Goal: Task Accomplishment & Management: Use online tool/utility

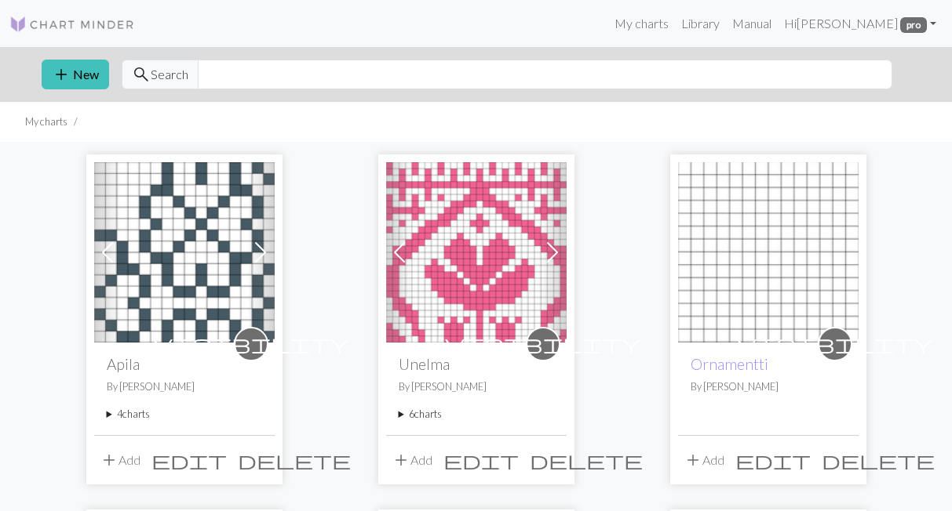
scroll to position [108, 0]
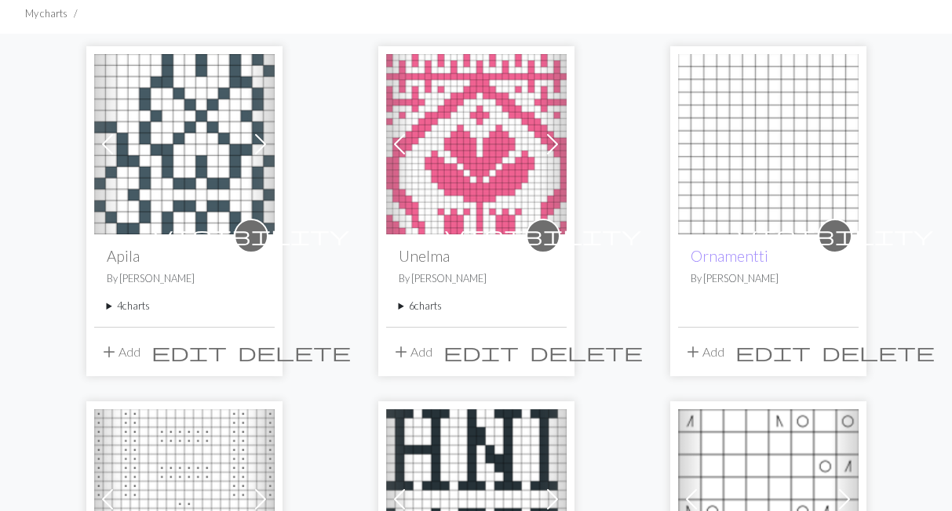
click at [134, 308] on summary "4 charts" at bounding box center [184, 306] width 155 height 15
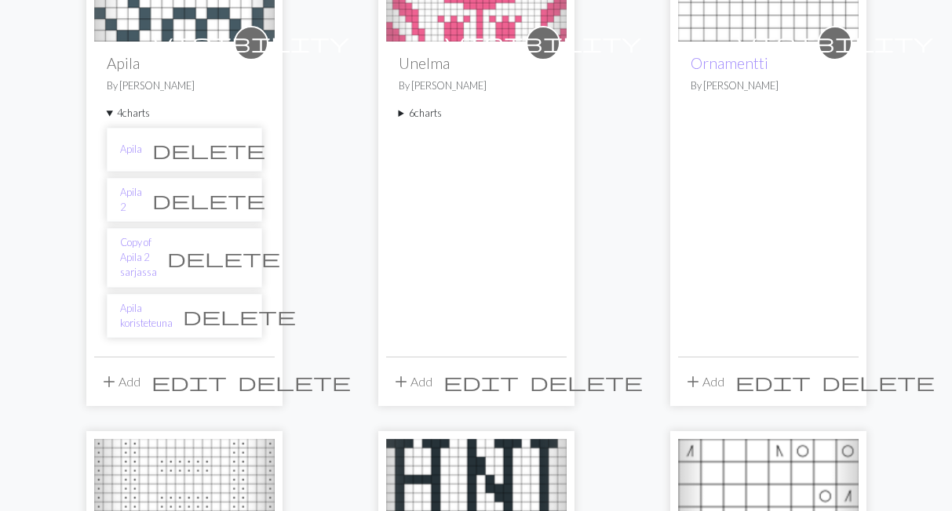
scroll to position [325, 0]
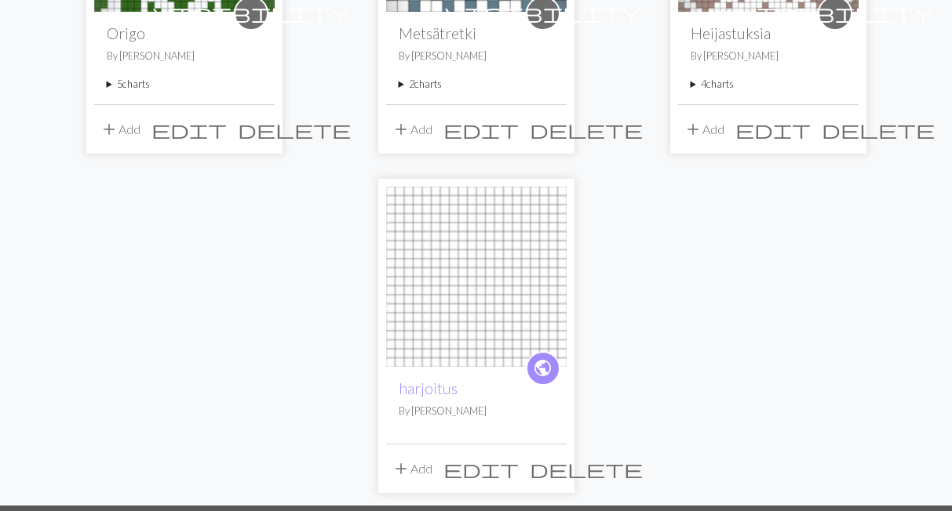
scroll to position [974, 0]
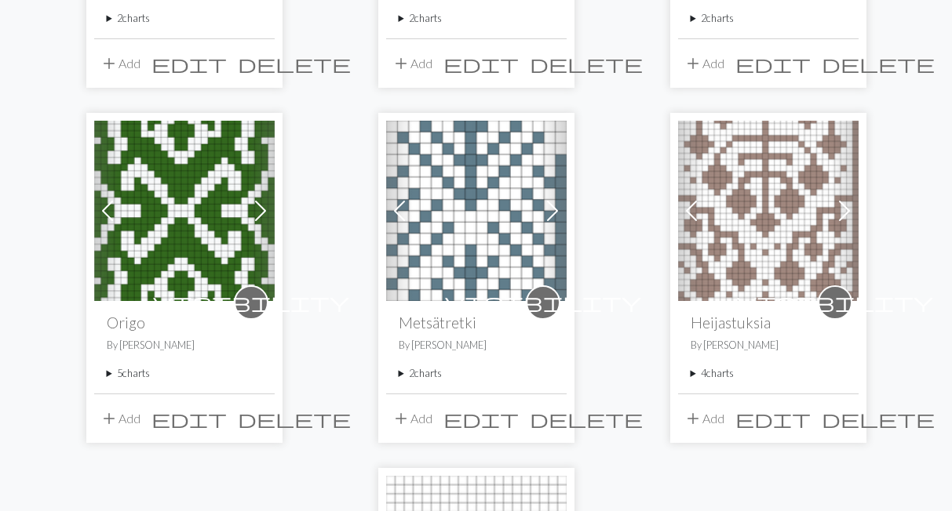
click at [122, 366] on summary "5 charts" at bounding box center [184, 373] width 155 height 15
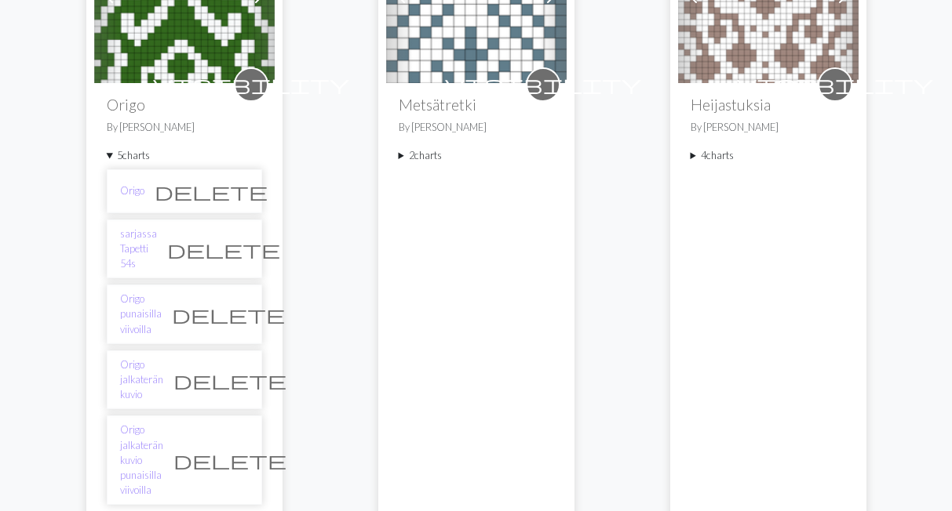
scroll to position [1191, 0]
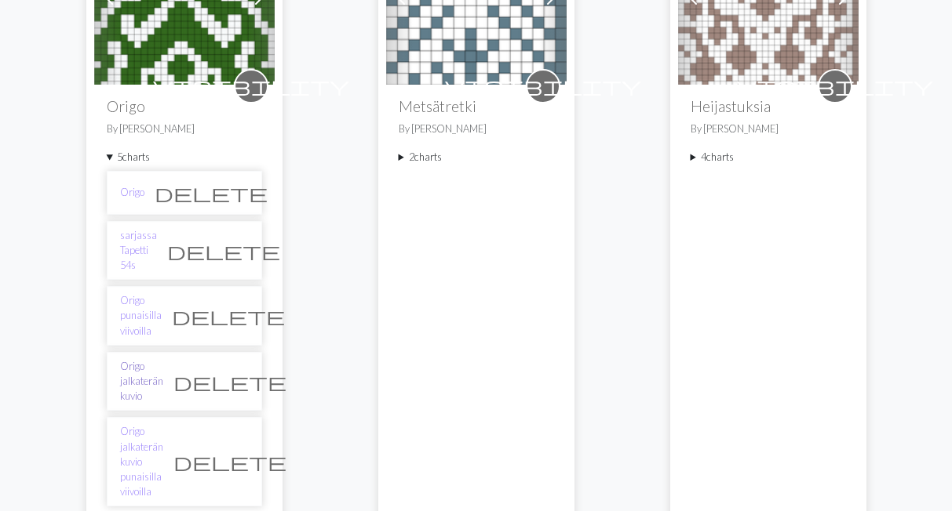
click at [163, 359] on link "Origo jalkaterän kuvio" at bounding box center [141, 381] width 43 height 45
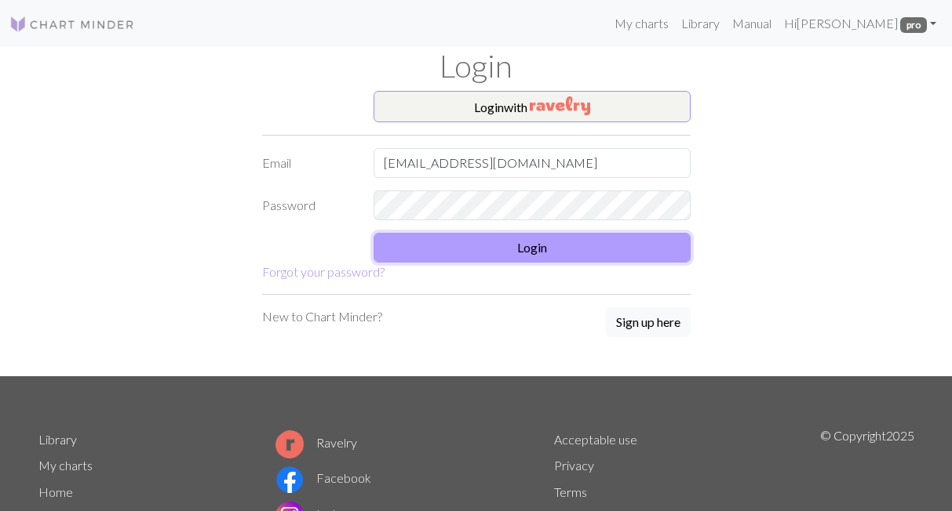
click at [432, 246] on button "Login" at bounding box center [531, 248] width 317 height 30
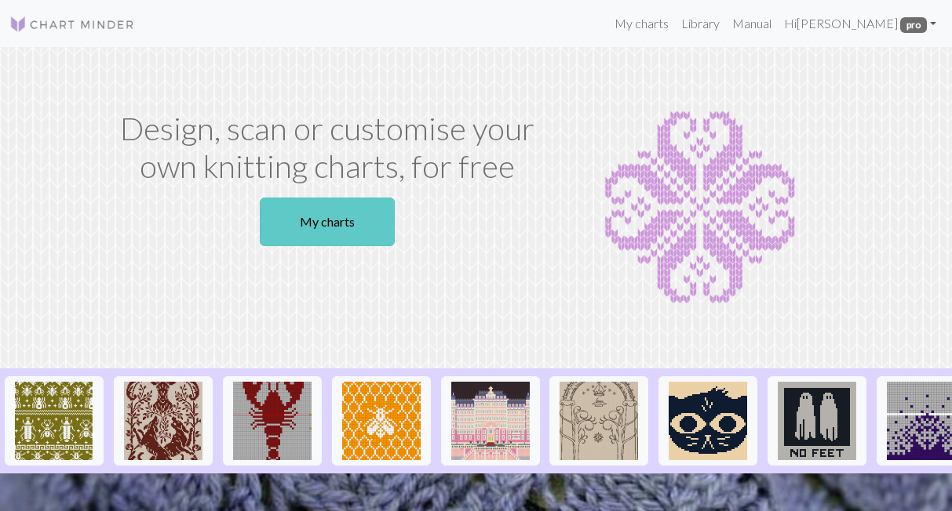
click at [311, 219] on link "My charts" at bounding box center [327, 222] width 135 height 49
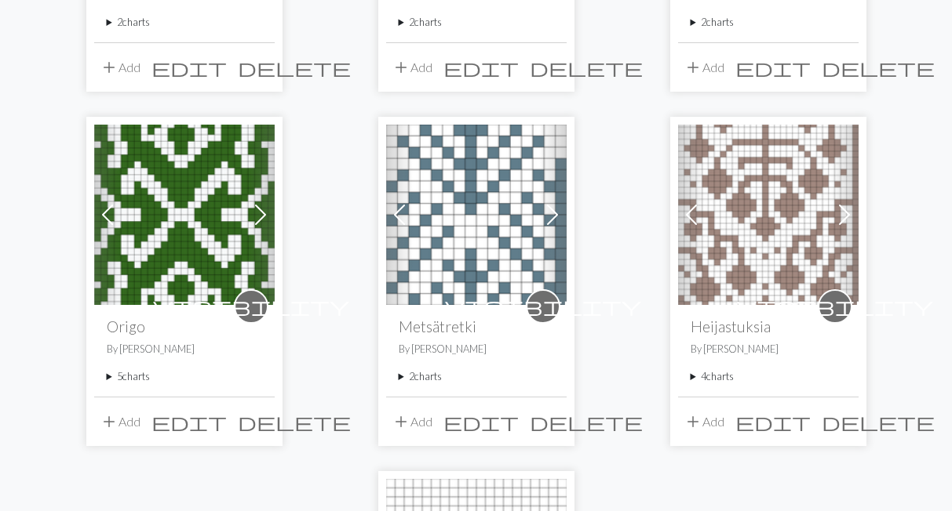
scroll to position [758, 0]
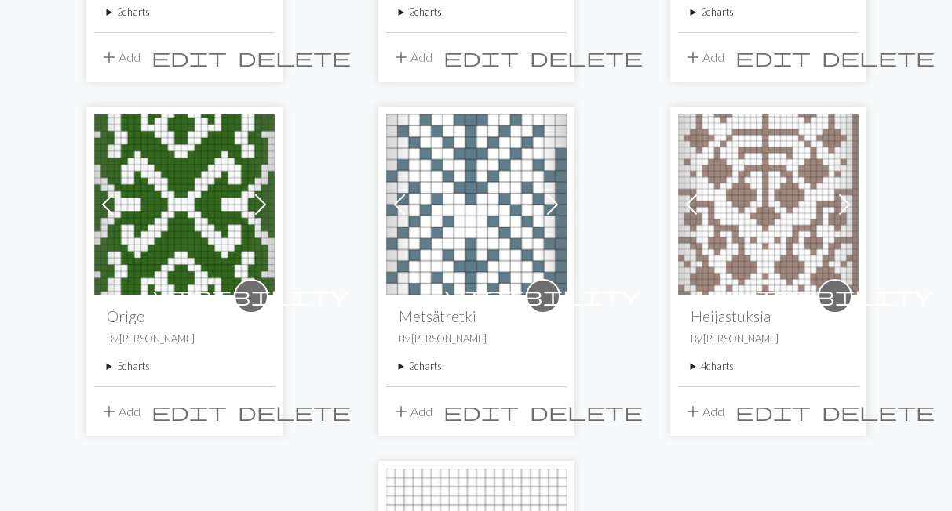
click at [131, 363] on summary "5 charts" at bounding box center [184, 366] width 155 height 15
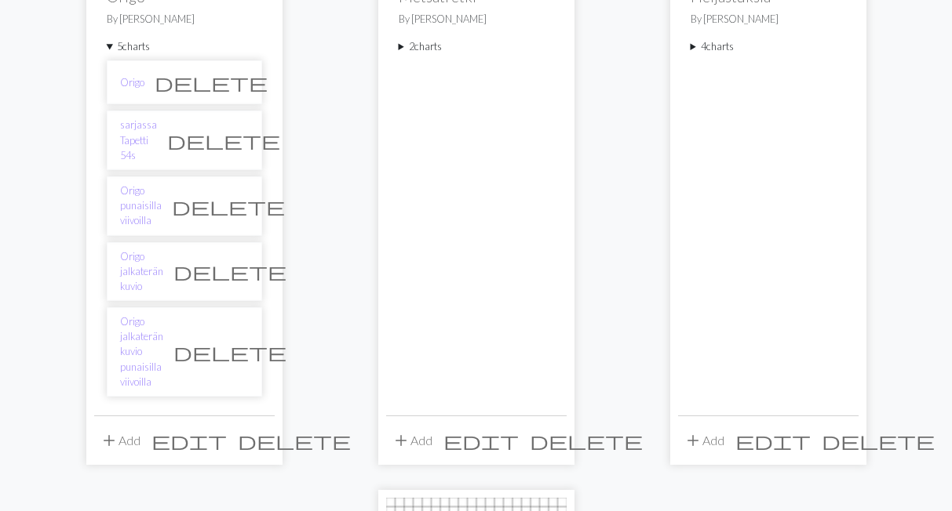
scroll to position [1083, 0]
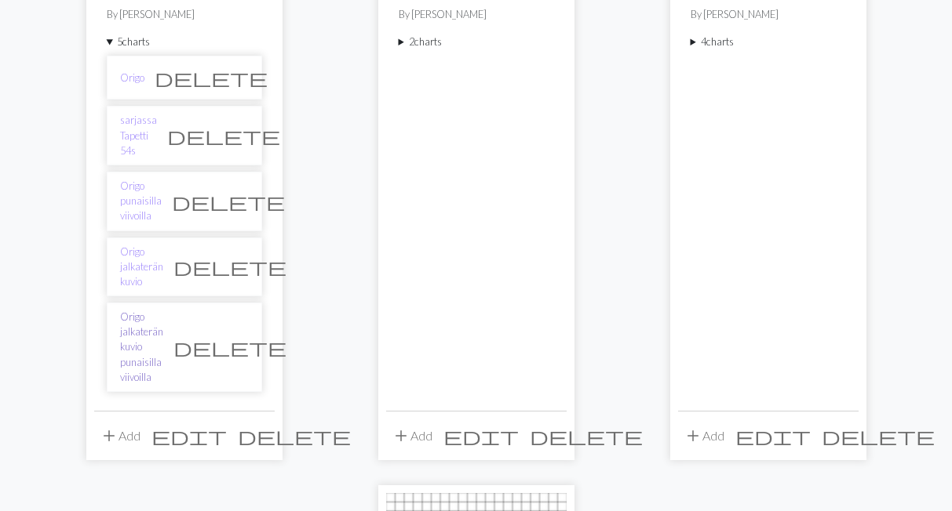
click at [163, 310] on link "Origo jalkaterän kuvio punaisilla viivoilla" at bounding box center [141, 347] width 43 height 75
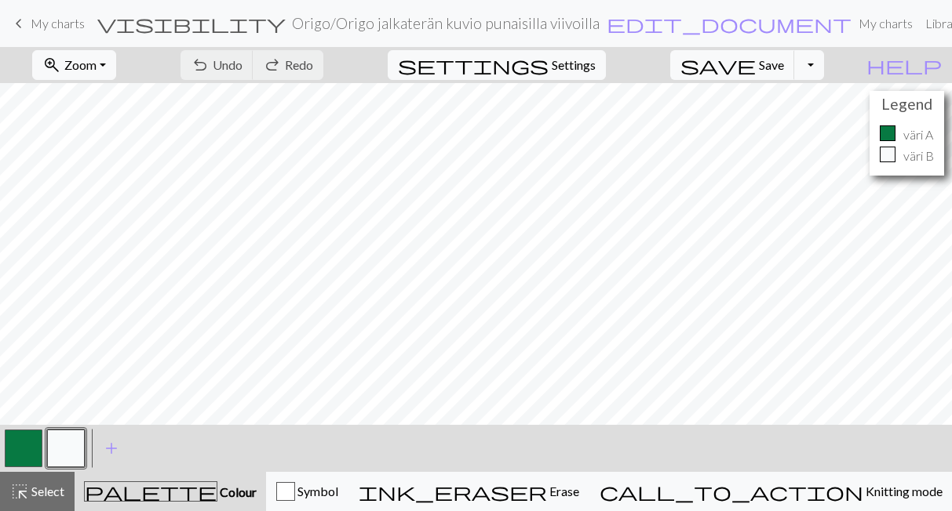
click at [915, 110] on h4 "Legend" at bounding box center [906, 104] width 67 height 18
click at [589, 65] on span "Settings" at bounding box center [573, 65] width 44 height 19
select select "aran"
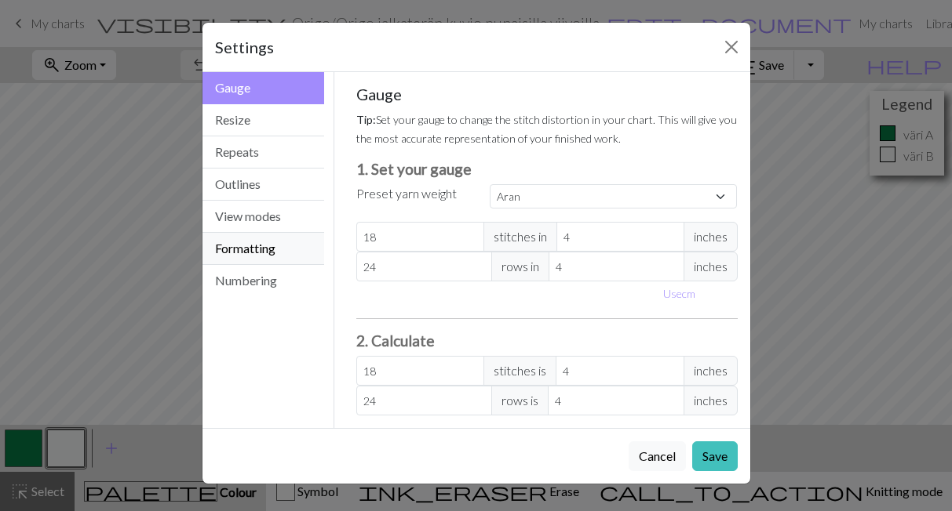
click at [255, 250] on button "Formatting" at bounding box center [263, 249] width 122 height 32
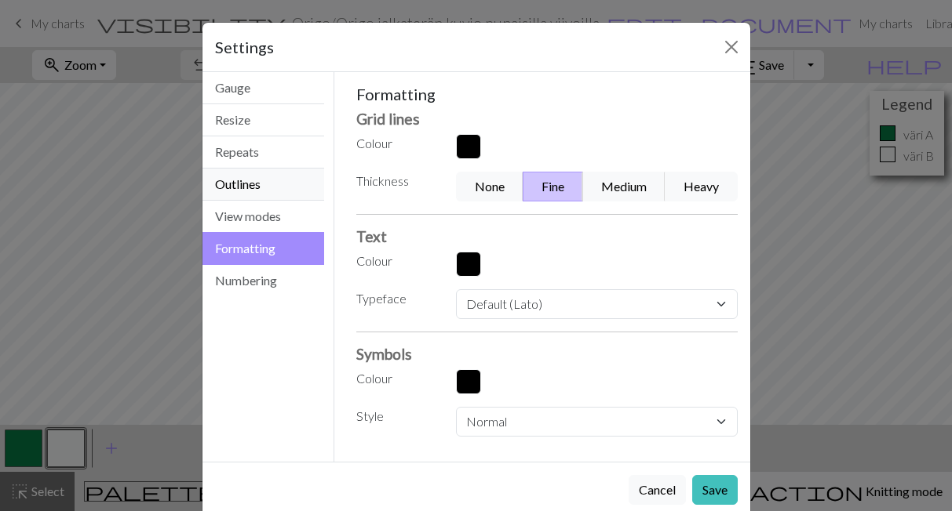
click at [287, 183] on button "Outlines" at bounding box center [263, 185] width 122 height 32
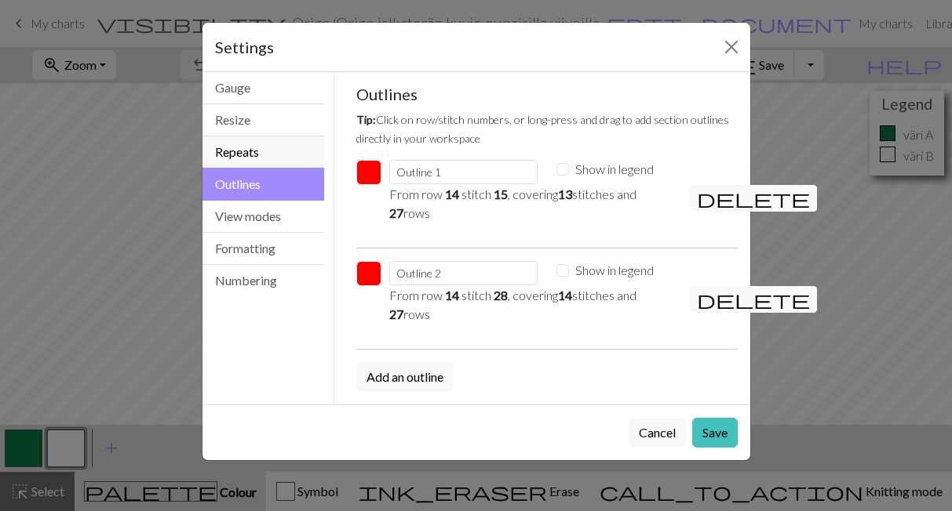
click at [292, 156] on button "Repeats" at bounding box center [263, 152] width 122 height 32
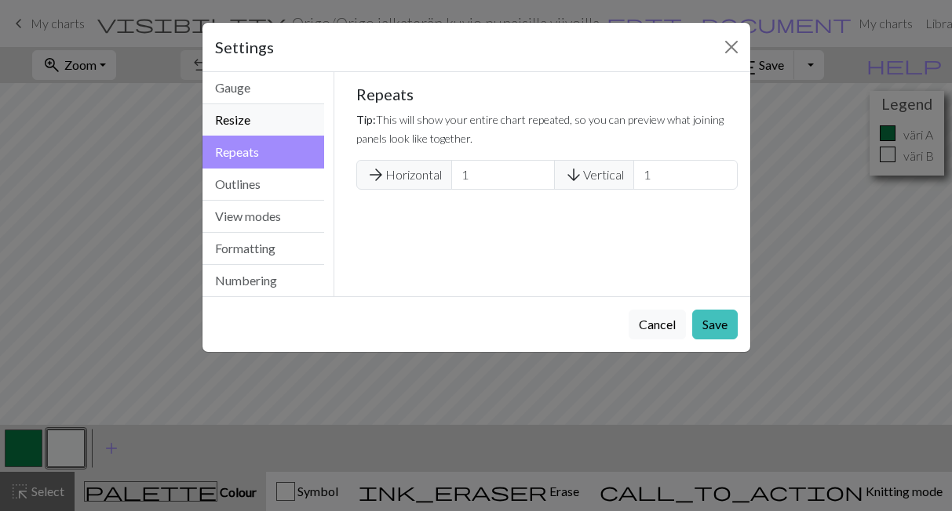
click at [278, 118] on button "Resize" at bounding box center [263, 120] width 122 height 32
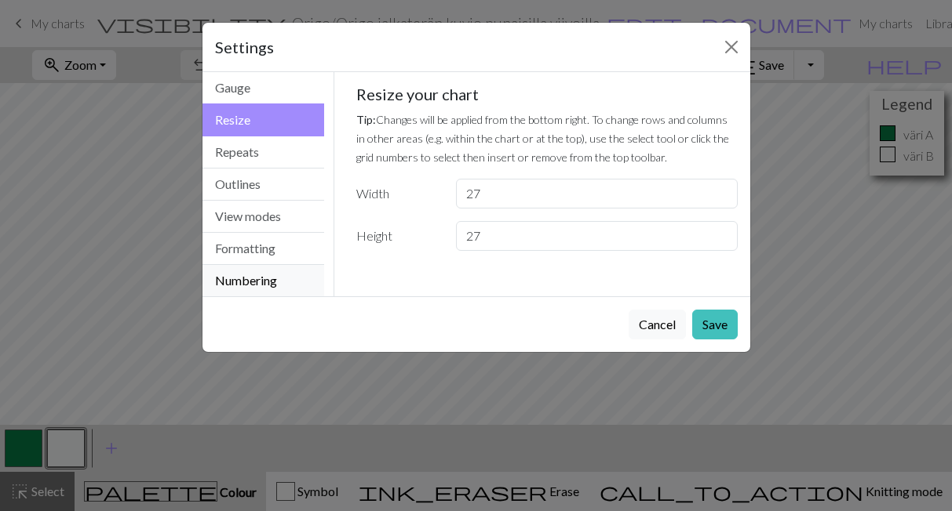
click at [274, 283] on button "Numbering" at bounding box center [263, 280] width 122 height 31
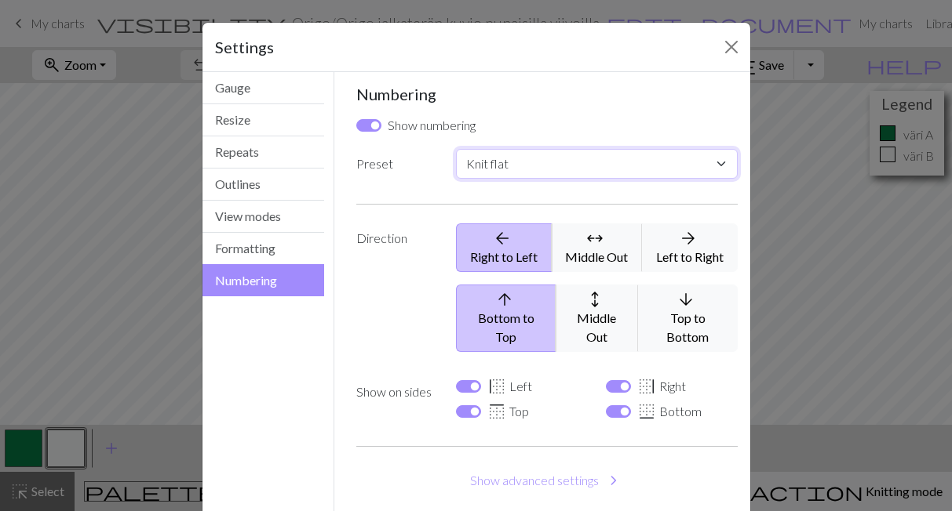
click at [456, 149] on select "Custom Knit flat Knit in the round Lace knitting Cross stitch" at bounding box center [596, 164] width 281 height 30
click at [719, 164] on select "Custom Knit flat Knit in the round Lace knitting Cross stitch" at bounding box center [596, 164] width 281 height 30
click at [271, 242] on button "Formatting" at bounding box center [263, 249] width 122 height 32
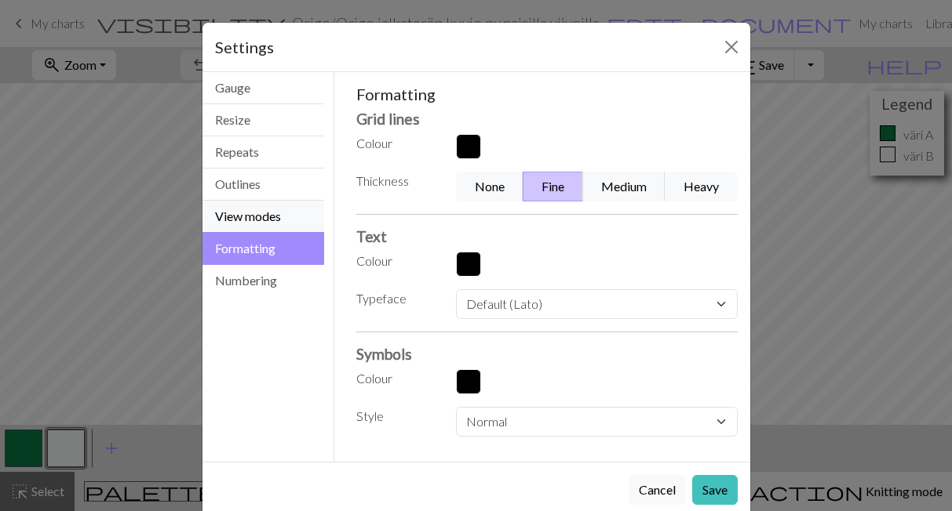
click at [258, 215] on button "View modes" at bounding box center [263, 217] width 122 height 32
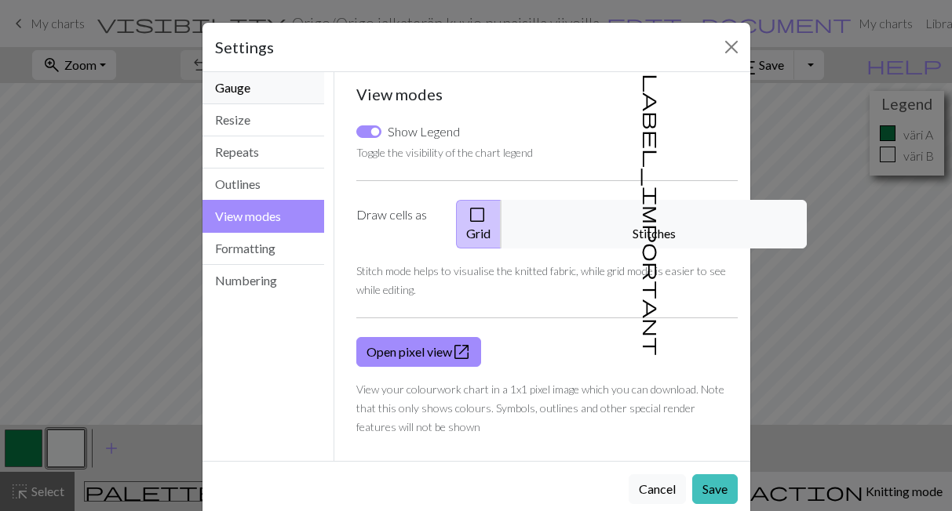
click at [266, 86] on button "Gauge" at bounding box center [263, 88] width 122 height 32
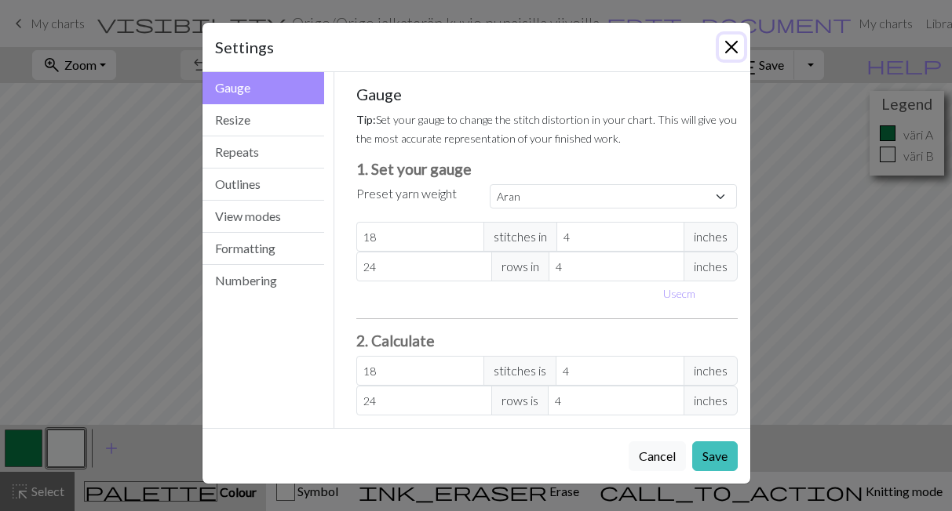
click at [730, 50] on button "Close" at bounding box center [731, 47] width 25 height 25
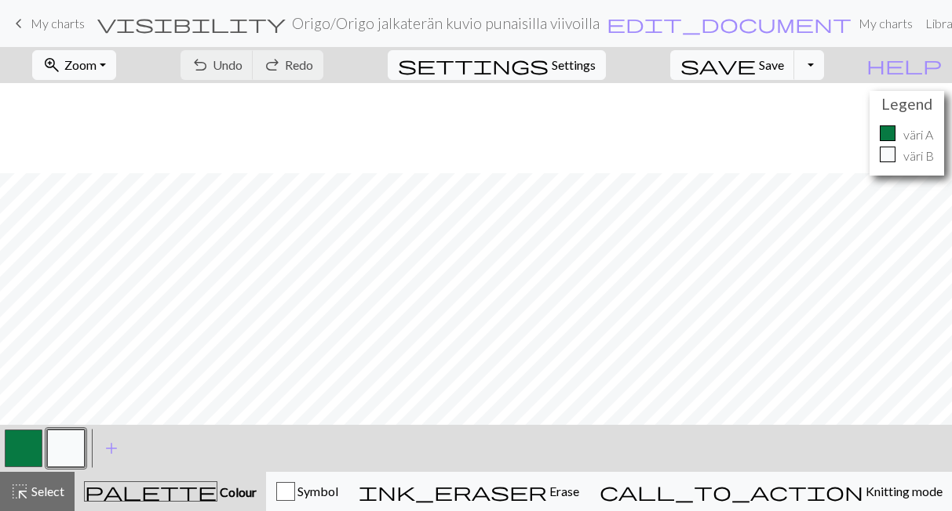
scroll to position [94, 0]
click at [824, 71] on button "Toggle Dropdown" at bounding box center [809, 65] width 30 height 30
click at [50, 26] on span "My charts" at bounding box center [58, 23] width 54 height 15
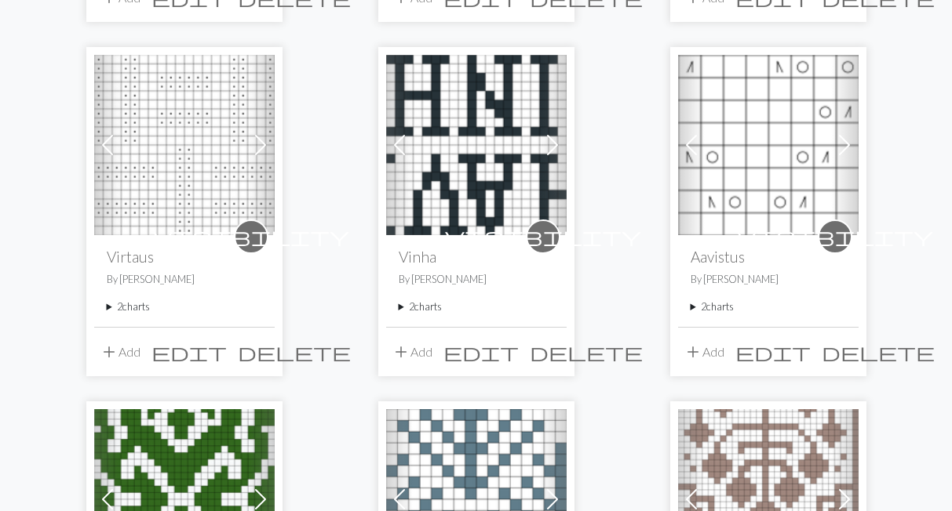
scroll to position [541, 0]
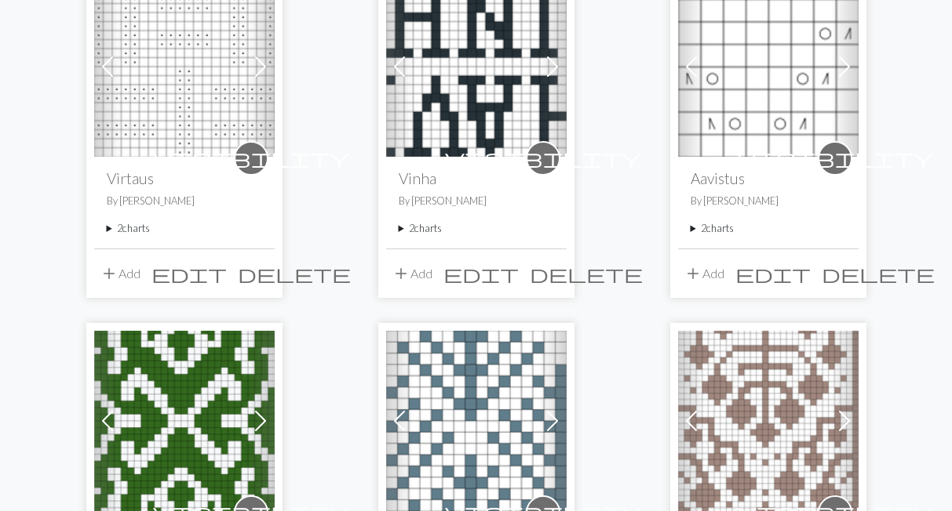
click at [716, 224] on summary "2 charts" at bounding box center [767, 228] width 155 height 15
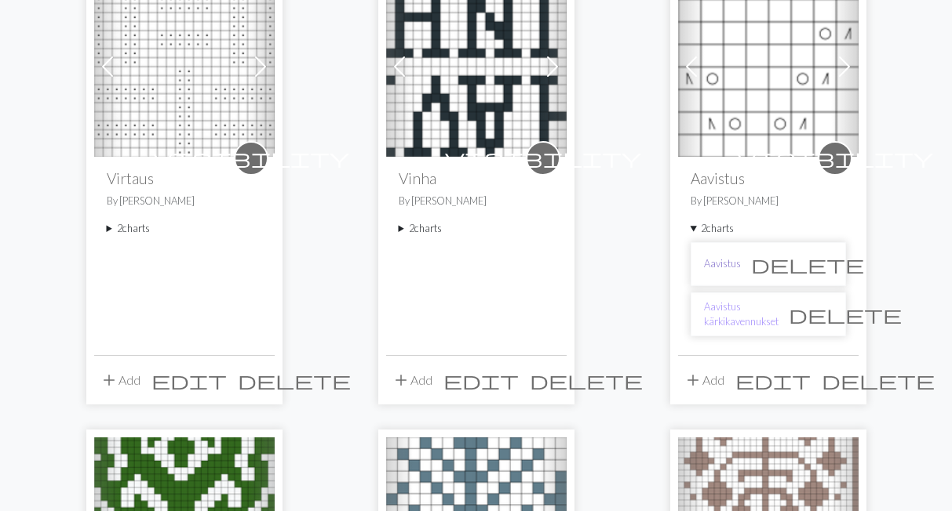
click at [718, 259] on link "Aavistus" at bounding box center [722, 264] width 37 height 15
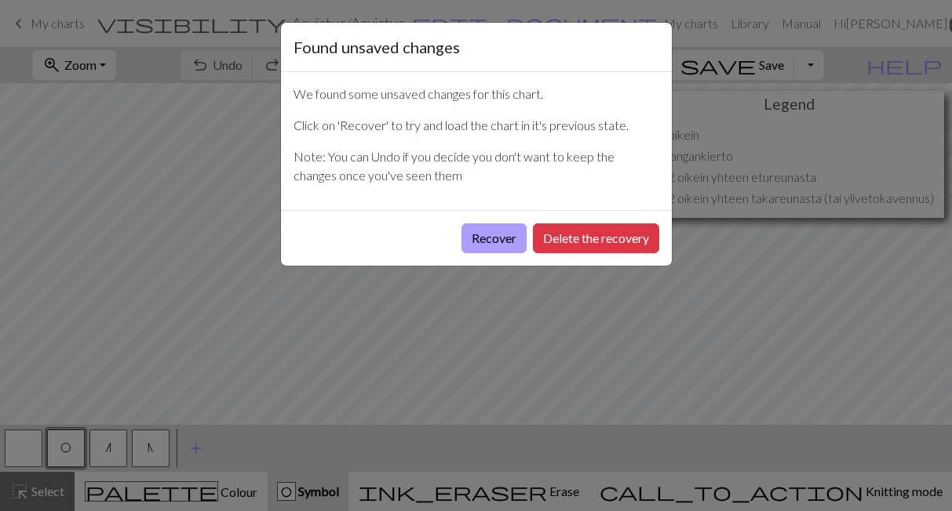
click at [515, 236] on button "Recover" at bounding box center [493, 239] width 65 height 30
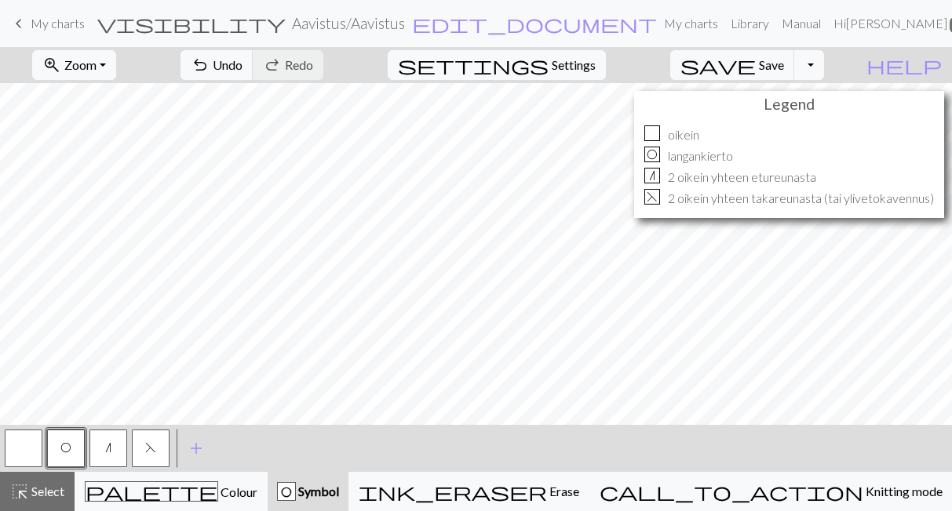
click at [100, 456] on button "n" at bounding box center [108, 449] width 38 height 38
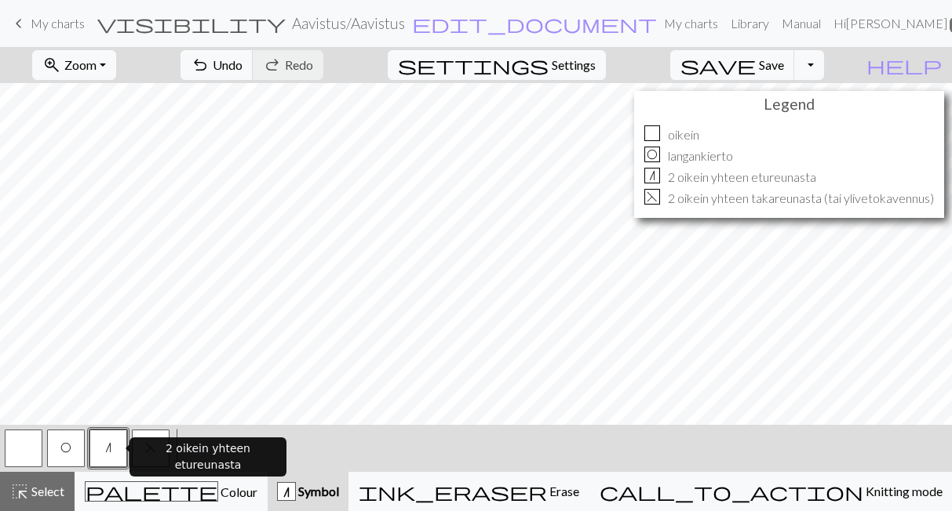
click at [109, 449] on span "n" at bounding box center [108, 448] width 6 height 13
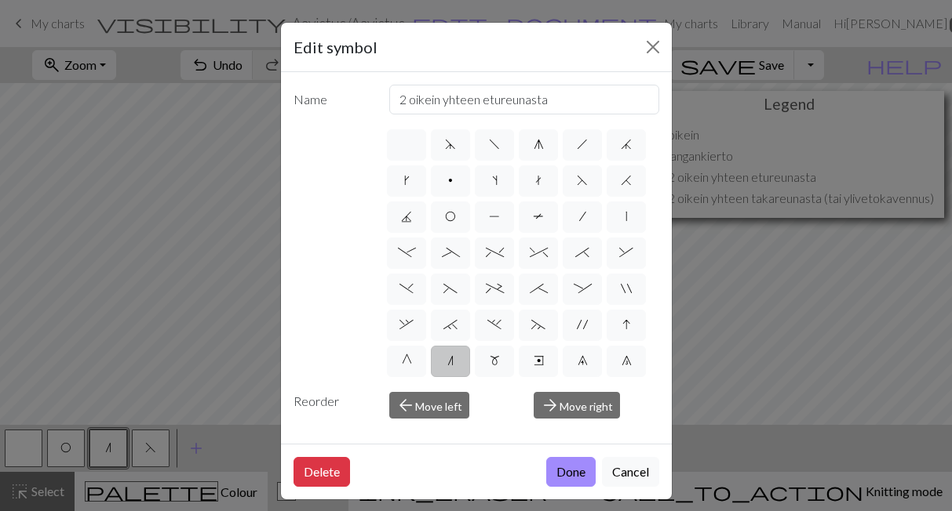
drag, startPoint x: 613, startPoint y: 47, endPoint x: 482, endPoint y: 57, distance: 130.6
click at [482, 57] on div "Edit symbol" at bounding box center [476, 47] width 391 height 49
click at [646, 51] on button "Close" at bounding box center [652, 47] width 25 height 25
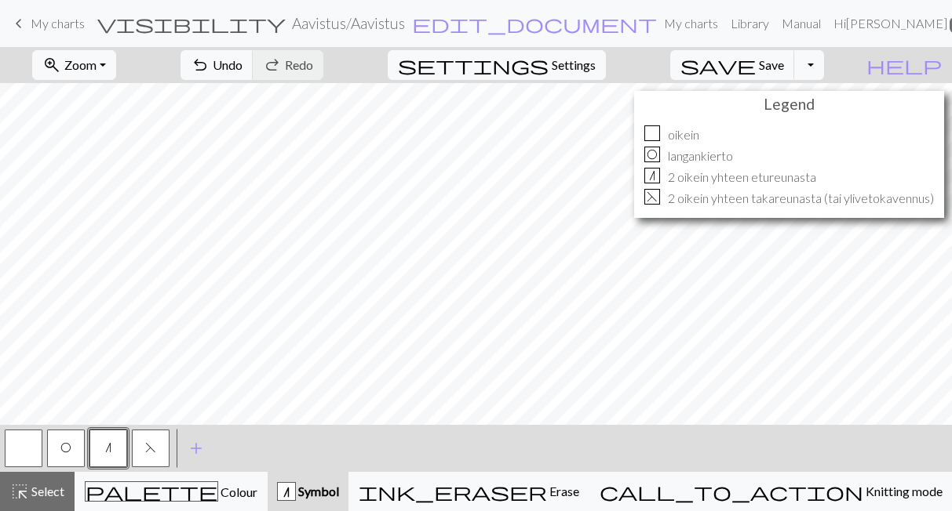
click at [647, 173] on div "n" at bounding box center [652, 176] width 16 height 16
click at [653, 178] on div "n" at bounding box center [652, 176] width 16 height 16
click at [113, 450] on button "n" at bounding box center [108, 449] width 38 height 38
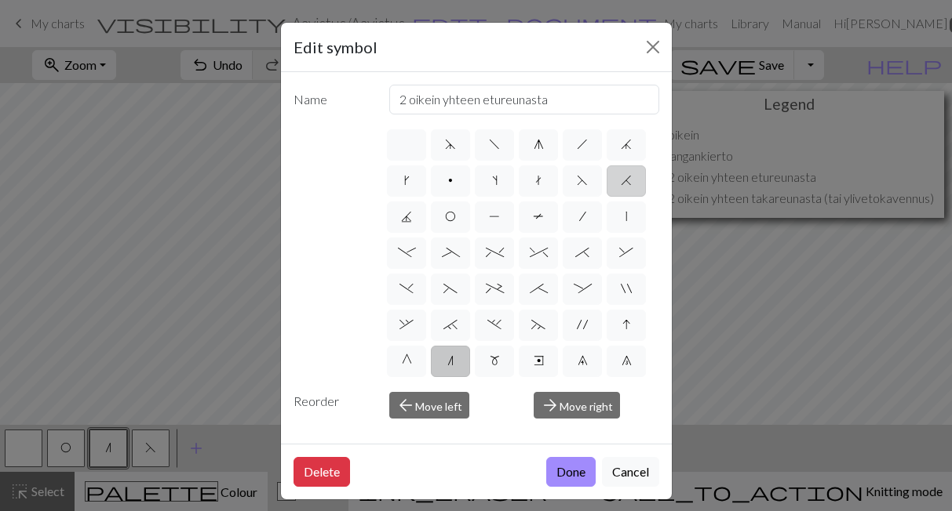
click at [623, 187] on label "H" at bounding box center [625, 181] width 39 height 31
click at [623, 181] on input "H" at bounding box center [625, 176] width 10 height 10
radio input "true"
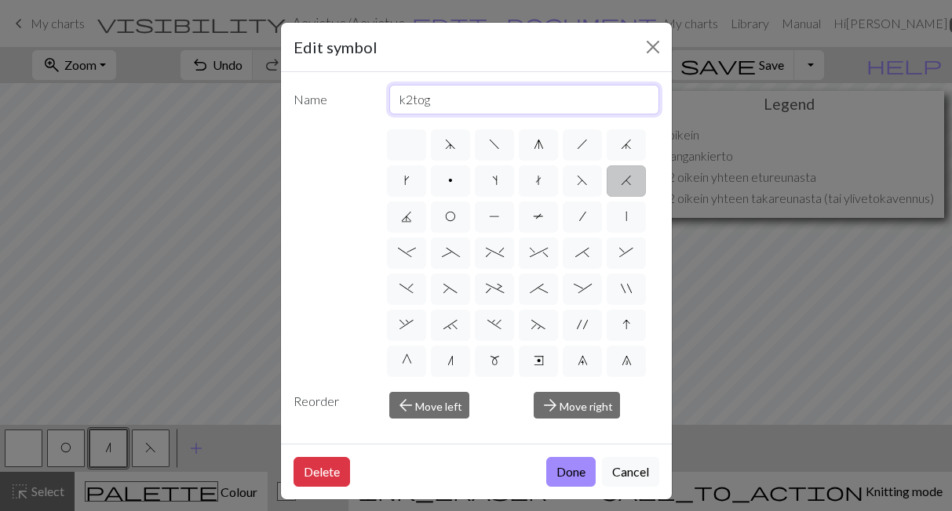
drag, startPoint x: 464, startPoint y: 103, endPoint x: 366, endPoint y: 94, distance: 98.4
click at [389, 94] on input "k2tog" at bounding box center [524, 100] width 270 height 30
type input "2 oikein yhteen etureunasta"
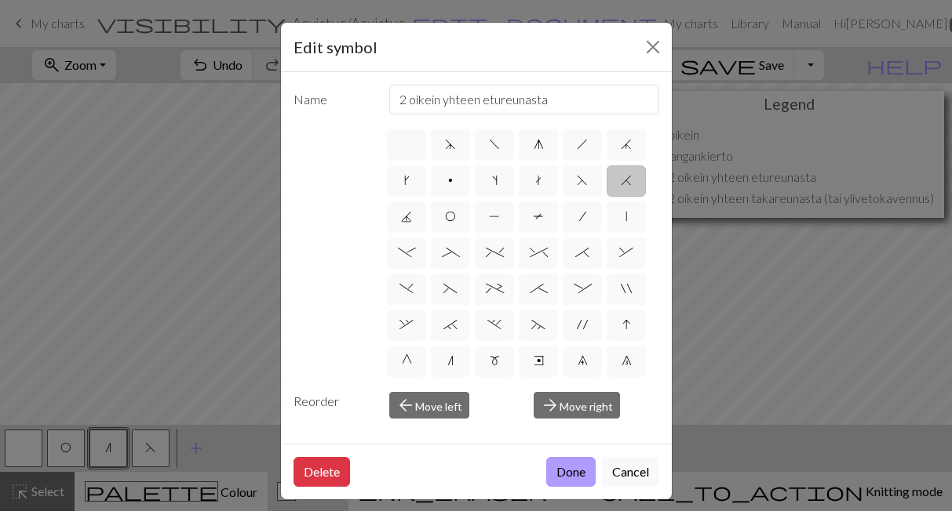
click at [582, 470] on button "Done" at bounding box center [570, 472] width 49 height 30
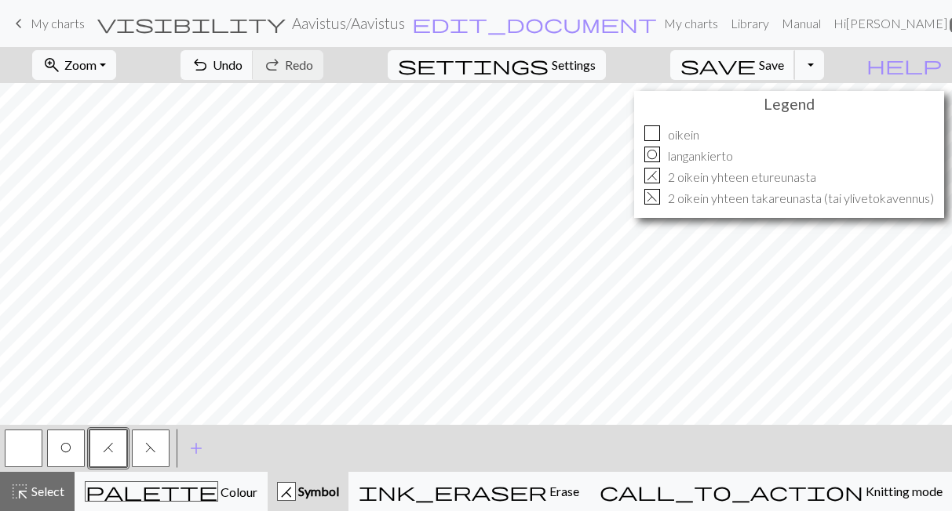
click at [784, 63] on span "Save" at bounding box center [771, 64] width 25 height 15
click at [13, 19] on span "keyboard_arrow_left" at bounding box center [18, 24] width 19 height 22
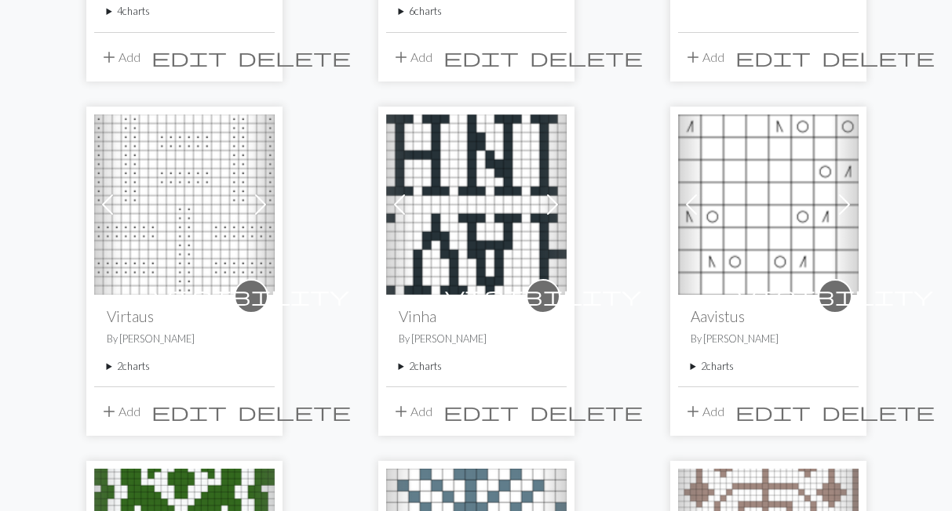
scroll to position [433, 0]
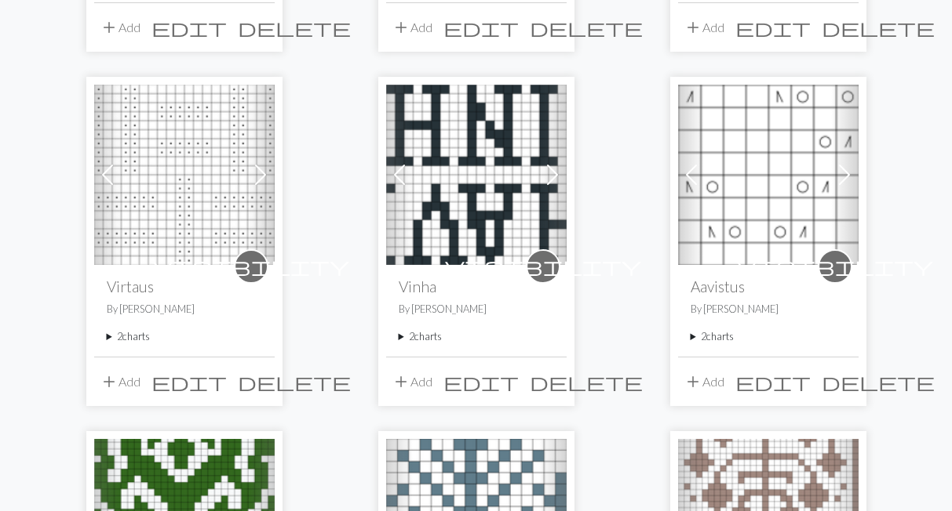
click at [730, 337] on summary "2 charts" at bounding box center [767, 336] width 155 height 15
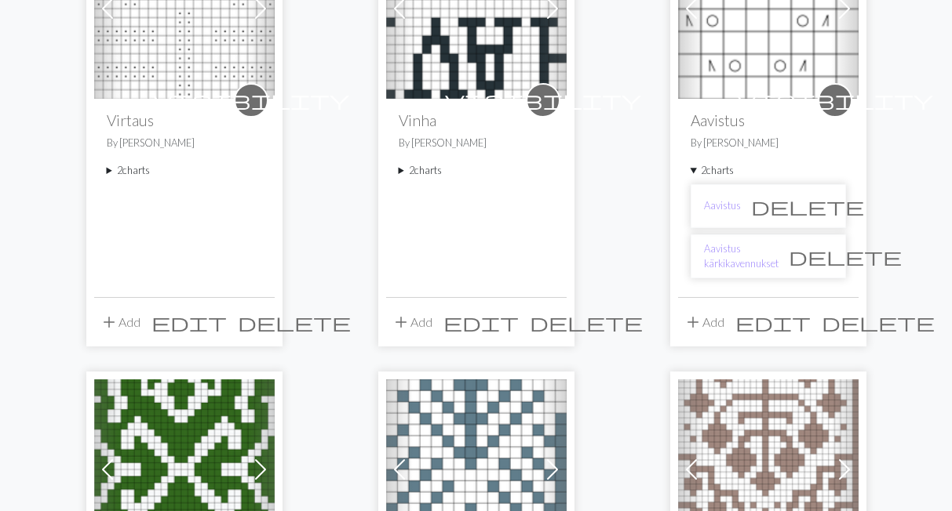
scroll to position [650, 0]
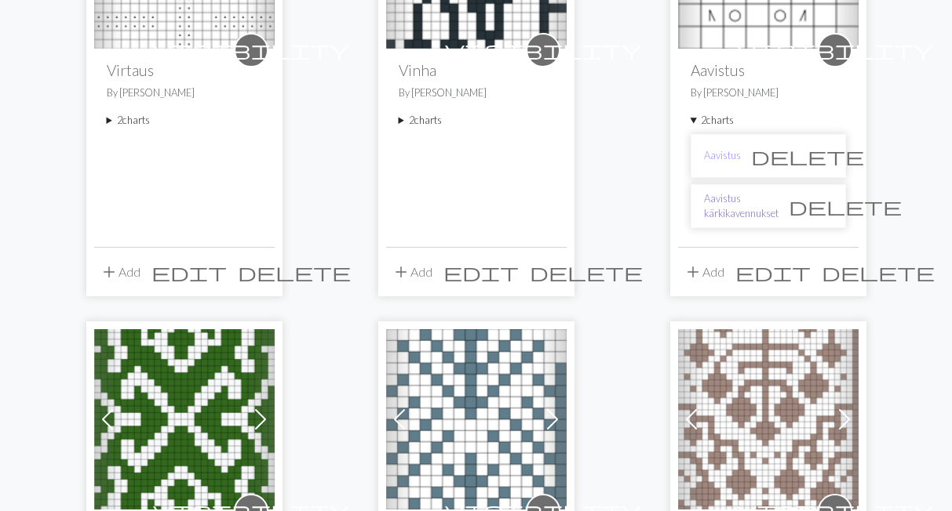
click at [732, 213] on link "Aavistus kärkikavennukset" at bounding box center [741, 206] width 75 height 30
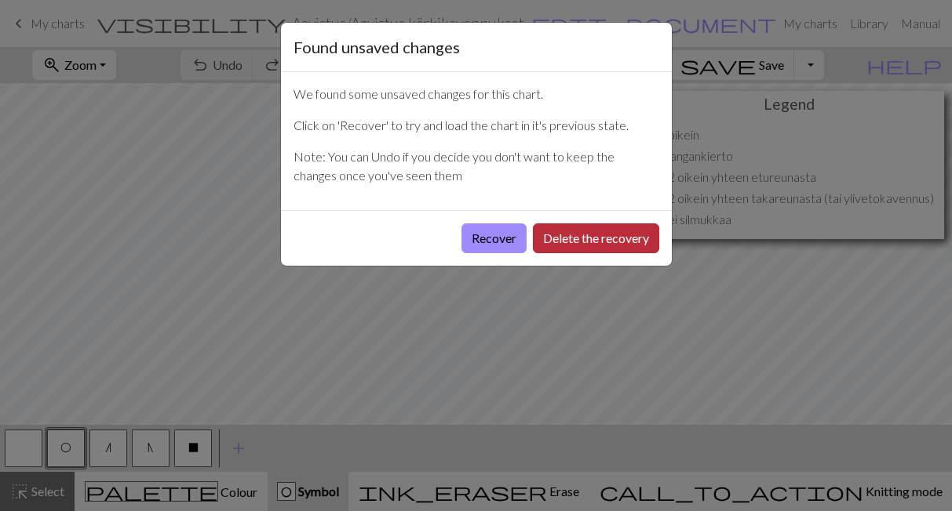
click at [595, 232] on button "Delete the recovery" at bounding box center [596, 239] width 126 height 30
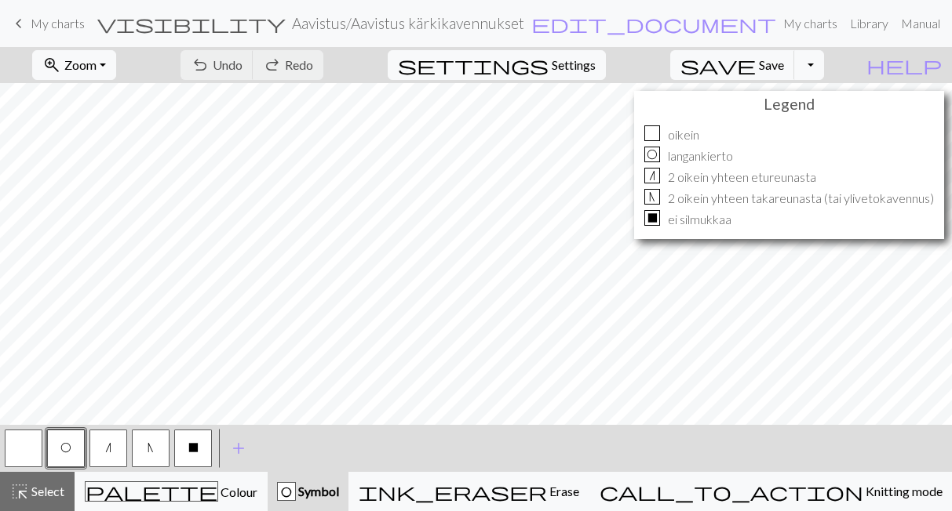
click at [649, 175] on div "n" at bounding box center [652, 176] width 16 height 16
drag, startPoint x: 649, startPoint y: 175, endPoint x: 636, endPoint y: 163, distance: 17.2
click at [649, 174] on div "n" at bounding box center [652, 176] width 16 height 16
click at [104, 442] on button "n" at bounding box center [108, 449] width 38 height 38
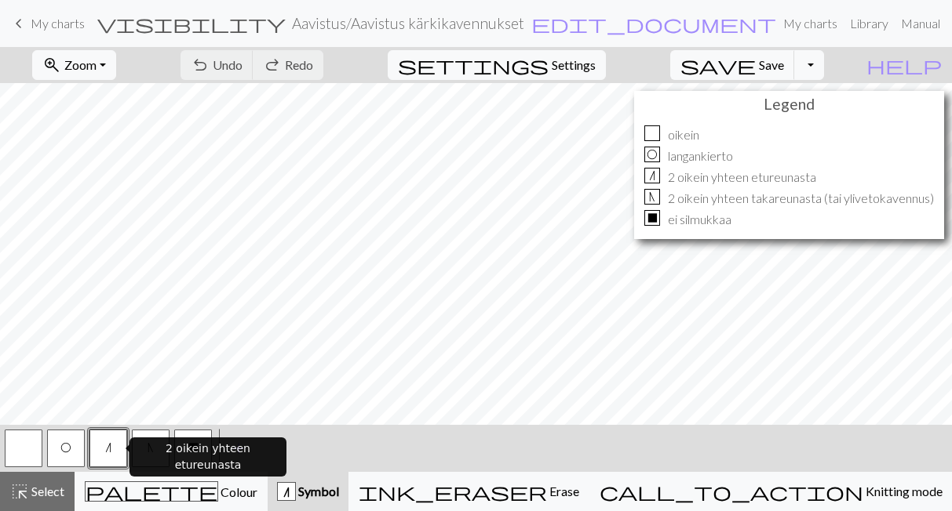
click at [105, 442] on button "n" at bounding box center [108, 449] width 38 height 38
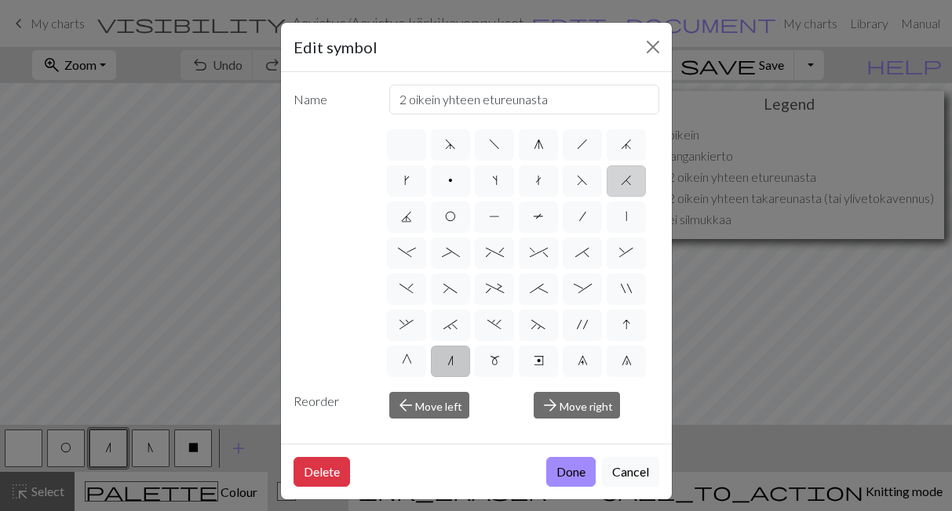
click at [622, 182] on span "H" at bounding box center [625, 180] width 11 height 13
click at [622, 181] on input "H" at bounding box center [625, 176] width 10 height 10
radio input "true"
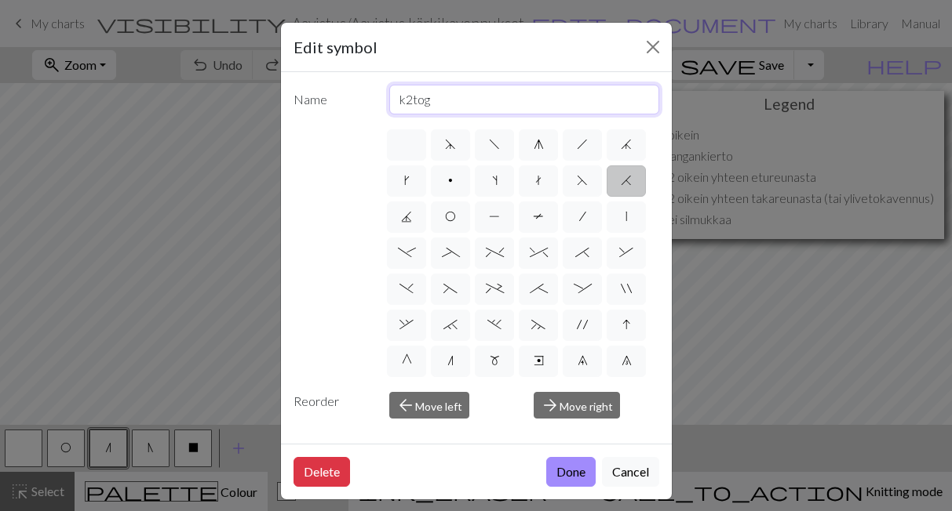
drag, startPoint x: 526, startPoint y: 100, endPoint x: 360, endPoint y: 101, distance: 166.3
click at [389, 101] on input "k2tog" at bounding box center [524, 100] width 270 height 30
type input "2 oikein yhteen etureunasta"
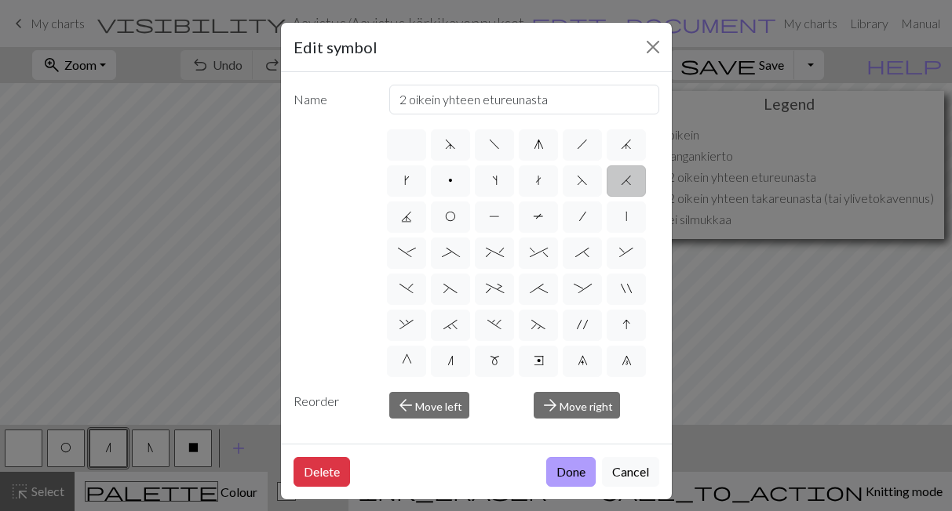
click at [576, 471] on button "Done" at bounding box center [570, 472] width 49 height 30
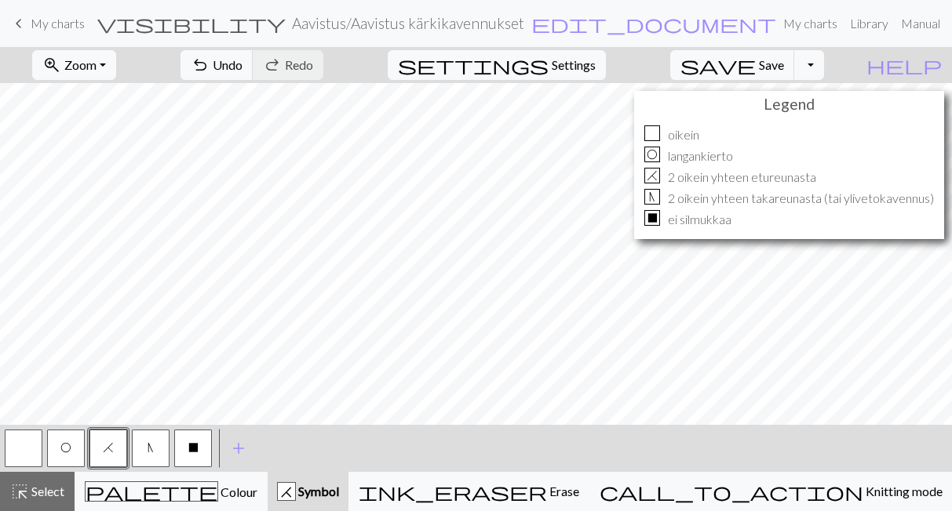
click at [152, 449] on span "N" at bounding box center [150, 448] width 6 height 13
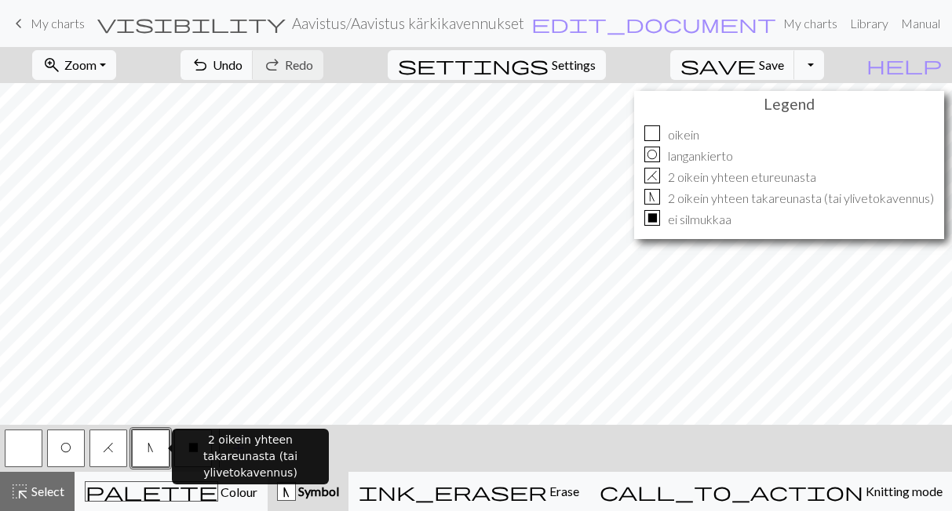
click at [155, 449] on button "N" at bounding box center [151, 449] width 38 height 38
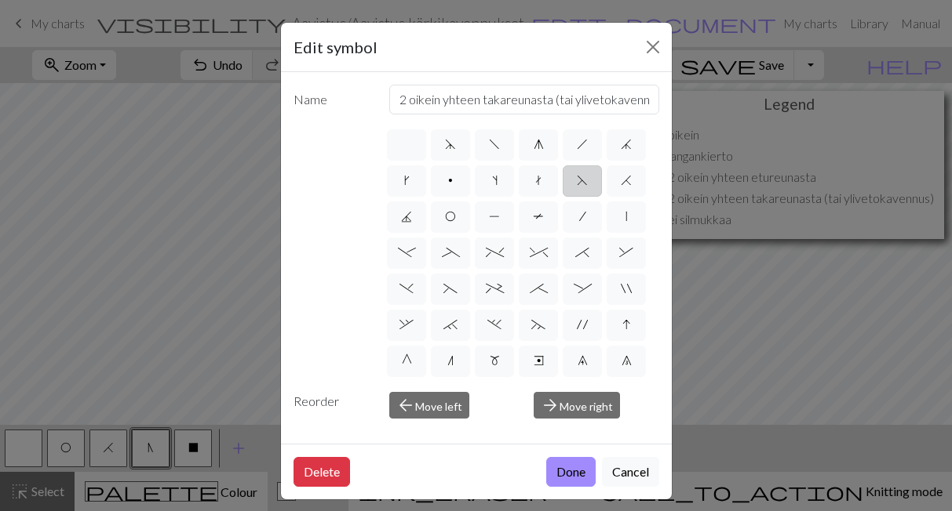
click at [582, 180] on span "F" at bounding box center [582, 180] width 11 height 13
click at [582, 180] on input "F" at bounding box center [582, 176] width 10 height 10
radio input "true"
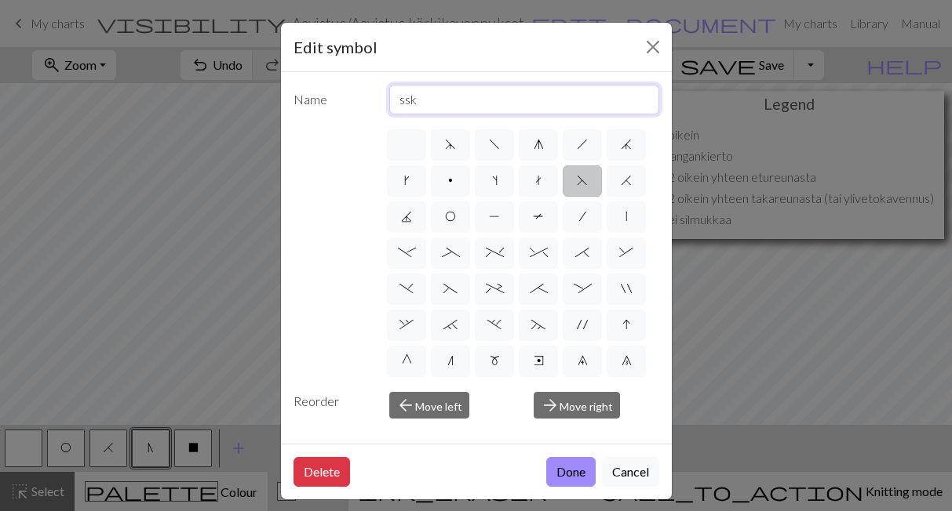
drag, startPoint x: 447, startPoint y: 98, endPoint x: 386, endPoint y: 103, distance: 61.4
click at [389, 103] on input "ssk" at bounding box center [524, 100] width 270 height 30
type input "2 oikein yhteen takareunasta (tai ylivetokavennus)"
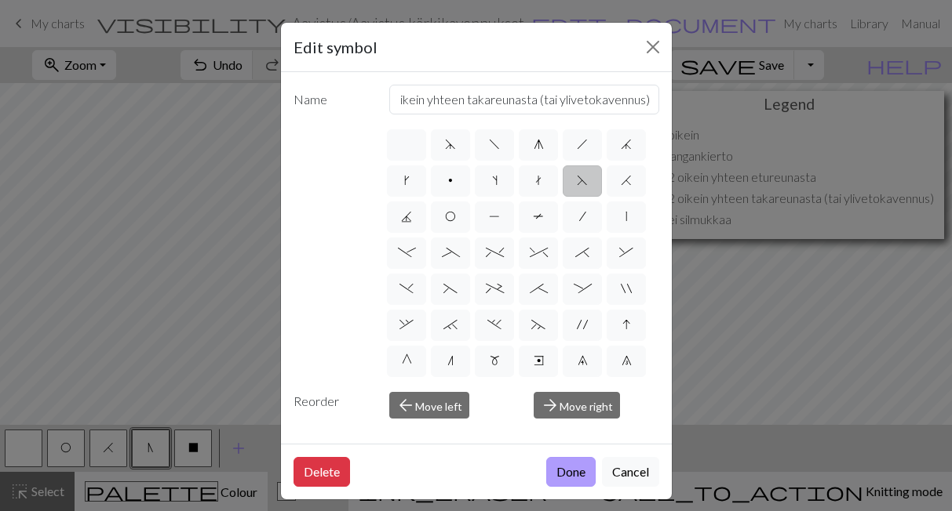
click at [581, 469] on button "Done" at bounding box center [570, 472] width 49 height 30
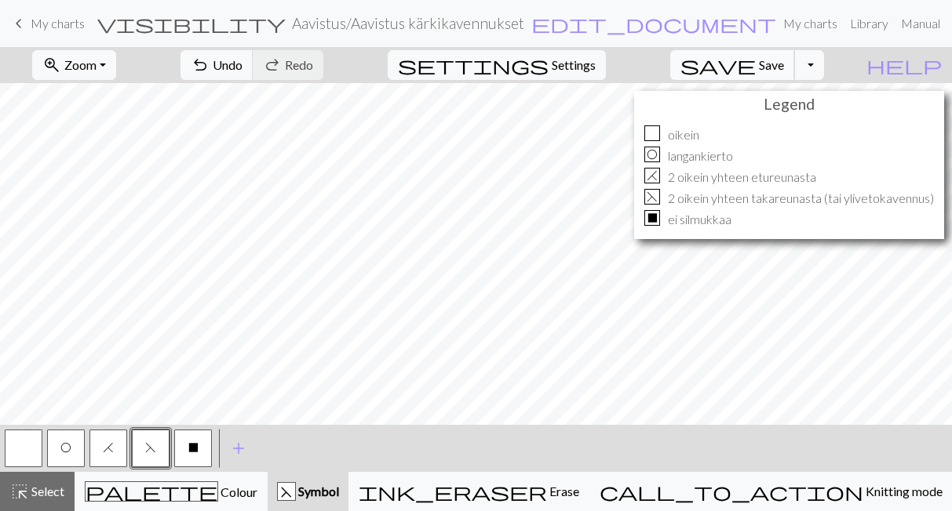
click at [784, 64] on span "Save" at bounding box center [771, 64] width 25 height 15
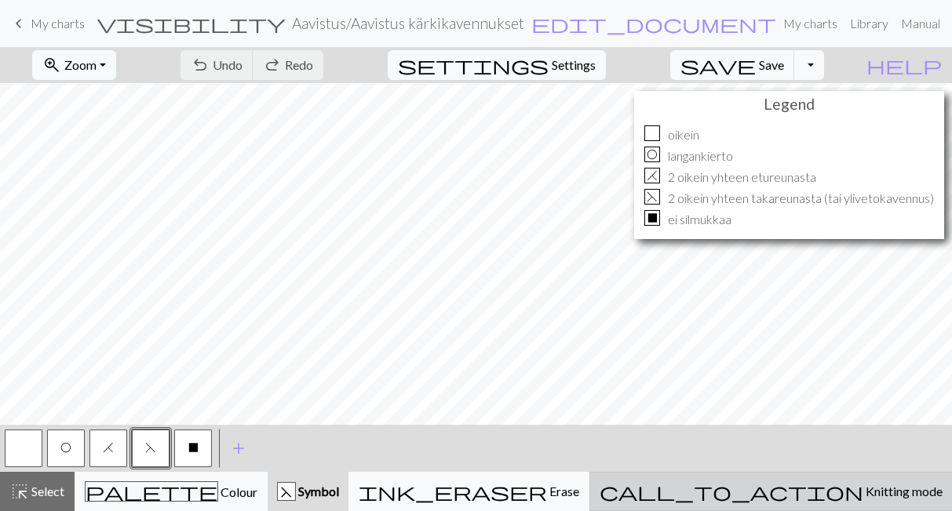
click at [806, 487] on span "call_to_action" at bounding box center [731, 492] width 264 height 22
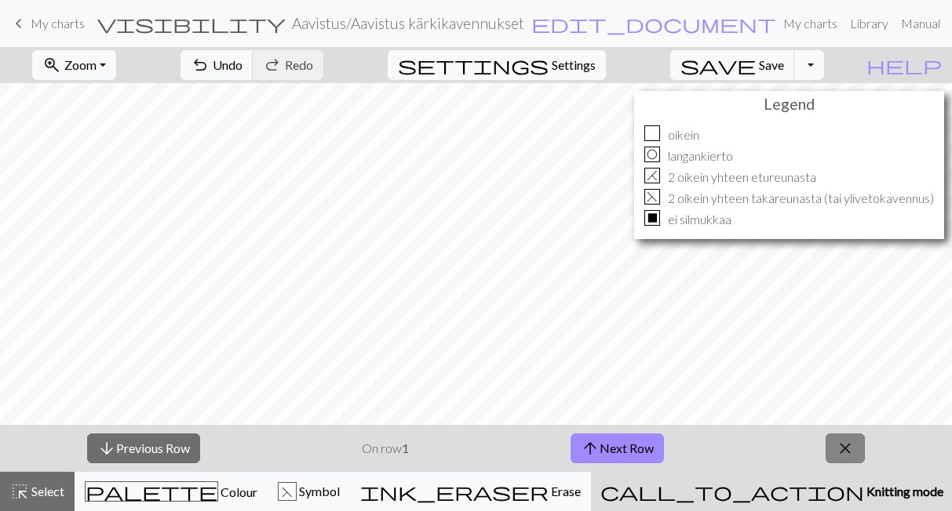
click at [850, 444] on span "close" at bounding box center [844, 449] width 19 height 22
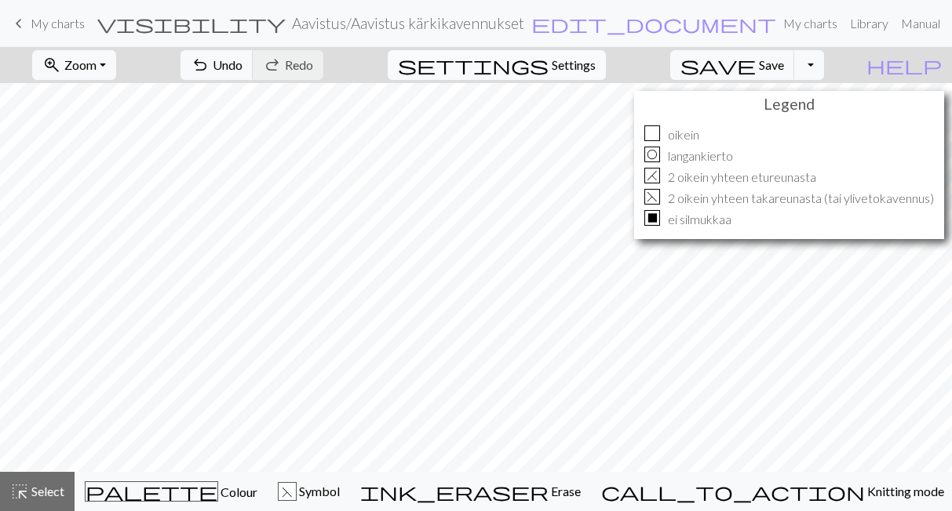
click at [549, 60] on button "settings Settings" at bounding box center [497, 65] width 218 height 30
select select "aran"
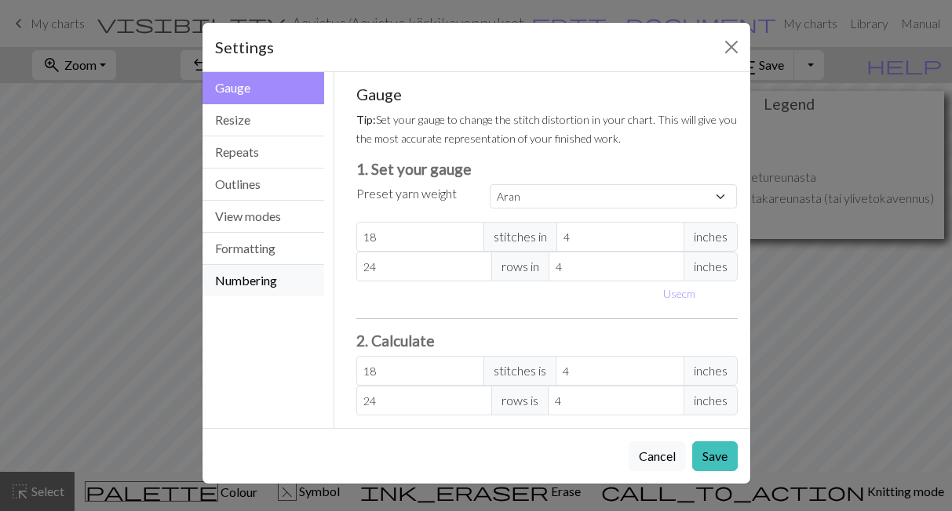
click at [254, 276] on button "Numbering" at bounding box center [263, 280] width 122 height 31
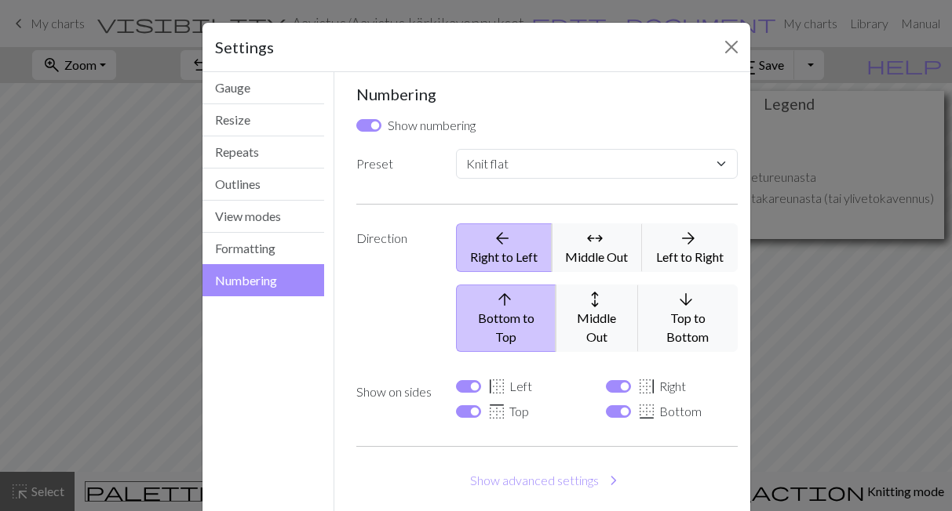
scroll to position [69, 0]
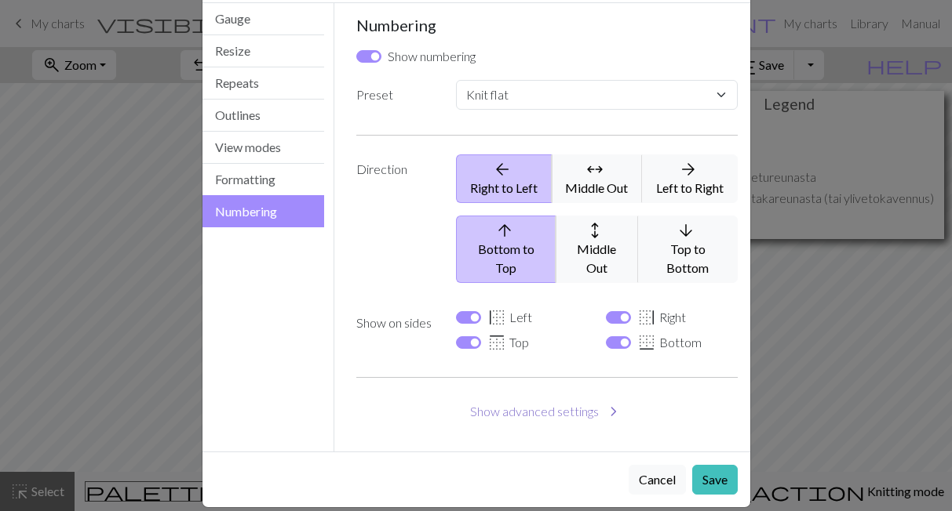
click at [500, 397] on button "Show advanced settings chevron_right" at bounding box center [546, 412] width 381 height 30
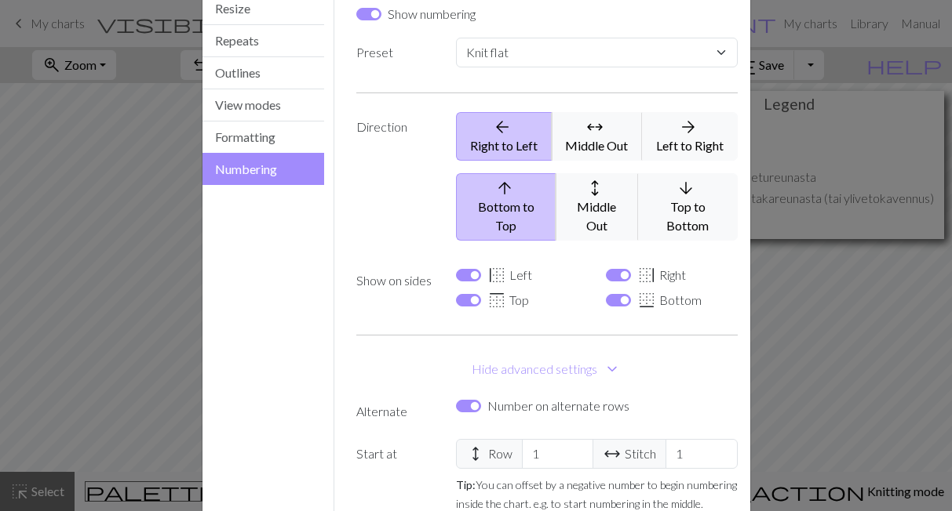
scroll to position [31, 0]
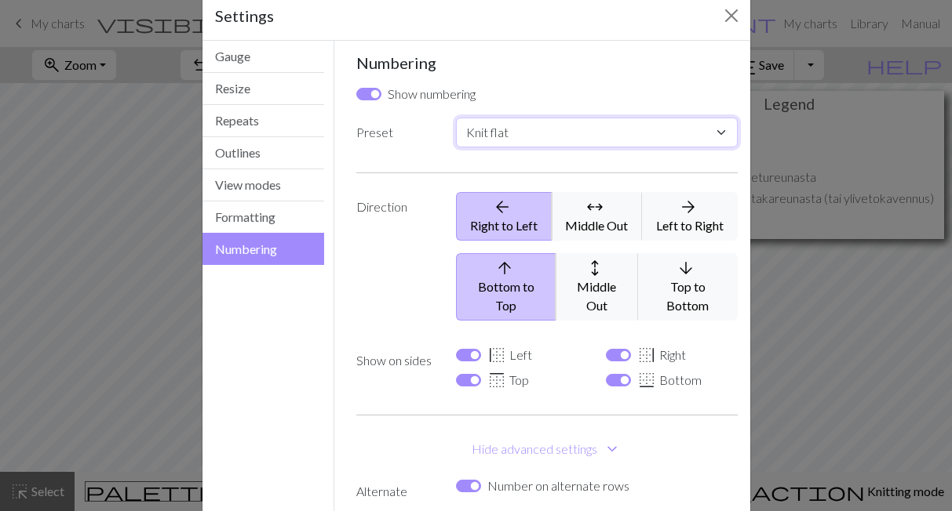
click at [456, 118] on select "Custom Knit flat Knit in the round Lace knitting Cross stitch" at bounding box center [596, 133] width 281 height 30
select select "round"
click option "Knit in the round" at bounding box center [0, 0] width 0 height 0
checkbox input "false"
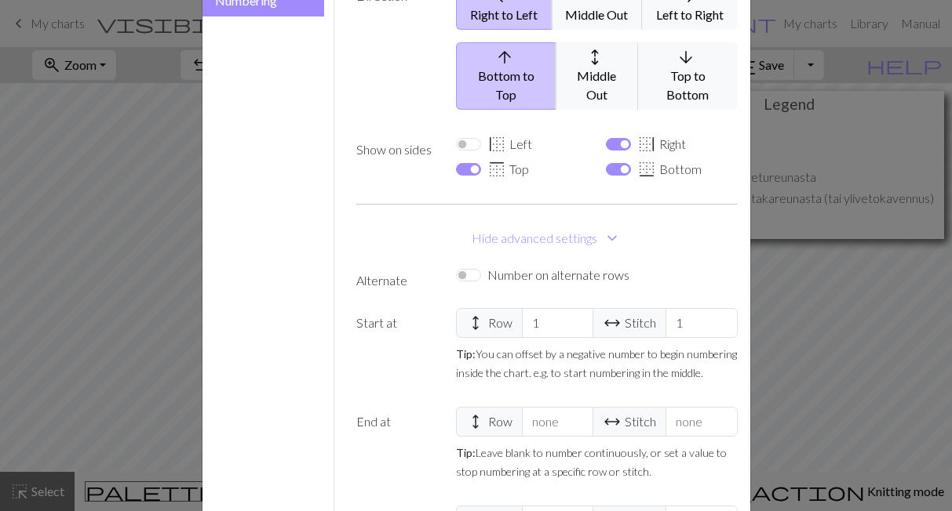
scroll to position [446, 0]
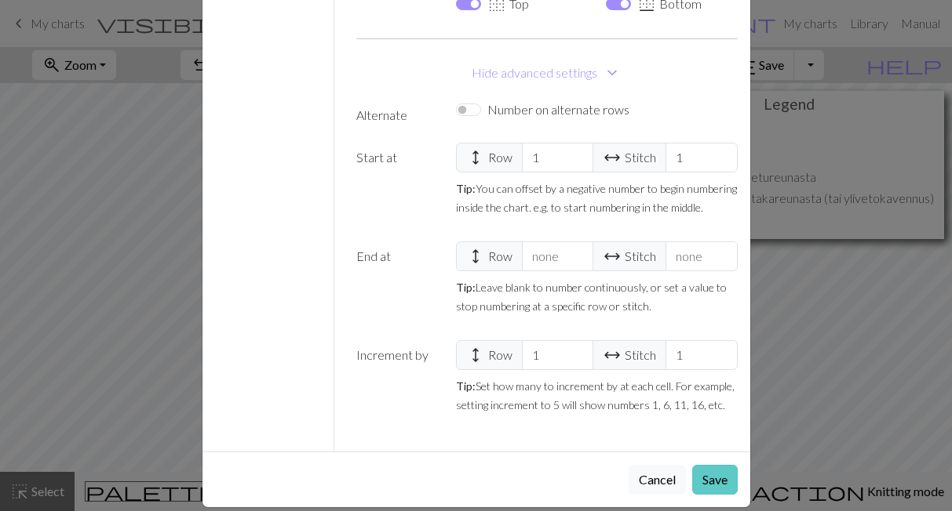
click at [712, 465] on button "Save" at bounding box center [714, 480] width 45 height 30
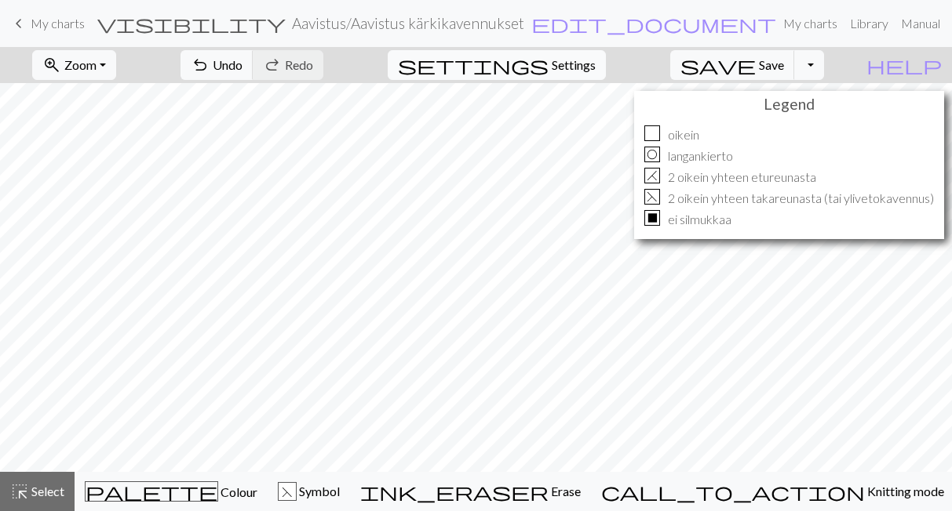
click at [548, 60] on span "settings" at bounding box center [473, 65] width 151 height 22
select select "round"
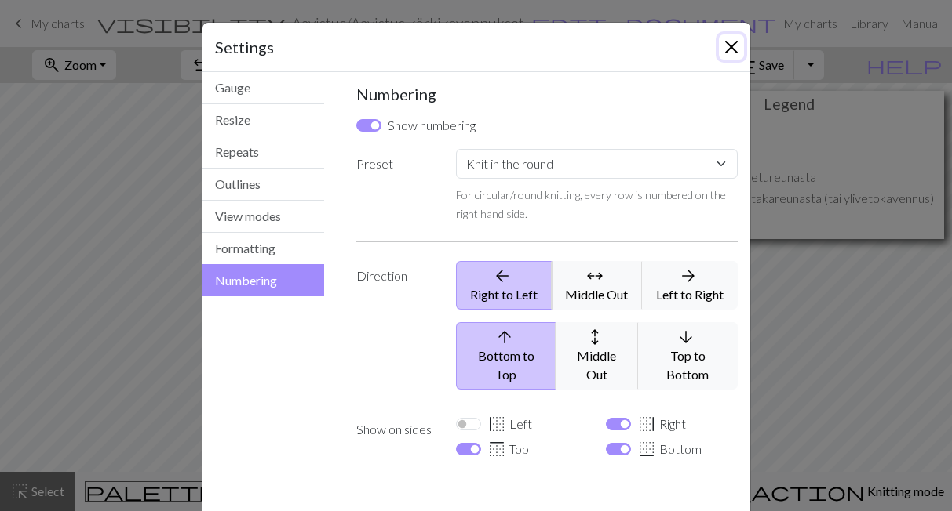
click at [733, 45] on button "Close" at bounding box center [731, 47] width 25 height 25
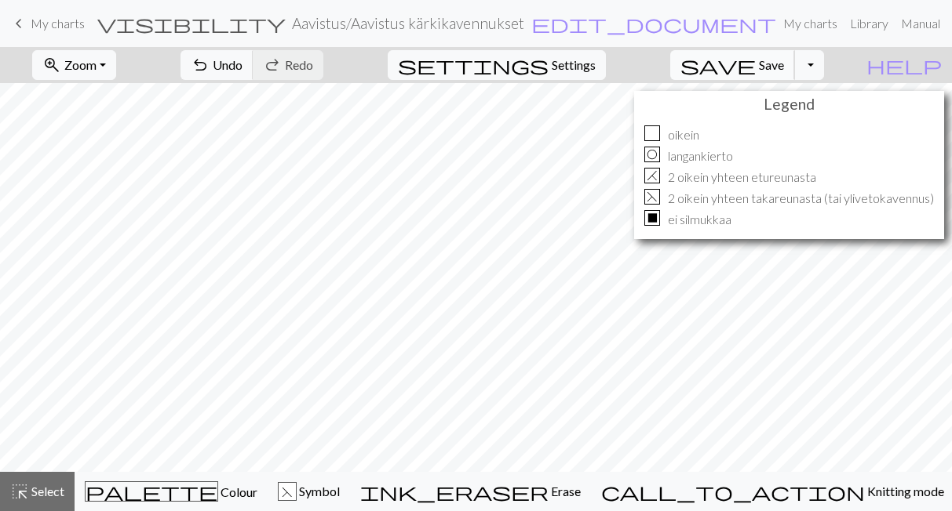
click at [784, 65] on span "Save" at bounding box center [771, 64] width 25 height 15
click at [54, 19] on span "My charts" at bounding box center [58, 23] width 54 height 15
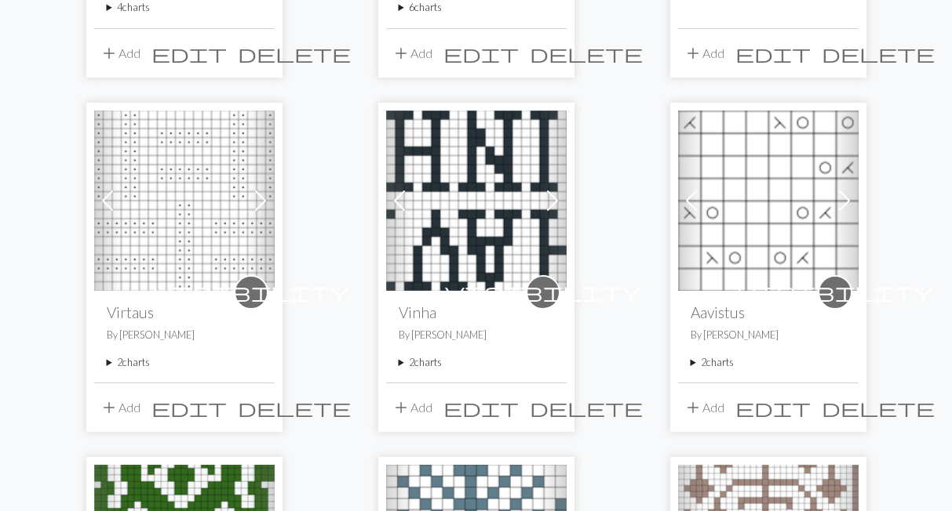
scroll to position [541, 0]
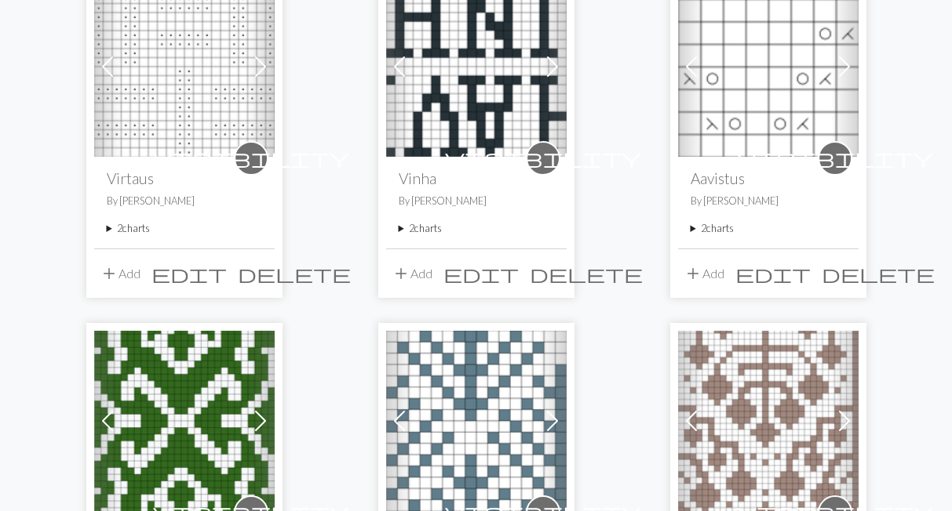
click at [711, 225] on summary "2 charts" at bounding box center [767, 228] width 155 height 15
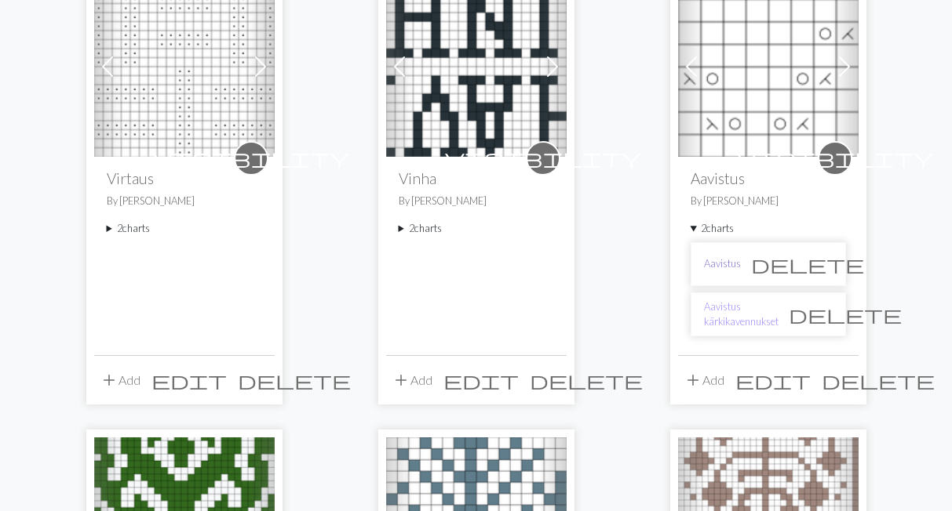
click at [717, 263] on link "Aavistus" at bounding box center [722, 264] width 37 height 15
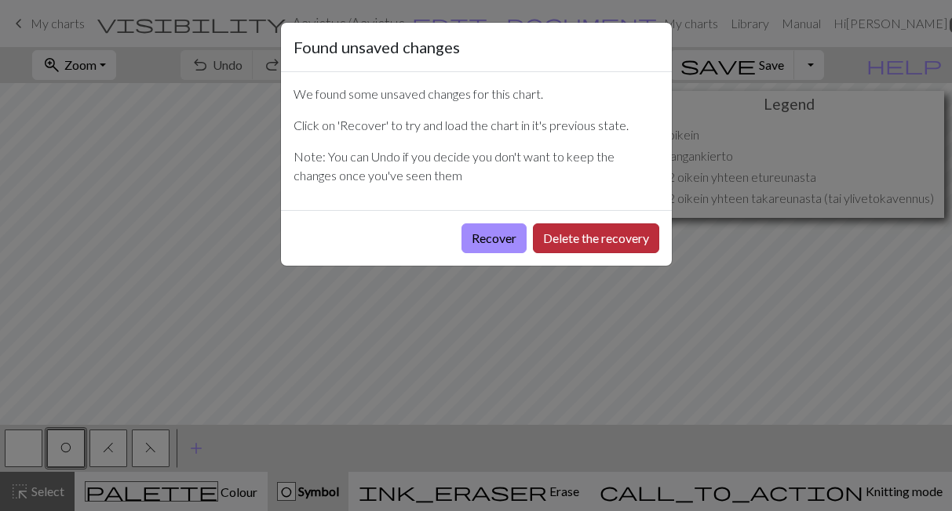
click at [538, 235] on button "Delete the recovery" at bounding box center [596, 239] width 126 height 30
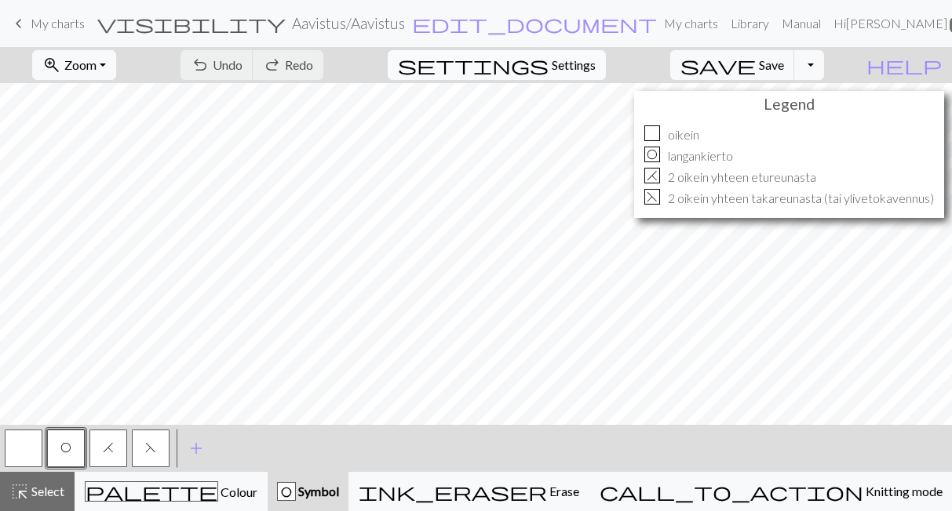
click at [589, 60] on span "Settings" at bounding box center [573, 65] width 44 height 19
select select "aran"
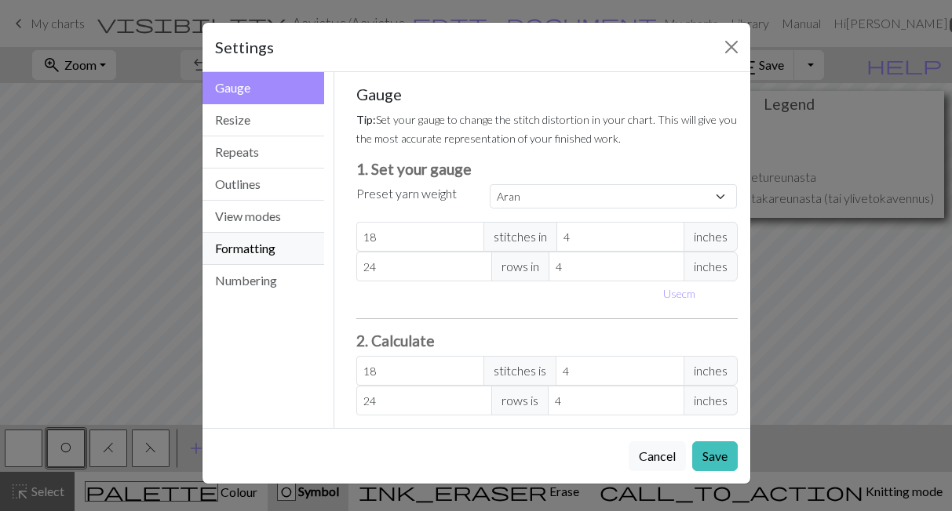
click at [275, 253] on button "Formatting" at bounding box center [263, 249] width 122 height 32
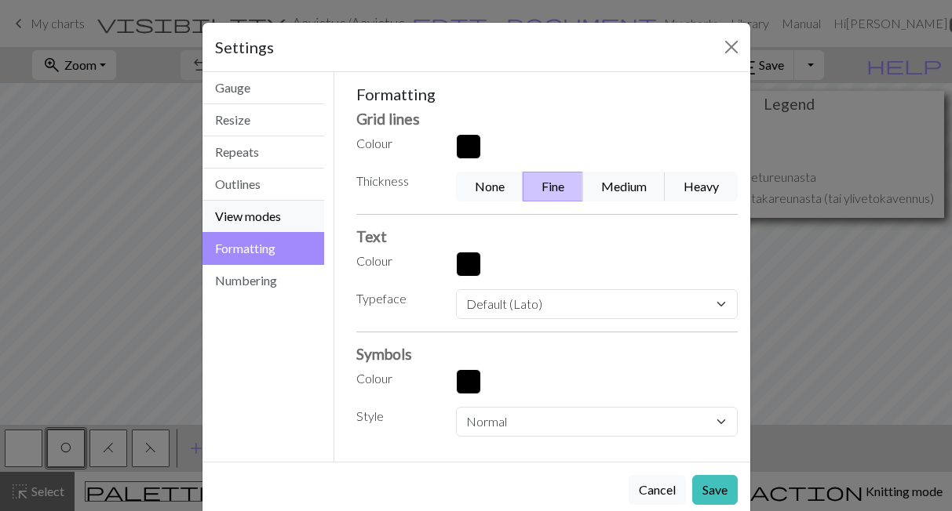
click at [301, 217] on button "View modes" at bounding box center [263, 217] width 122 height 32
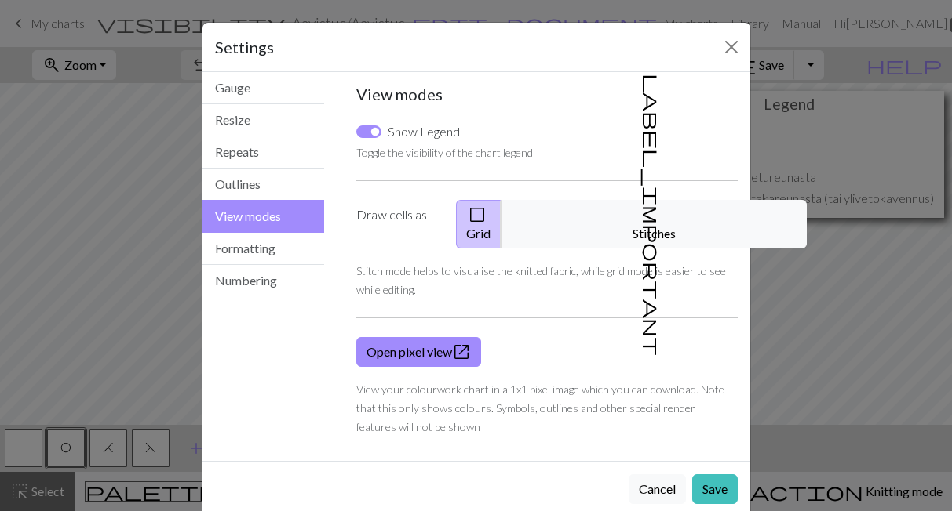
scroll to position [9, 0]
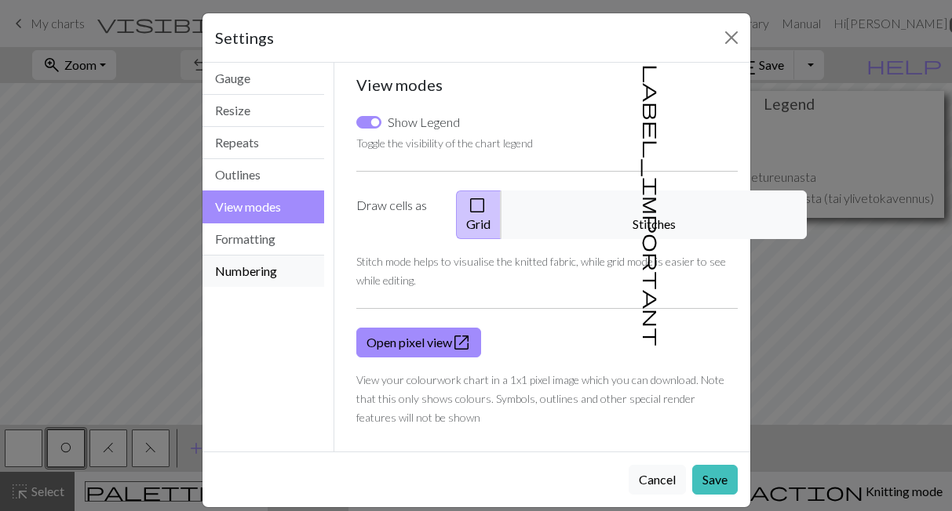
click at [264, 271] on button "Numbering" at bounding box center [263, 271] width 122 height 31
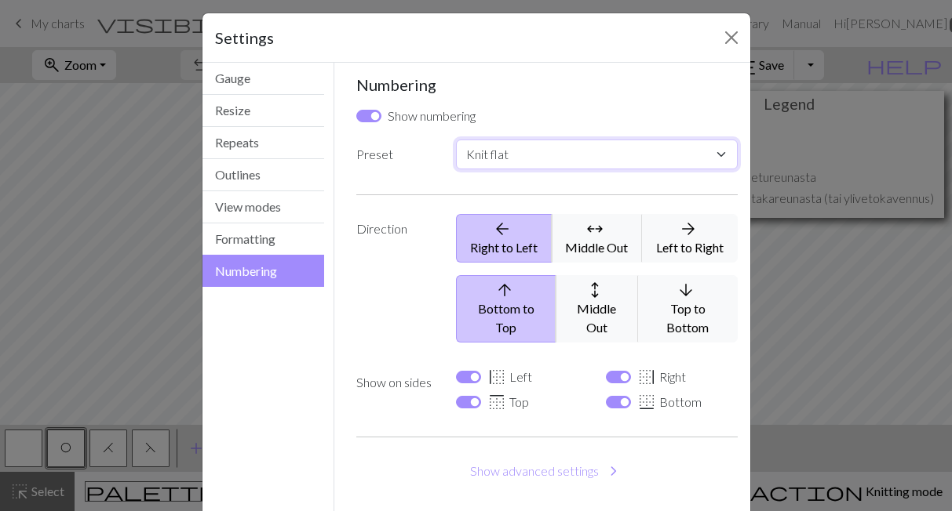
click at [456, 140] on select "Custom Knit flat Knit in the round Lace knitting Cross stitch" at bounding box center [596, 155] width 281 height 30
select select "round"
click option "Knit in the round" at bounding box center [0, 0] width 0 height 0
checkbox input "false"
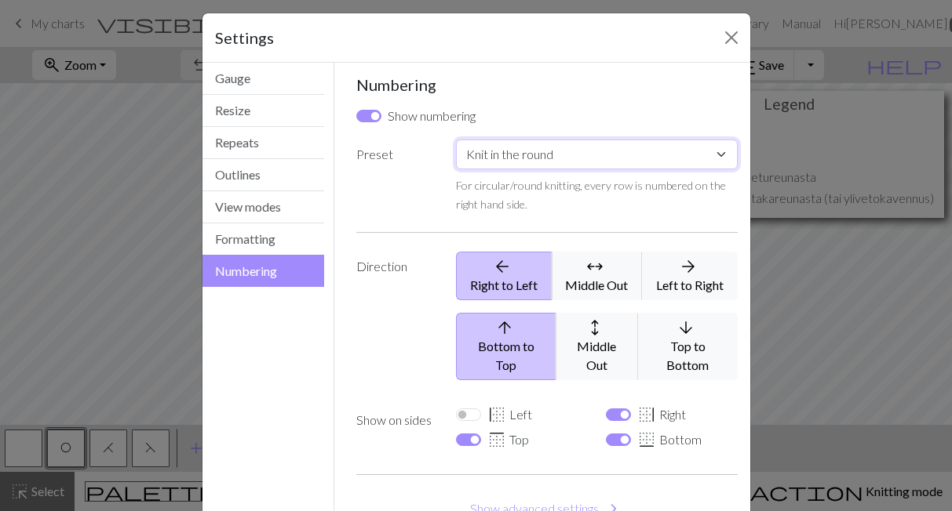
scroll to position [107, 0]
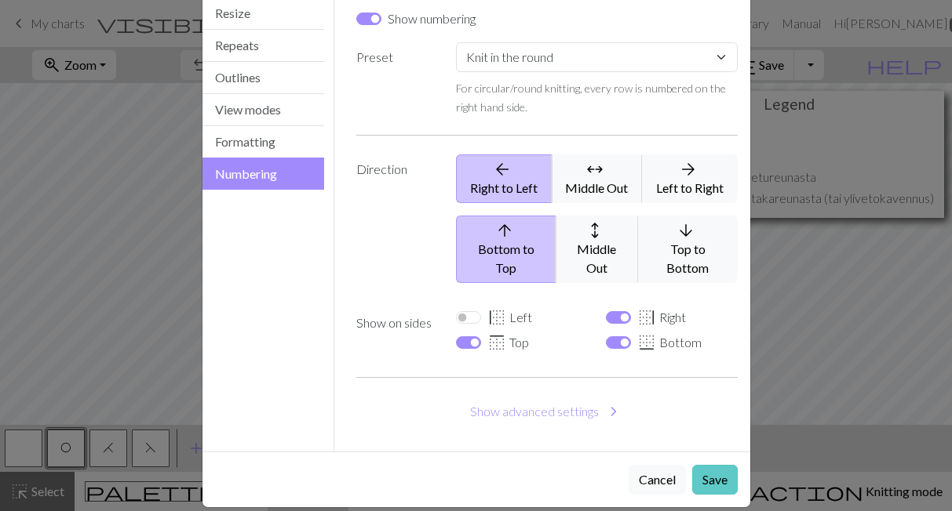
click at [706, 465] on button "Save" at bounding box center [714, 480] width 45 height 30
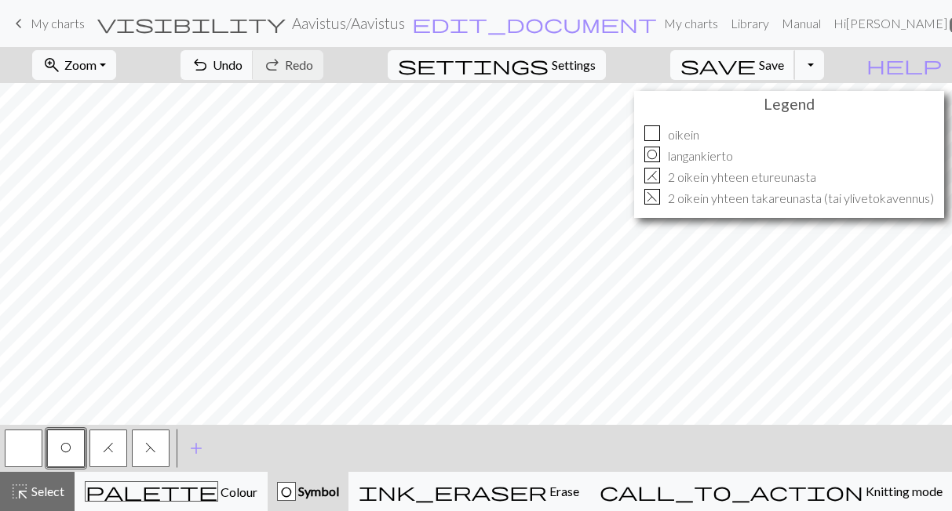
click at [755, 69] on span "save" at bounding box center [717, 65] width 75 height 22
click at [21, 24] on span "keyboard_arrow_left" at bounding box center [18, 24] width 19 height 22
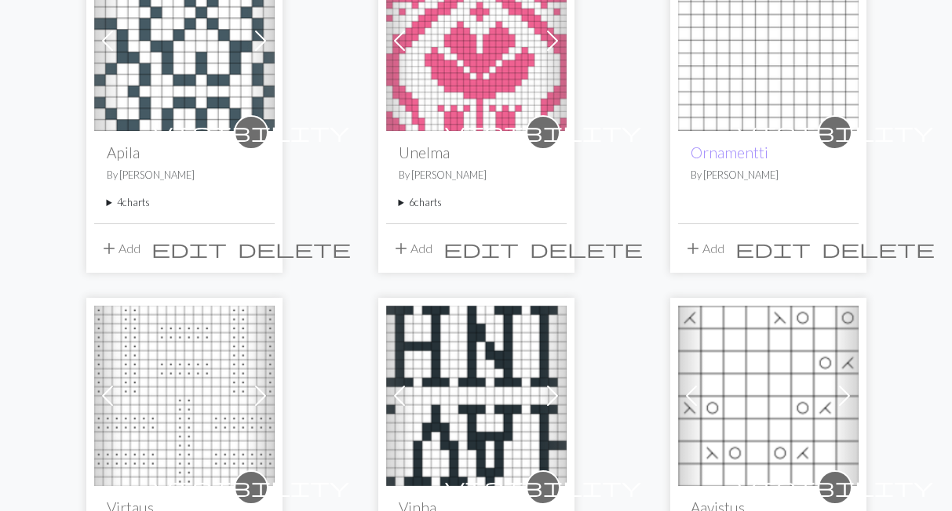
scroll to position [217, 0]
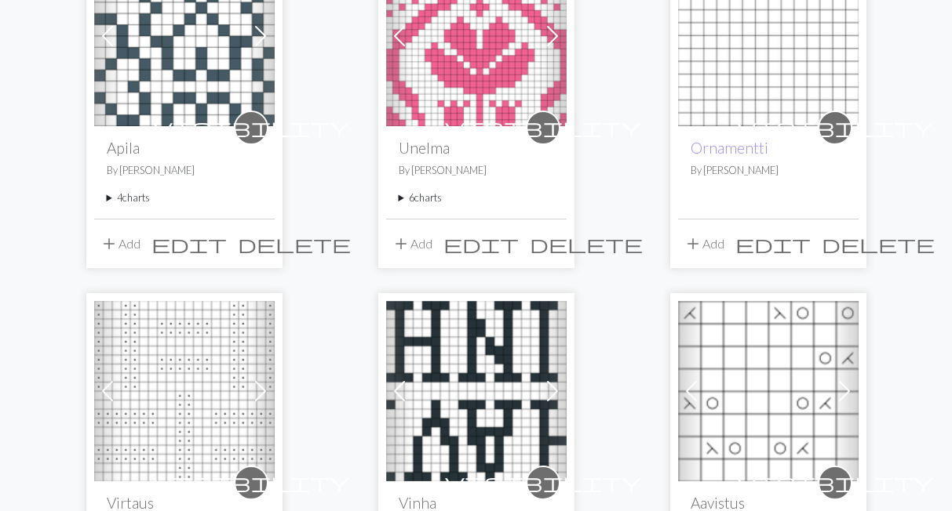
click at [130, 194] on summary "4 charts" at bounding box center [184, 198] width 155 height 15
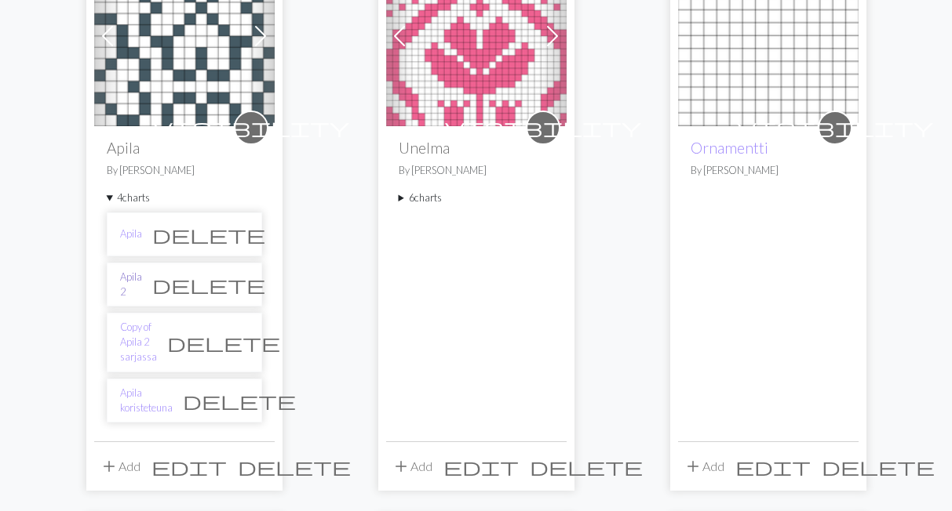
click at [135, 283] on link "Apila 2" at bounding box center [131, 285] width 22 height 30
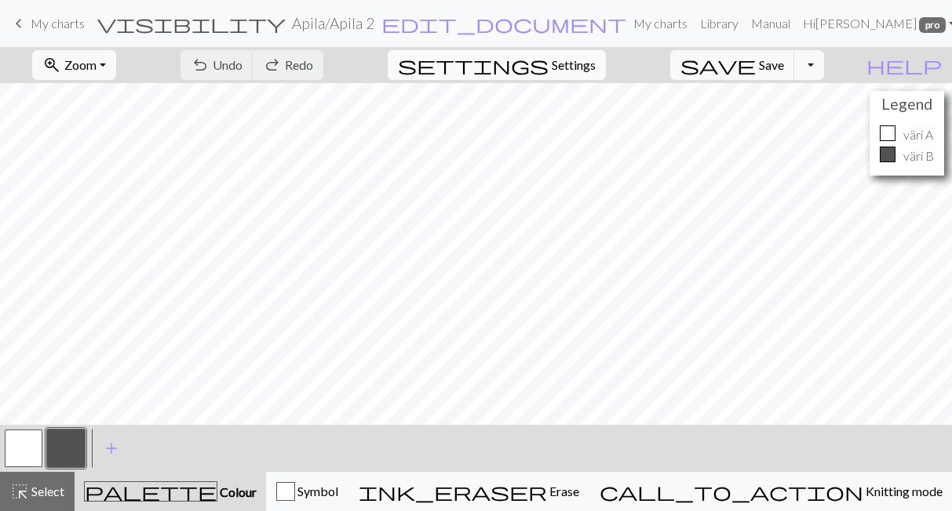
click at [595, 69] on span "Settings" at bounding box center [573, 65] width 44 height 19
select select "aran"
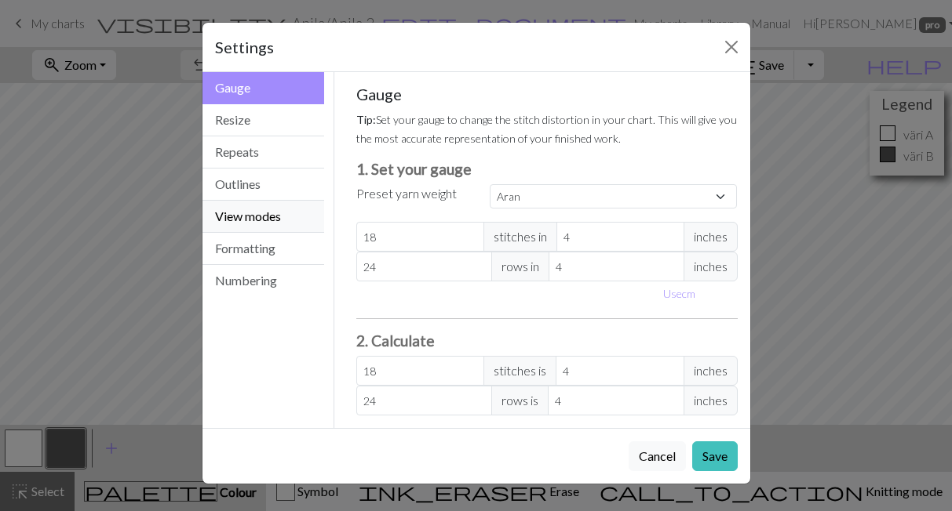
click at [271, 213] on button "View modes" at bounding box center [263, 217] width 122 height 32
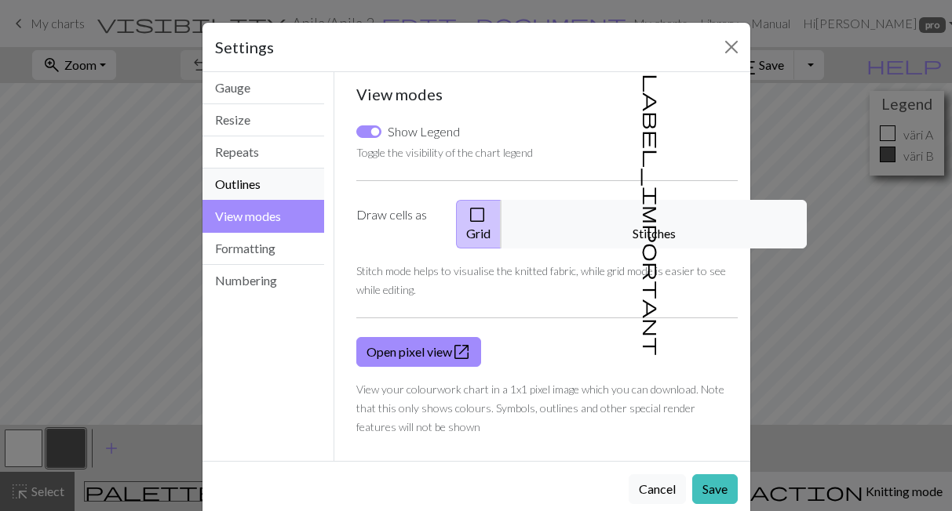
click at [269, 191] on button "Outlines" at bounding box center [263, 185] width 122 height 32
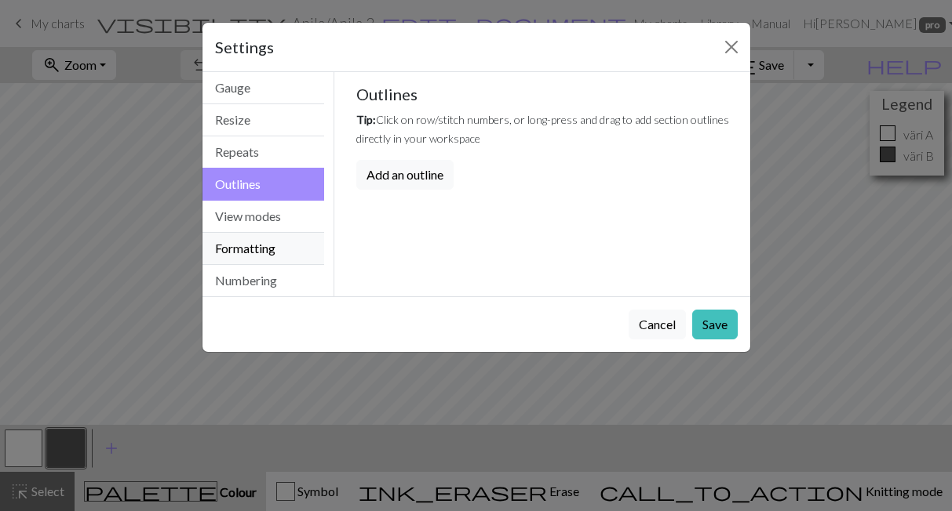
click at [275, 238] on button "Formatting" at bounding box center [263, 249] width 122 height 32
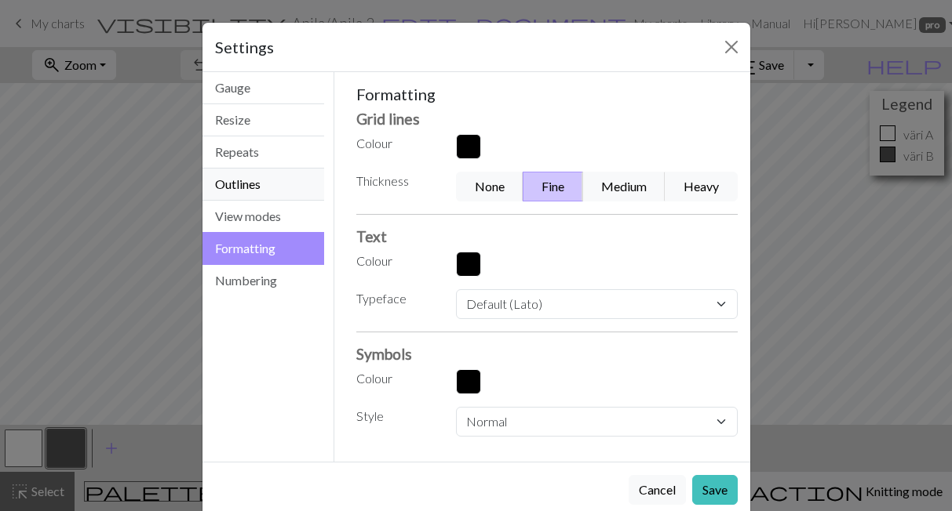
scroll to position [29, 0]
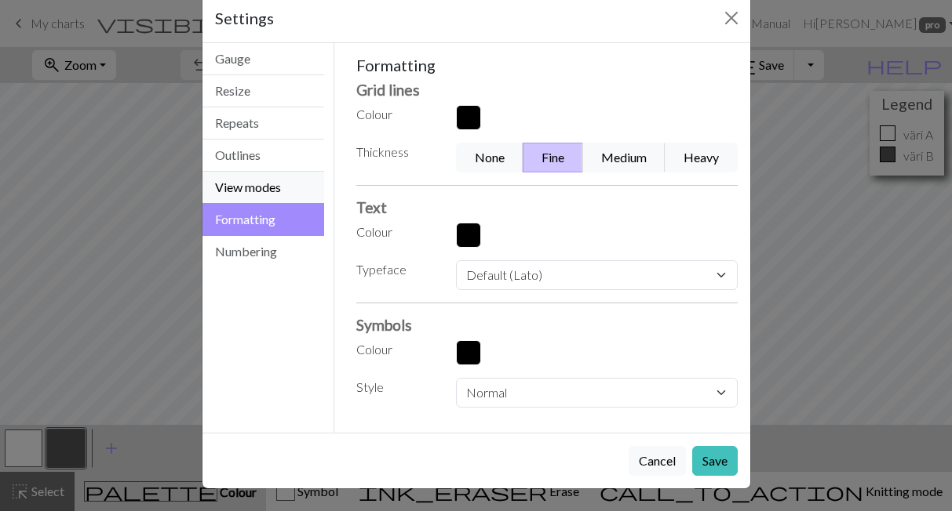
click at [266, 195] on button "View modes" at bounding box center [263, 188] width 122 height 32
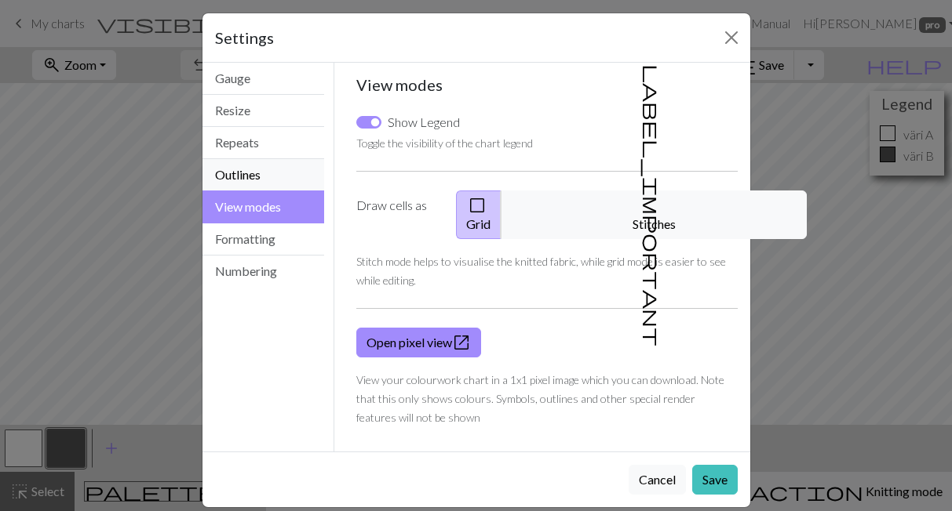
click at [226, 172] on button "Outlines" at bounding box center [263, 175] width 122 height 32
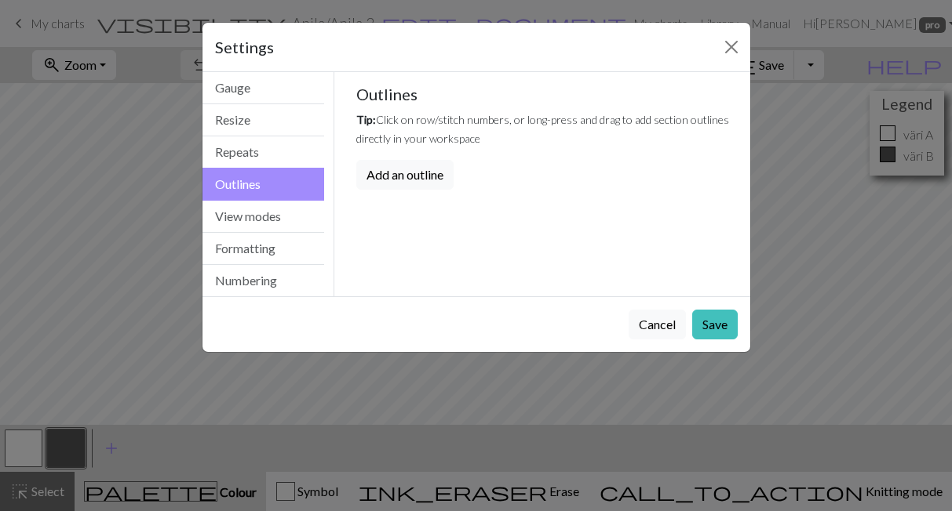
scroll to position [0, 0]
click at [243, 151] on button "Repeats" at bounding box center [263, 152] width 122 height 32
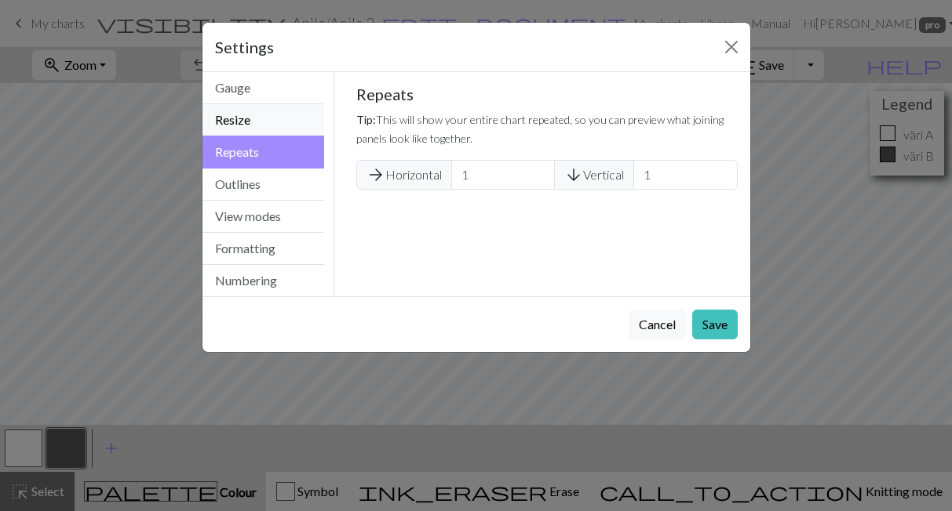
click at [254, 132] on button "Resize" at bounding box center [263, 120] width 122 height 32
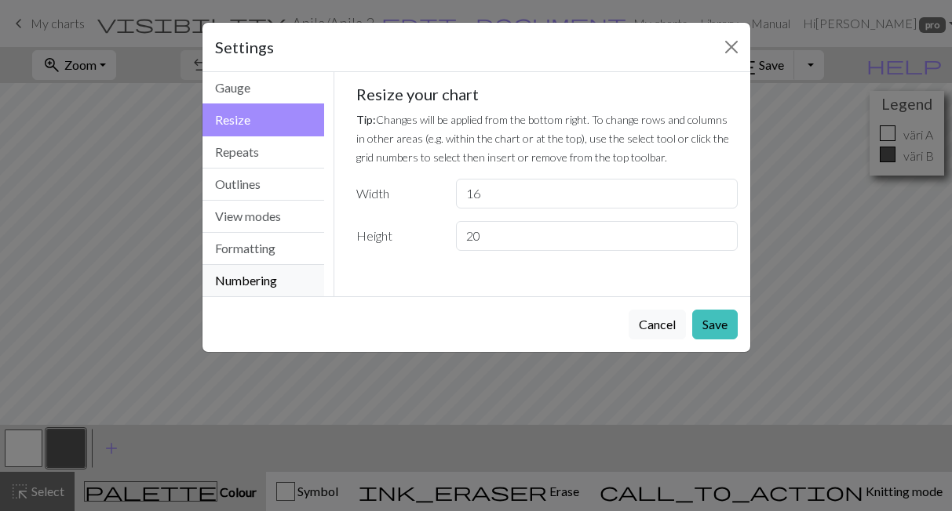
click at [274, 277] on button "Numbering" at bounding box center [263, 280] width 122 height 31
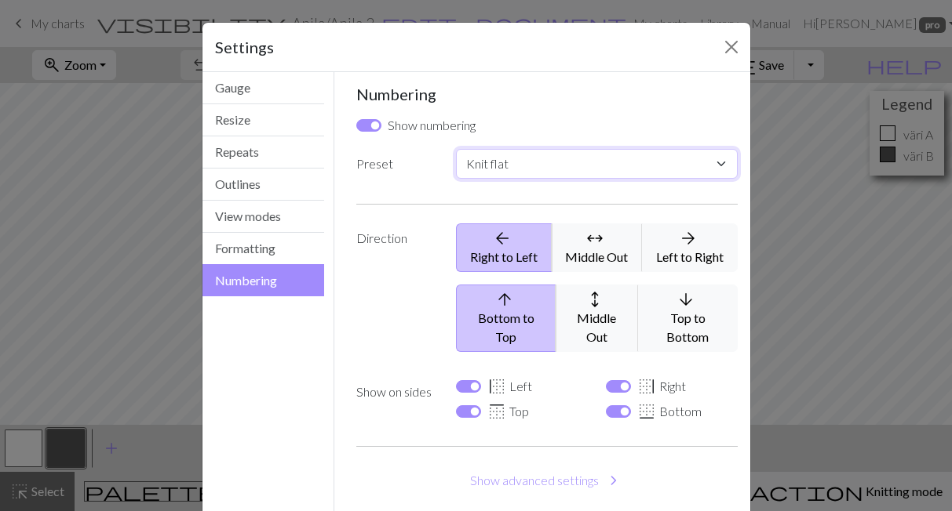
click at [456, 149] on select "Custom Knit flat Knit in the round Lace knitting Cross stitch" at bounding box center [596, 164] width 281 height 30
select select "round"
click option "Knit in the round" at bounding box center [0, 0] width 0 height 0
checkbox input "false"
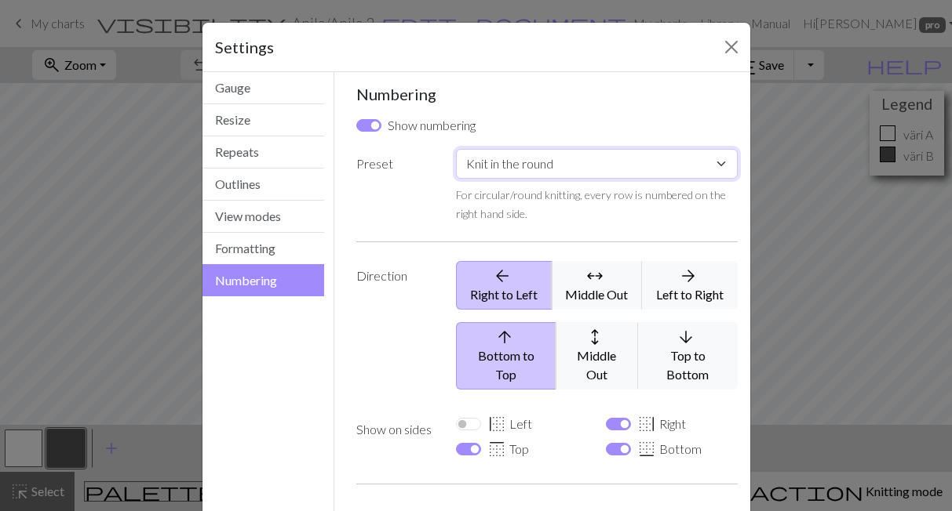
scroll to position [107, 0]
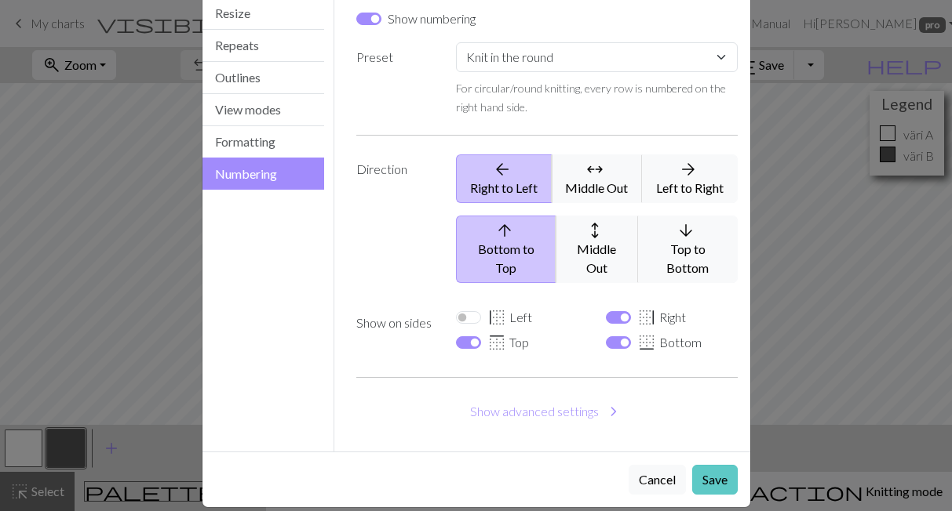
click at [713, 465] on button "Save" at bounding box center [714, 480] width 45 height 30
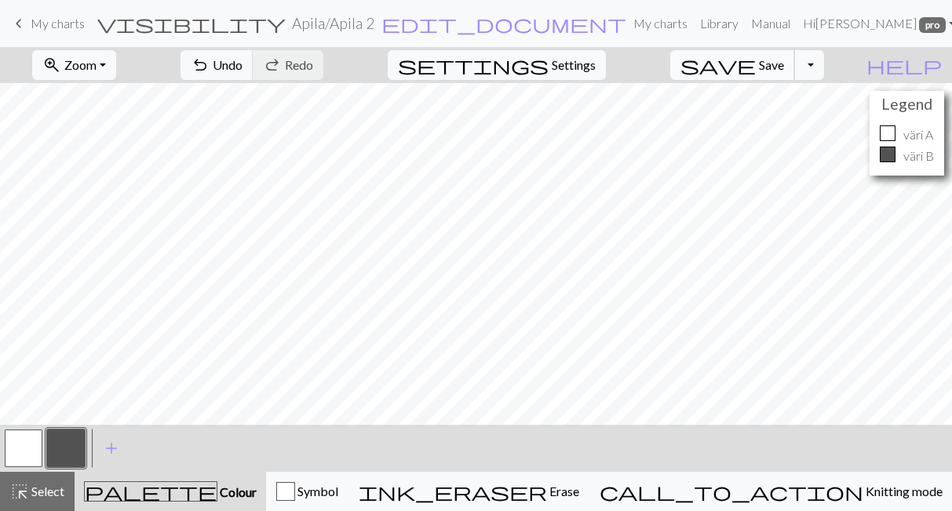
click at [784, 59] on span "Save" at bounding box center [771, 64] width 25 height 15
click at [18, 24] on span "keyboard_arrow_left" at bounding box center [18, 24] width 19 height 22
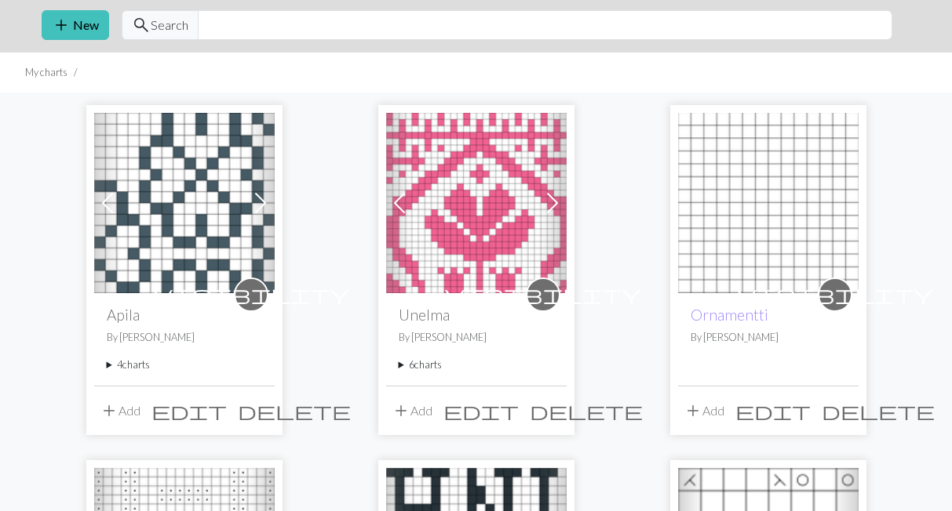
scroll to position [108, 0]
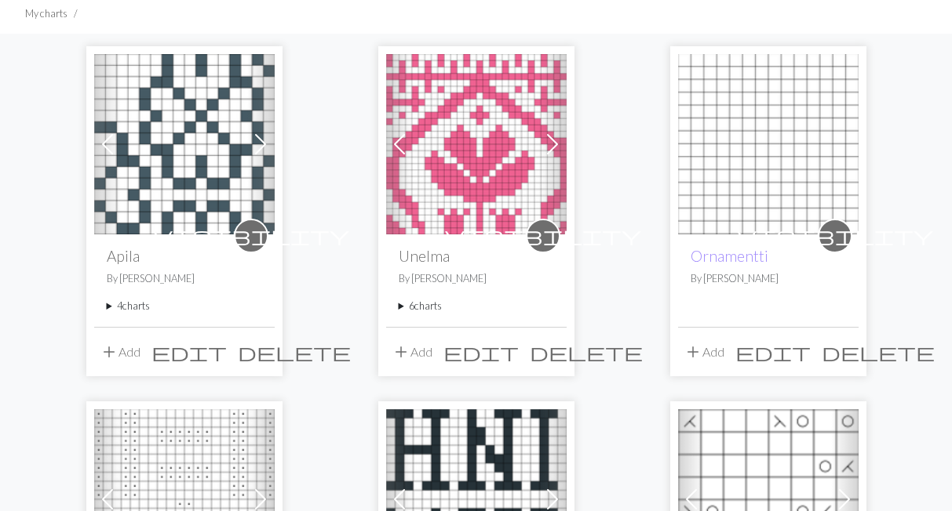
click at [126, 310] on summary "4 charts" at bounding box center [184, 306] width 155 height 15
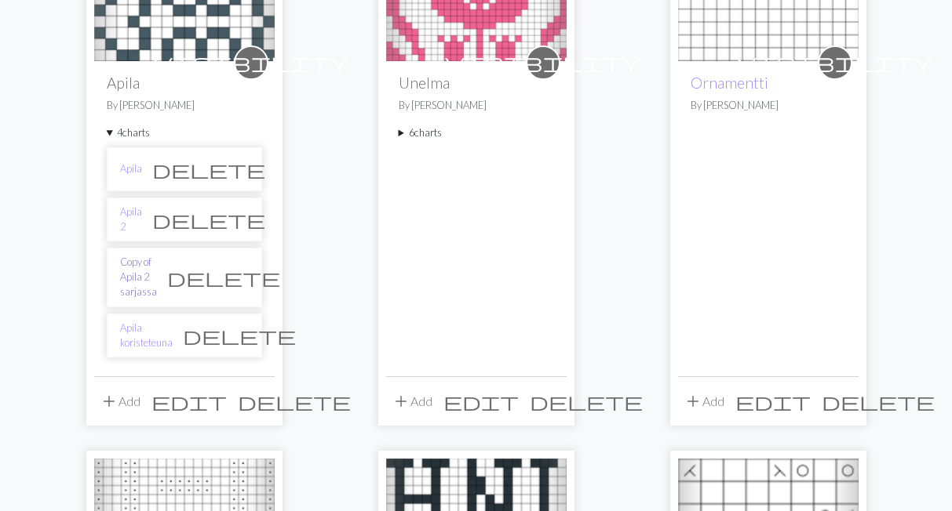
scroll to position [433, 0]
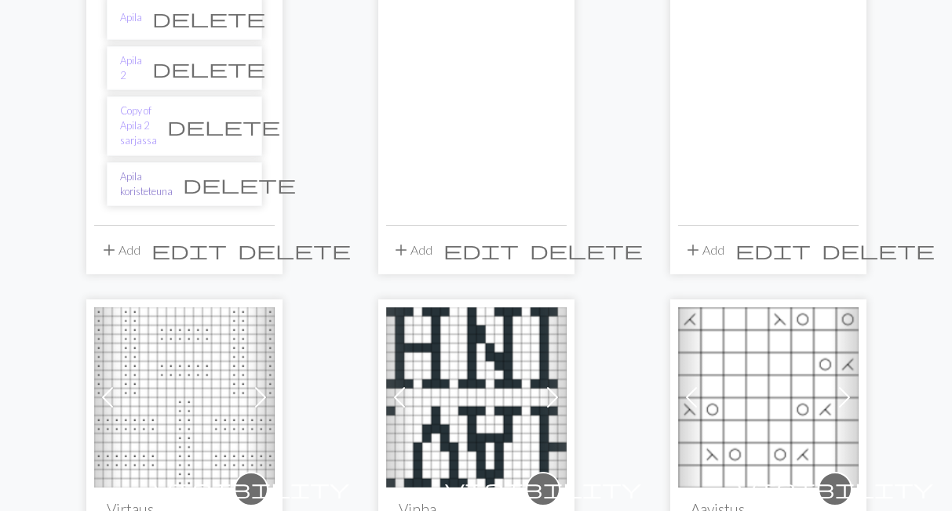
click at [159, 169] on link "Apila koristeteuna" at bounding box center [146, 184] width 53 height 30
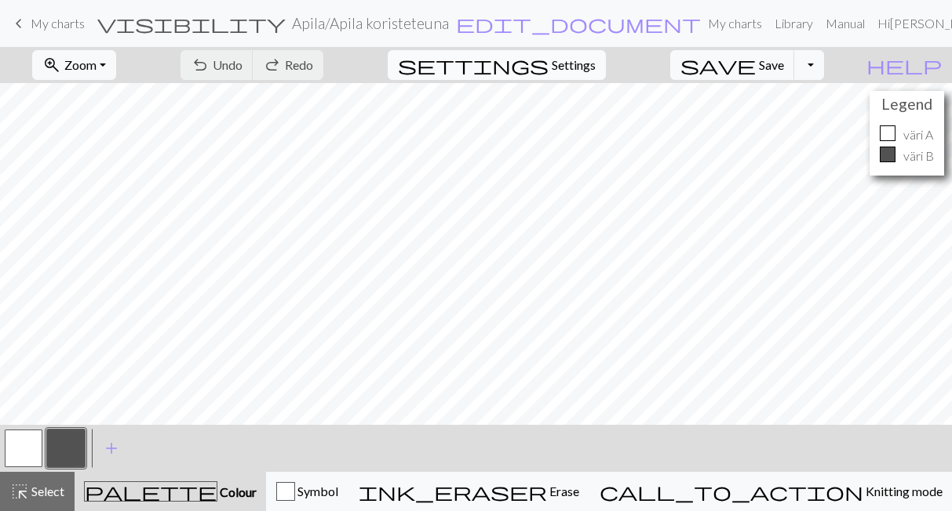
click at [591, 68] on span "Settings" at bounding box center [573, 65] width 44 height 19
select select "aran"
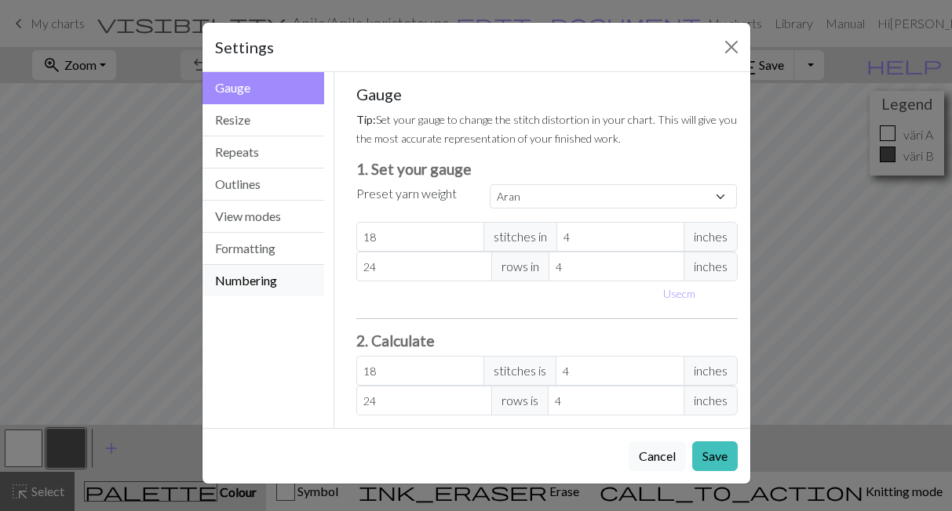
click at [247, 274] on button "Numbering" at bounding box center [263, 280] width 122 height 31
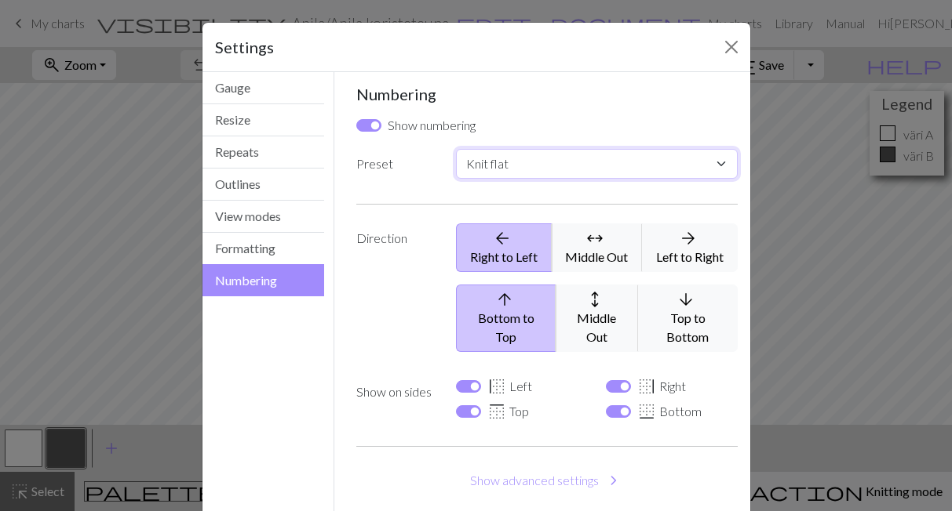
select select "round"
click option "Knit in the round" at bounding box center [0, 0] width 0 height 0
checkbox input "false"
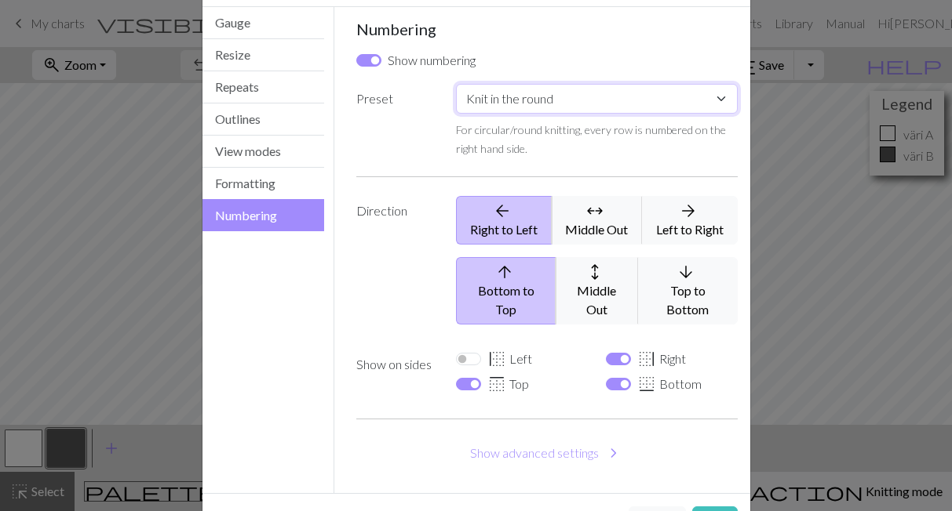
scroll to position [107, 0]
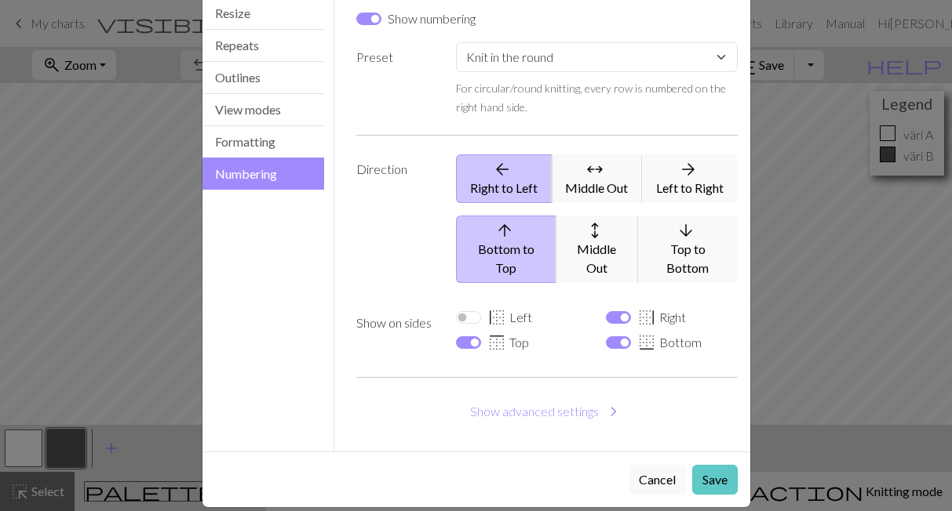
click at [721, 465] on button "Save" at bounding box center [714, 480] width 45 height 30
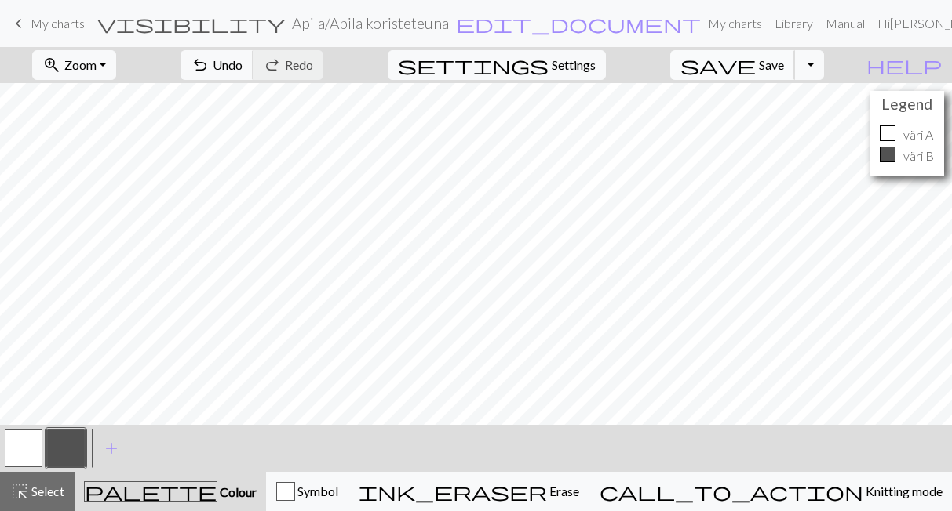
click at [784, 61] on span "Save" at bounding box center [771, 64] width 25 height 15
click at [41, 23] on span "My charts" at bounding box center [58, 23] width 54 height 15
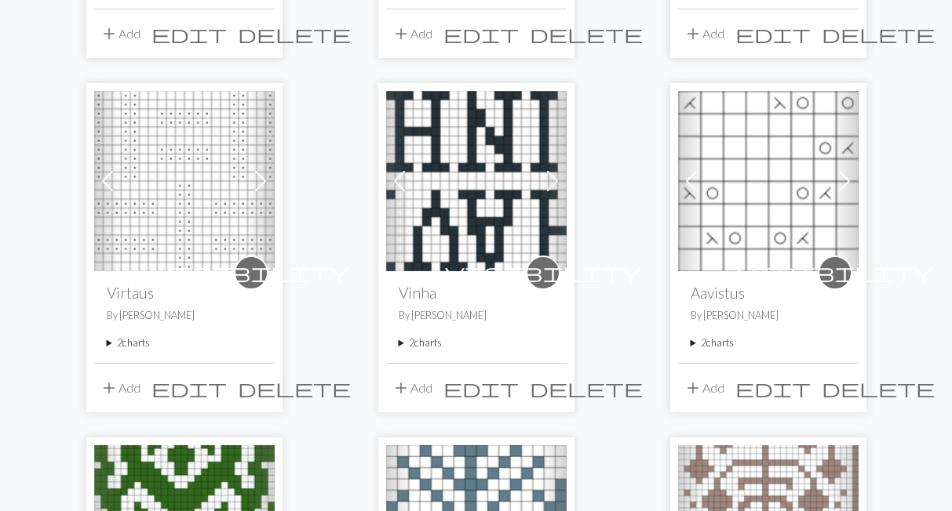
scroll to position [433, 0]
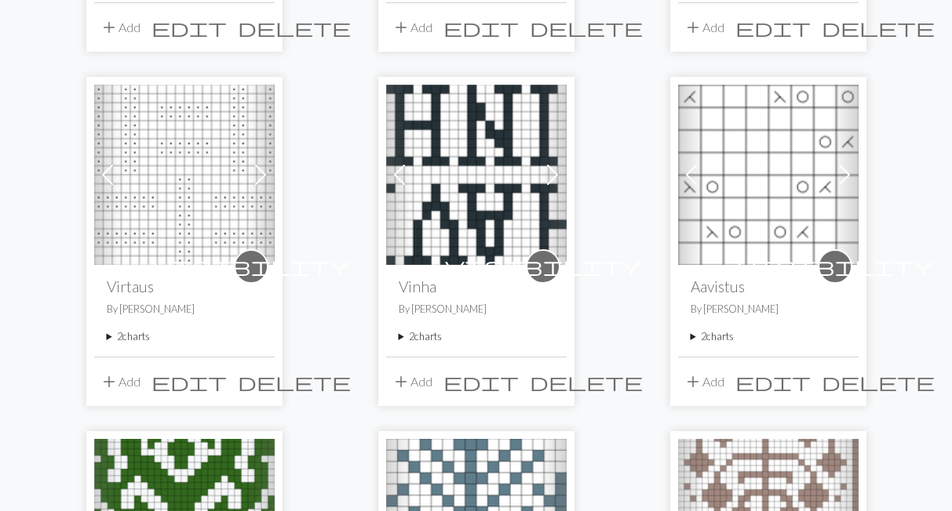
click at [120, 335] on summary "2 charts" at bounding box center [184, 336] width 155 height 15
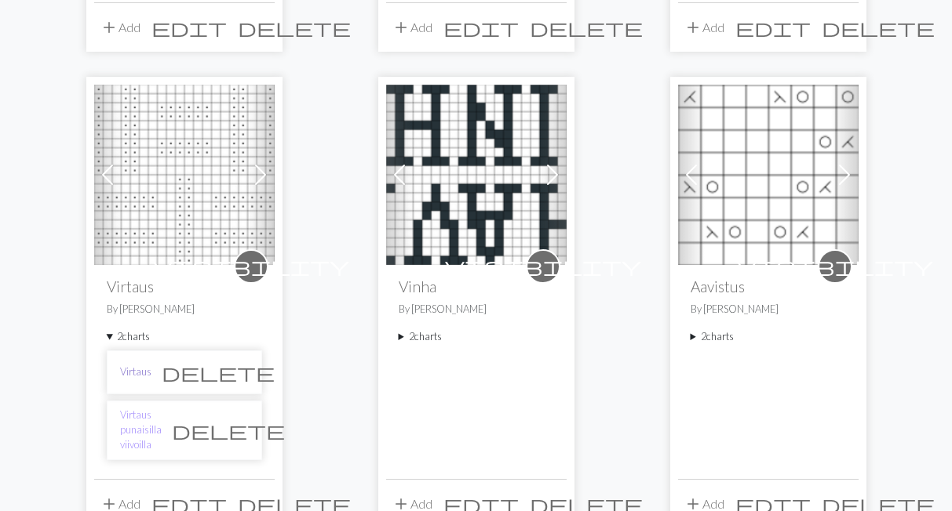
click at [126, 366] on link "Virtaus" at bounding box center [135, 372] width 31 height 15
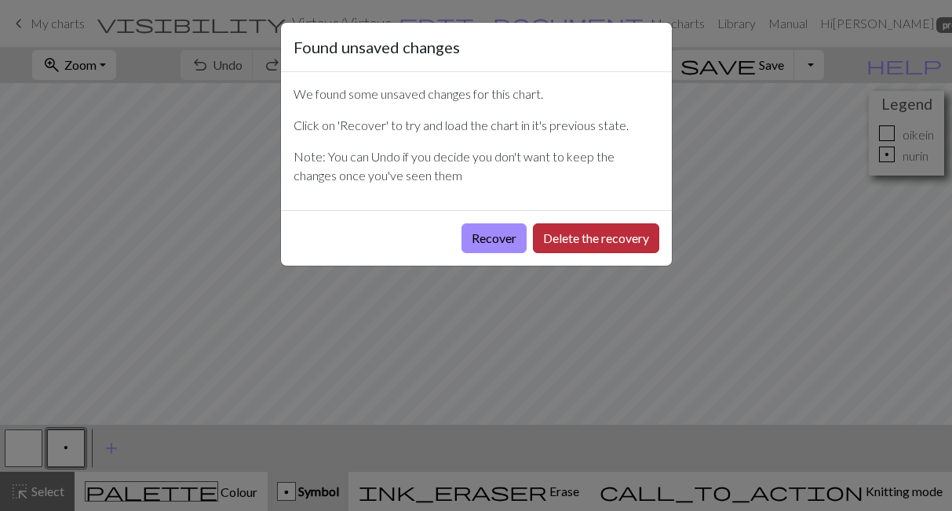
click at [627, 229] on button "Delete the recovery" at bounding box center [596, 239] width 126 height 30
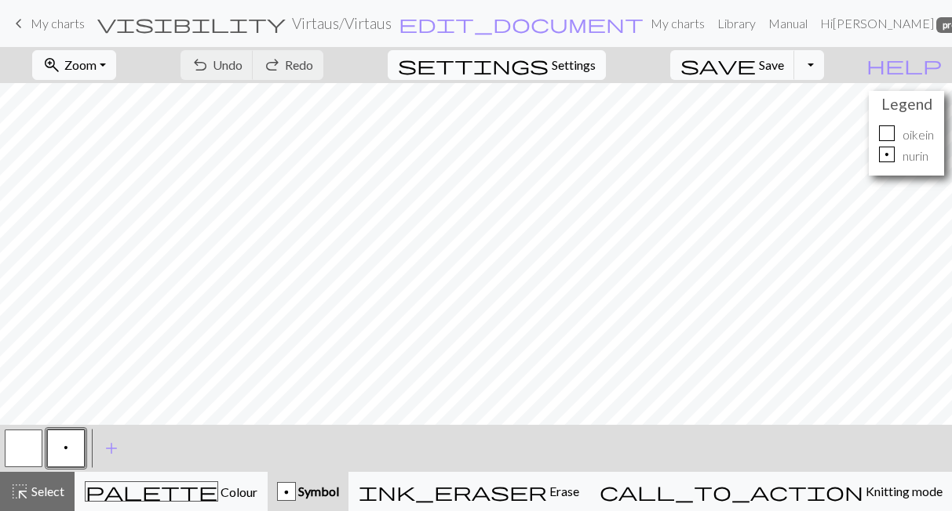
click at [595, 58] on span "Settings" at bounding box center [573, 65] width 44 height 19
select select "aran"
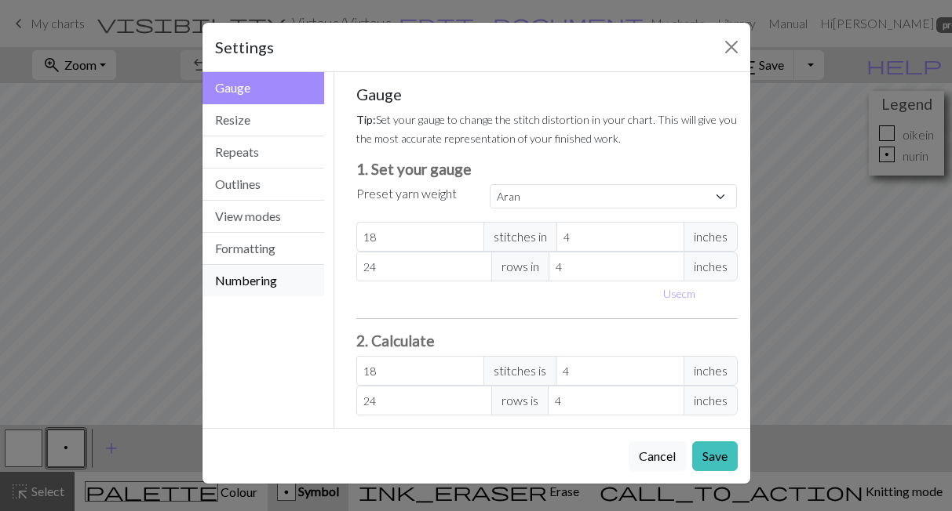
click at [277, 283] on button "Numbering" at bounding box center [263, 280] width 122 height 31
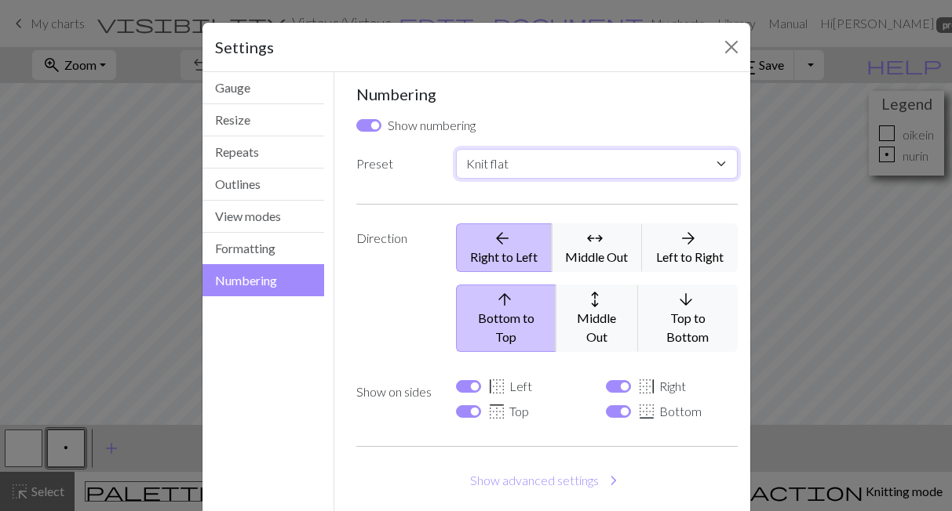
click at [456, 149] on select "Custom Knit flat Knit in the round Lace knitting Cross stitch" at bounding box center [596, 164] width 281 height 30
select select "round"
click option "Knit in the round" at bounding box center [0, 0] width 0 height 0
checkbox input "false"
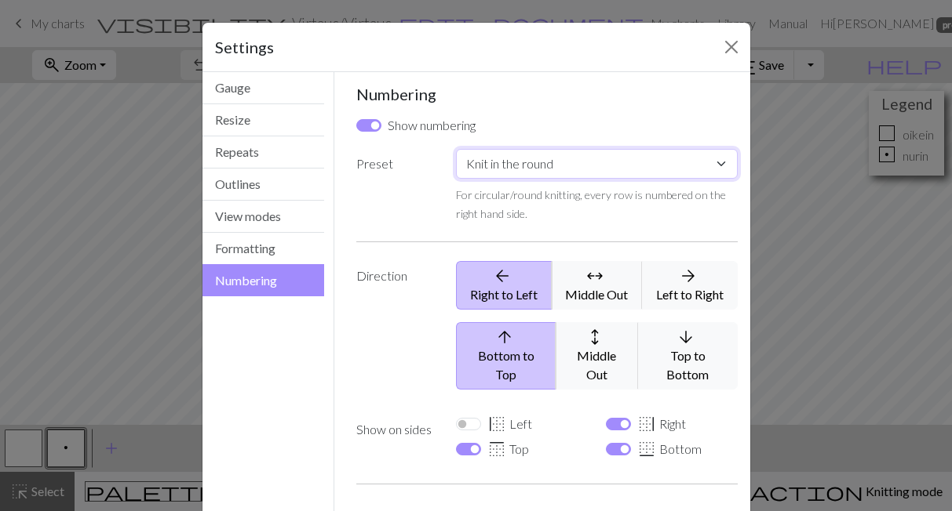
scroll to position [107, 0]
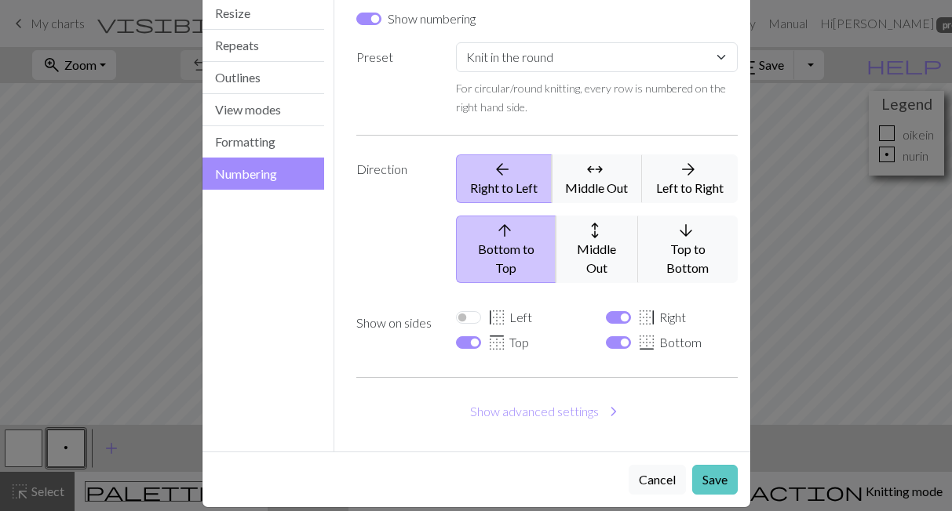
click at [700, 465] on button "Save" at bounding box center [714, 480] width 45 height 30
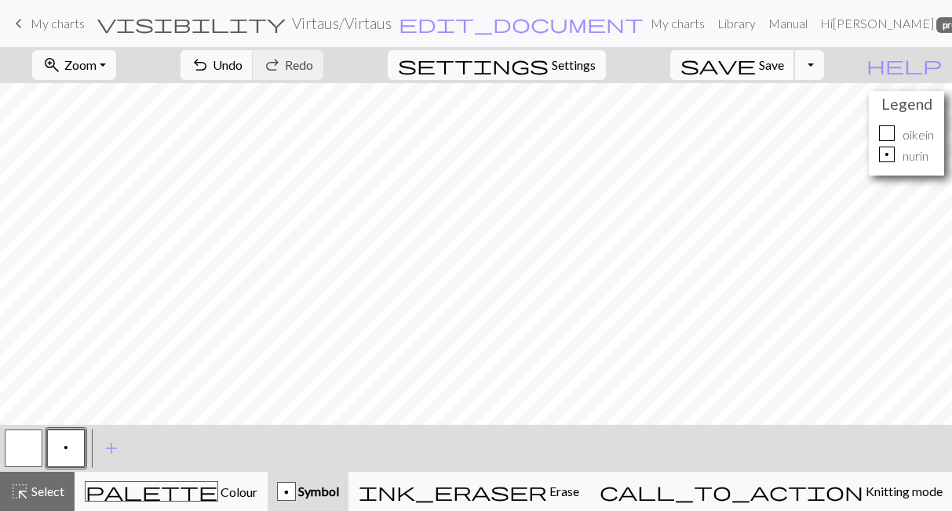
click at [755, 63] on span "save" at bounding box center [717, 65] width 75 height 22
click at [27, 24] on span "keyboard_arrow_left" at bounding box center [18, 24] width 19 height 22
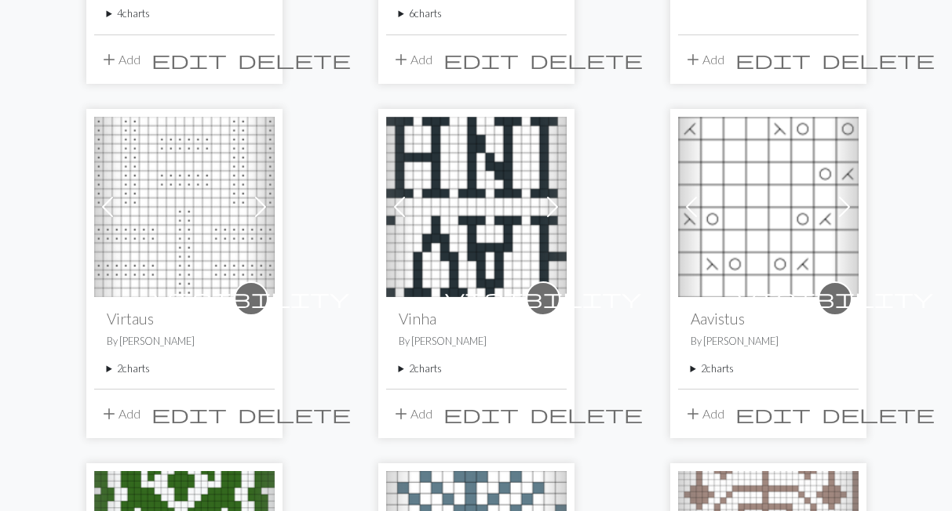
scroll to position [433, 0]
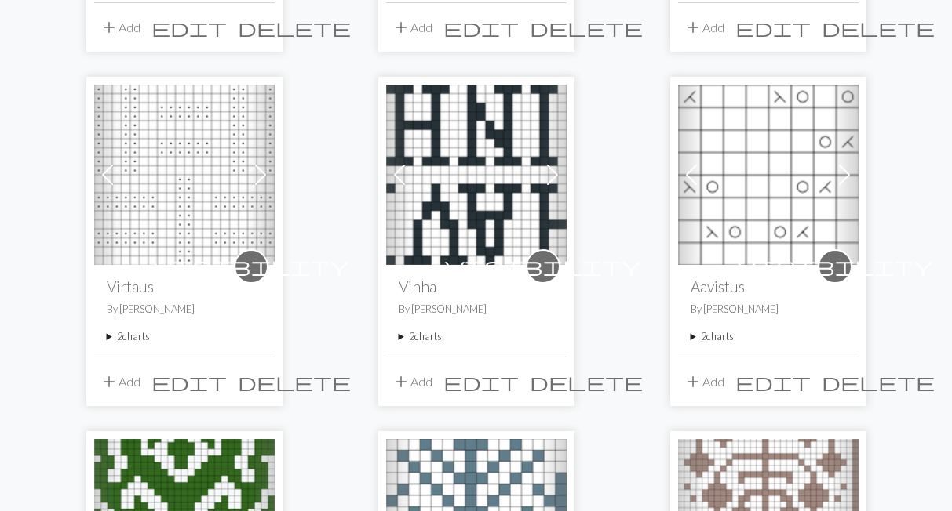
click at [133, 333] on summary "2 charts" at bounding box center [184, 336] width 155 height 15
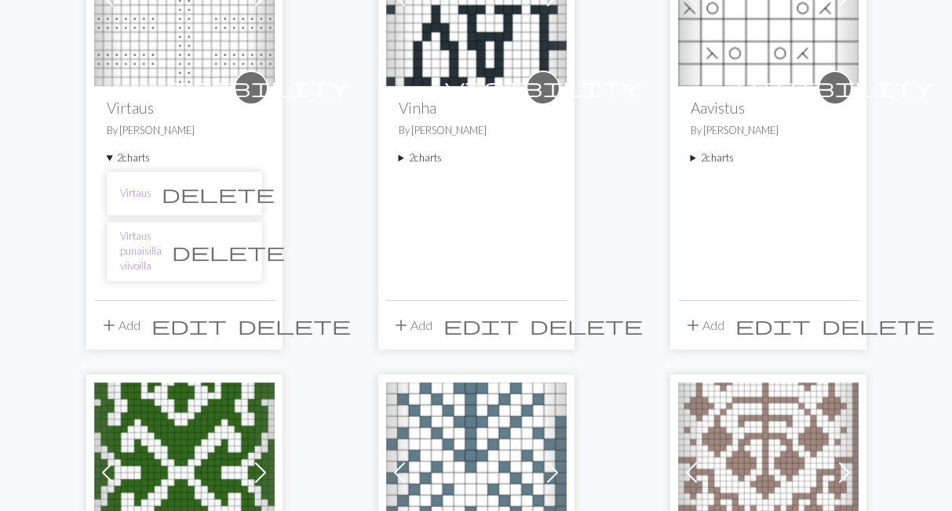
scroll to position [650, 0]
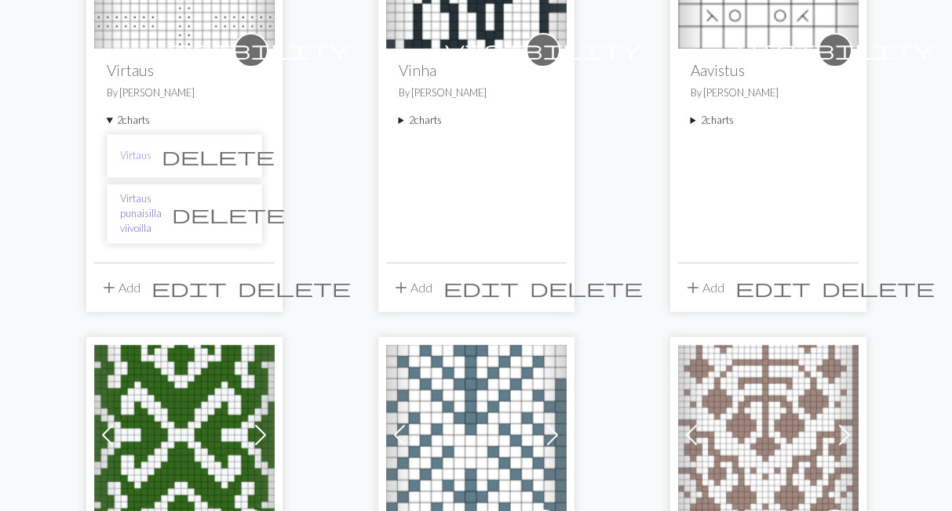
click at [138, 198] on link "Virtaus punaisilla viivoilla" at bounding box center [141, 213] width 42 height 45
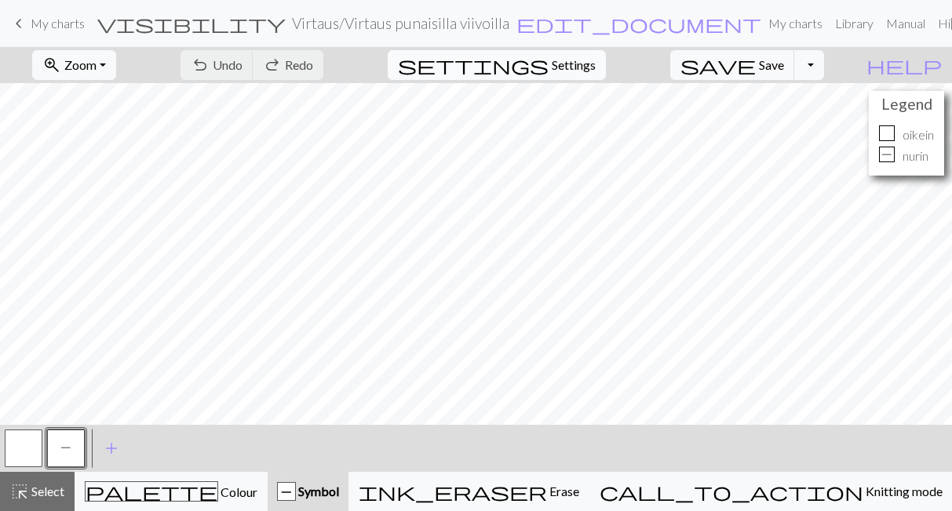
click at [577, 75] on button "settings Settings" at bounding box center [497, 65] width 218 height 30
select select "aran"
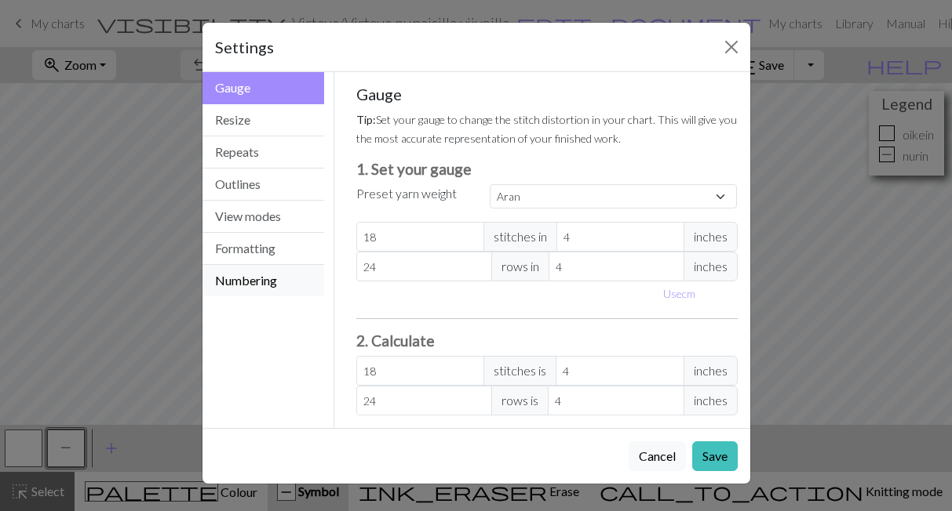
click at [244, 275] on button "Numbering" at bounding box center [263, 280] width 122 height 31
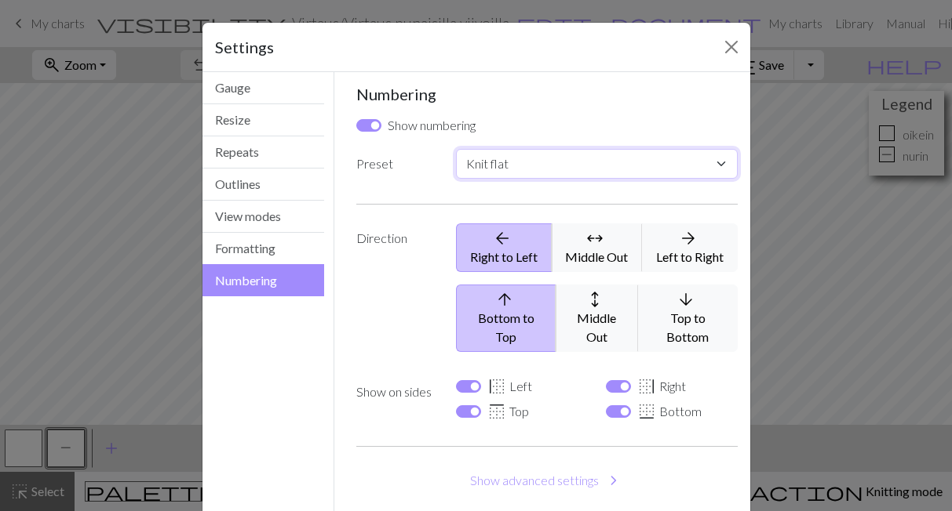
click at [456, 149] on select "Custom Knit flat Knit in the round Lace knitting Cross stitch" at bounding box center [596, 164] width 281 height 30
select select "round"
click option "Knit in the round" at bounding box center [0, 0] width 0 height 0
checkbox input "false"
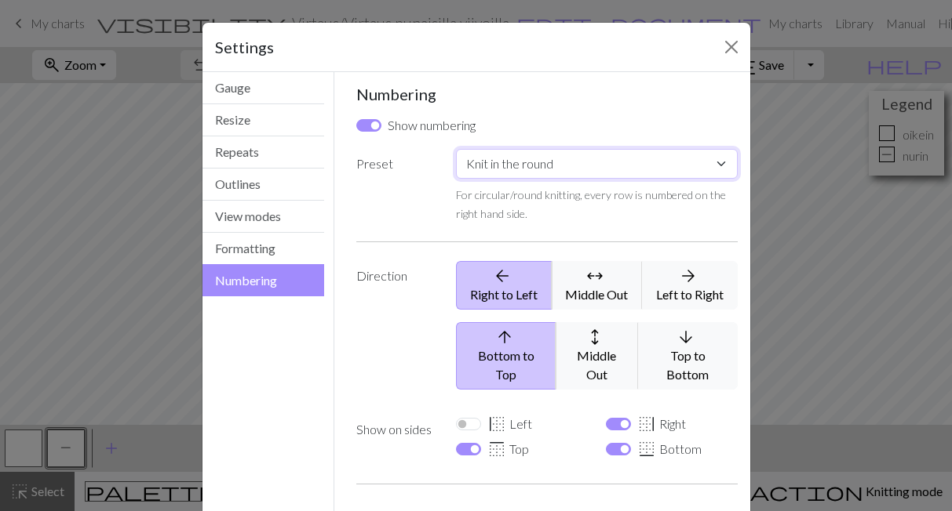
scroll to position [107, 0]
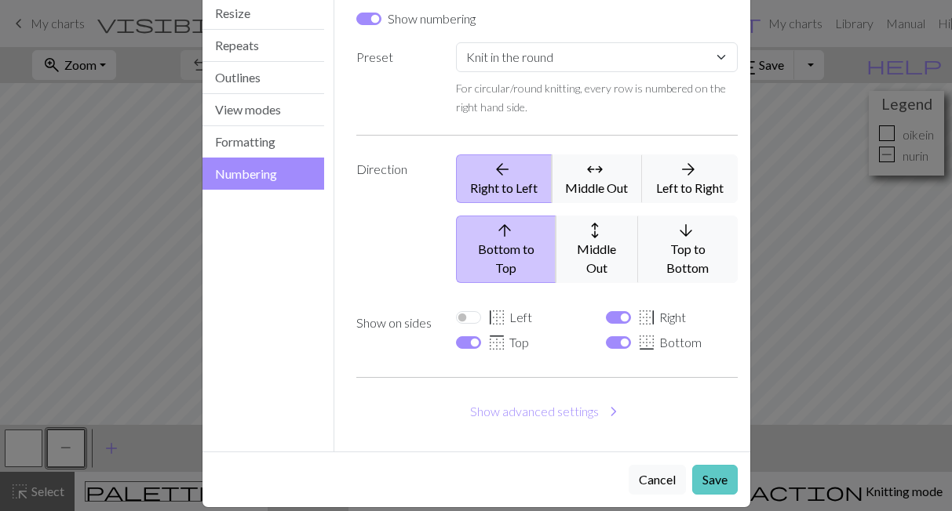
click at [713, 465] on button "Save" at bounding box center [714, 480] width 45 height 30
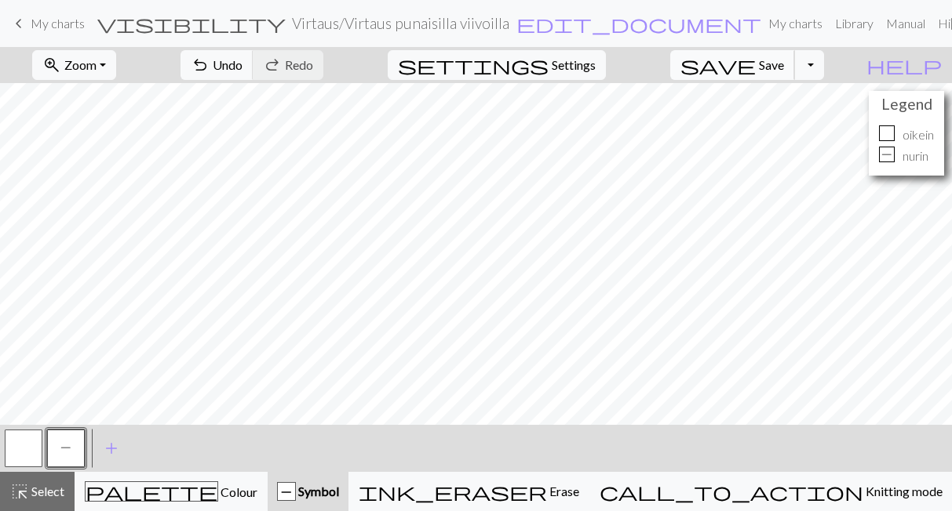
click at [755, 62] on span "save" at bounding box center [717, 65] width 75 height 22
click at [31, 21] on span "My charts" at bounding box center [58, 23] width 54 height 15
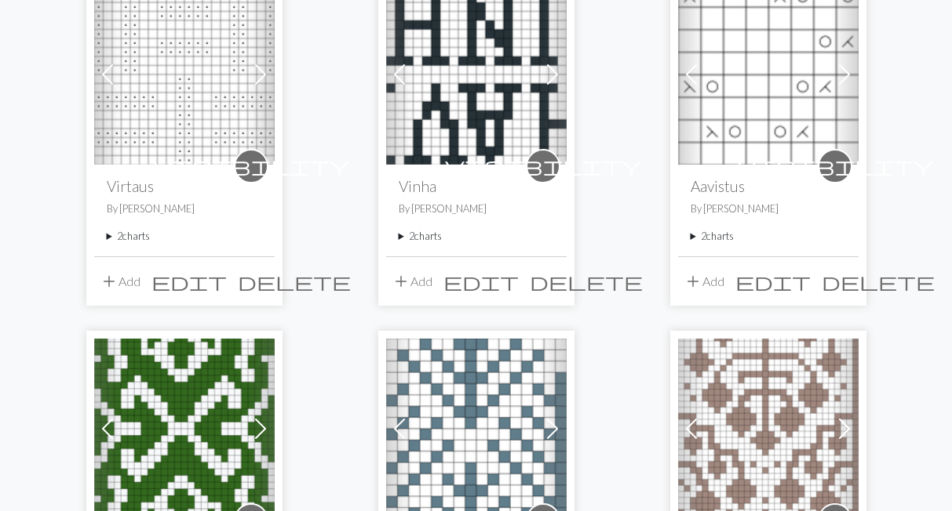
scroll to position [541, 0]
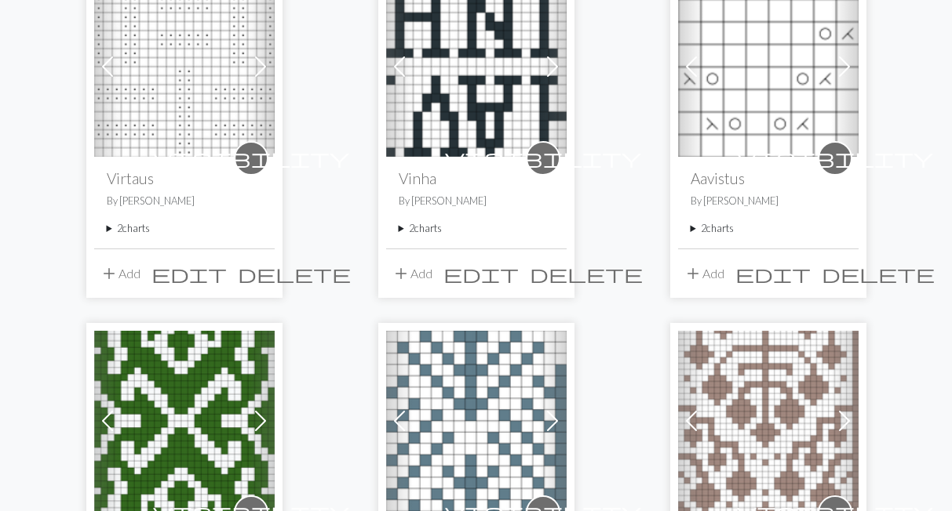
click at [431, 229] on summary "2 charts" at bounding box center [475, 228] width 155 height 15
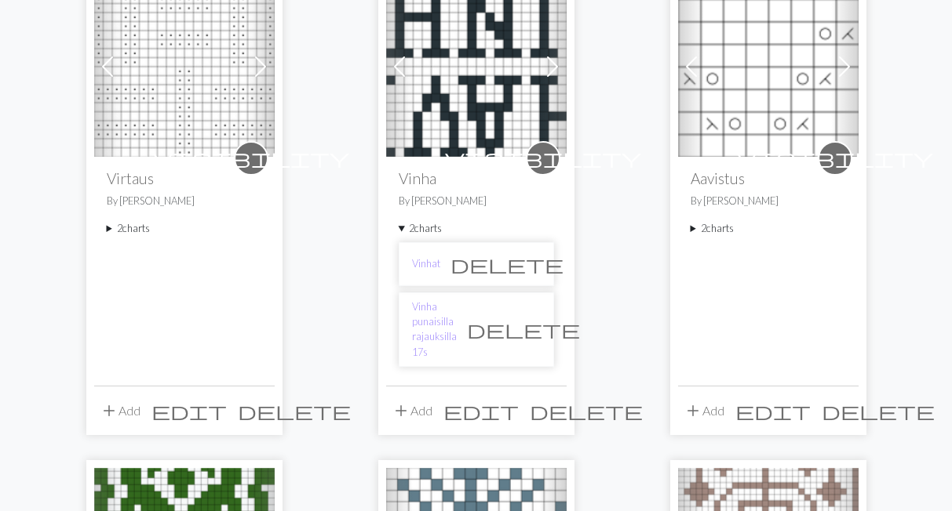
click at [430, 272] on li "Vinhat delete" at bounding box center [475, 264] width 155 height 44
click at [431, 271] on link "Vinhat" at bounding box center [426, 264] width 28 height 15
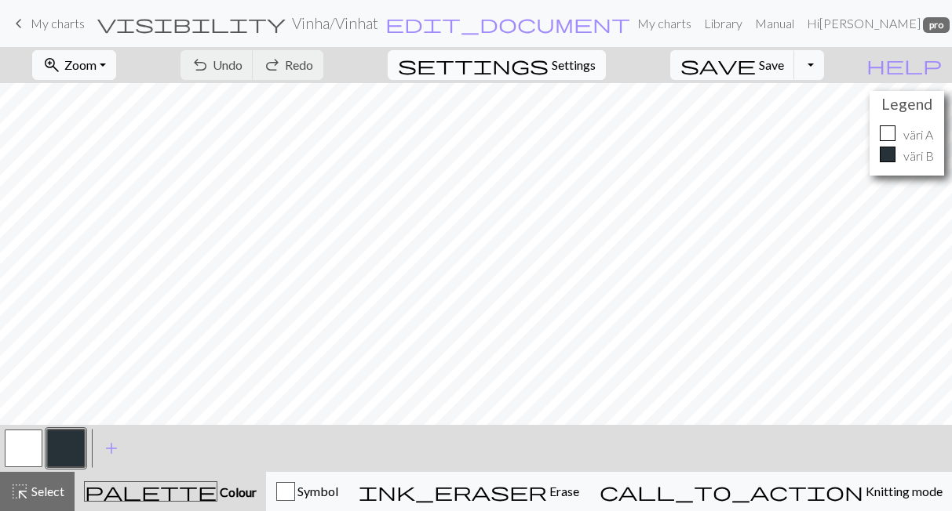
click at [548, 60] on span "settings" at bounding box center [473, 65] width 151 height 22
select select "aran"
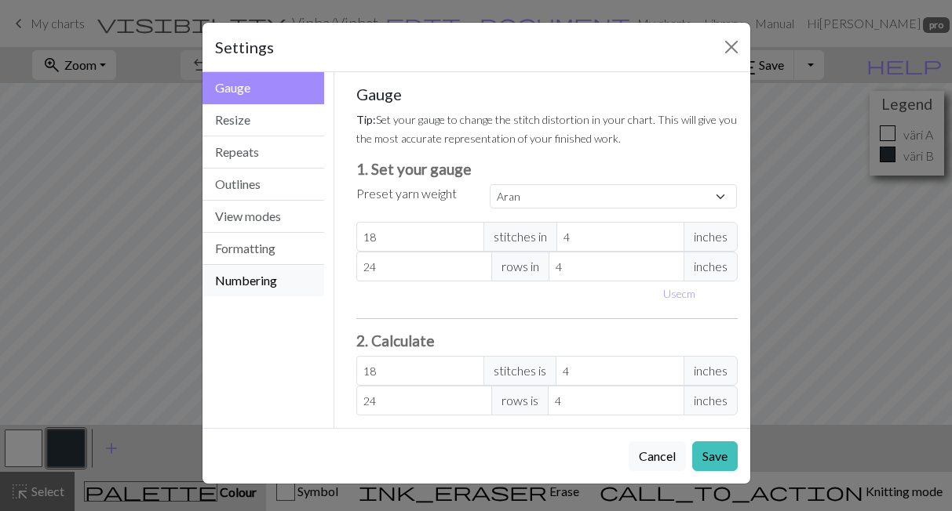
click at [229, 282] on button "Numbering" at bounding box center [263, 280] width 122 height 31
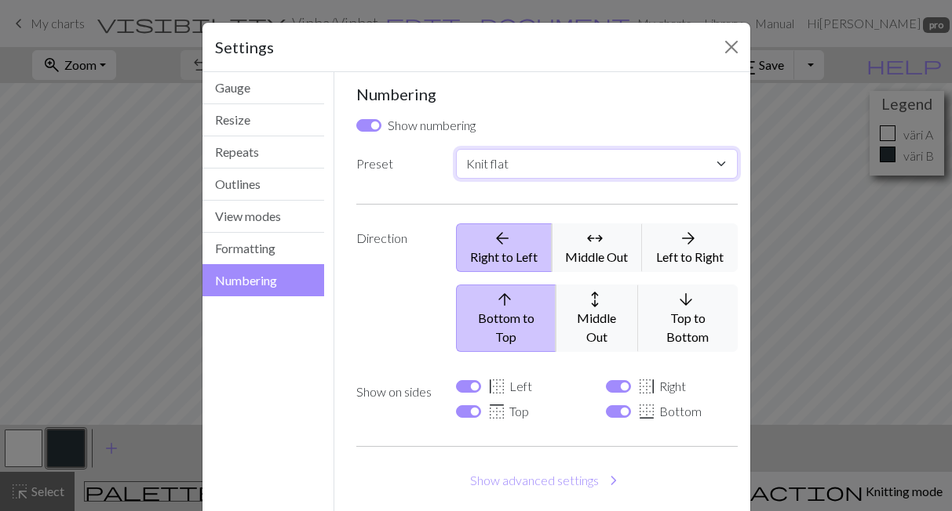
click at [456, 149] on select "Custom Knit flat Knit in the round Lace knitting Cross stitch" at bounding box center [596, 164] width 281 height 30
select select "round"
click option "Knit in the round" at bounding box center [0, 0] width 0 height 0
checkbox input "false"
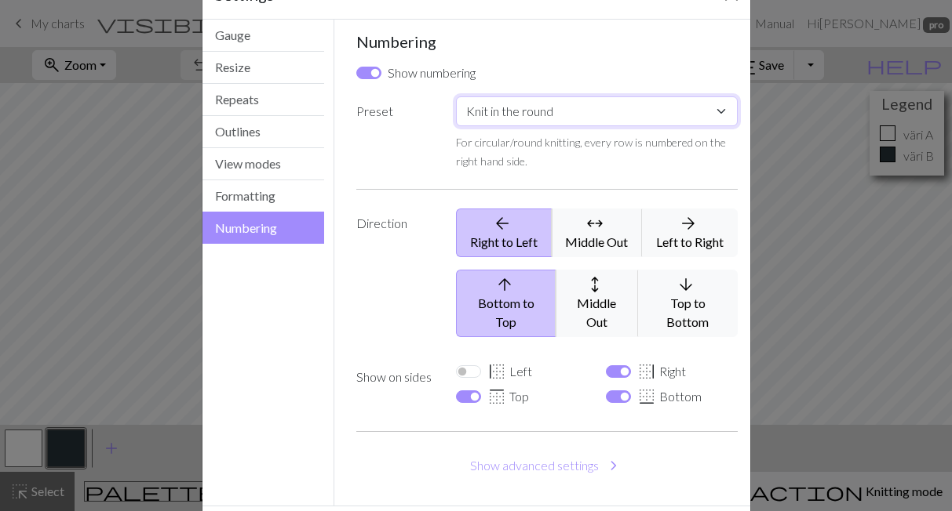
scroll to position [107, 0]
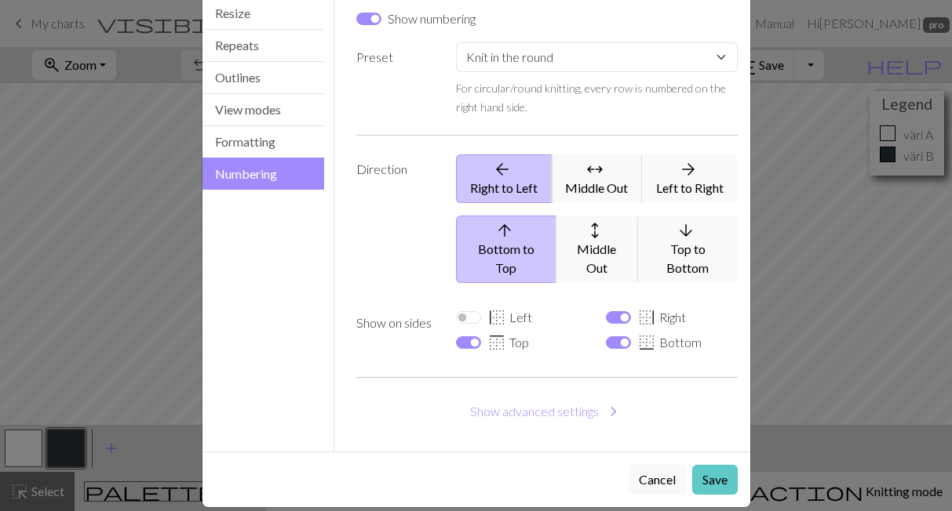
click at [708, 465] on button "Save" at bounding box center [714, 480] width 45 height 30
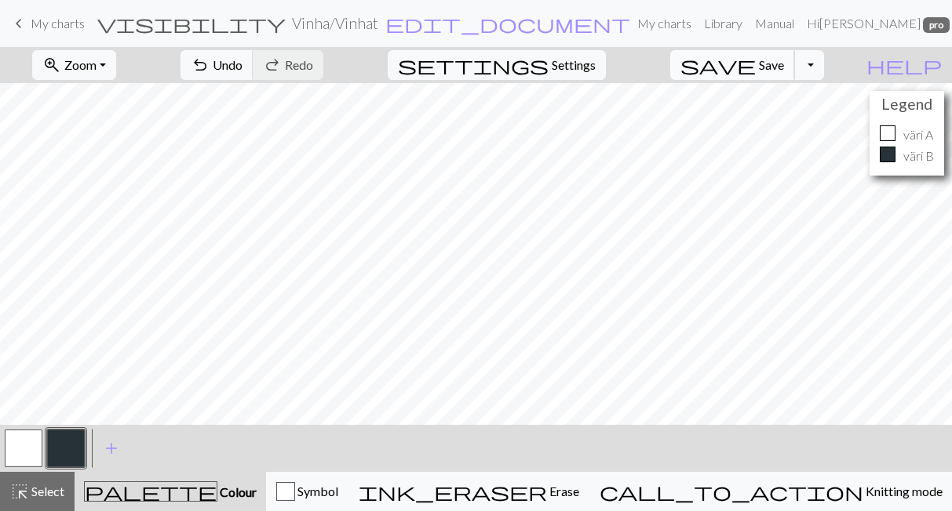
click at [755, 64] on span "save" at bounding box center [717, 65] width 75 height 22
click at [39, 27] on span "My charts" at bounding box center [58, 23] width 54 height 15
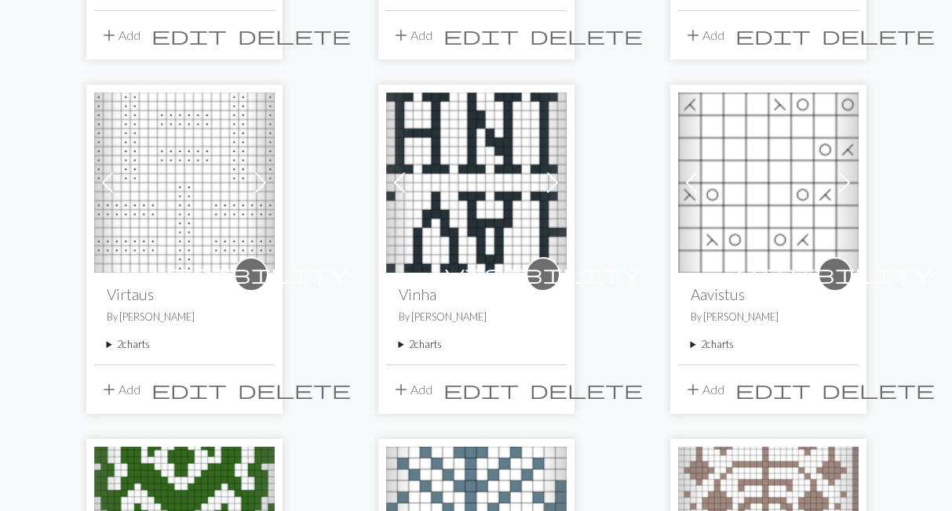
scroll to position [433, 0]
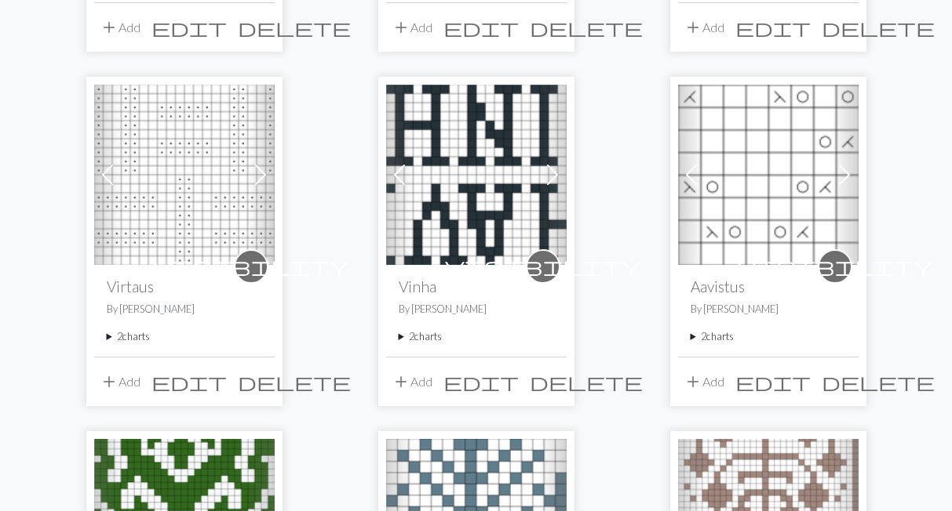
click at [422, 330] on summary "2 charts" at bounding box center [475, 336] width 155 height 15
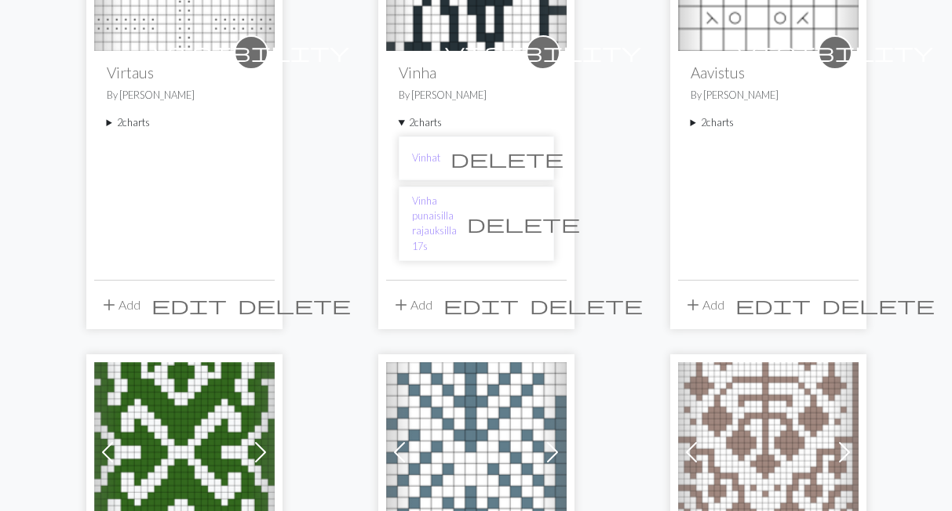
scroll to position [650, 0]
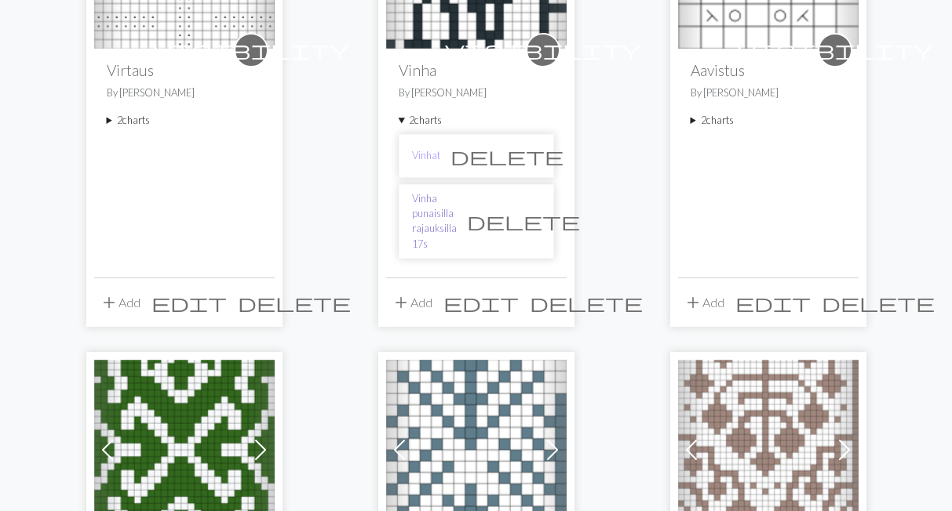
click at [443, 208] on link "Vinha punaisilla rajauksilla 17s" at bounding box center [434, 221] width 45 height 60
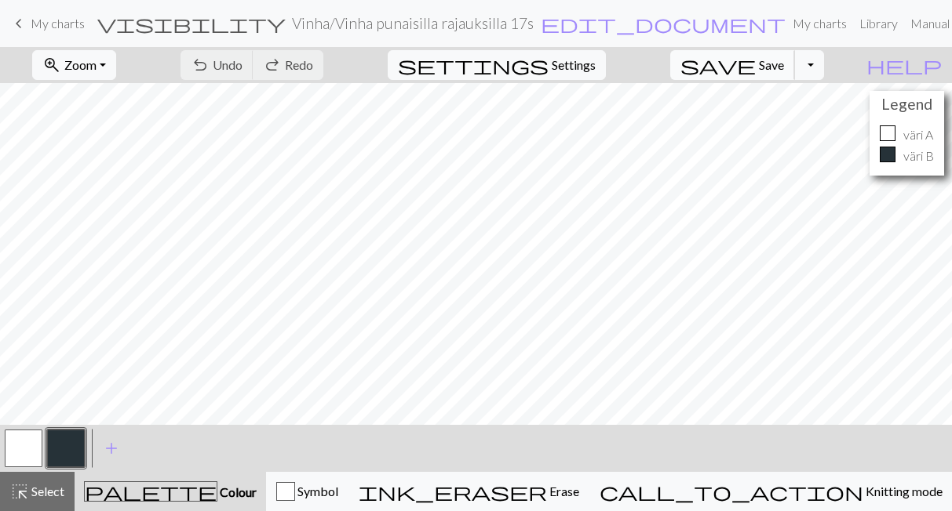
click at [755, 65] on span "save" at bounding box center [717, 65] width 75 height 22
click at [595, 71] on span "Settings" at bounding box center [573, 65] width 44 height 19
select select "aran"
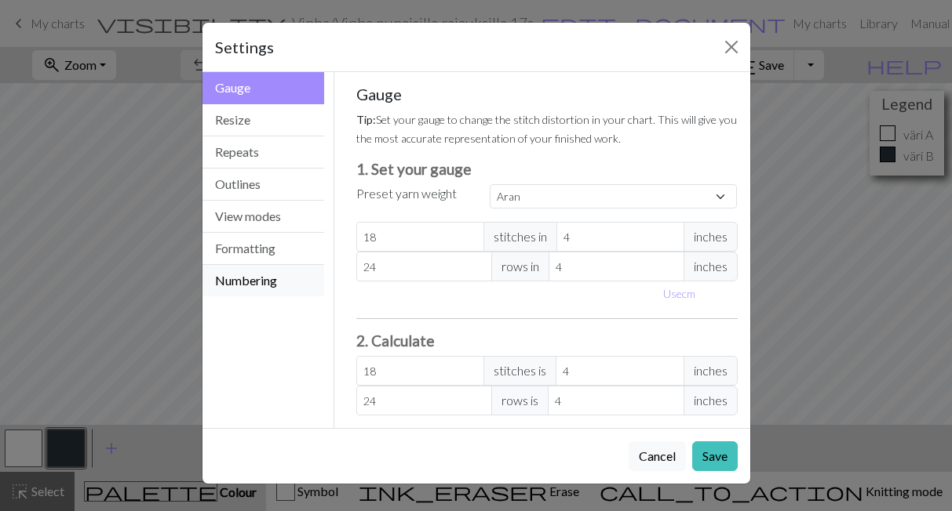
click at [226, 282] on button "Numbering" at bounding box center [263, 280] width 122 height 31
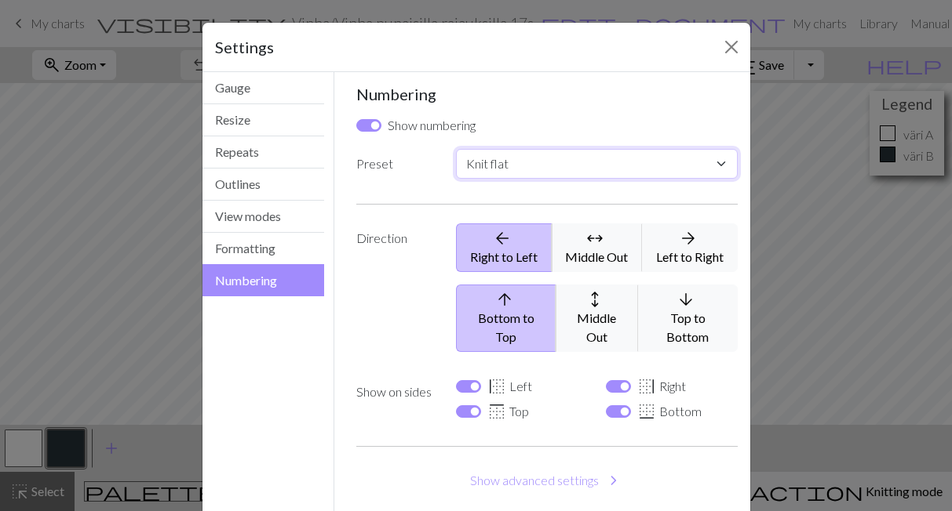
click at [456, 149] on select "Custom Knit flat Knit in the round Lace knitting Cross stitch" at bounding box center [596, 164] width 281 height 30
select select "round"
click option "Knit in the round" at bounding box center [0, 0] width 0 height 0
checkbox input "false"
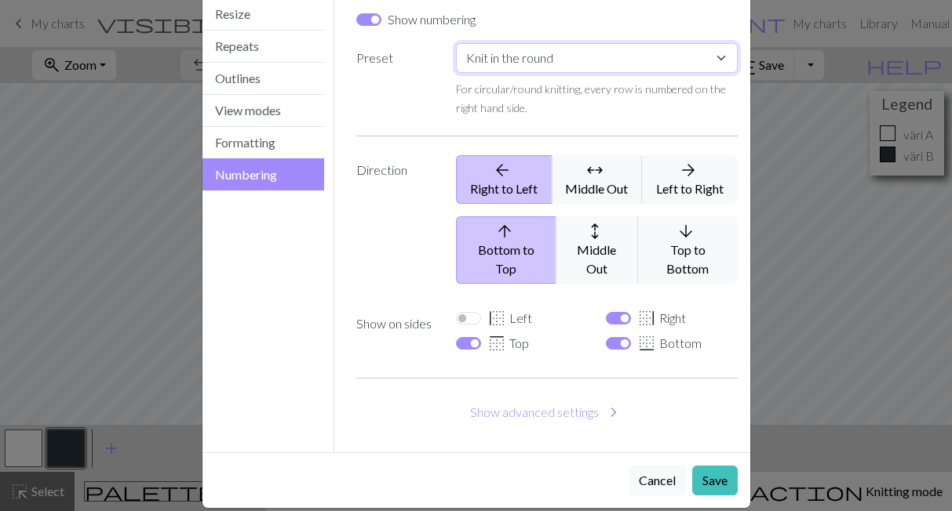
scroll to position [107, 0]
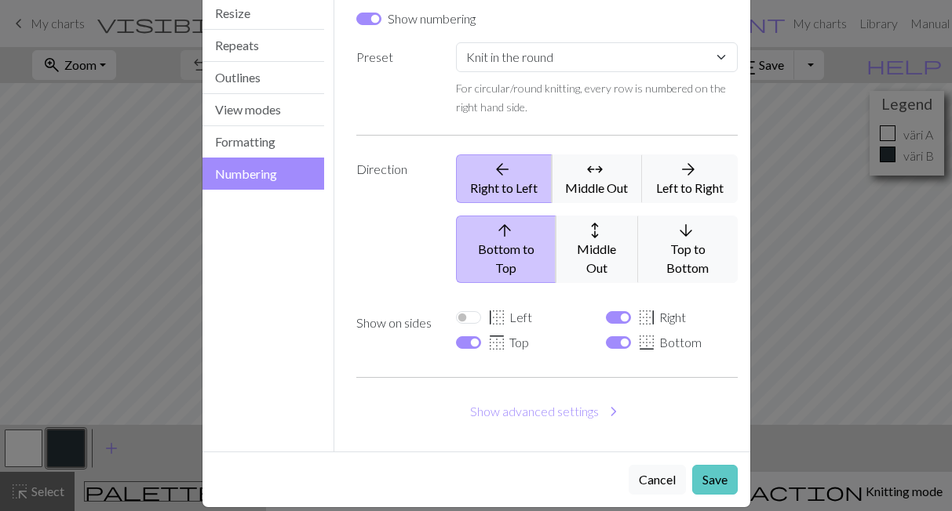
click at [709, 465] on button "Save" at bounding box center [714, 480] width 45 height 30
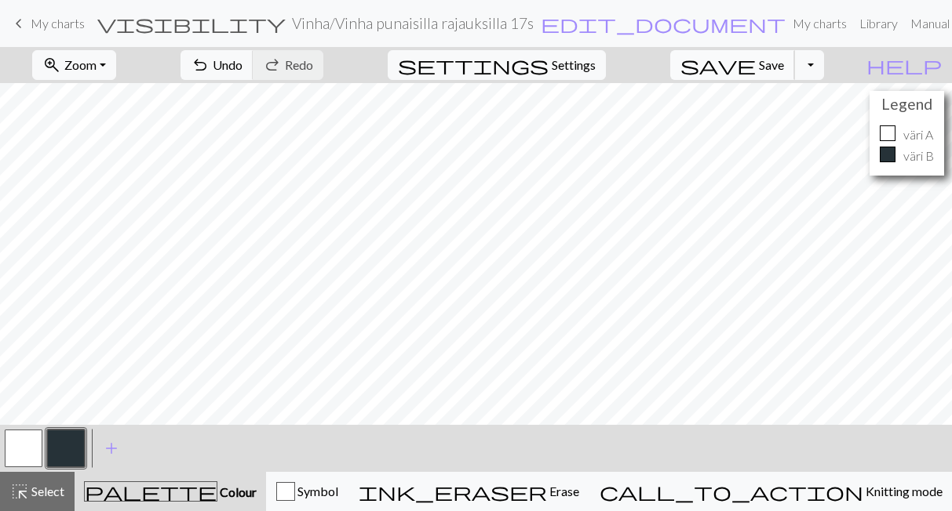
click at [755, 60] on span "save" at bounding box center [717, 65] width 75 height 22
click at [39, 21] on span "My charts" at bounding box center [58, 23] width 54 height 15
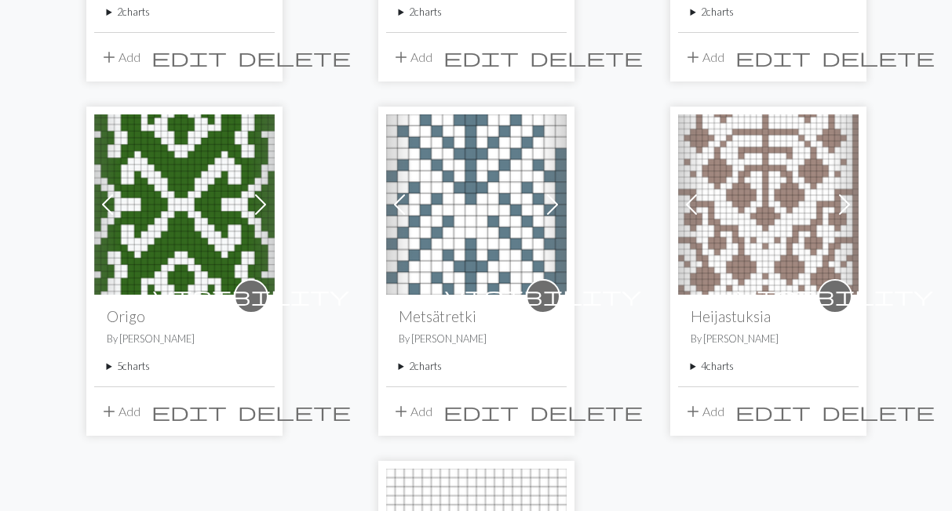
scroll to position [650, 0]
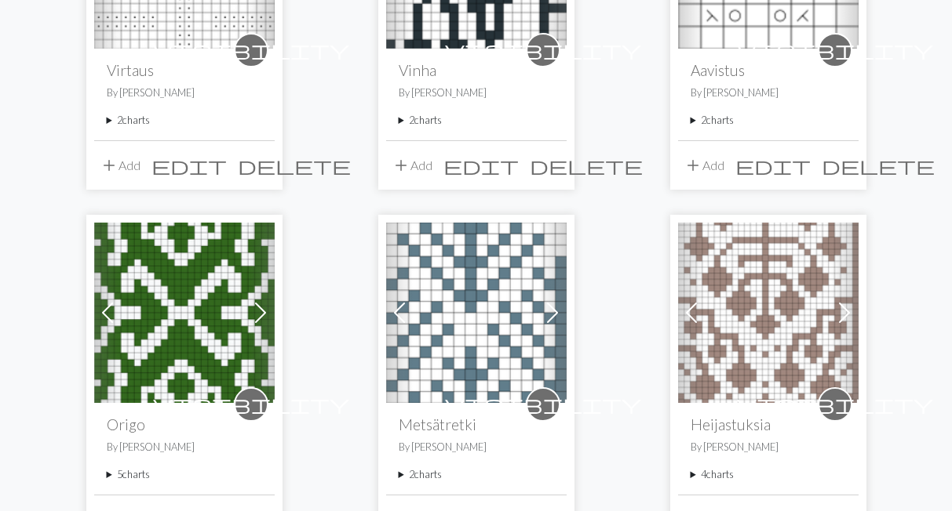
click at [147, 118] on summary "2 charts" at bounding box center [184, 120] width 155 height 15
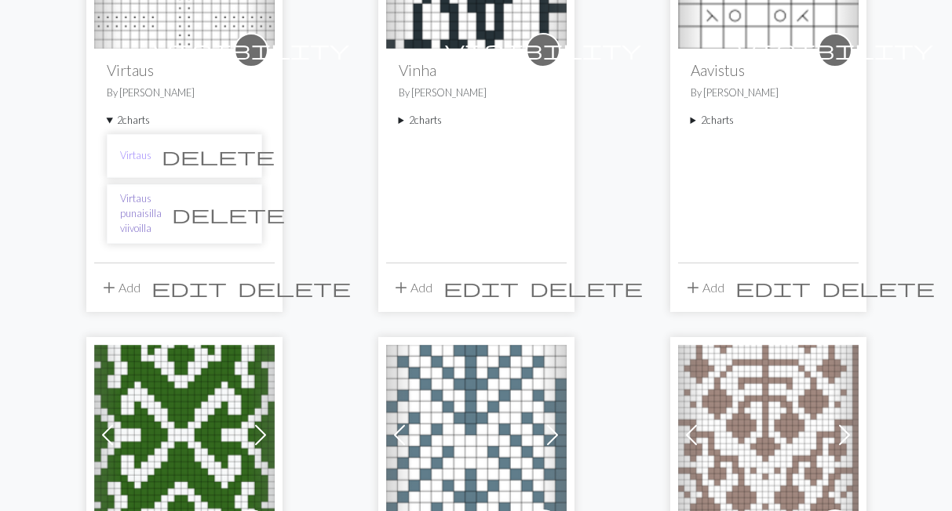
click at [148, 209] on link "Virtaus punaisilla viivoilla" at bounding box center [141, 213] width 42 height 45
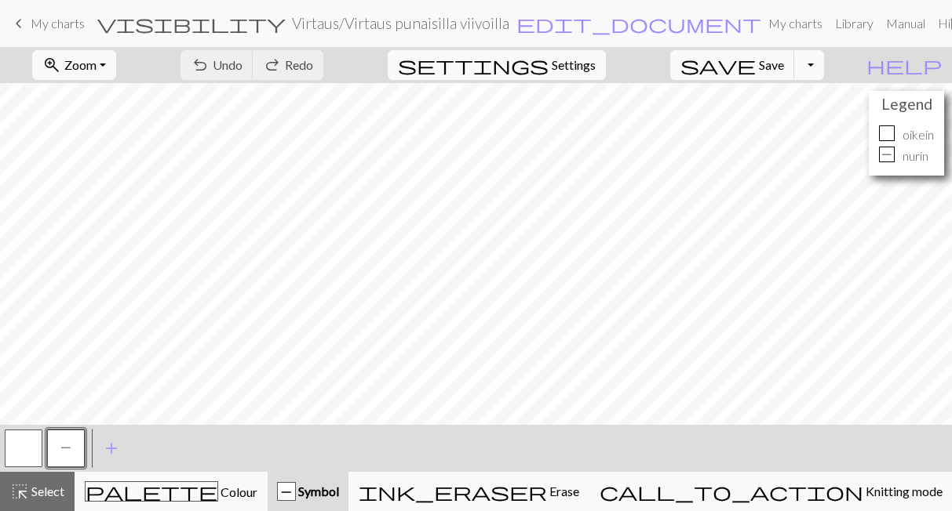
click at [45, 18] on span "My charts" at bounding box center [58, 23] width 54 height 15
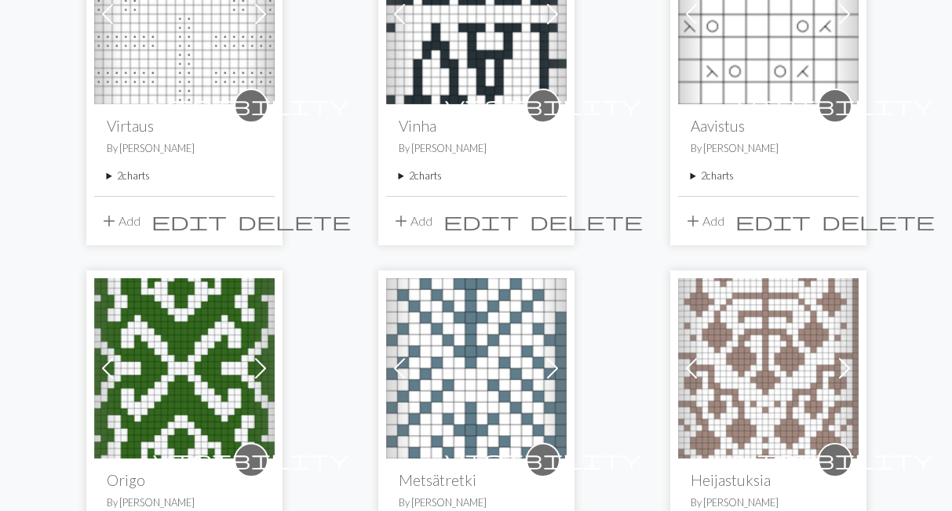
scroll to position [650, 0]
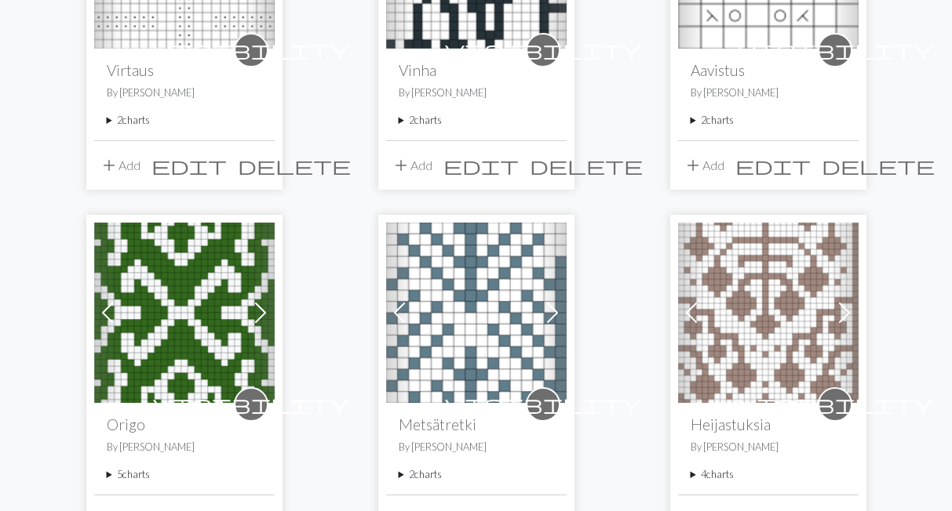
click at [719, 116] on summary "2 charts" at bounding box center [767, 120] width 155 height 15
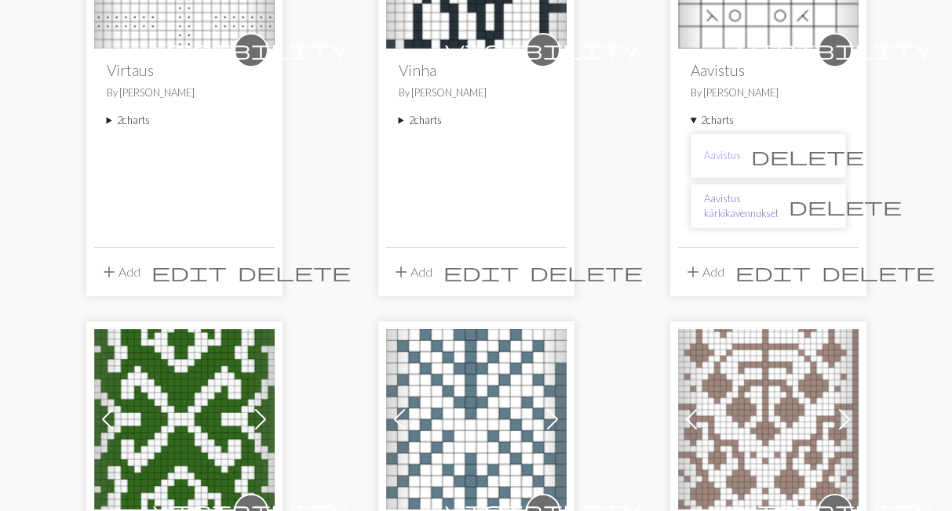
click at [726, 213] on link "Aavistus kärkikavennukset" at bounding box center [741, 206] width 75 height 30
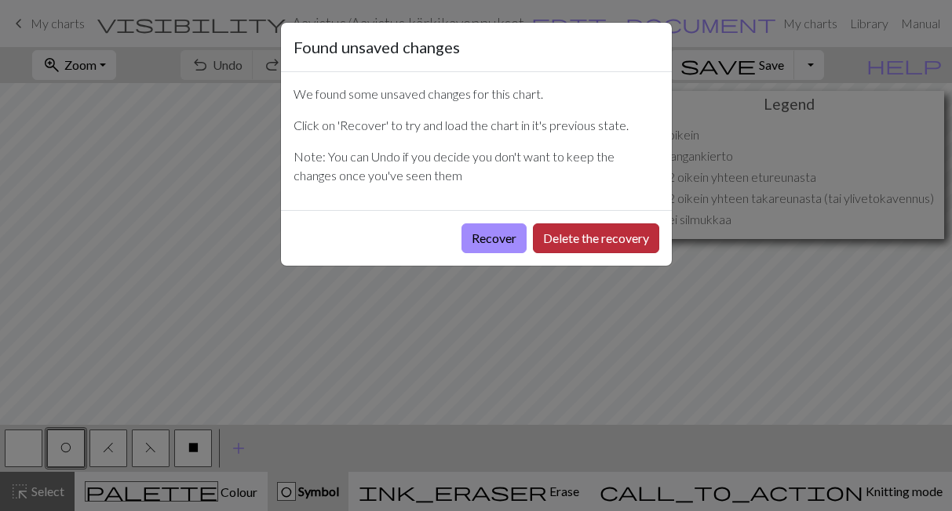
click at [603, 237] on button "Delete the recovery" at bounding box center [596, 239] width 126 height 30
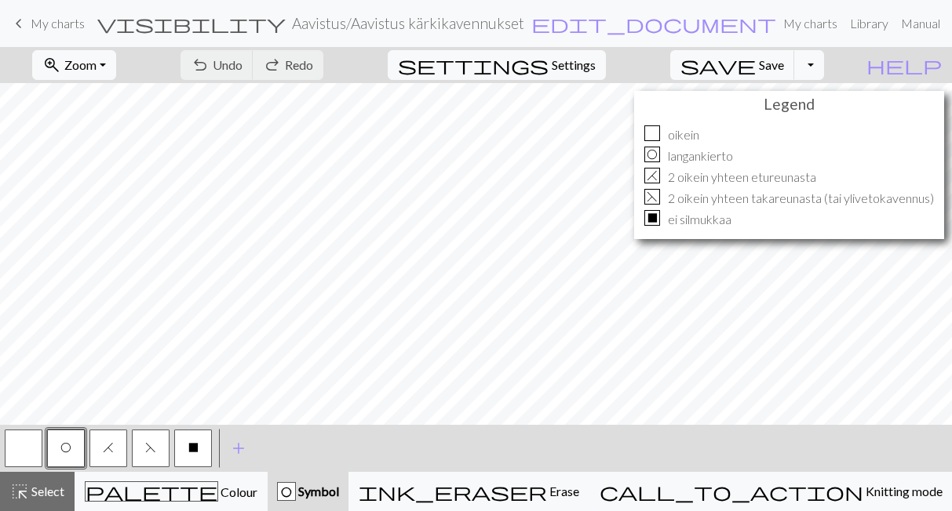
click at [23, 20] on span "keyboard_arrow_left" at bounding box center [18, 24] width 19 height 22
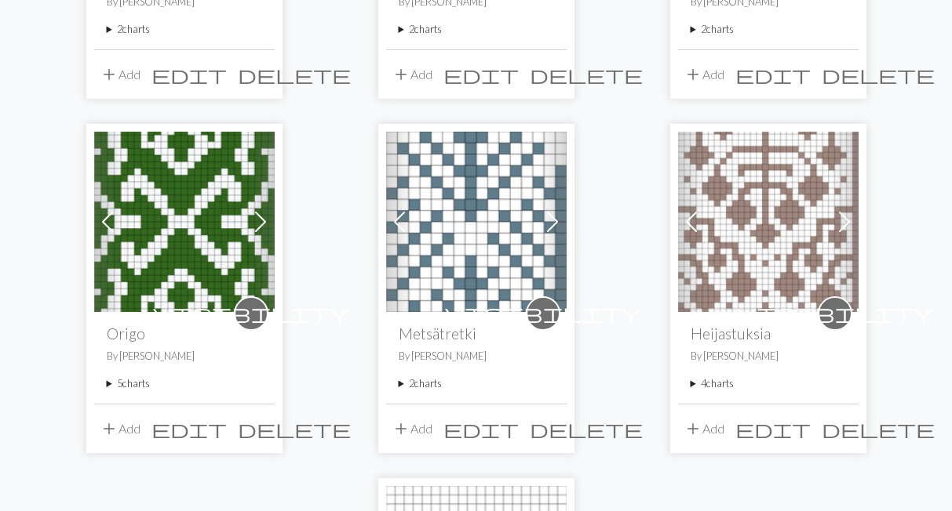
scroll to position [758, 0]
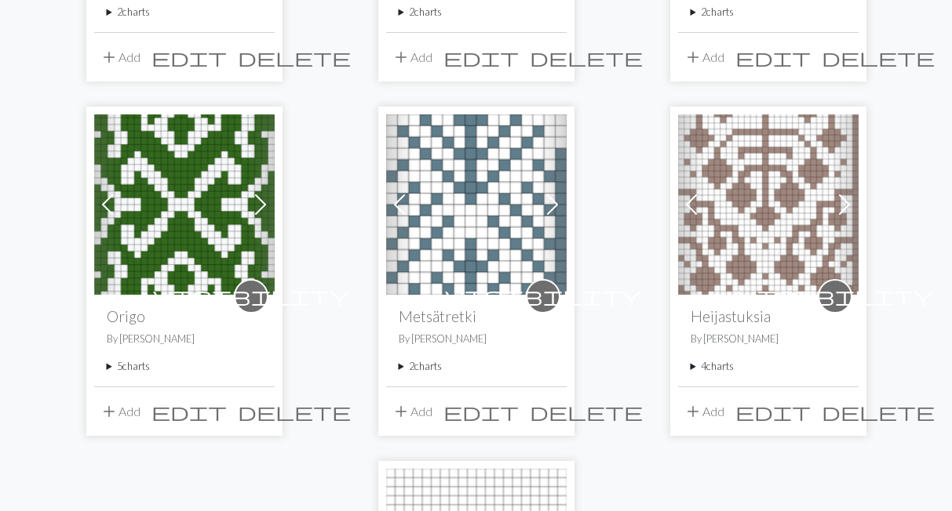
click at [139, 365] on summary "5 charts" at bounding box center [184, 366] width 155 height 15
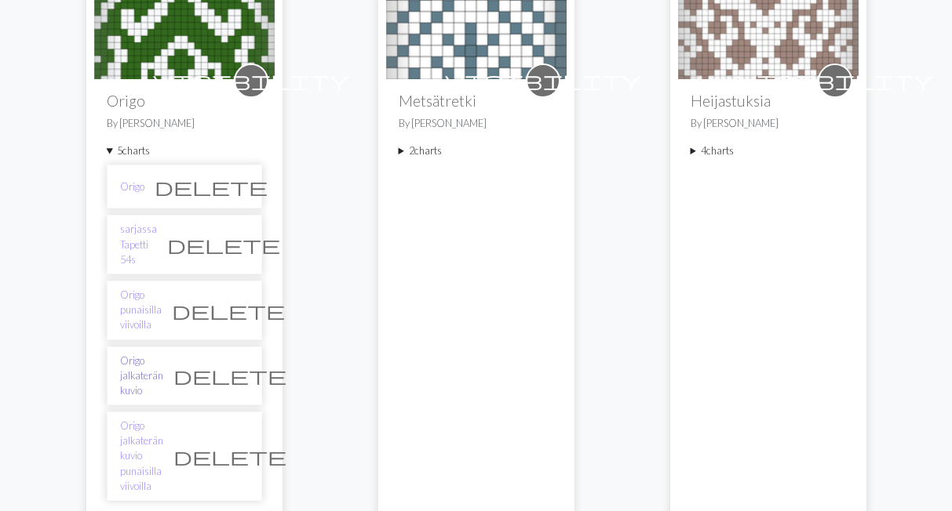
scroll to position [974, 0]
click at [137, 287] on link "Origo punaisilla viivoilla" at bounding box center [141, 309] width 42 height 45
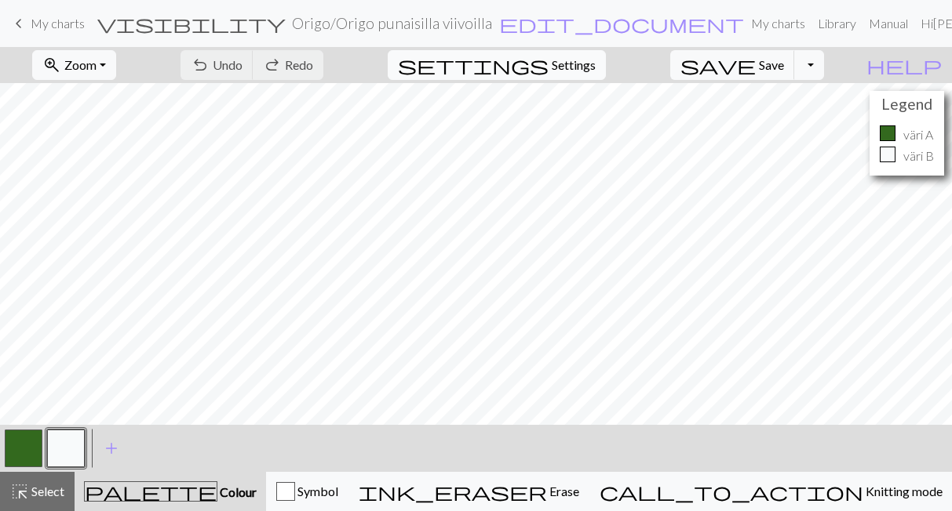
click at [595, 71] on span "Settings" at bounding box center [573, 65] width 44 height 19
select select "aran"
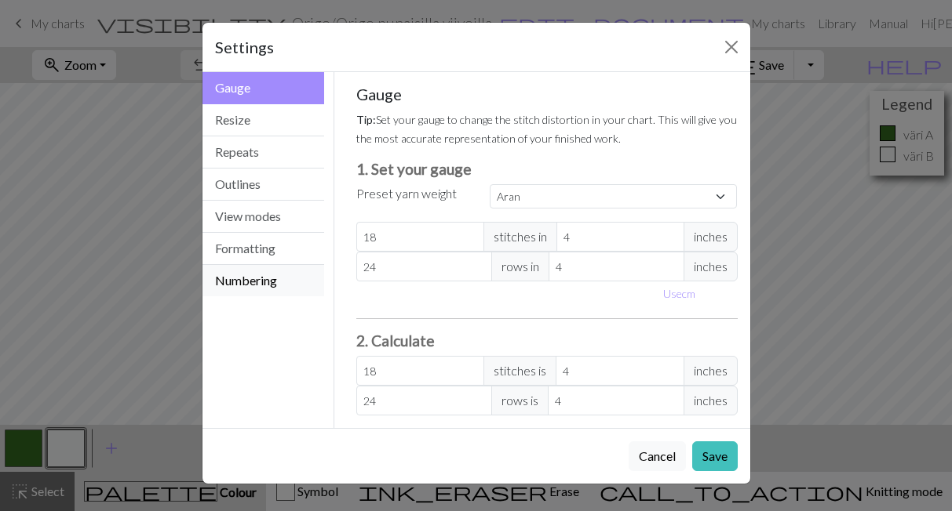
click at [286, 279] on button "Numbering" at bounding box center [263, 280] width 122 height 31
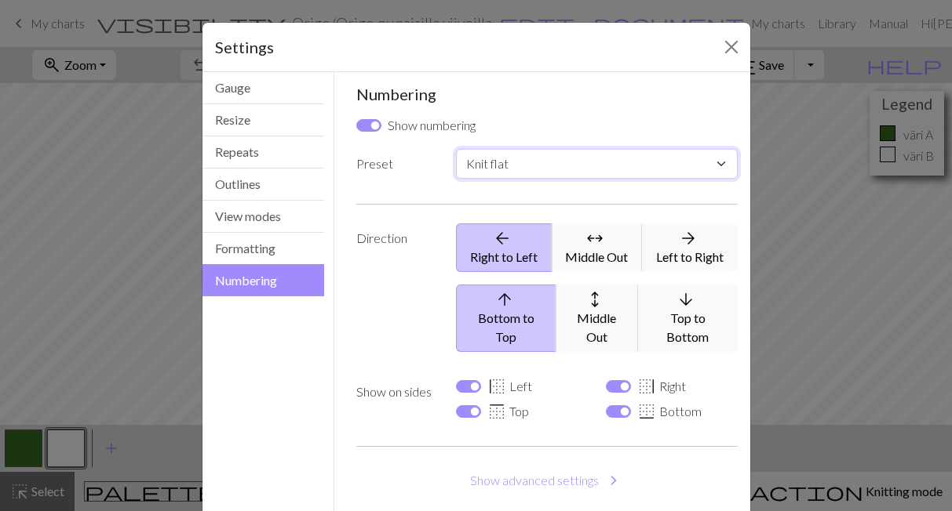
click at [456, 149] on select "Custom Knit flat Knit in the round Lace knitting Cross stitch" at bounding box center [596, 164] width 281 height 30
select select "round"
click option "Knit in the round" at bounding box center [0, 0] width 0 height 0
checkbox input "false"
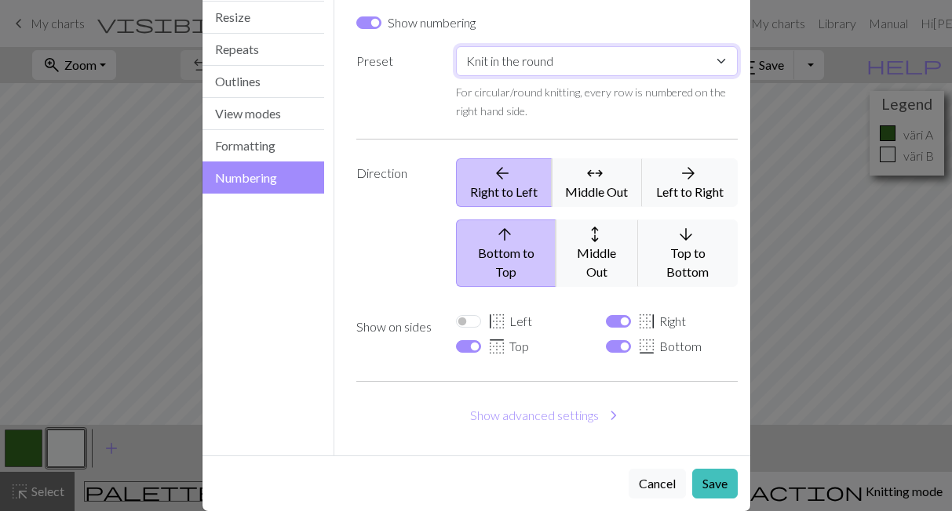
scroll to position [107, 0]
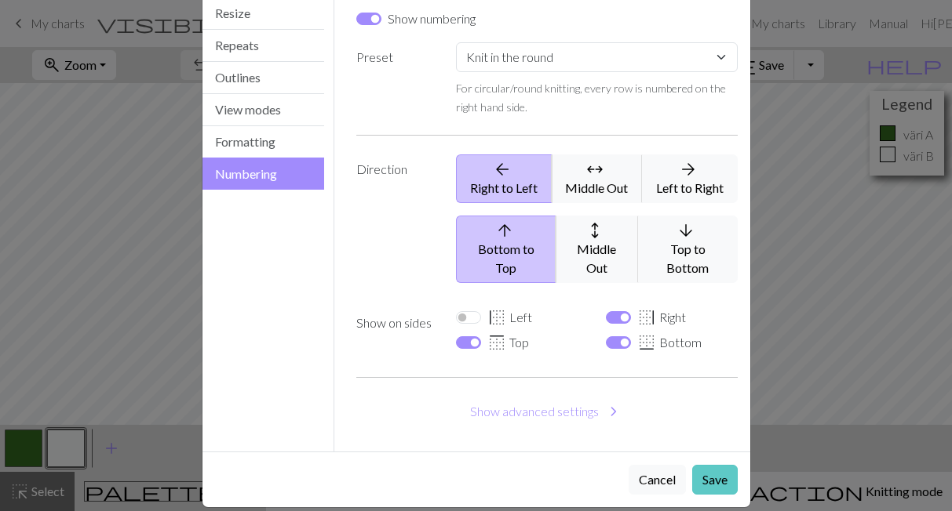
click at [704, 465] on button "Save" at bounding box center [714, 480] width 45 height 30
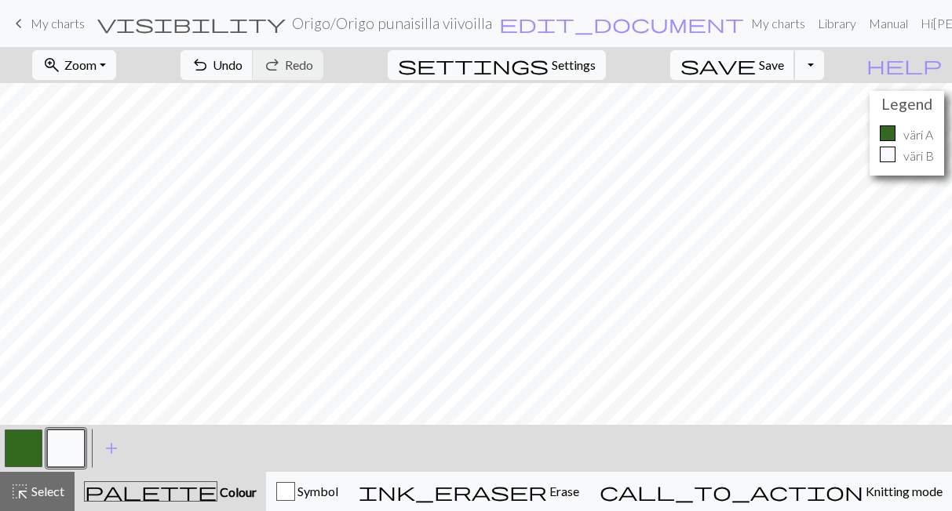
click at [781, 69] on button "save Save Save" at bounding box center [732, 65] width 125 height 30
click at [22, 27] on span "keyboard_arrow_left" at bounding box center [18, 24] width 19 height 22
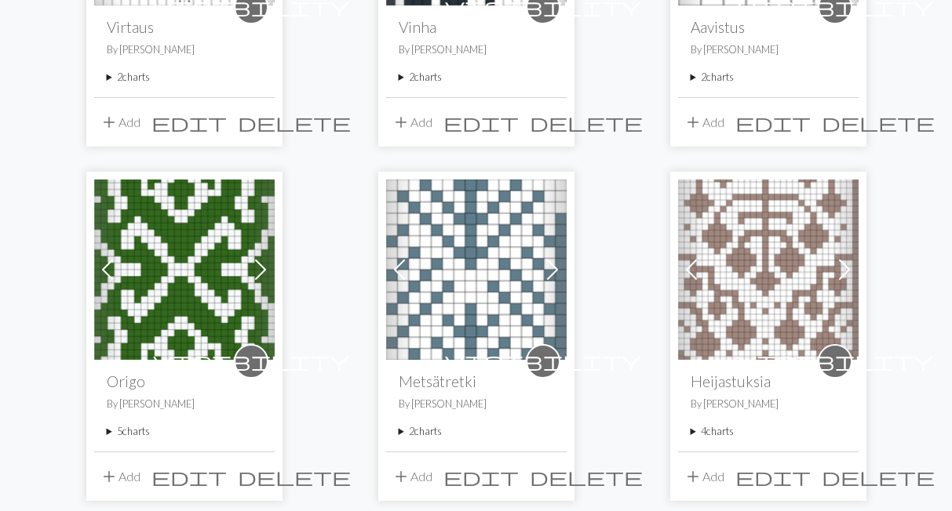
scroll to position [758, 0]
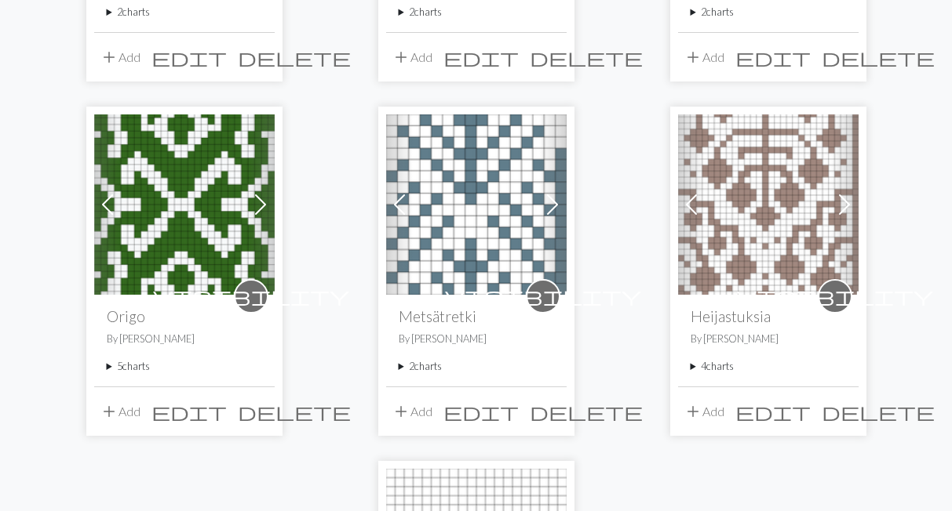
click at [141, 364] on summary "5 charts" at bounding box center [184, 366] width 155 height 15
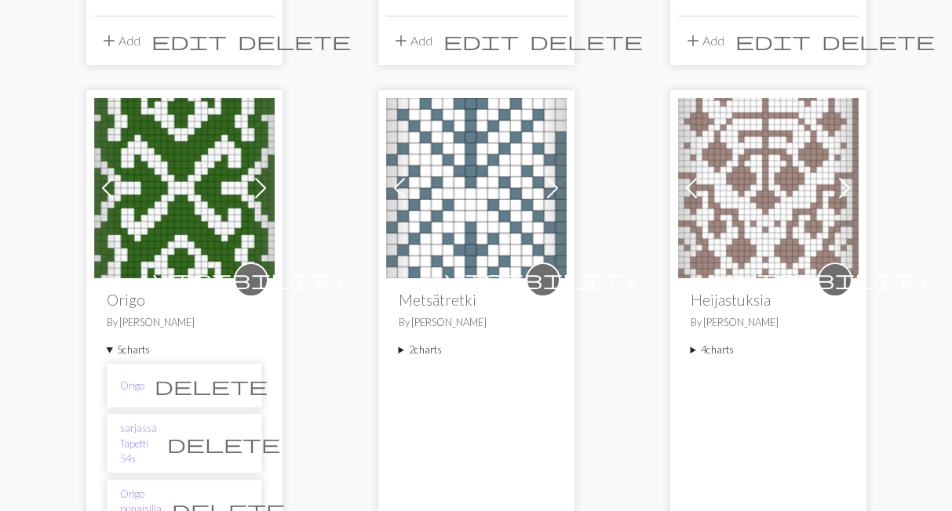
scroll to position [974, 0]
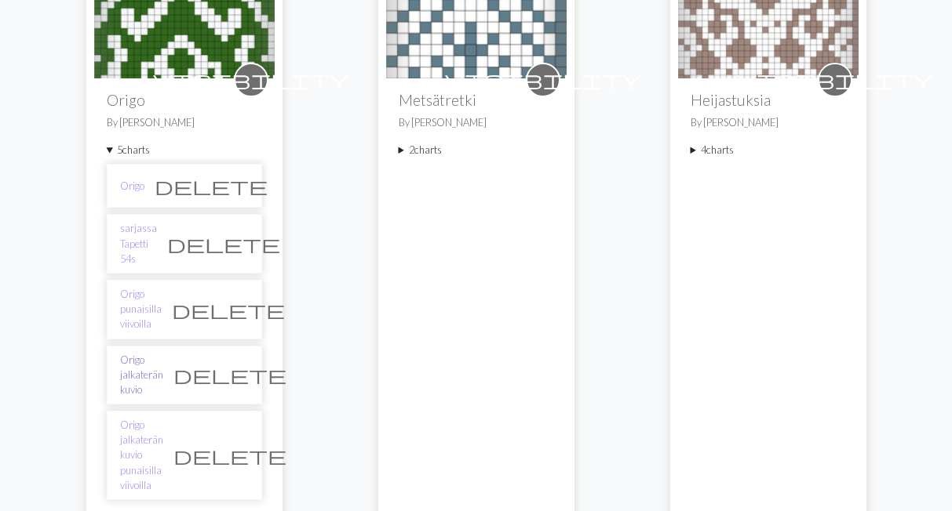
click at [163, 353] on link "Origo jalkaterän kuvio" at bounding box center [141, 375] width 43 height 45
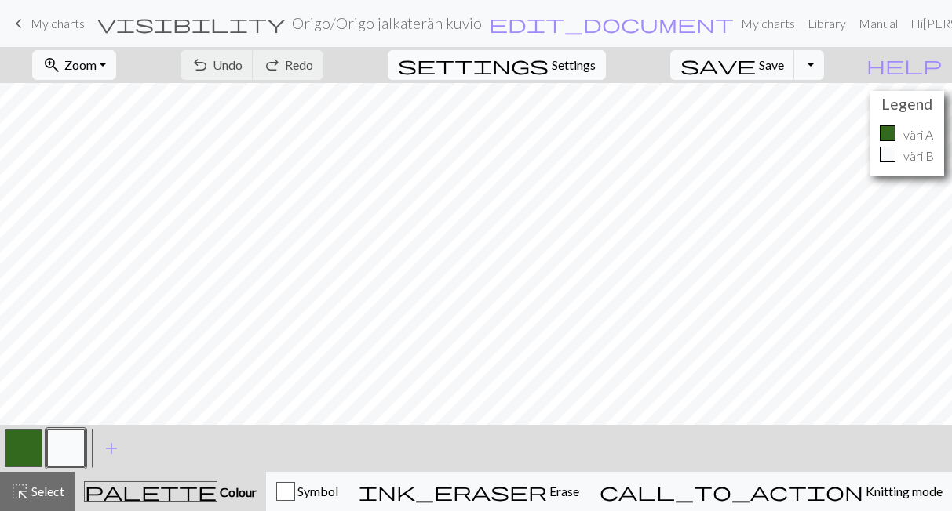
click at [594, 66] on span "Settings" at bounding box center [573, 65] width 44 height 19
select select "aran"
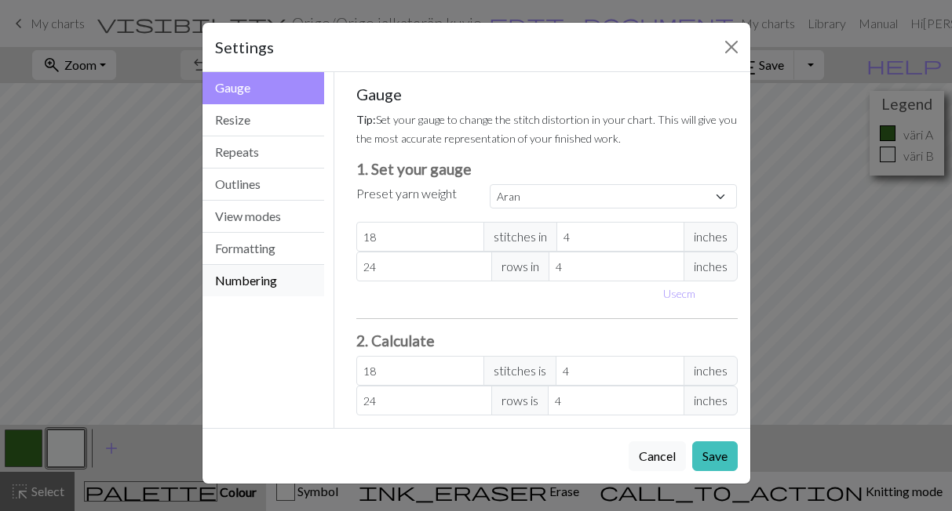
click at [252, 281] on button "Numbering" at bounding box center [263, 280] width 122 height 31
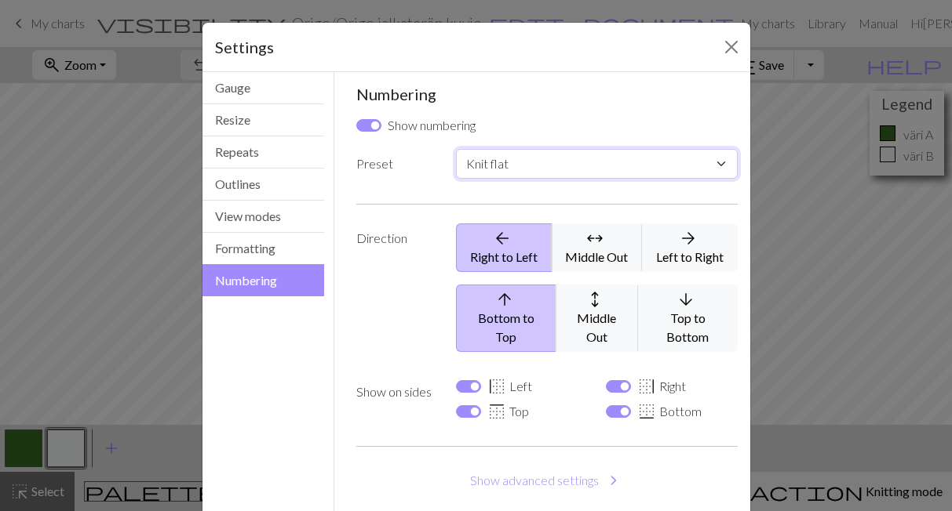
click at [456, 149] on select "Custom Knit flat Knit in the round Lace knitting Cross stitch" at bounding box center [596, 164] width 281 height 30
select select "round"
click option "Knit in the round" at bounding box center [0, 0] width 0 height 0
checkbox input "false"
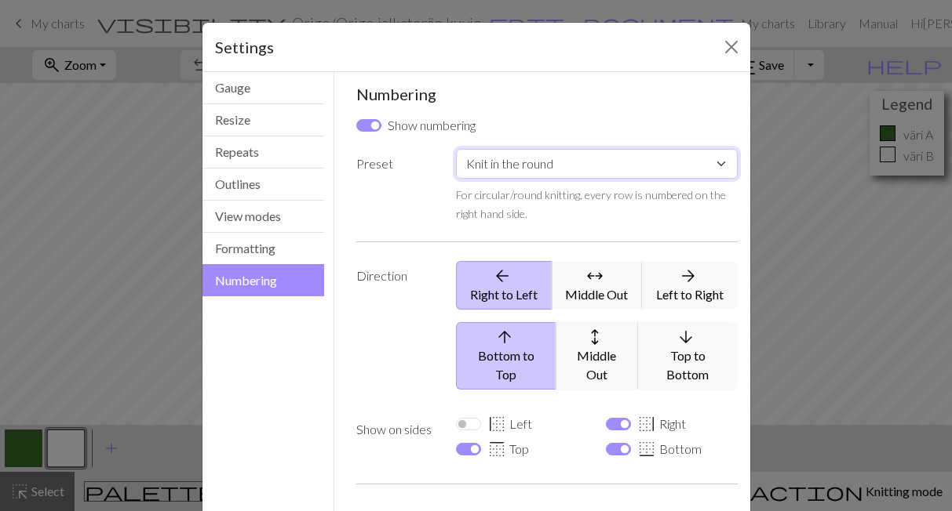
scroll to position [107, 0]
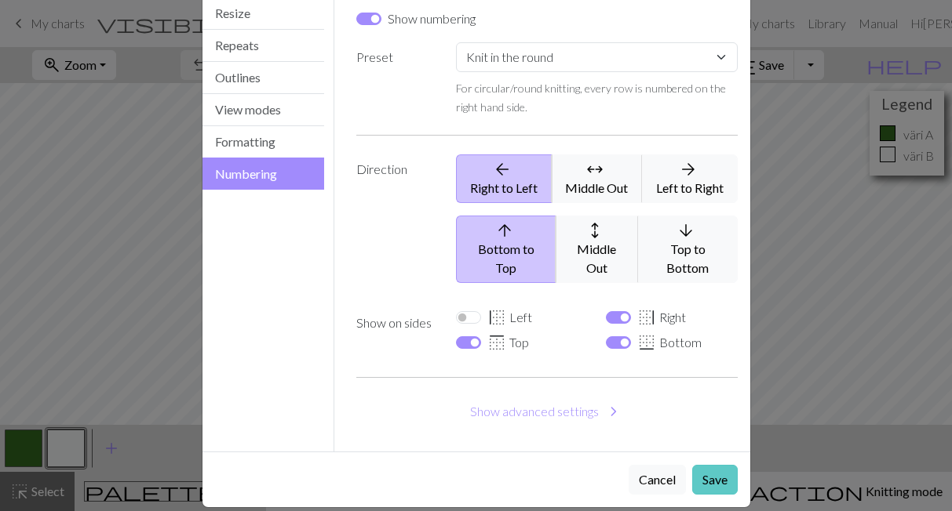
click at [710, 465] on button "Save" at bounding box center [714, 480] width 45 height 30
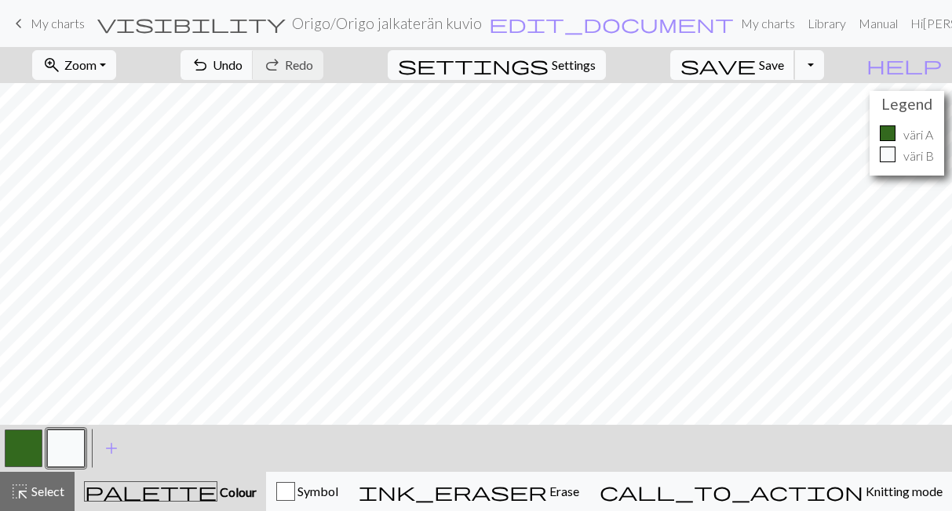
click at [784, 69] on span "Save" at bounding box center [771, 64] width 25 height 15
click at [60, 24] on div "Chart saved" at bounding box center [476, 31] width 952 height 62
click at [60, 24] on span "My charts" at bounding box center [58, 23] width 54 height 15
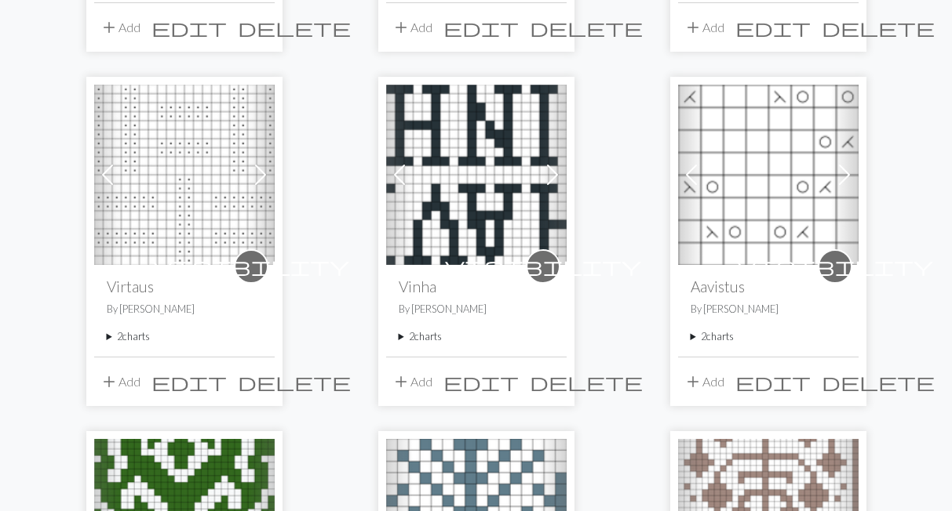
scroll to position [866, 0]
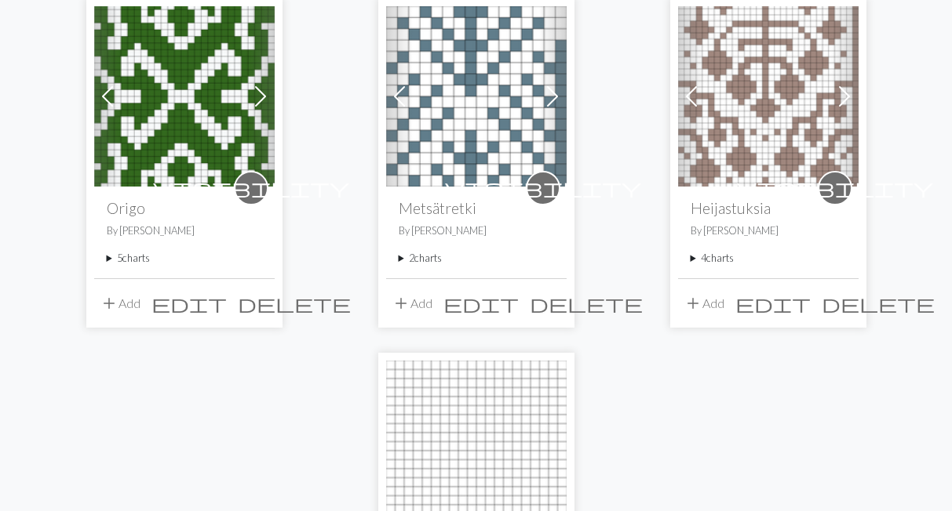
click at [147, 255] on summary "5 charts" at bounding box center [184, 258] width 155 height 15
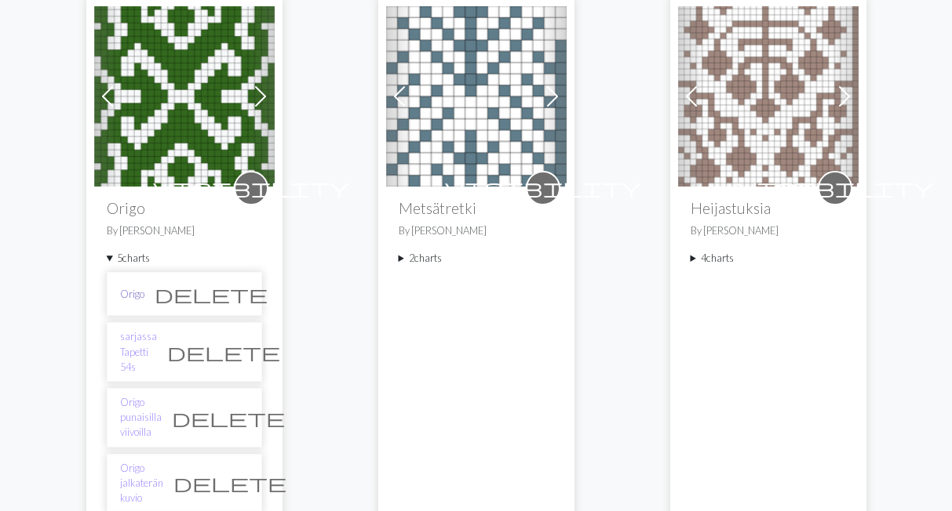
click at [137, 295] on link "Origo" at bounding box center [132, 294] width 24 height 15
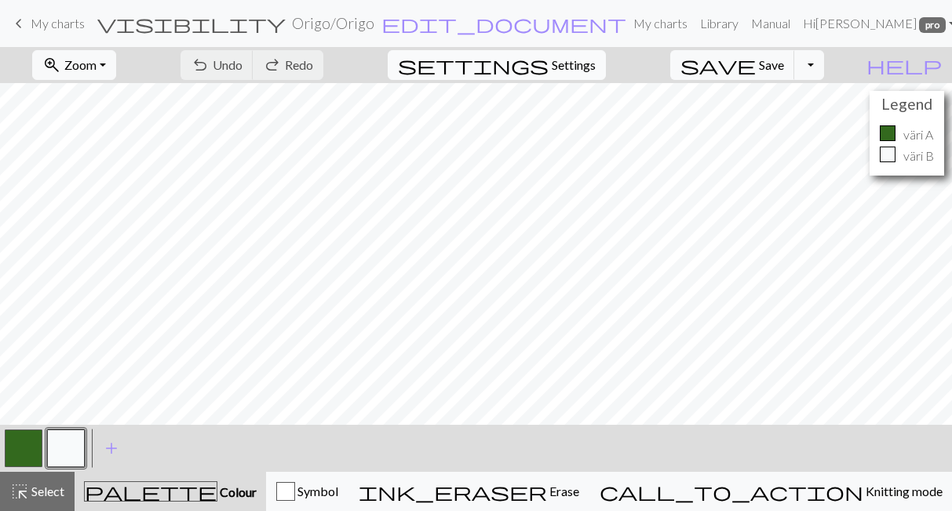
click at [595, 67] on span "Settings" at bounding box center [573, 65] width 44 height 19
select select "aran"
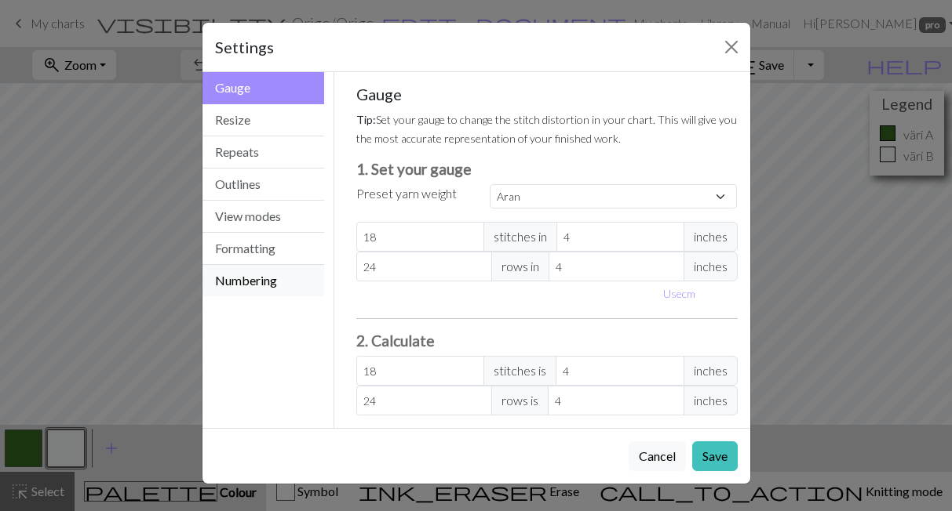
click at [282, 273] on button "Numbering" at bounding box center [263, 280] width 122 height 31
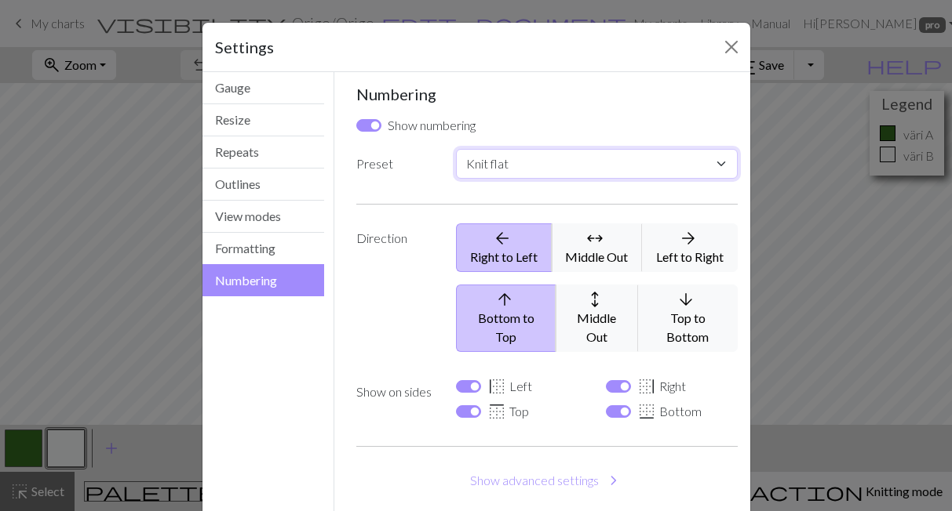
select select "round"
click option "Knit in the round" at bounding box center [0, 0] width 0 height 0
checkbox input "false"
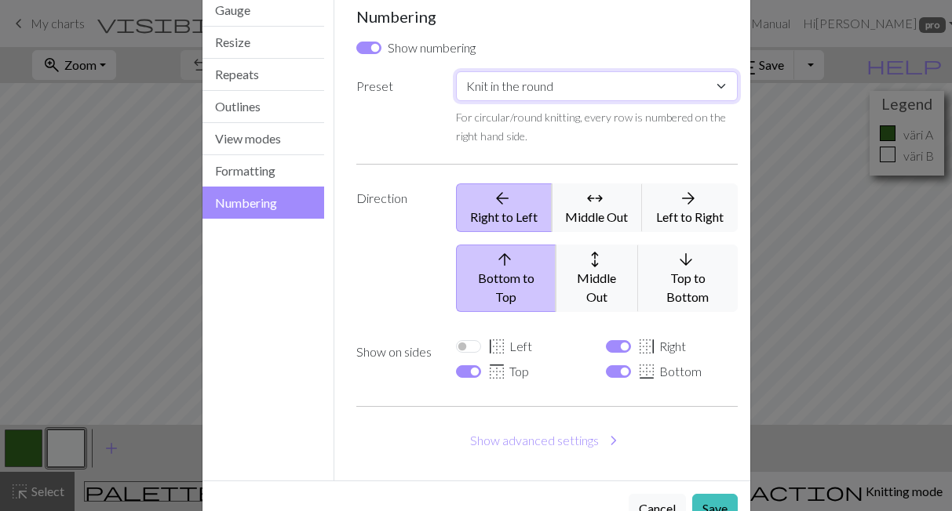
scroll to position [107, 0]
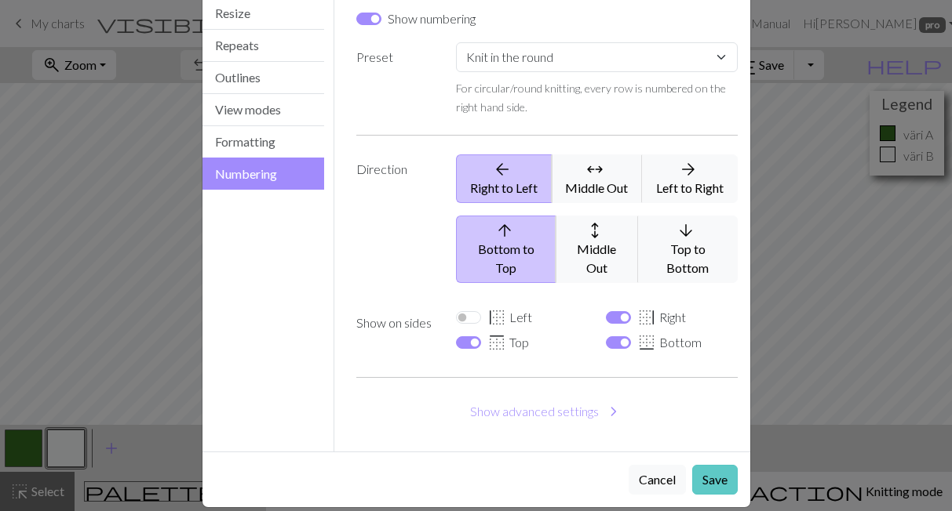
click at [718, 465] on button "Save" at bounding box center [714, 480] width 45 height 30
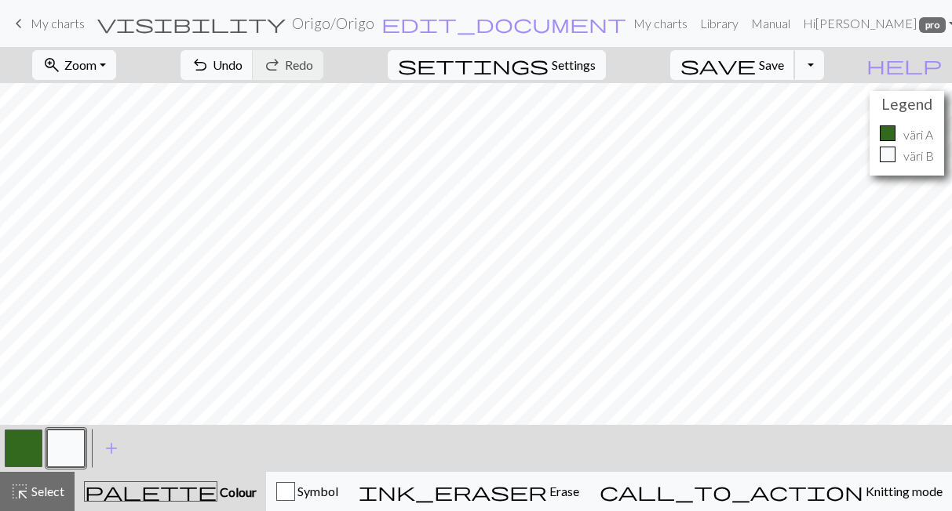
click at [755, 63] on span "save" at bounding box center [717, 65] width 75 height 22
click at [35, 20] on div "Chart saved" at bounding box center [476, 31] width 952 height 62
click at [35, 20] on span "My charts" at bounding box center [58, 23] width 54 height 15
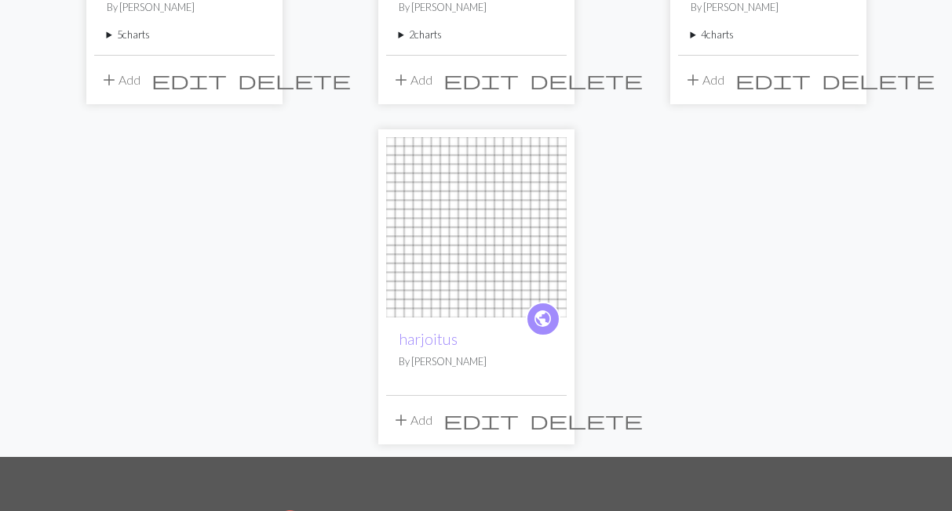
scroll to position [758, 0]
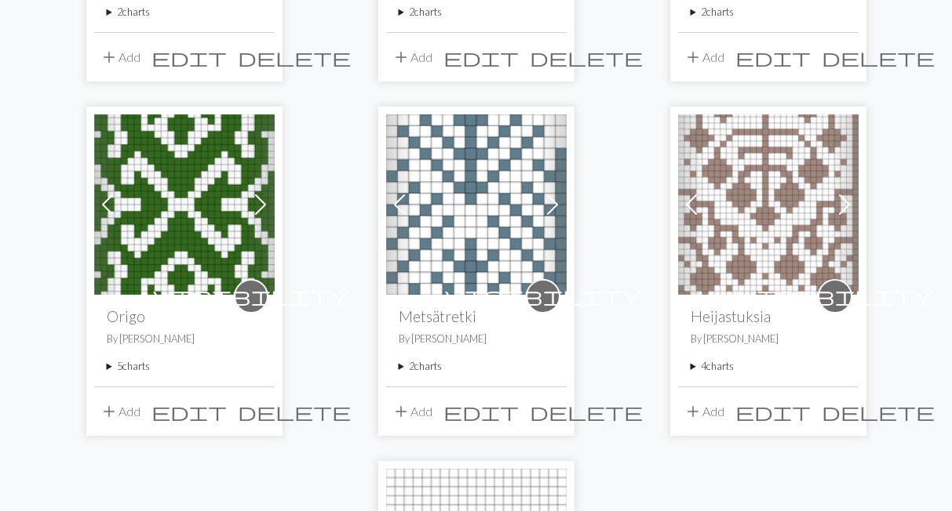
click at [144, 367] on summary "5 charts" at bounding box center [184, 366] width 155 height 15
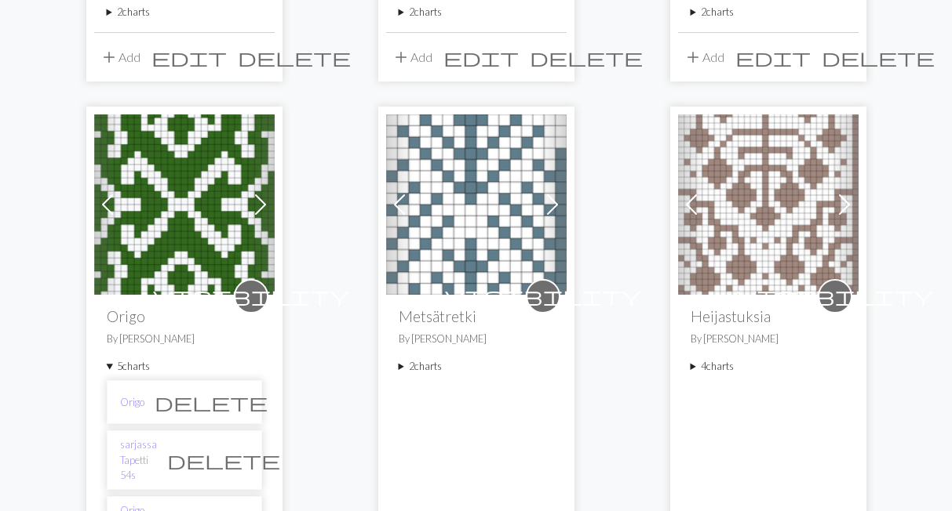
scroll to position [1083, 0]
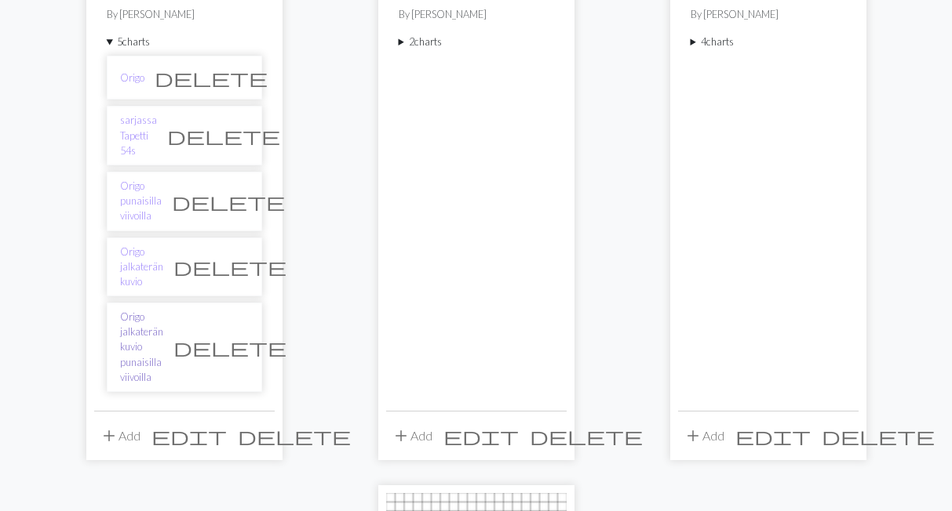
click at [163, 310] on link "Origo jalkaterän kuvio punaisilla viivoilla" at bounding box center [141, 347] width 43 height 75
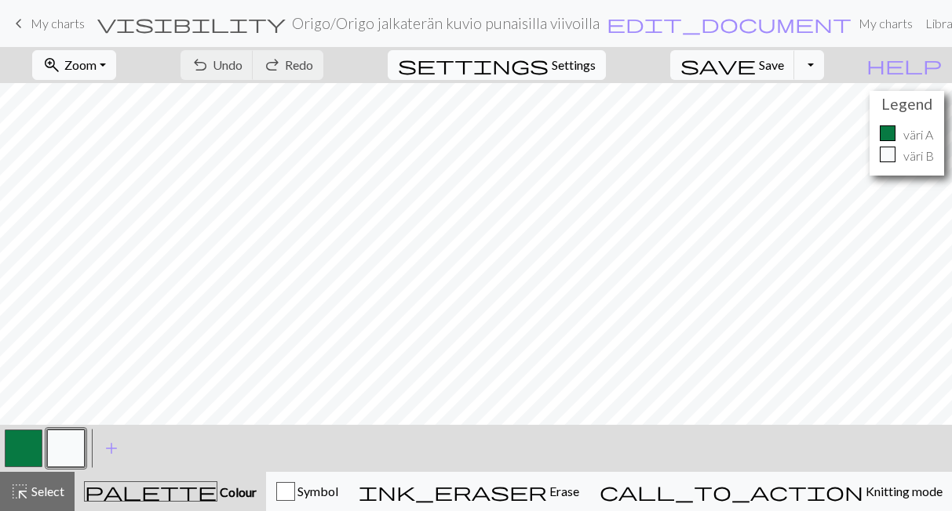
click at [595, 71] on span "Settings" at bounding box center [573, 65] width 44 height 19
select select "aran"
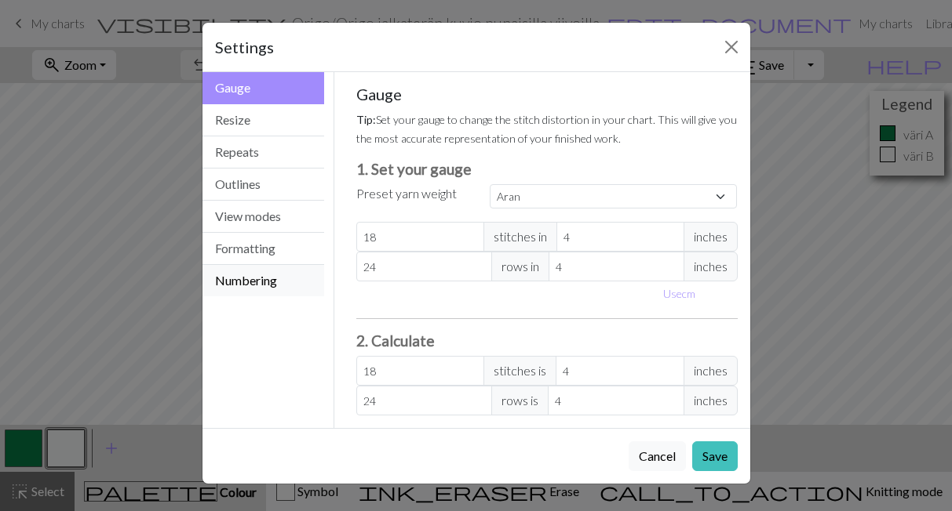
click at [283, 278] on button "Numbering" at bounding box center [263, 280] width 122 height 31
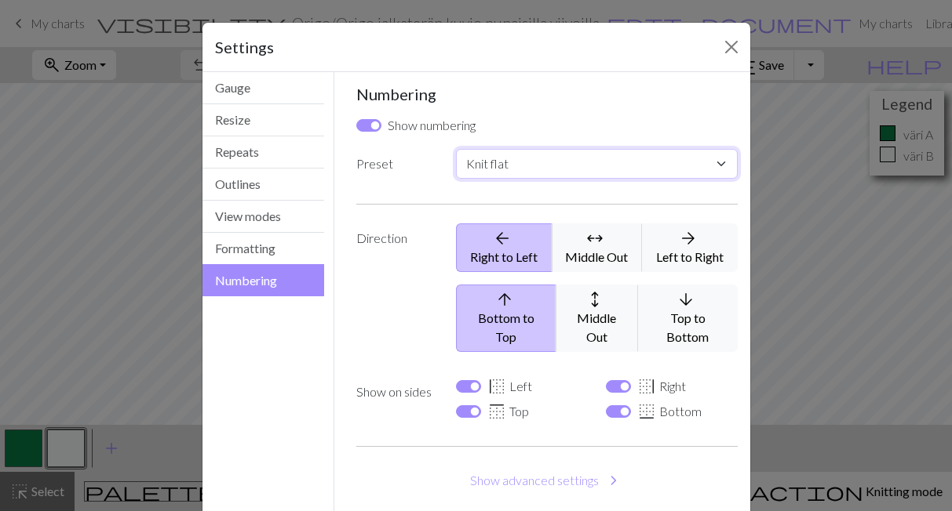
click at [456, 149] on select "Custom Knit flat Knit in the round Lace knitting Cross stitch" at bounding box center [596, 164] width 281 height 30
select select "round"
click option "Knit in the round" at bounding box center [0, 0] width 0 height 0
checkbox input "false"
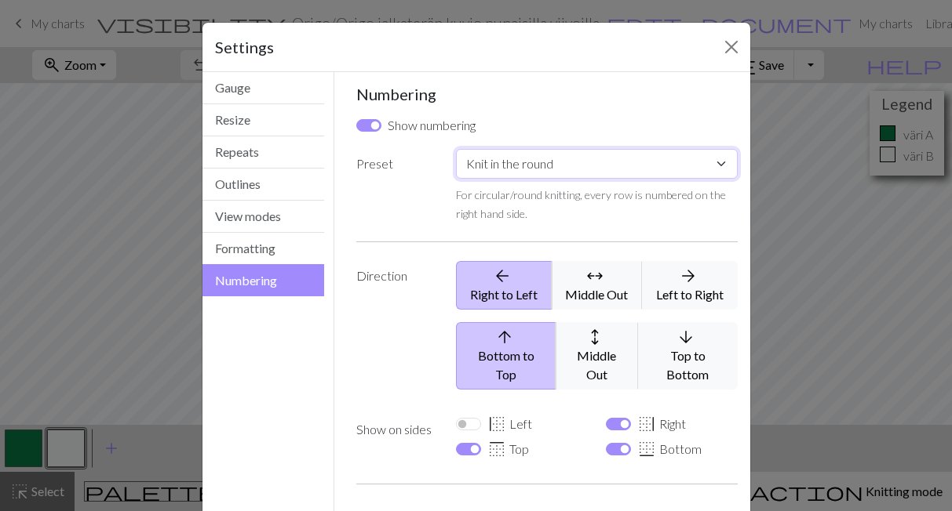
scroll to position [107, 0]
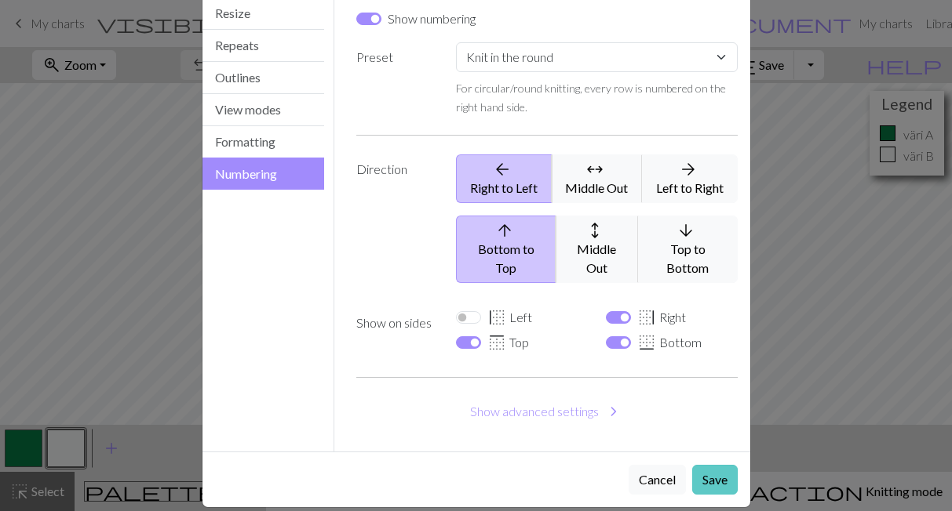
click at [703, 465] on button "Save" at bounding box center [714, 480] width 45 height 30
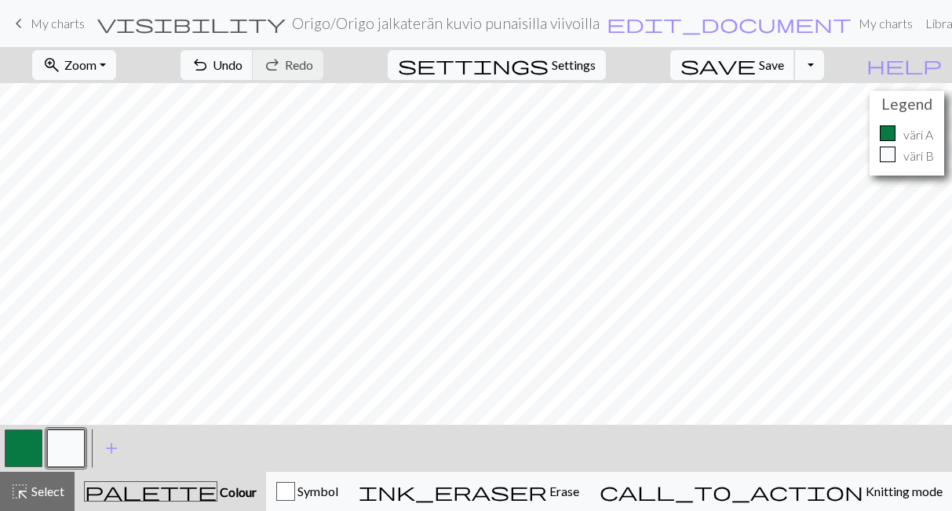
click at [784, 62] on span "Save" at bounding box center [771, 64] width 25 height 15
click at [64, 20] on span "My charts" at bounding box center [58, 23] width 54 height 15
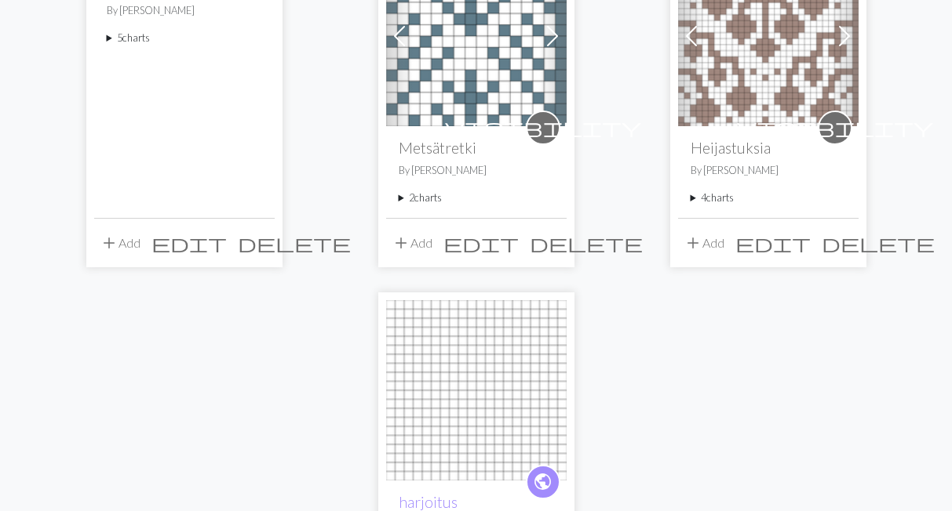
scroll to position [846, 0]
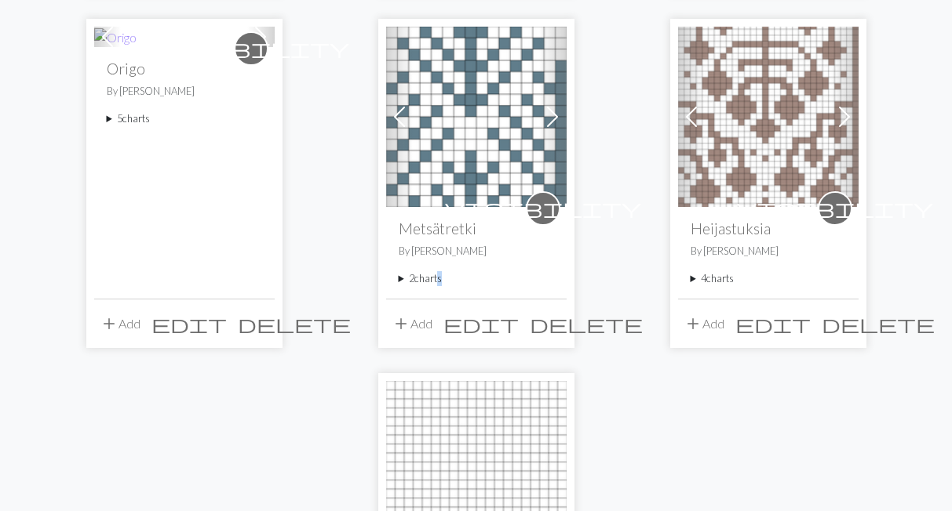
click at [435, 278] on summary "2 charts" at bounding box center [475, 278] width 155 height 15
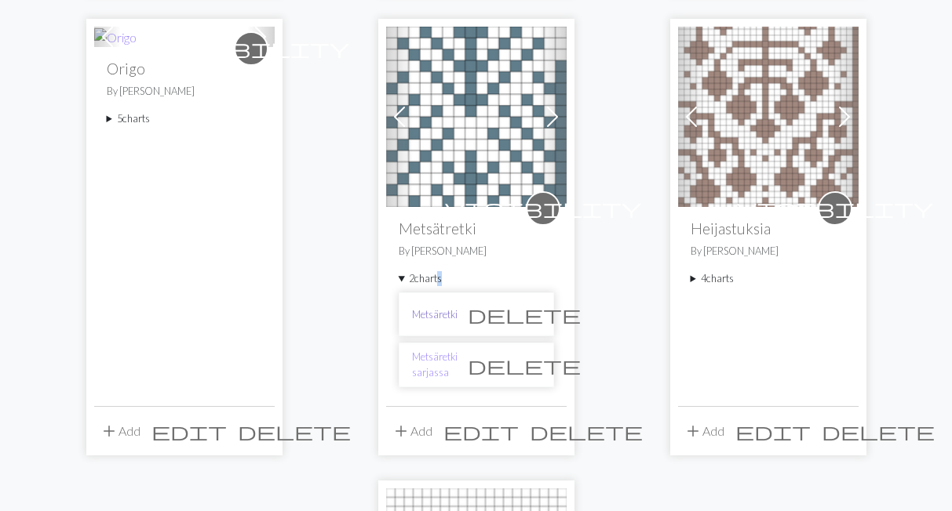
click at [441, 312] on link "Metsäretki" at bounding box center [434, 315] width 45 height 15
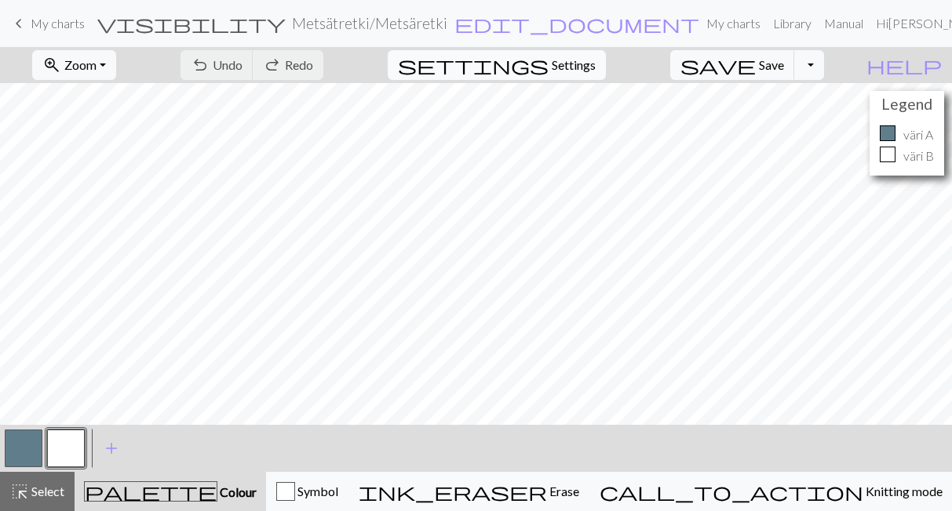
click at [595, 62] on span "Settings" at bounding box center [573, 65] width 44 height 19
select select "aran"
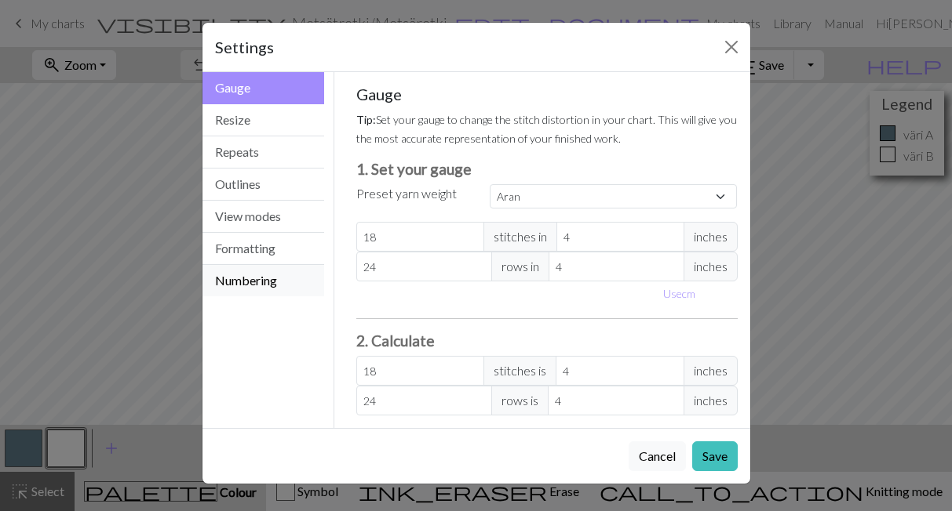
click at [271, 288] on button "Numbering" at bounding box center [263, 280] width 122 height 31
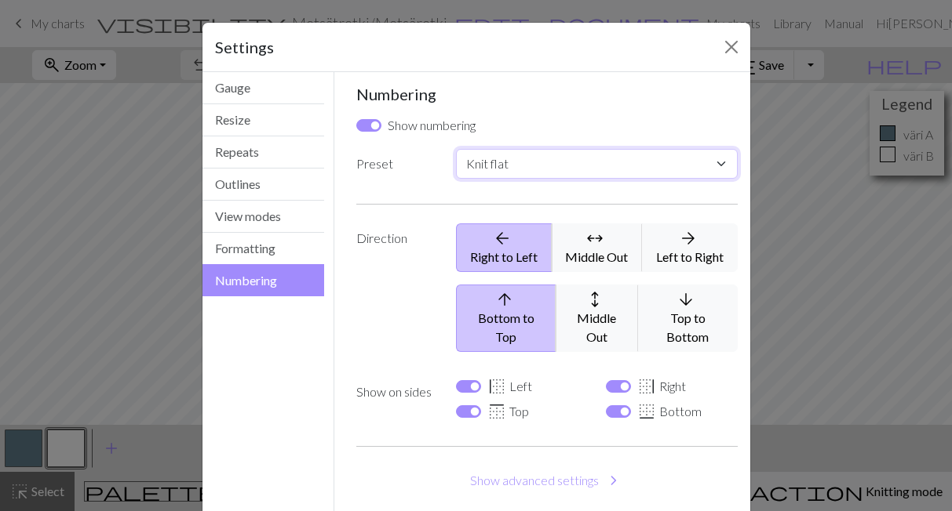
select select "round"
click option "Knit in the round" at bounding box center [0, 0] width 0 height 0
checkbox input "false"
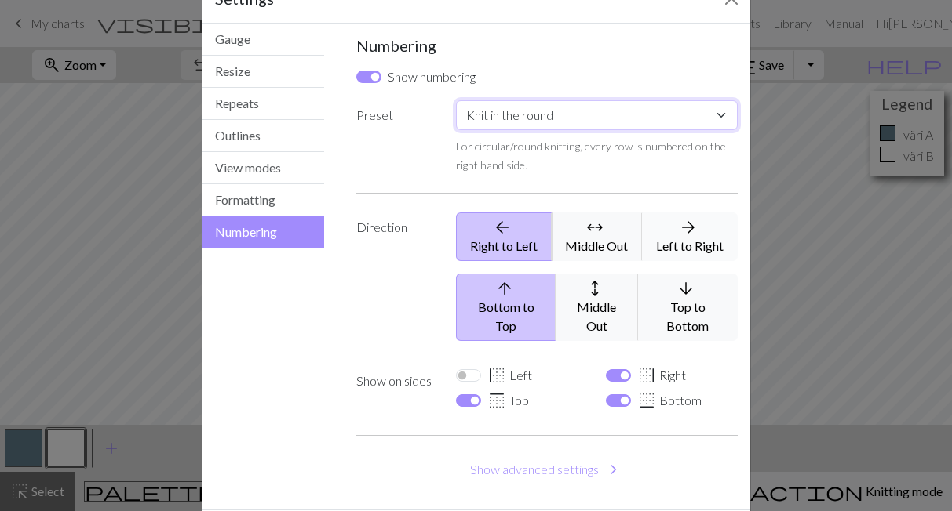
scroll to position [107, 0]
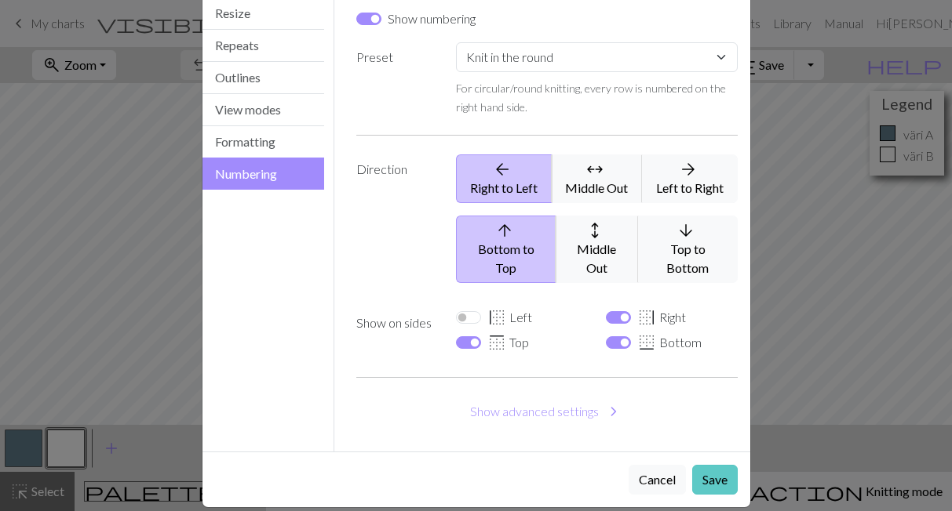
click at [714, 471] on button "Save" at bounding box center [714, 480] width 45 height 30
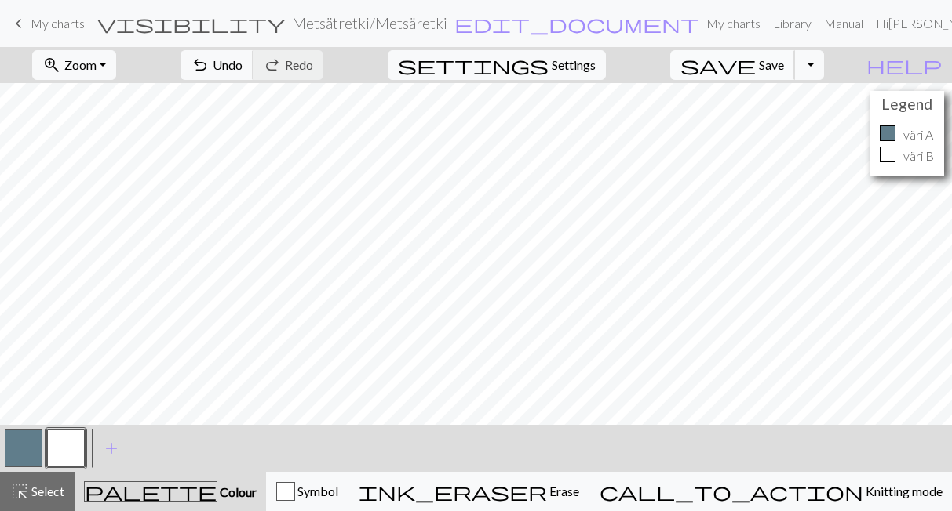
click at [784, 66] on span "Save" at bounding box center [771, 64] width 25 height 15
click at [32, 24] on span "My charts" at bounding box center [58, 23] width 54 height 15
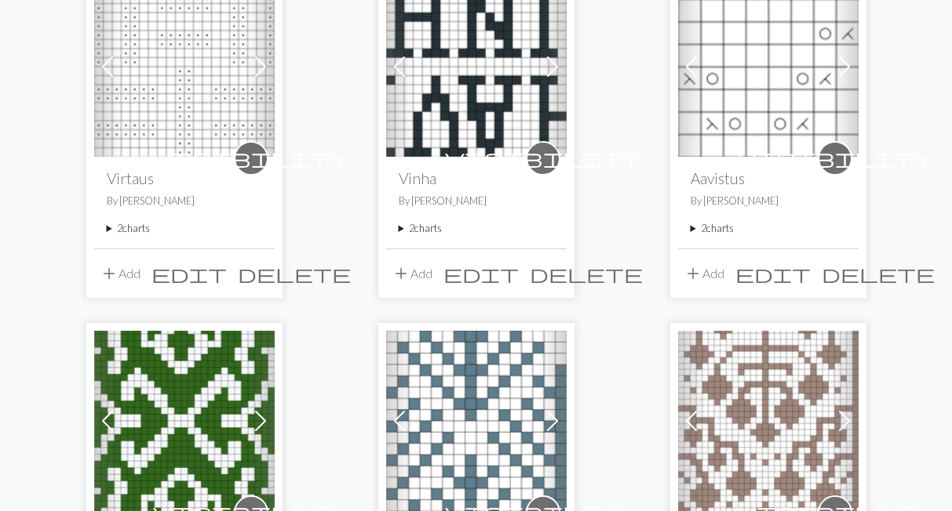
scroll to position [974, 0]
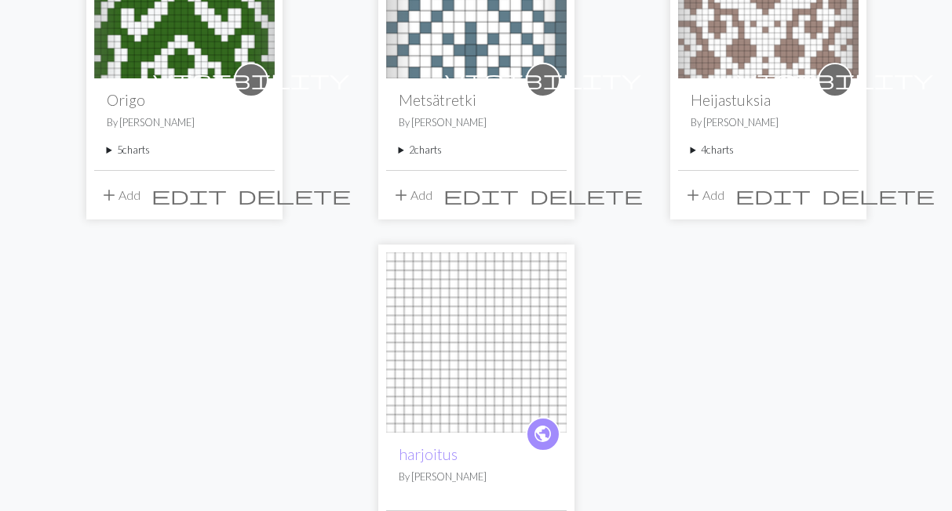
click at [406, 144] on summary "2 charts" at bounding box center [475, 150] width 155 height 15
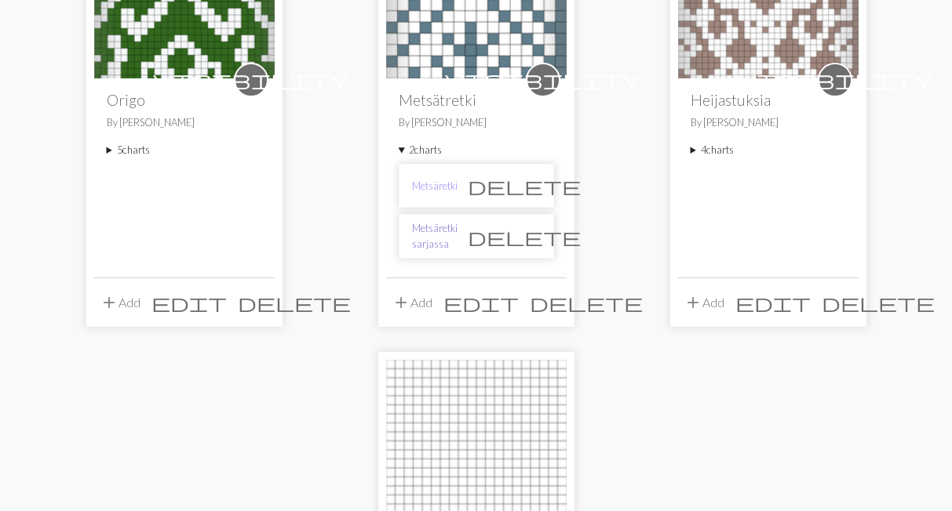
click at [449, 241] on link "Metsäretki sarjassa" at bounding box center [434, 236] width 45 height 30
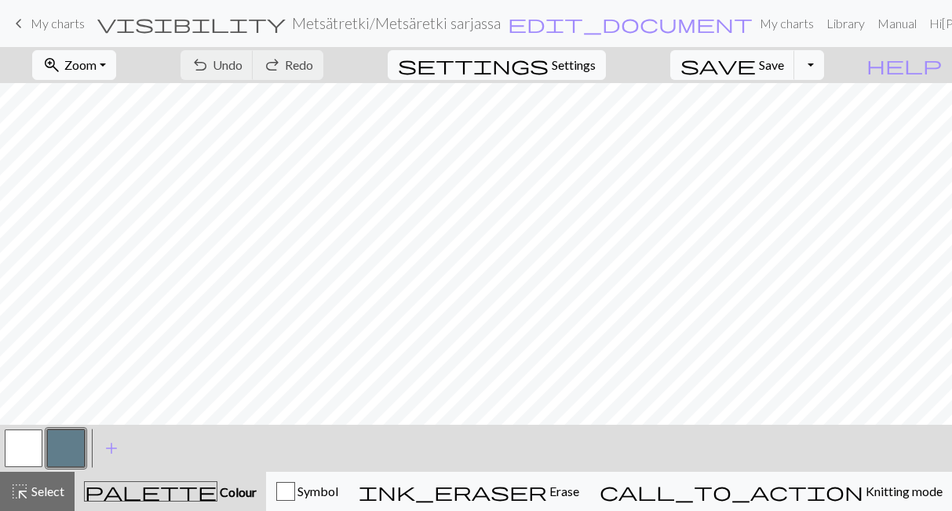
click at [19, 24] on span "keyboard_arrow_left" at bounding box center [18, 24] width 19 height 22
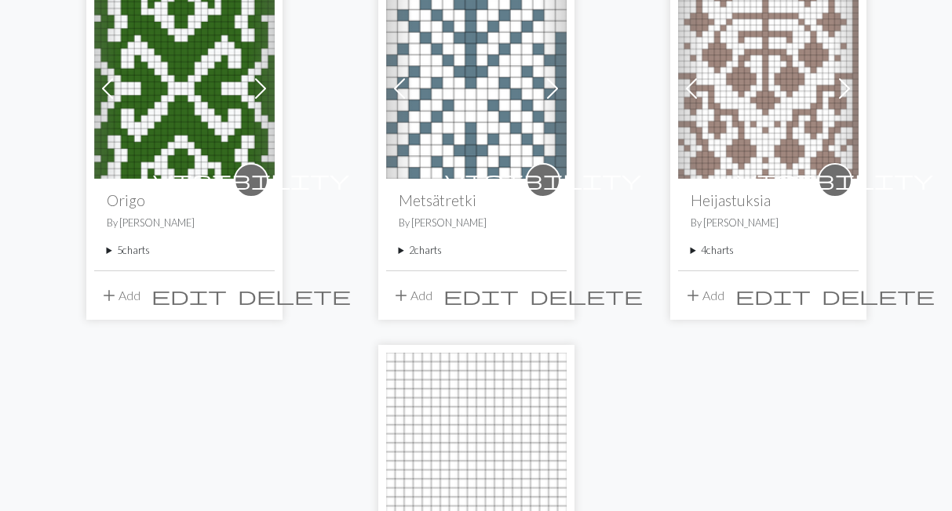
scroll to position [866, 0]
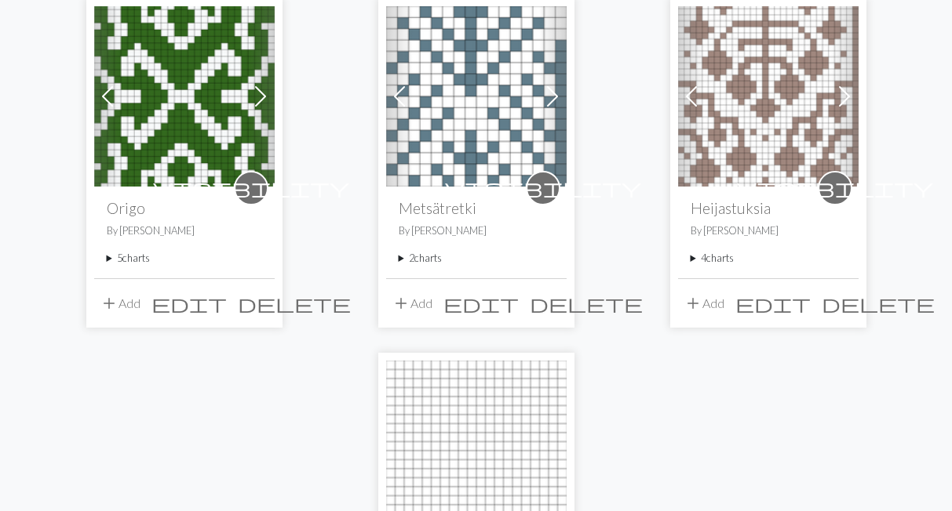
click at [719, 265] on summary "4 charts" at bounding box center [767, 258] width 155 height 15
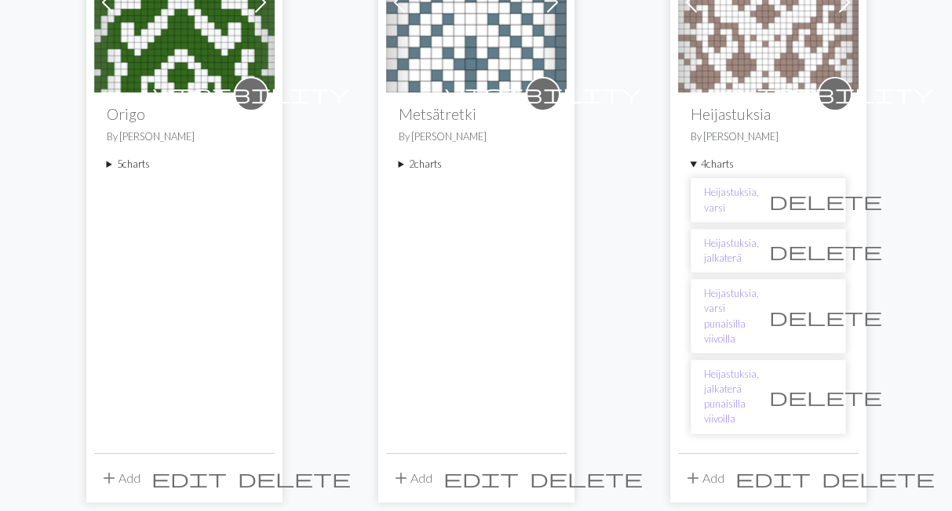
scroll to position [974, 0]
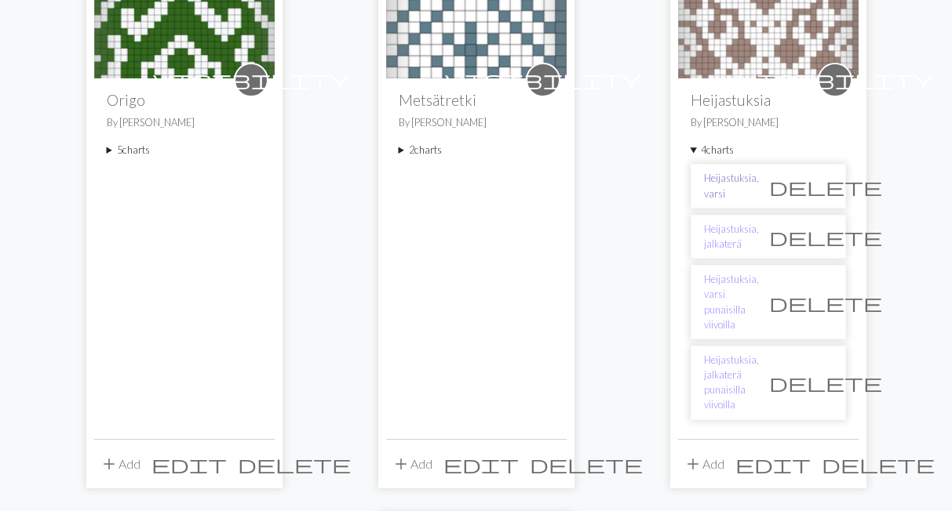
click at [731, 183] on link "Heijastuksia, varsi" at bounding box center [731, 186] width 55 height 30
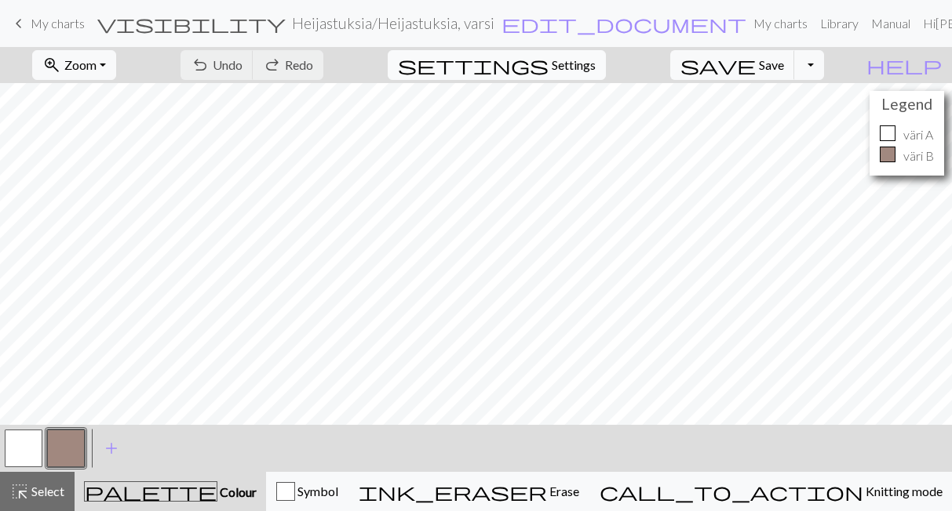
click at [573, 65] on span "Settings" at bounding box center [573, 65] width 44 height 19
select select "aran"
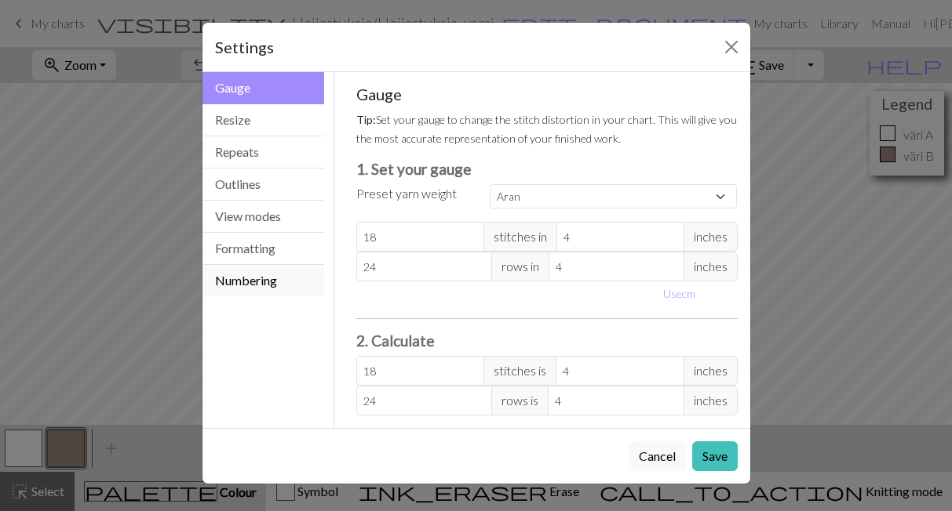
click at [270, 286] on button "Numbering" at bounding box center [263, 280] width 122 height 31
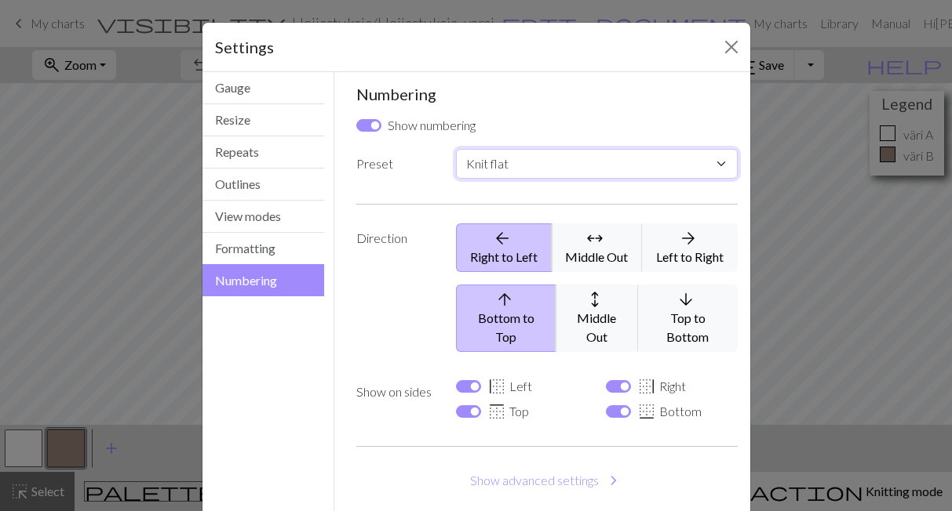
click at [456, 149] on select "Custom Knit flat Knit in the round Lace knitting Cross stitch" at bounding box center [596, 164] width 281 height 30
select select "round"
click option "Knit in the round" at bounding box center [0, 0] width 0 height 0
checkbox input "false"
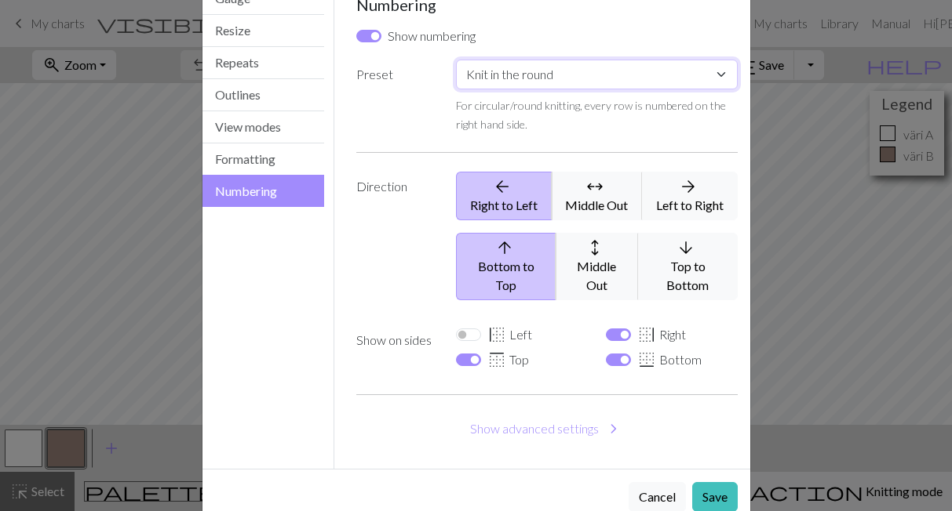
scroll to position [107, 0]
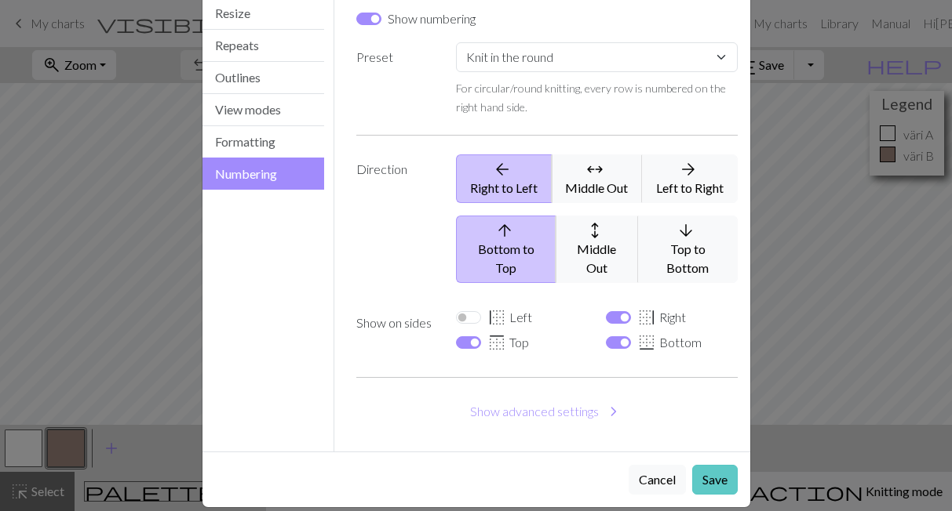
click at [714, 465] on button "Save" at bounding box center [714, 480] width 45 height 30
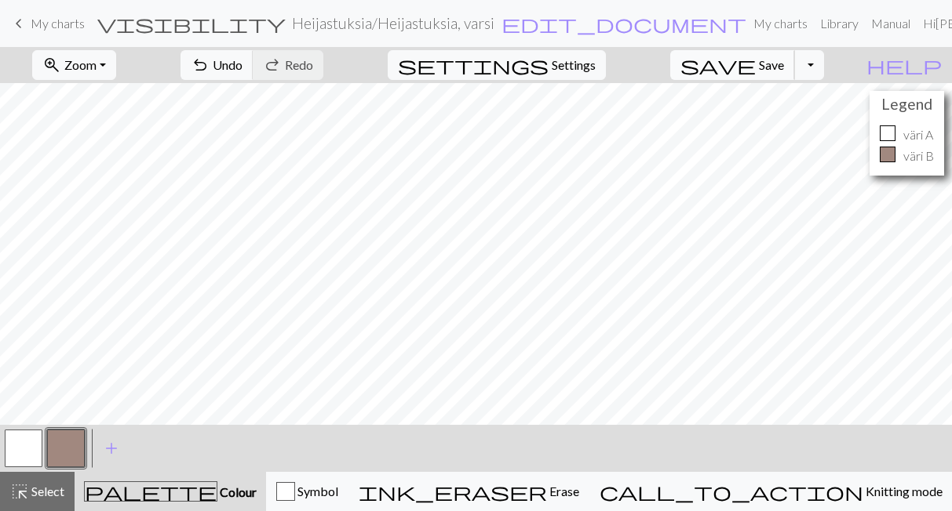
click at [755, 64] on span "save" at bounding box center [717, 65] width 75 height 22
click at [35, 23] on span "My charts" at bounding box center [58, 23] width 54 height 15
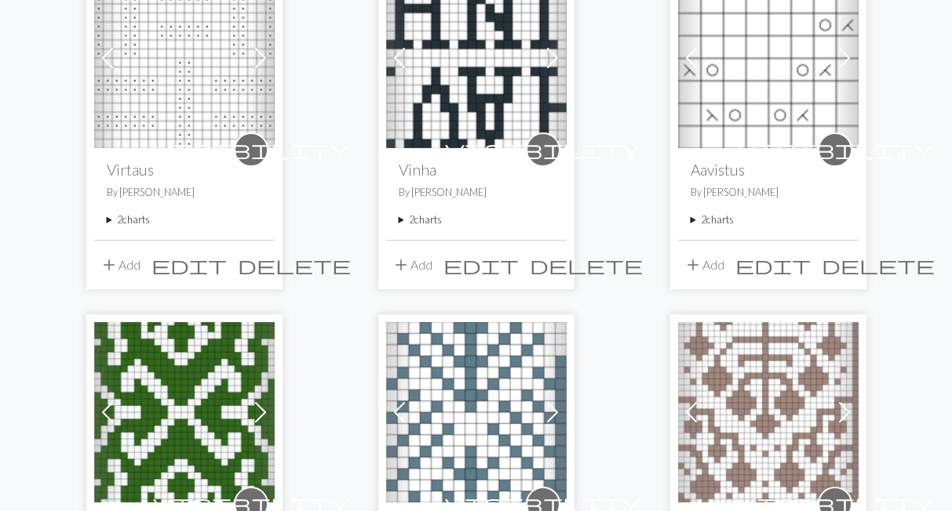
scroll to position [758, 0]
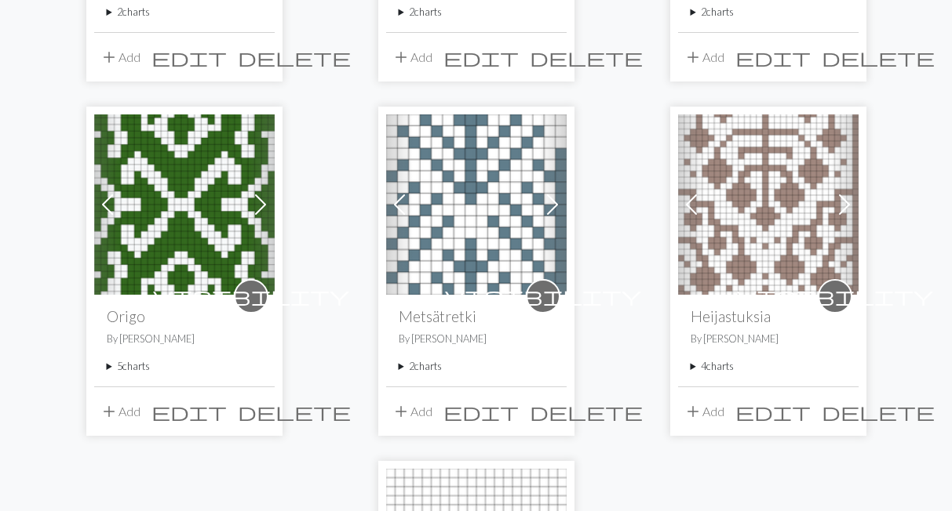
click at [720, 365] on summary "4 charts" at bounding box center [767, 366] width 155 height 15
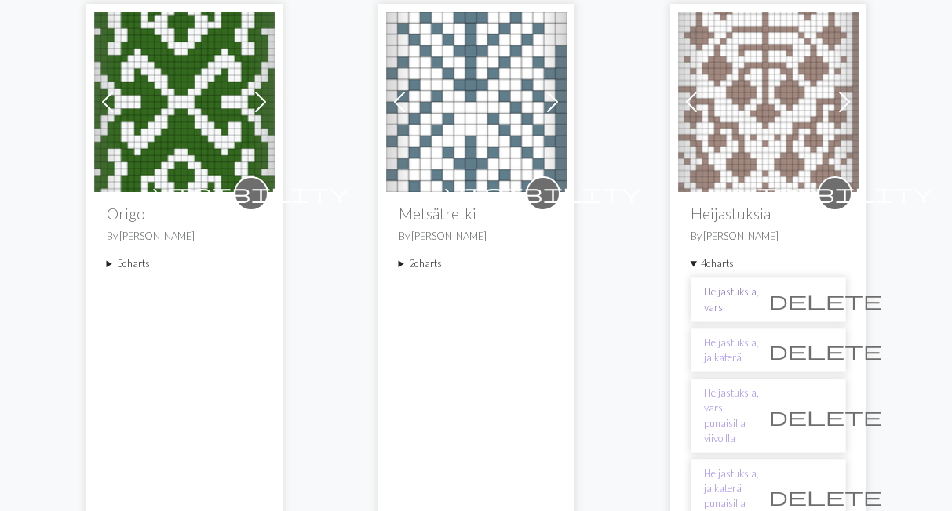
scroll to position [866, 0]
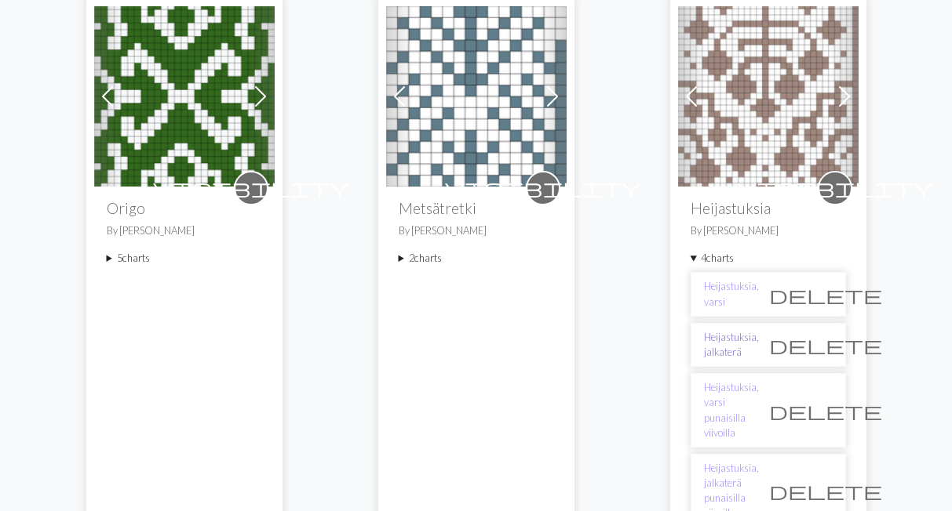
click at [743, 338] on link "Heijastuksia, jalkaterä" at bounding box center [731, 345] width 55 height 30
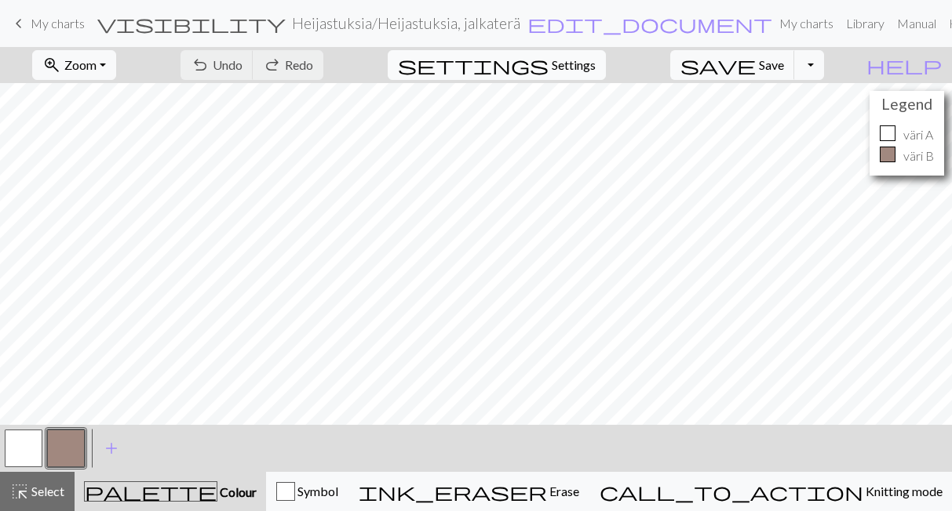
click at [576, 57] on span "Settings" at bounding box center [573, 65] width 44 height 19
select select "aran"
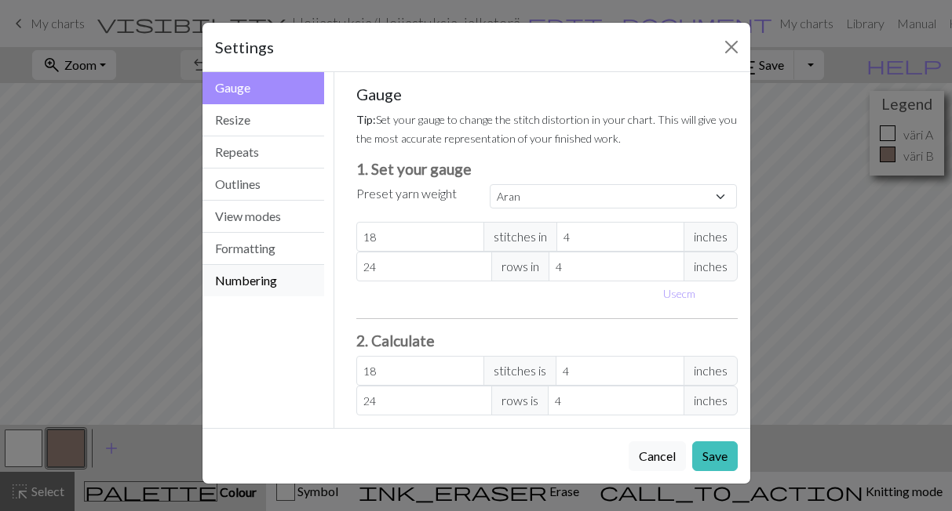
drag, startPoint x: 293, startPoint y: 282, endPoint x: 321, endPoint y: 271, distance: 30.3
click at [293, 282] on button "Numbering" at bounding box center [263, 280] width 122 height 31
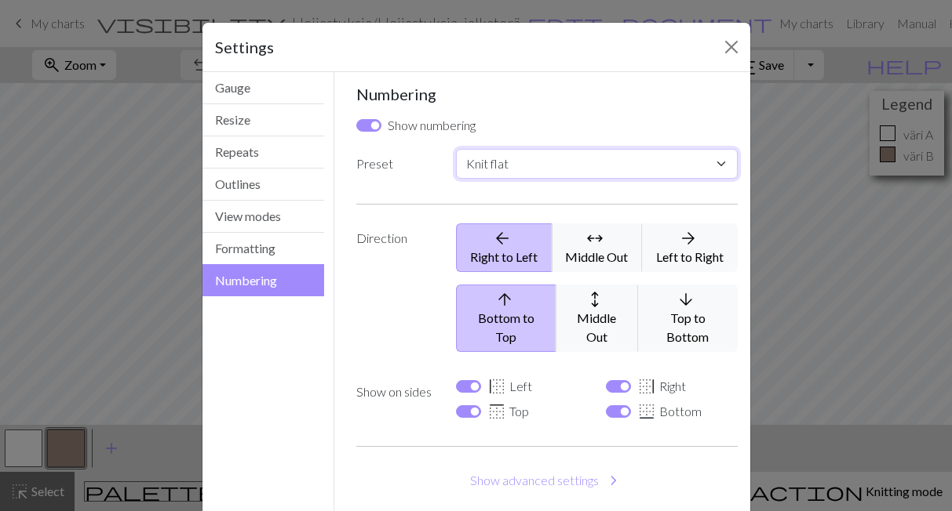
click at [456, 149] on select "Custom Knit flat Knit in the round Lace knitting Cross stitch" at bounding box center [596, 164] width 281 height 30
select select "round"
click option "Knit in the round" at bounding box center [0, 0] width 0 height 0
checkbox input "false"
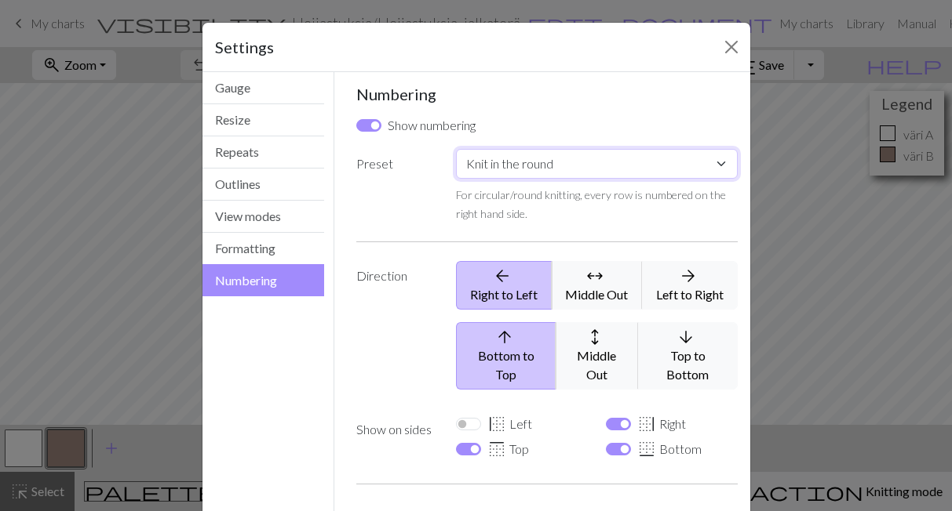
scroll to position [107, 0]
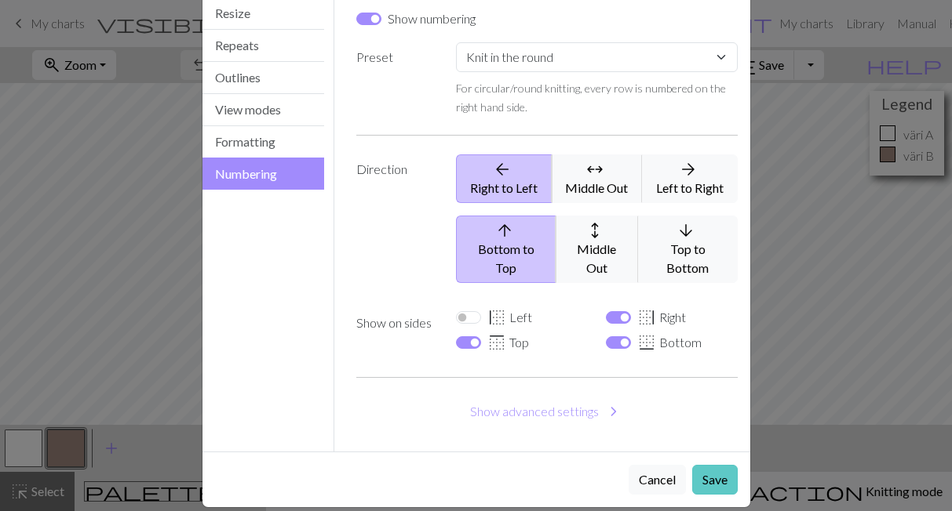
click at [707, 466] on button "Save" at bounding box center [714, 480] width 45 height 30
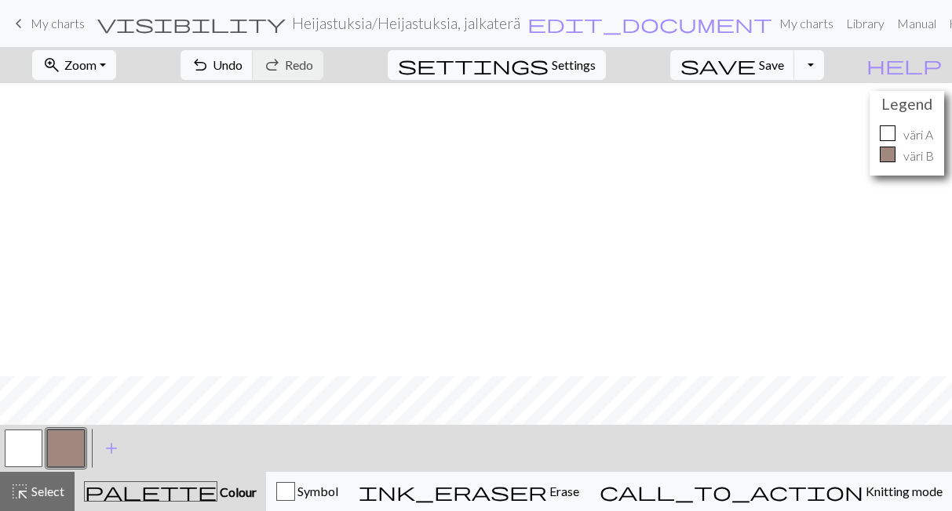
scroll to position [293, 0]
click at [755, 58] on span "save" at bounding box center [717, 65] width 75 height 22
click at [56, 25] on span "My charts" at bounding box center [58, 23] width 54 height 15
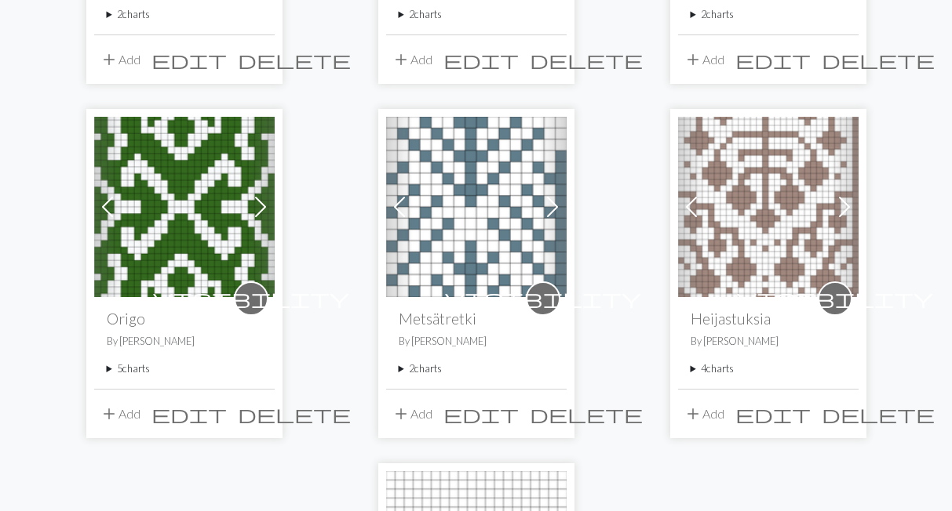
scroll to position [758, 0]
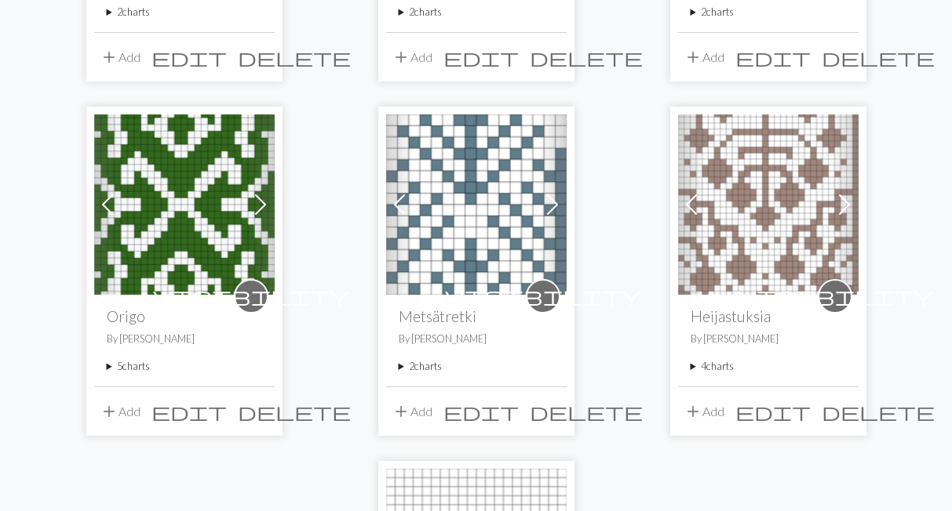
click at [710, 367] on summary "4 charts" at bounding box center [767, 366] width 155 height 15
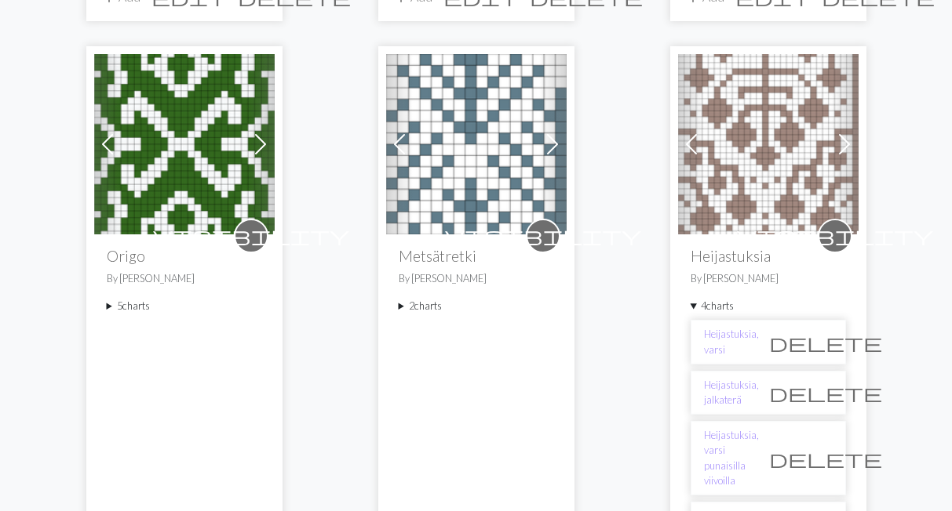
scroll to position [1083, 0]
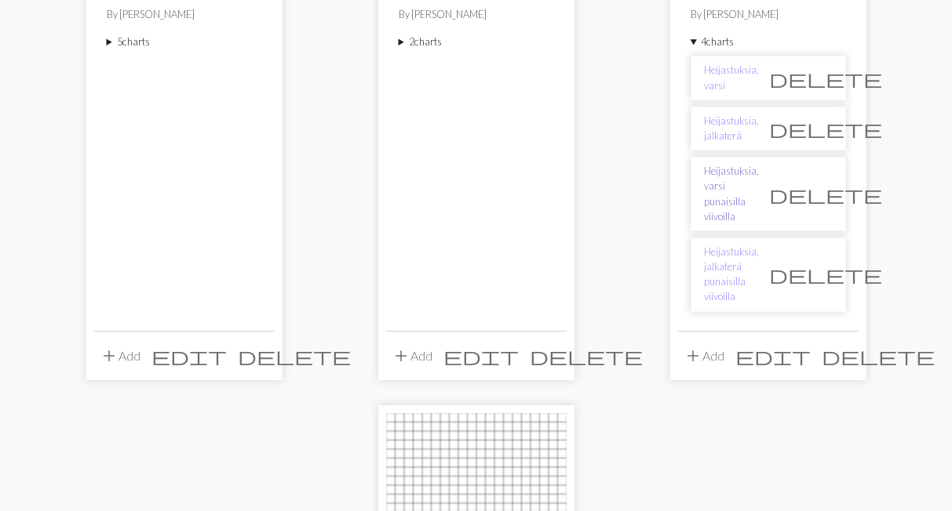
click at [719, 185] on link "Heijastuksia, varsi punaisilla viivoilla" at bounding box center [731, 194] width 55 height 60
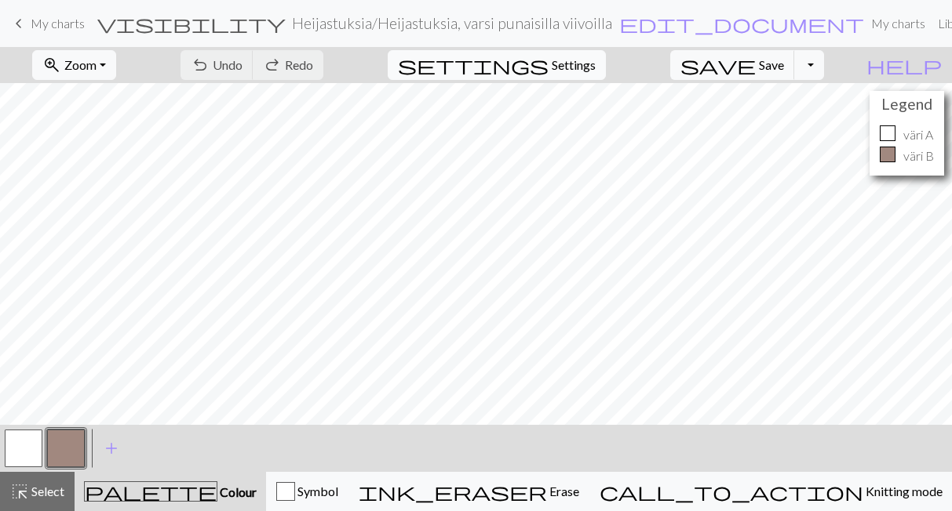
click at [587, 64] on span "Settings" at bounding box center [573, 65] width 44 height 19
select select "aran"
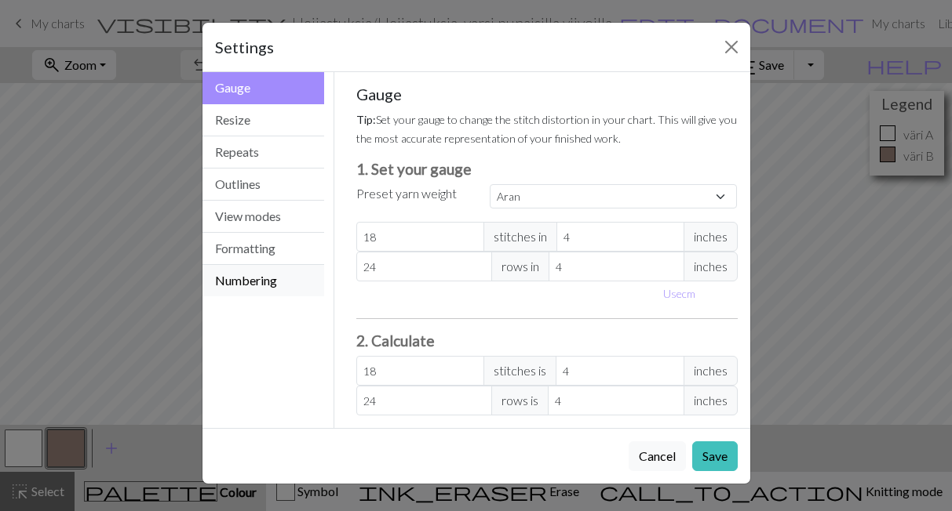
click at [296, 289] on button "Numbering" at bounding box center [263, 280] width 122 height 31
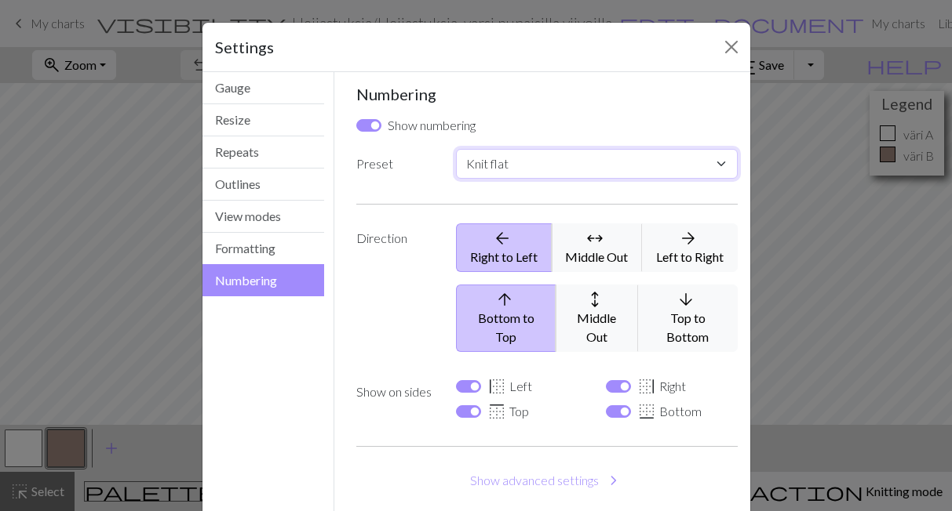
select select "round"
click option "Knit in the round" at bounding box center [0, 0] width 0 height 0
checkbox input "false"
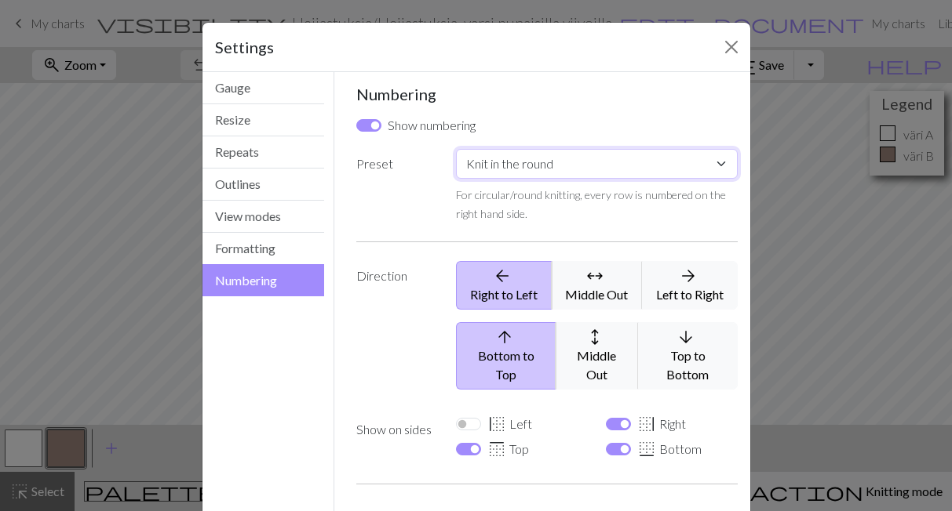
scroll to position [107, 0]
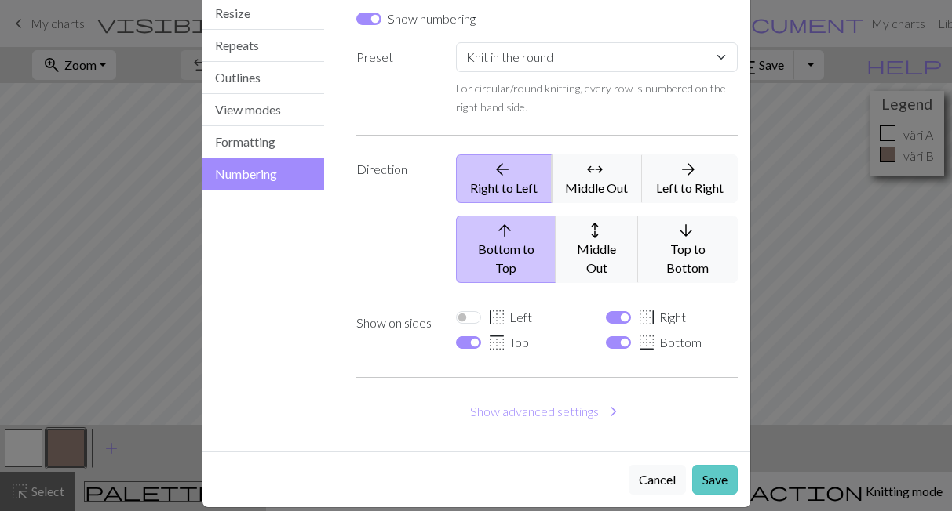
click at [722, 465] on button "Save" at bounding box center [714, 480] width 45 height 30
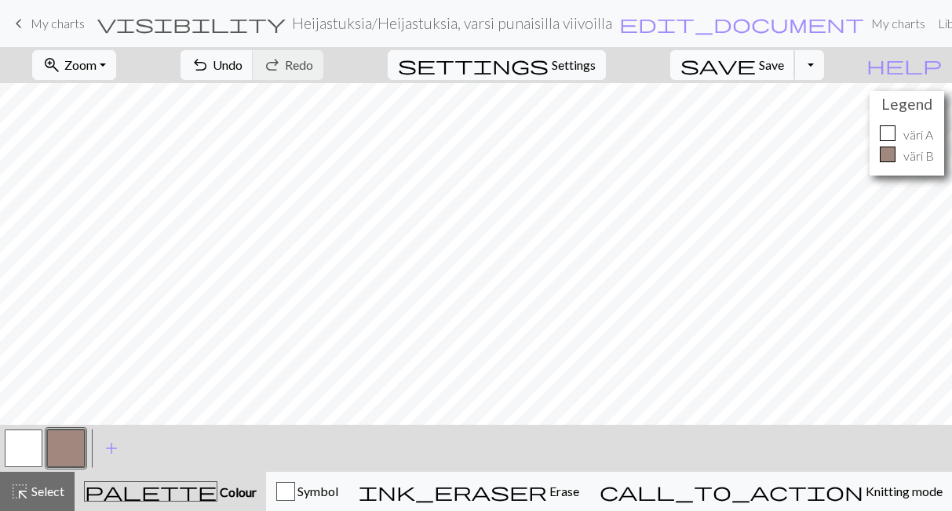
click at [755, 54] on span "save" at bounding box center [717, 65] width 75 height 22
click at [60, 24] on div "Chart saved" at bounding box center [476, 31] width 952 height 62
click at [60, 24] on span "My charts" at bounding box center [58, 23] width 54 height 15
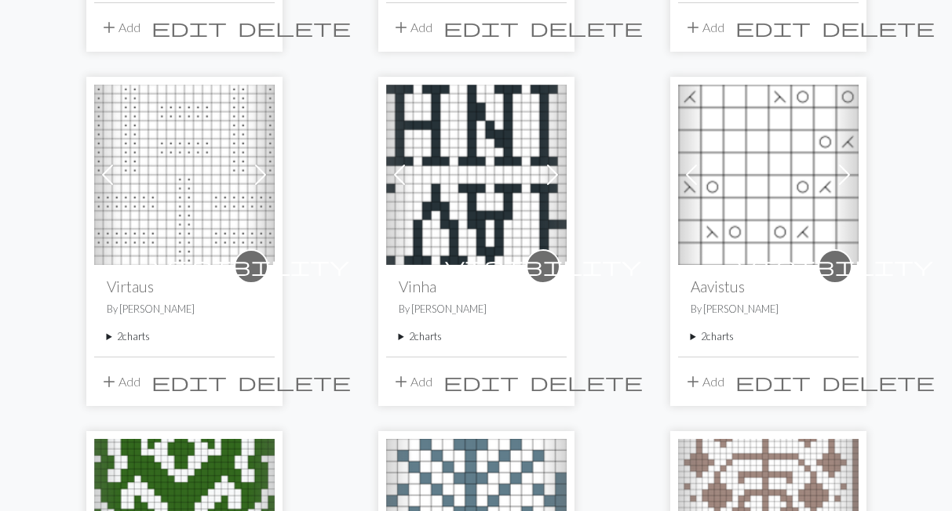
scroll to position [866, 0]
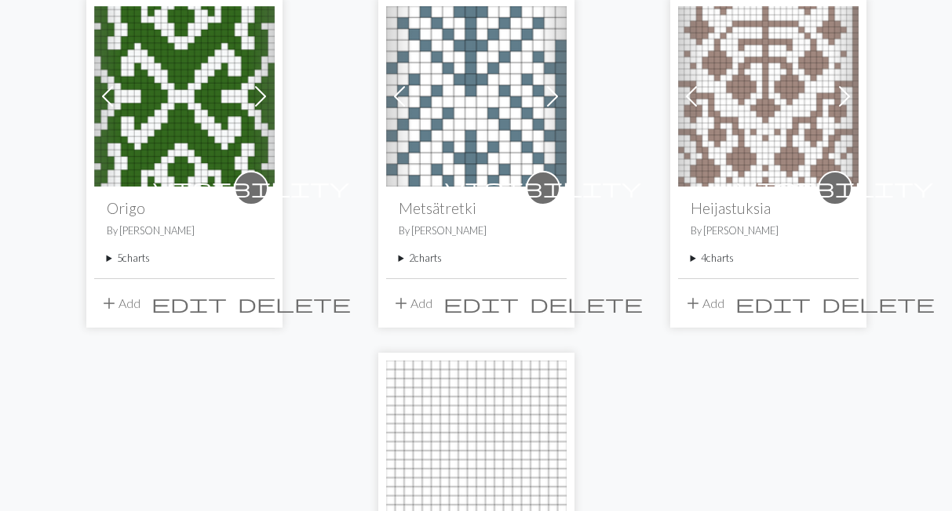
click at [710, 255] on summary "4 charts" at bounding box center [767, 258] width 155 height 15
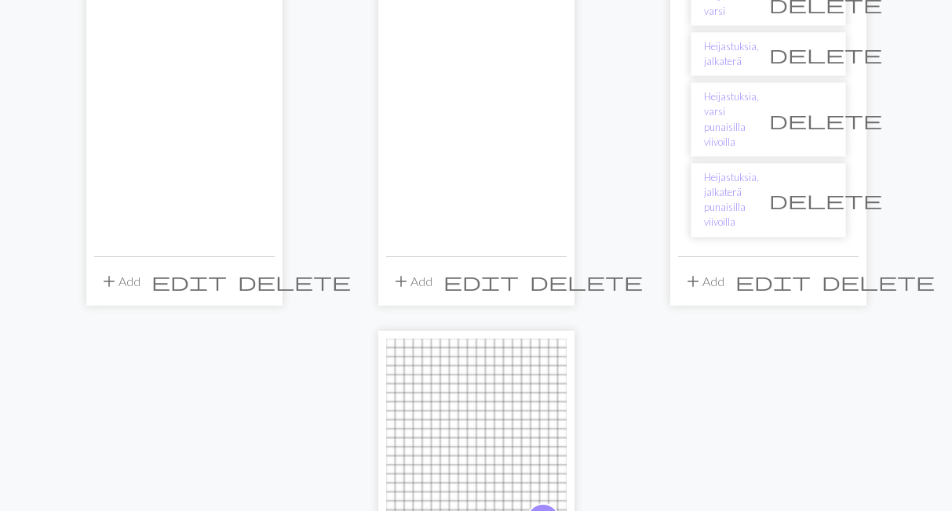
scroll to position [1191, 0]
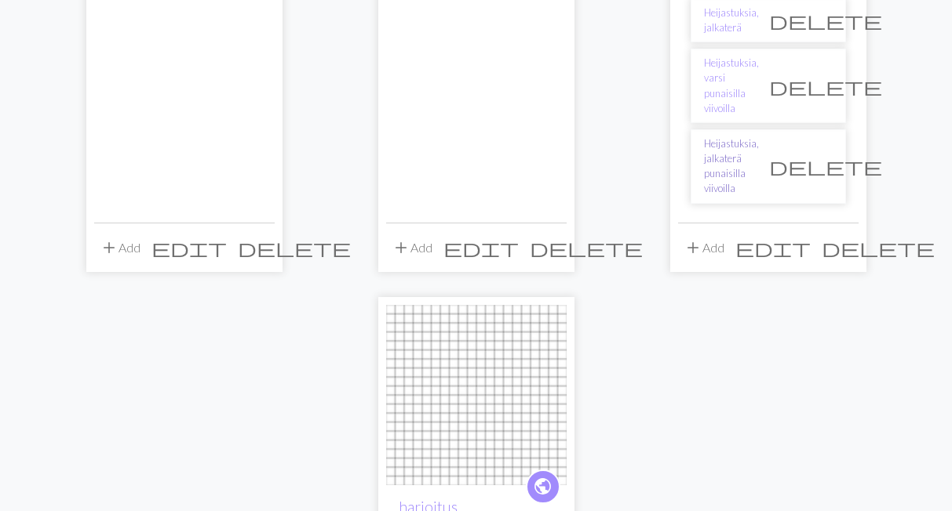
click at [740, 136] on link "Heijastuksia, jalkaterä punaisilla viivoilla" at bounding box center [731, 166] width 55 height 60
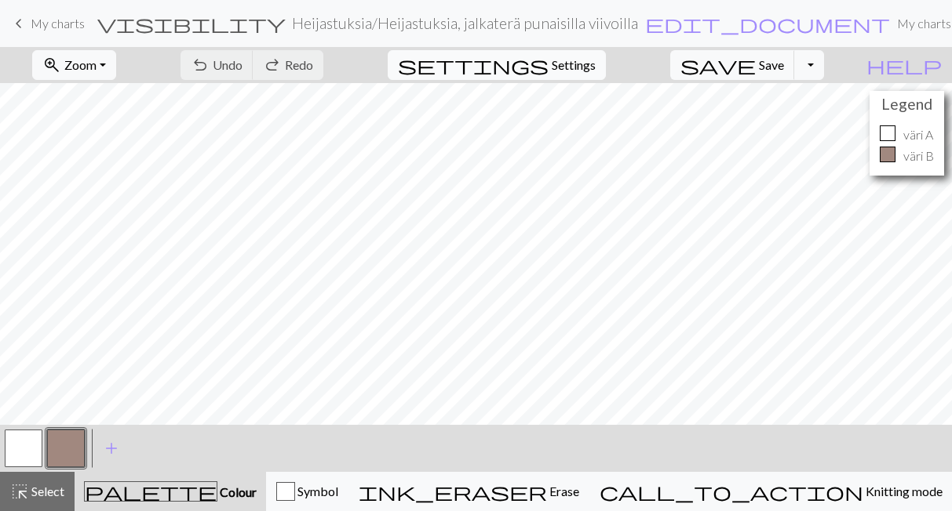
click at [548, 56] on span "settings" at bounding box center [473, 65] width 151 height 22
select select "aran"
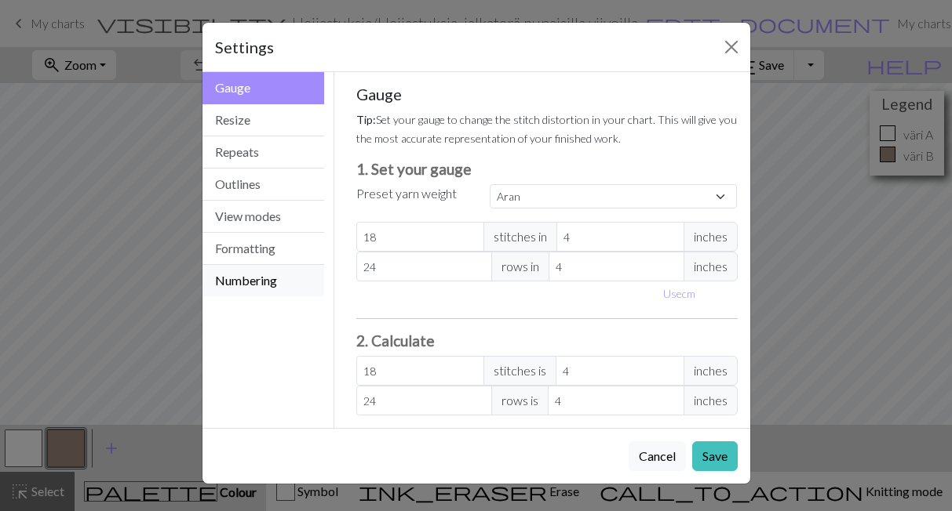
click at [283, 286] on button "Numbering" at bounding box center [263, 280] width 122 height 31
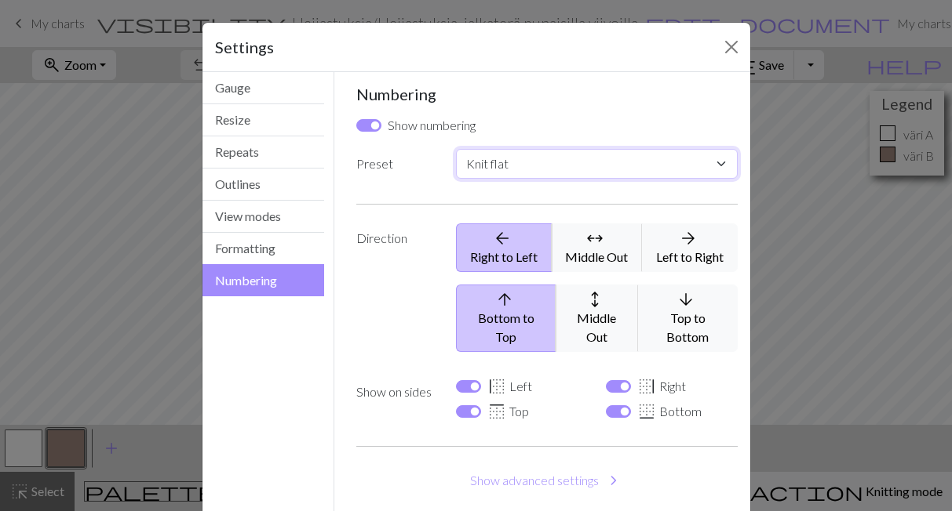
select select "round"
click option "Knit in the round" at bounding box center [0, 0] width 0 height 0
checkbox input "false"
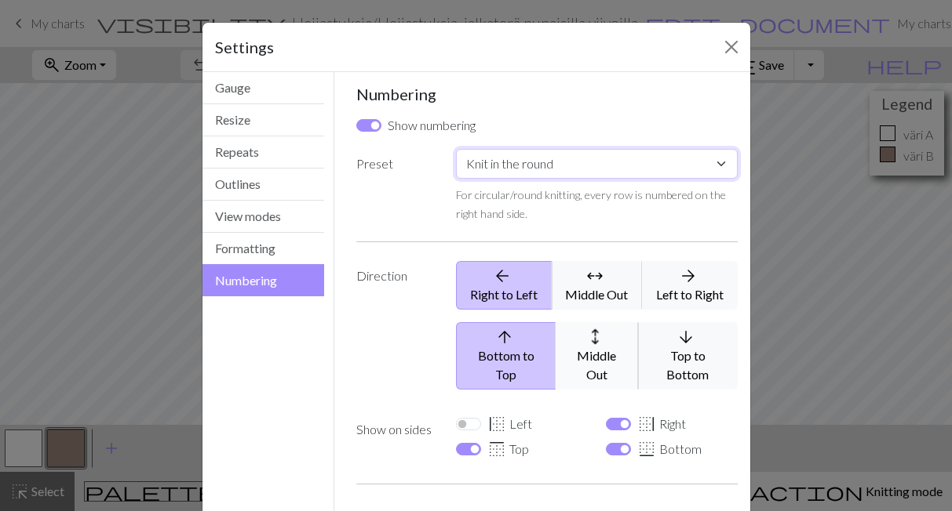
scroll to position [107, 0]
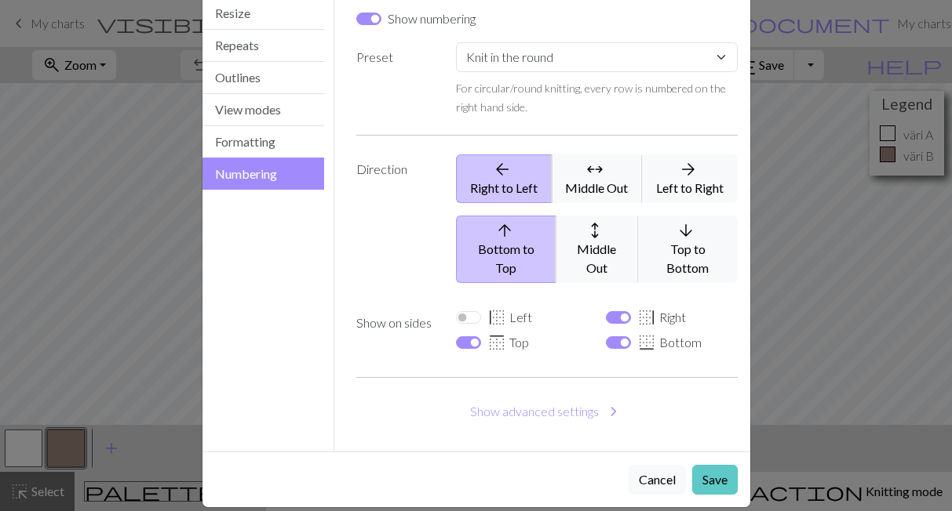
click at [708, 465] on button "Save" at bounding box center [714, 480] width 45 height 30
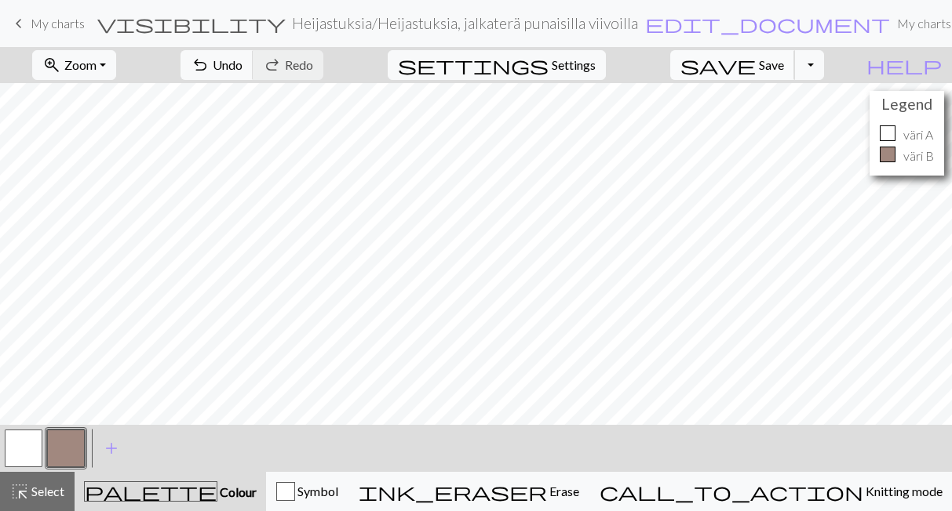
click at [784, 67] on span "Save" at bounding box center [771, 64] width 25 height 15
click at [60, 21] on span "My charts" at bounding box center [58, 23] width 54 height 15
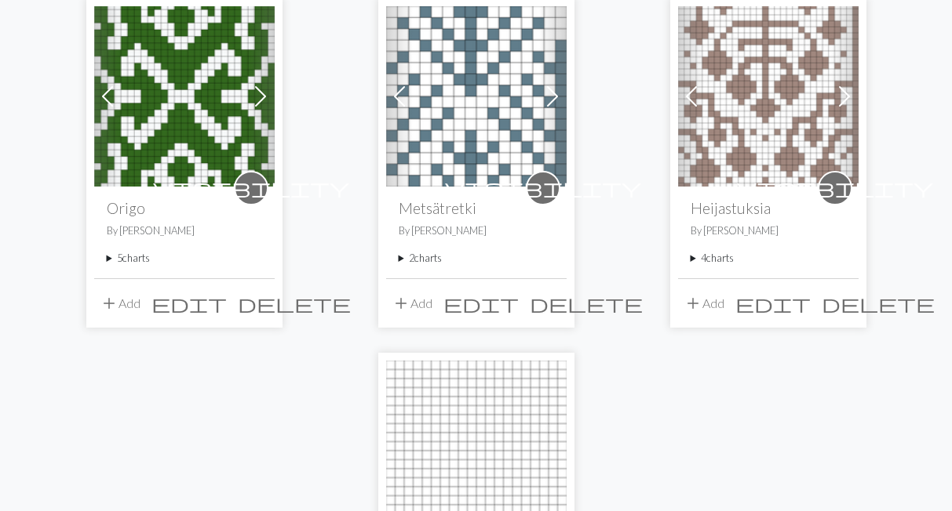
scroll to position [1279, 0]
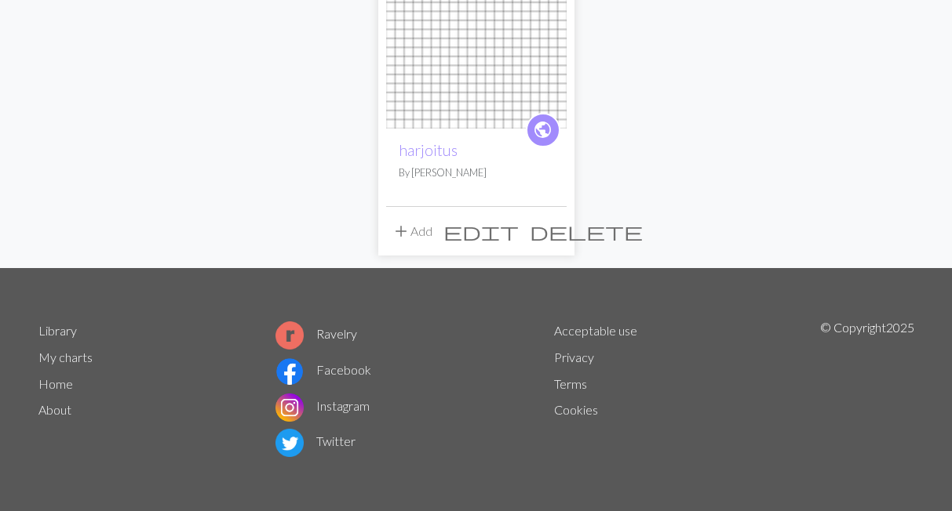
click at [552, 230] on span "delete" at bounding box center [585, 231] width 113 height 22
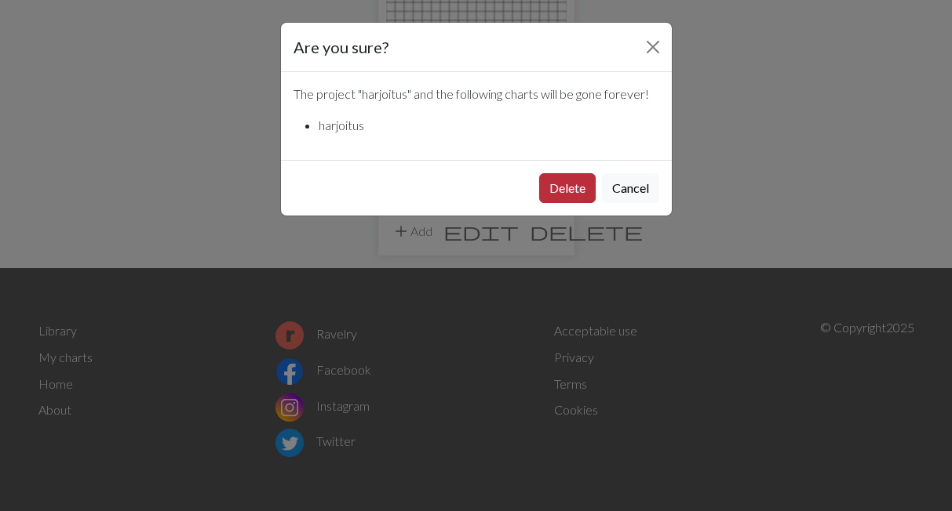
click at [571, 187] on button "Delete" at bounding box center [567, 188] width 56 height 30
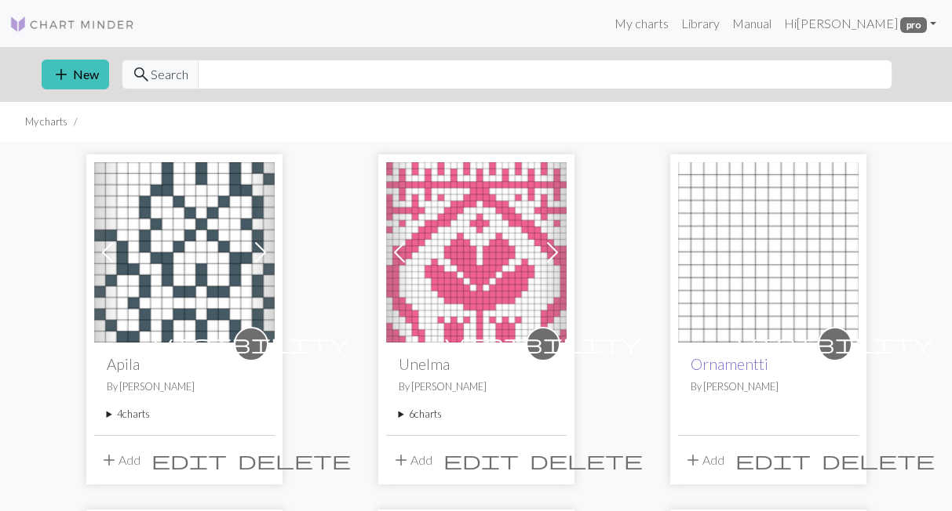
click at [742, 364] on link "Ornamentti" at bounding box center [729, 364] width 78 height 18
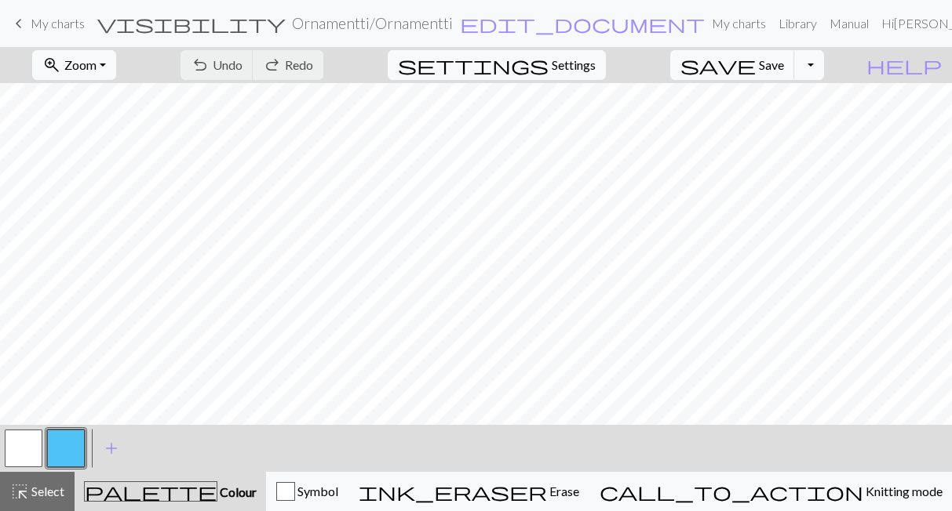
click at [21, 18] on span "keyboard_arrow_left" at bounding box center [18, 24] width 19 height 22
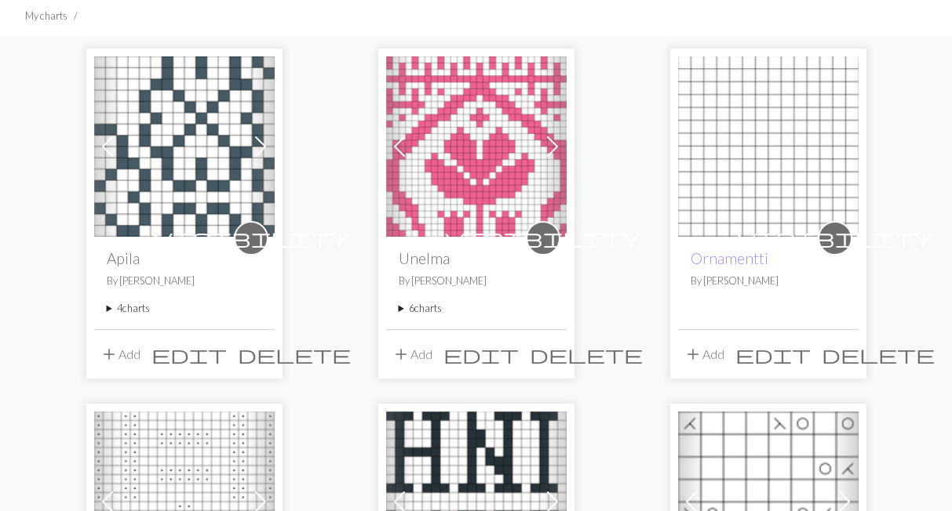
scroll to position [108, 0]
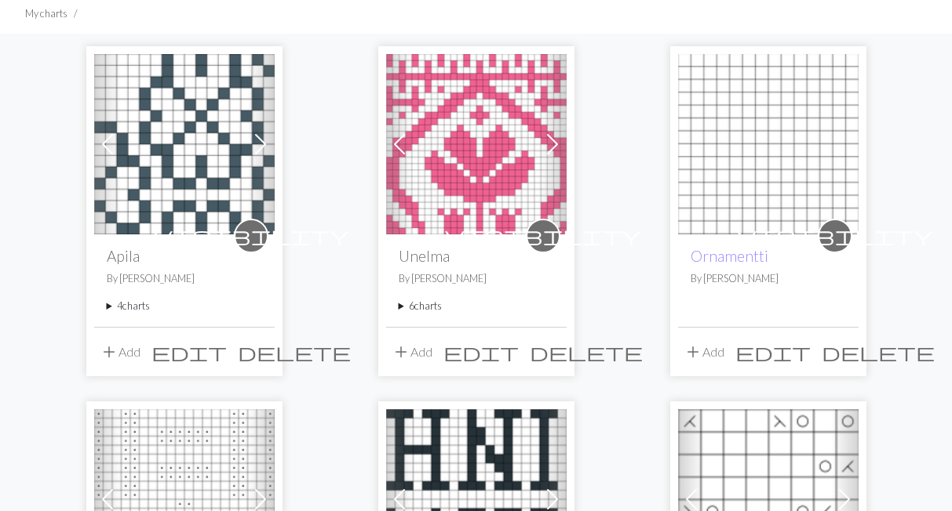
click at [841, 355] on span "delete" at bounding box center [877, 352] width 113 height 22
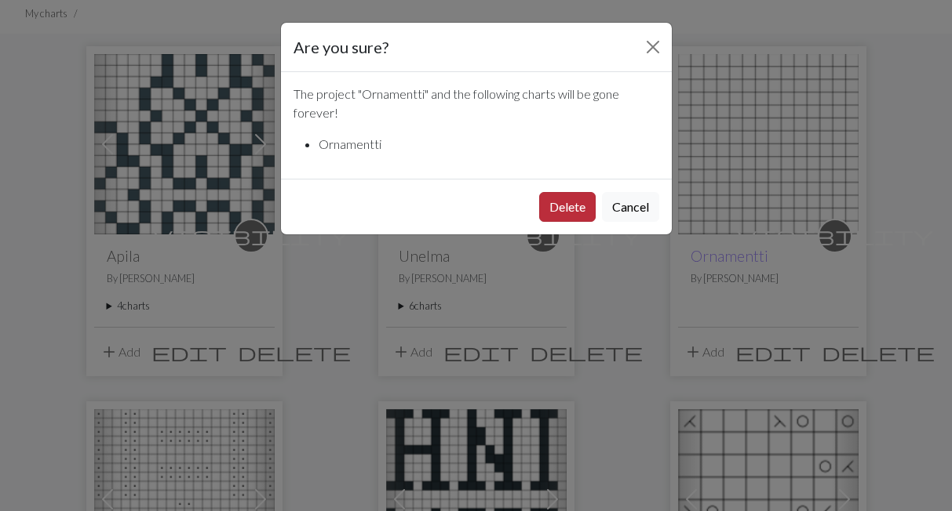
click at [555, 211] on button "Delete" at bounding box center [567, 207] width 56 height 30
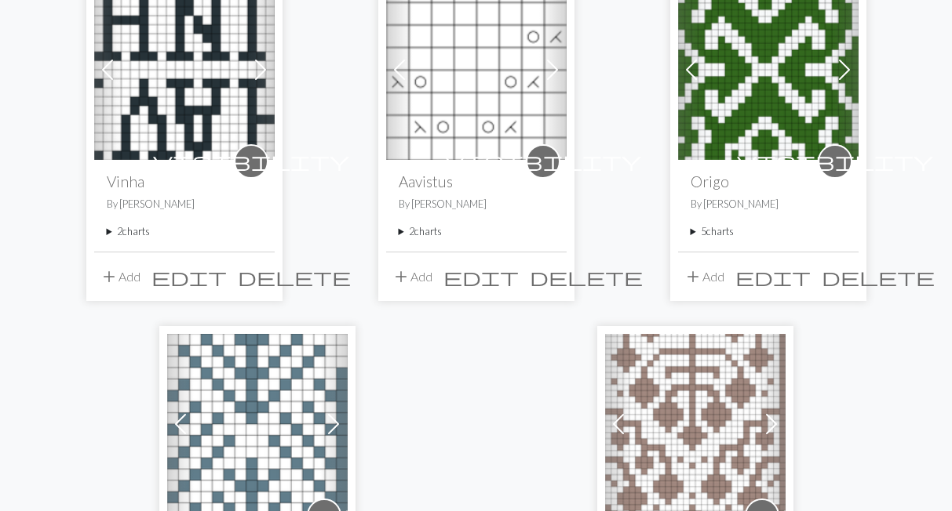
scroll to position [541, 0]
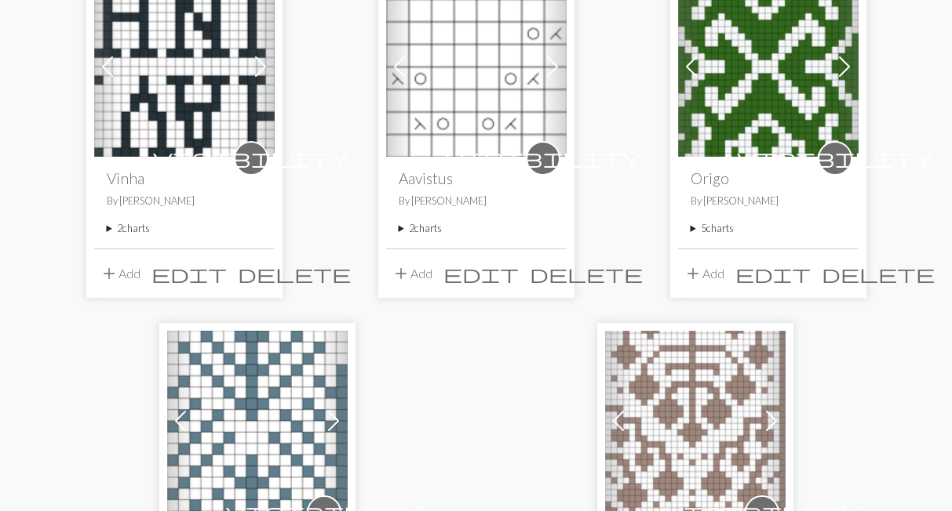
click at [715, 223] on summary "5 charts" at bounding box center [767, 228] width 155 height 15
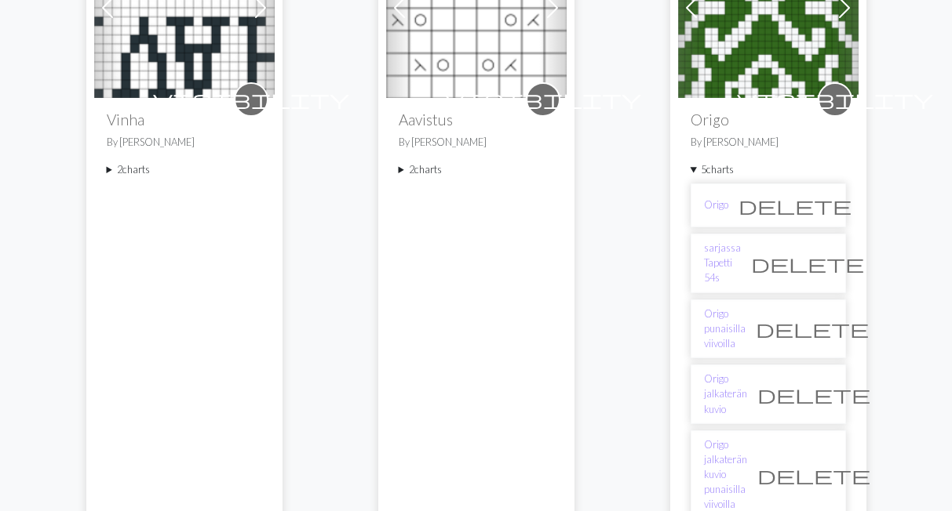
scroll to position [650, 0]
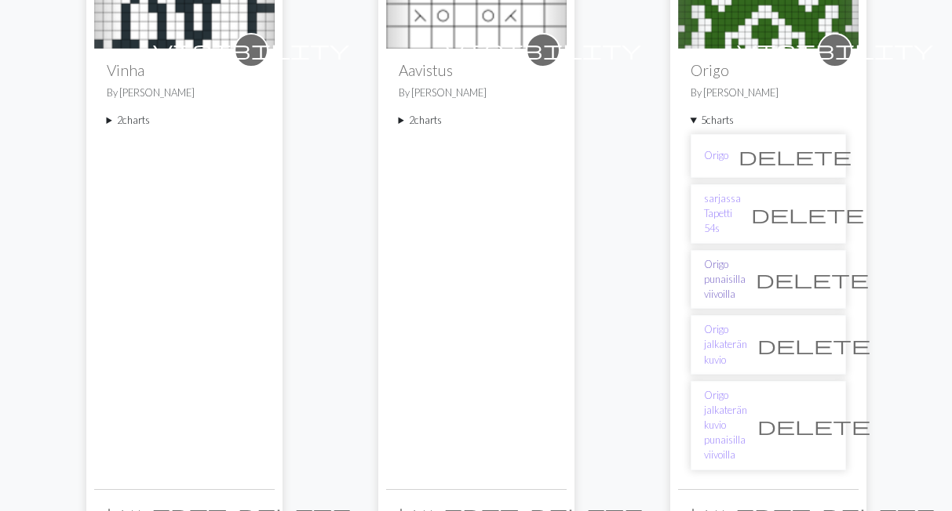
click at [726, 261] on link "Origo punaisilla viivoilla" at bounding box center [725, 279] width 42 height 45
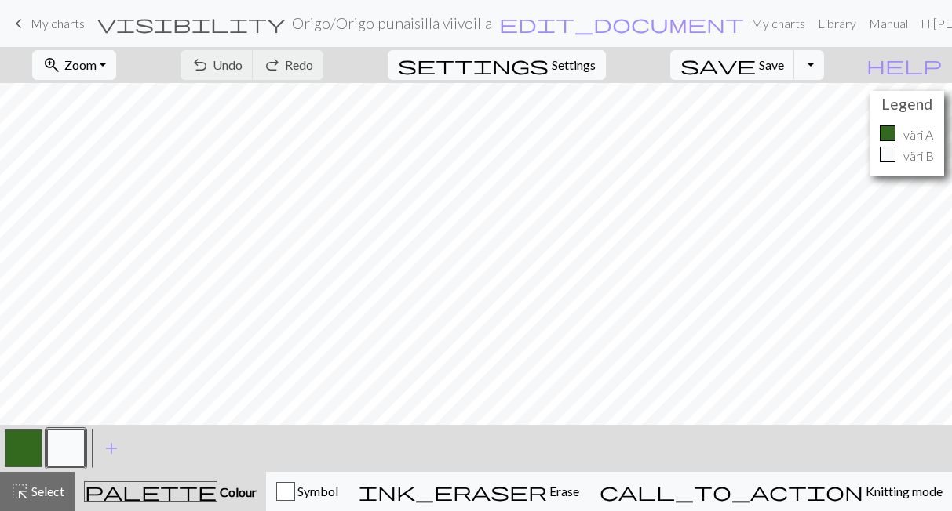
click at [25, 21] on span "keyboard_arrow_left" at bounding box center [18, 24] width 19 height 22
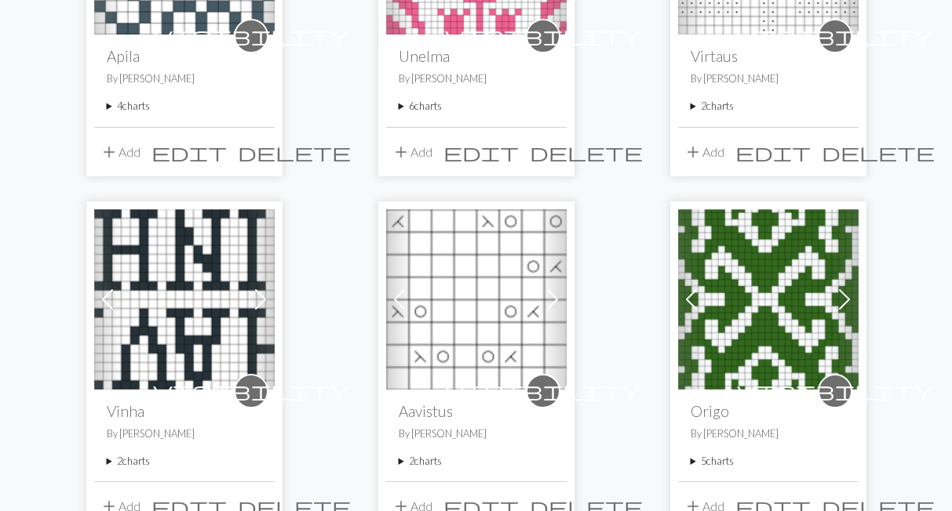
scroll to position [325, 0]
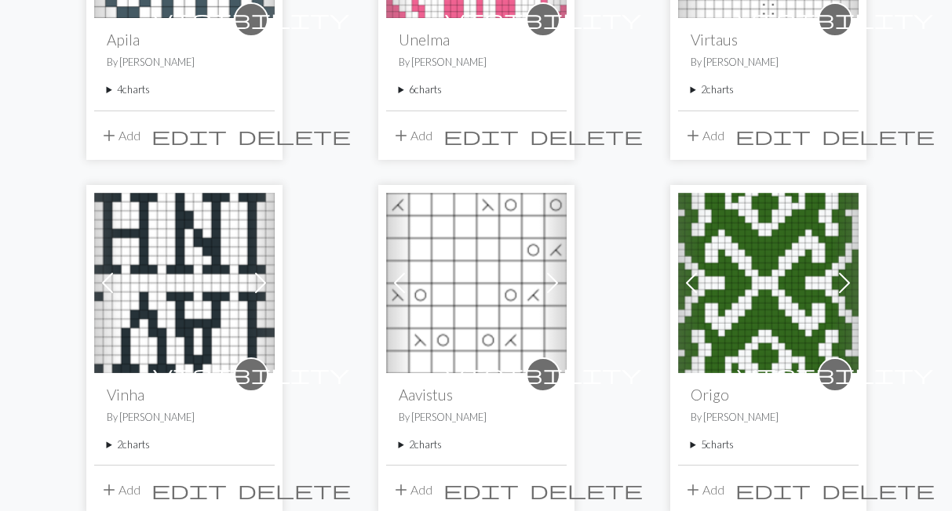
click at [238, 304] on img at bounding box center [184, 283] width 180 height 180
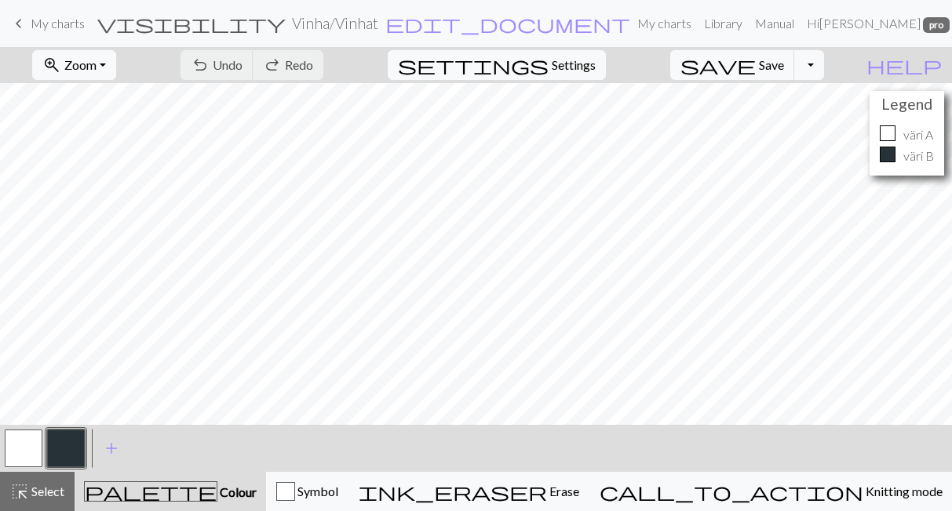
click at [70, 446] on button "button" at bounding box center [66, 449] width 38 height 38
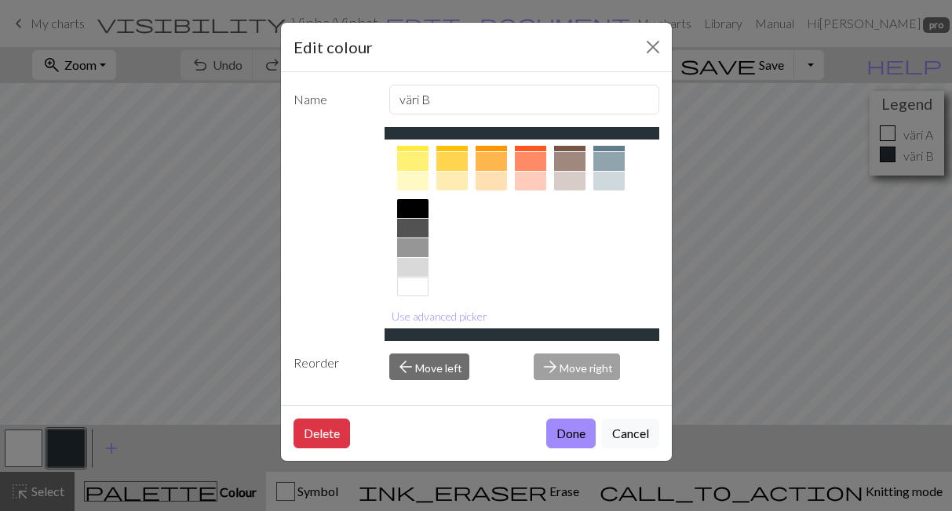
scroll to position [287, 0]
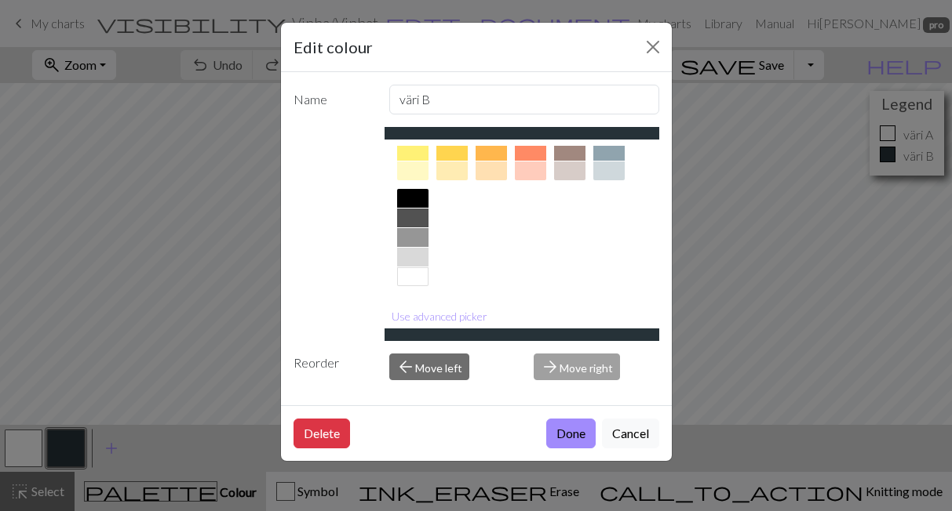
click at [416, 221] on div at bounding box center [412, 218] width 31 height 19
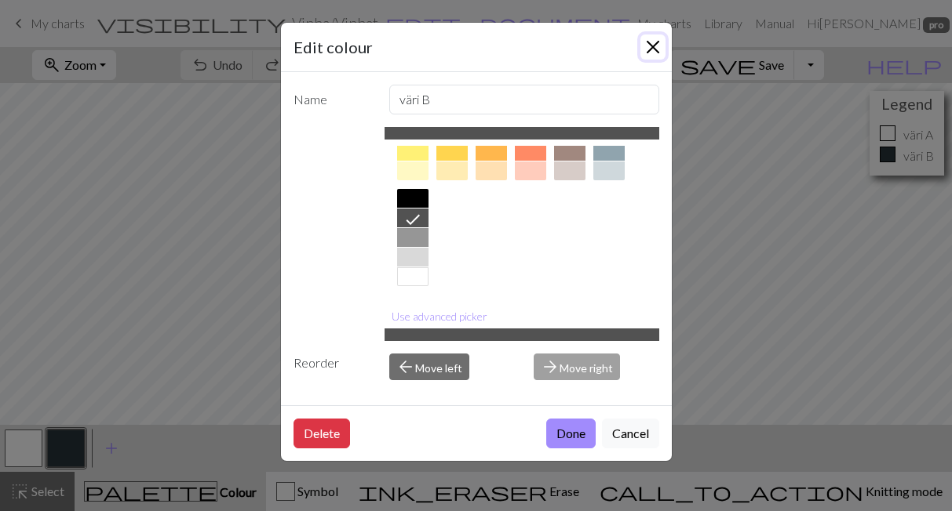
click at [659, 49] on button "Close" at bounding box center [652, 47] width 25 height 25
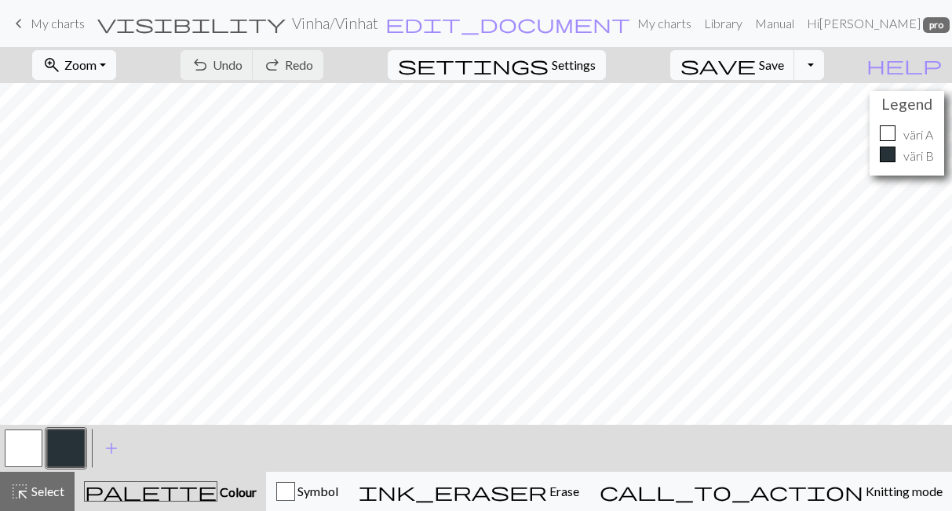
click at [67, 12] on link "keyboard_arrow_left My charts" at bounding box center [46, 23] width 75 height 27
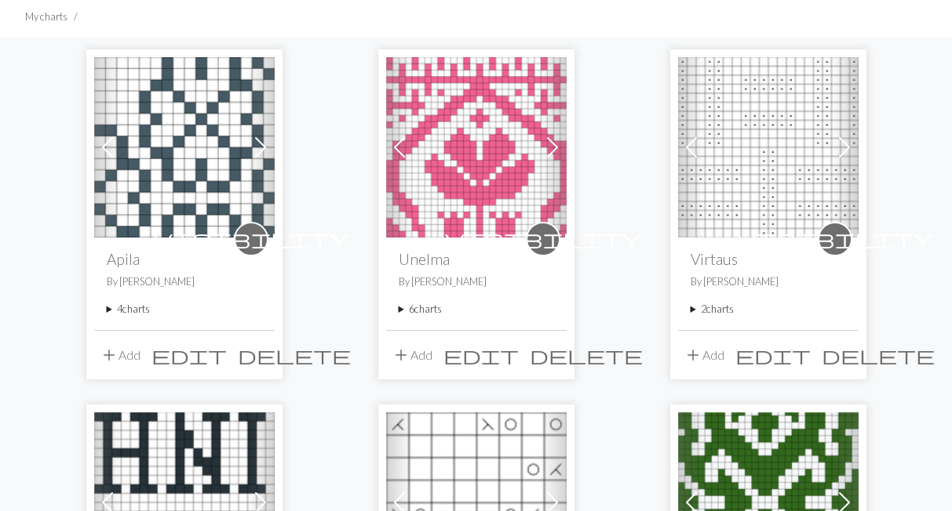
scroll to position [108, 0]
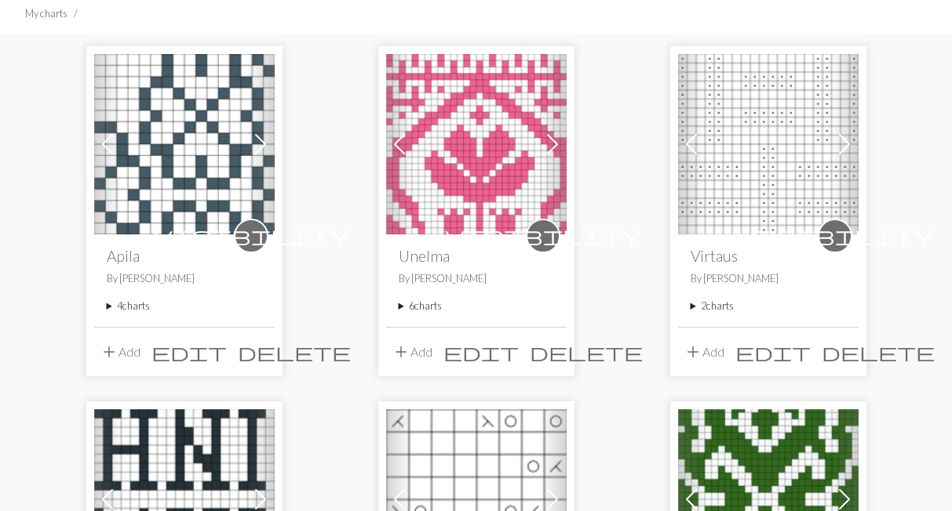
click at [138, 308] on summary "4 charts" at bounding box center [184, 306] width 155 height 15
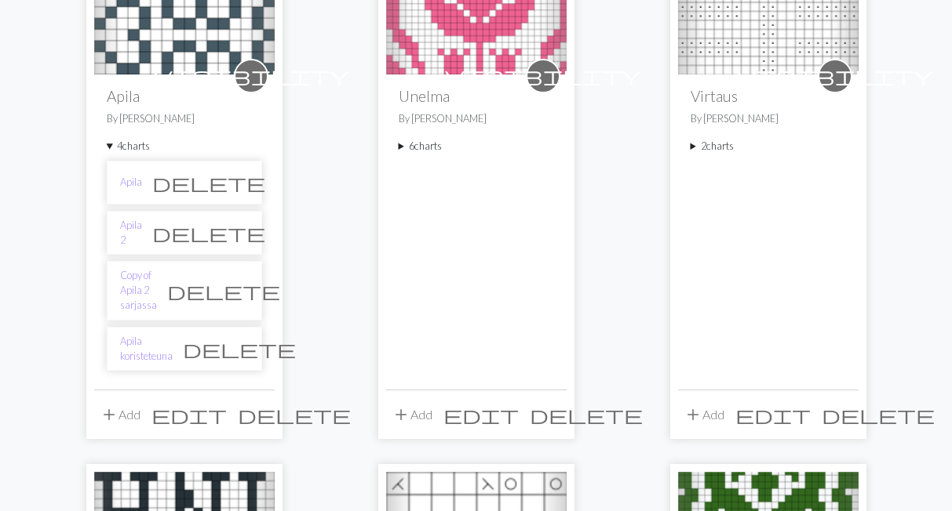
scroll to position [325, 0]
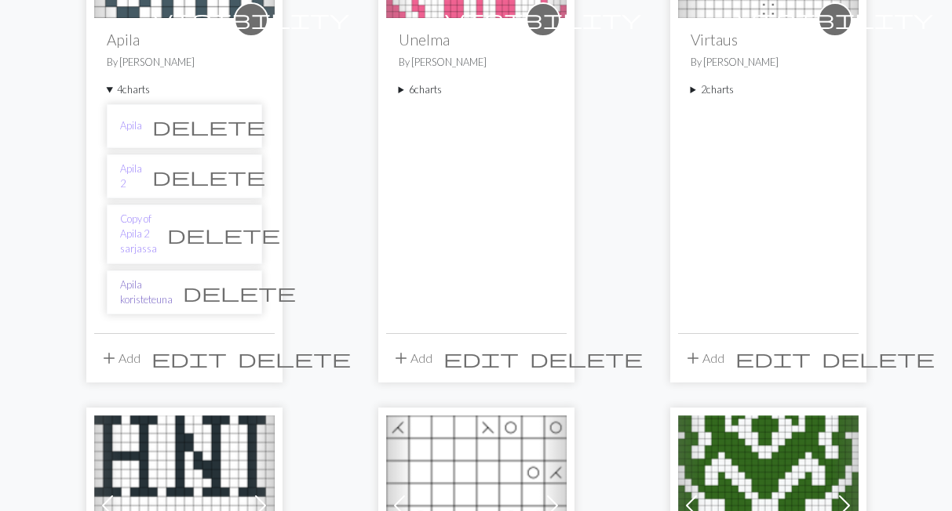
click at [154, 278] on link "Apila koristeteuna" at bounding box center [146, 293] width 53 height 30
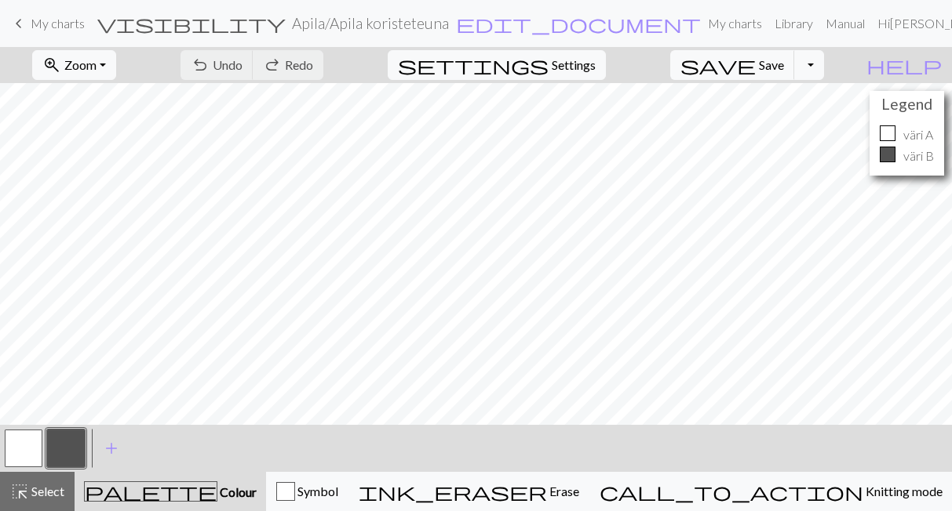
click at [59, 27] on span "My charts" at bounding box center [58, 23] width 54 height 15
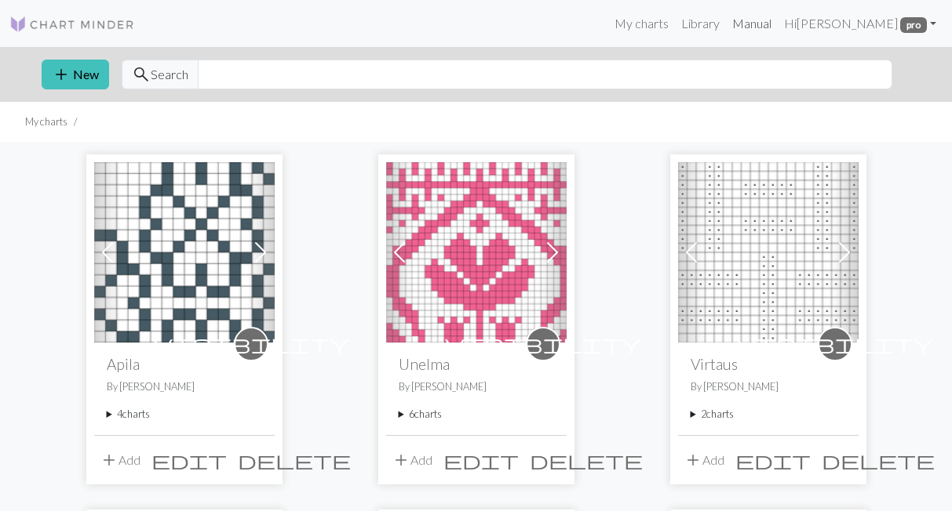
click at [774, 24] on link "Manual" at bounding box center [752, 23] width 52 height 31
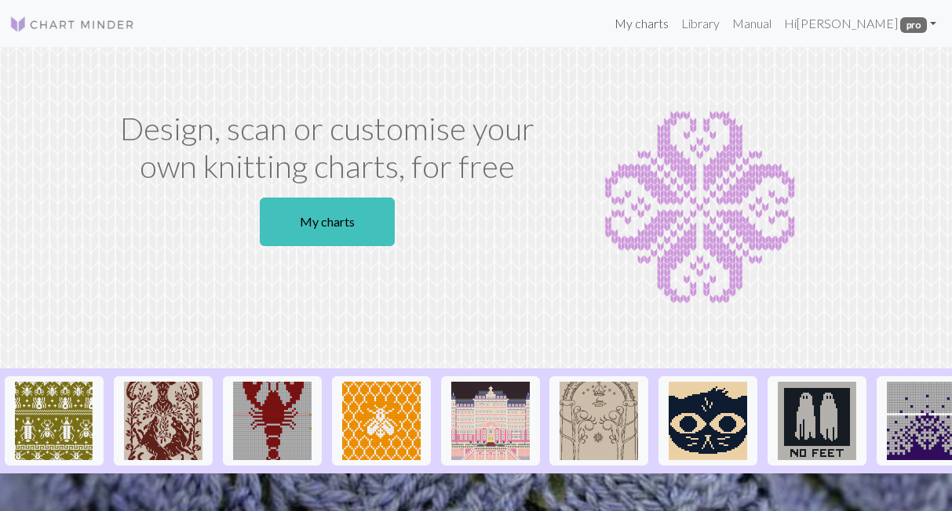
click at [660, 20] on link "My charts" at bounding box center [641, 23] width 67 height 31
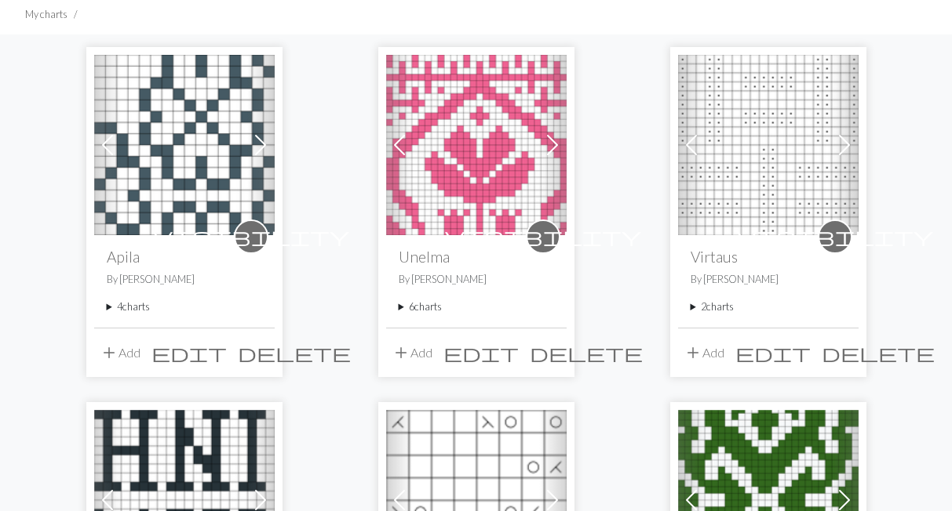
scroll to position [108, 0]
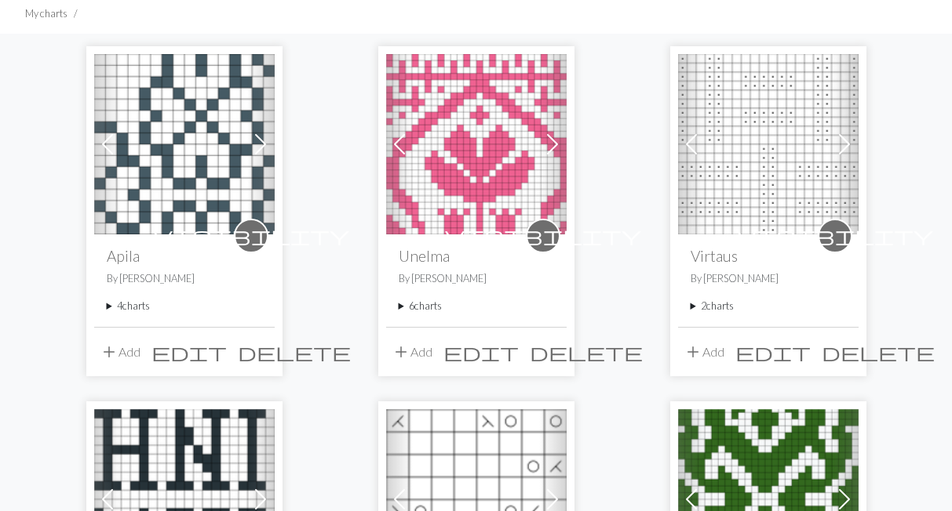
click at [415, 304] on summary "6 charts" at bounding box center [475, 306] width 155 height 15
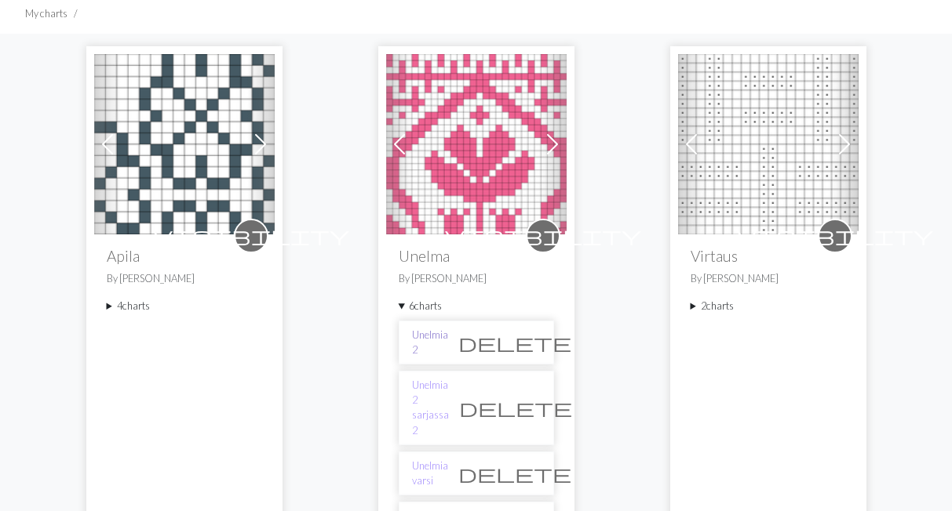
click at [430, 336] on link "Unelmia 2" at bounding box center [430, 343] width 36 height 30
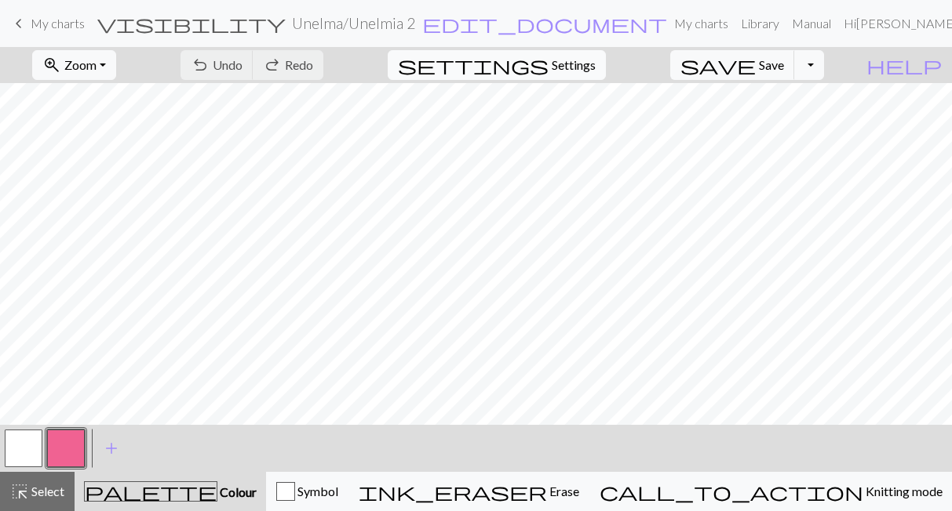
click at [595, 67] on span "Settings" at bounding box center [573, 65] width 44 height 19
select select "aran"
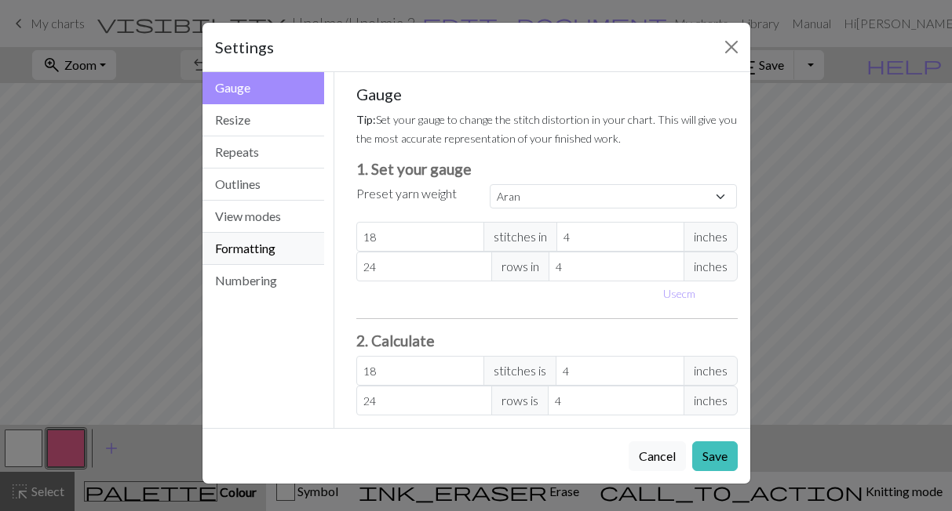
click at [287, 249] on button "Formatting" at bounding box center [263, 249] width 122 height 32
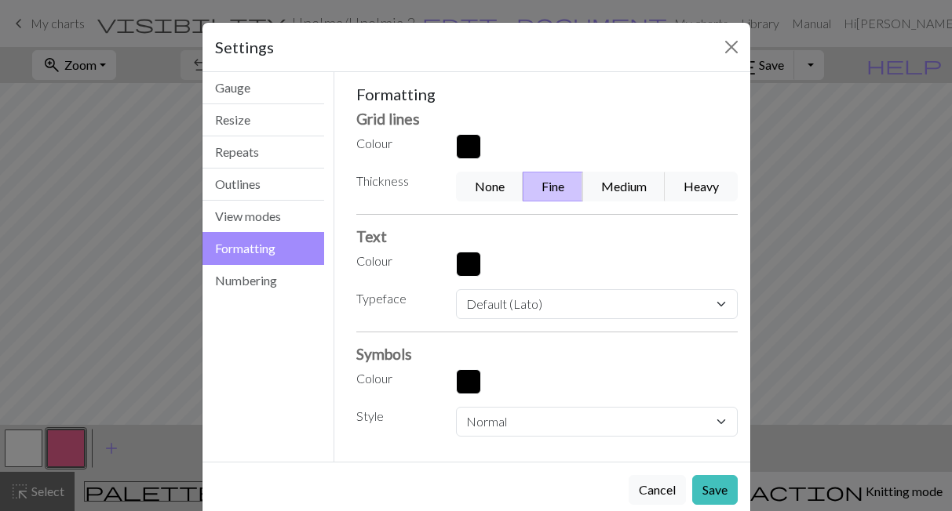
scroll to position [29, 0]
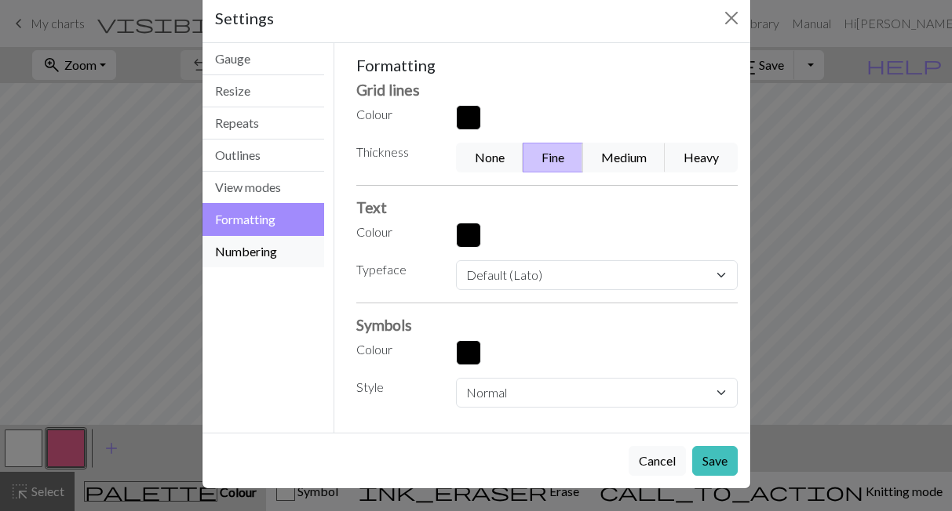
click at [260, 253] on button "Numbering" at bounding box center [263, 251] width 122 height 31
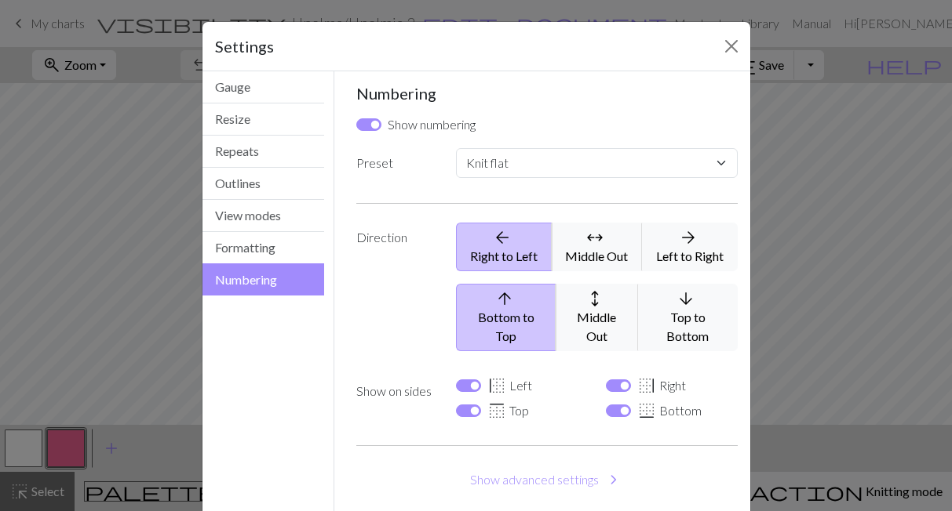
scroll to position [0, 0]
click at [258, 237] on button "Formatting" at bounding box center [263, 249] width 122 height 32
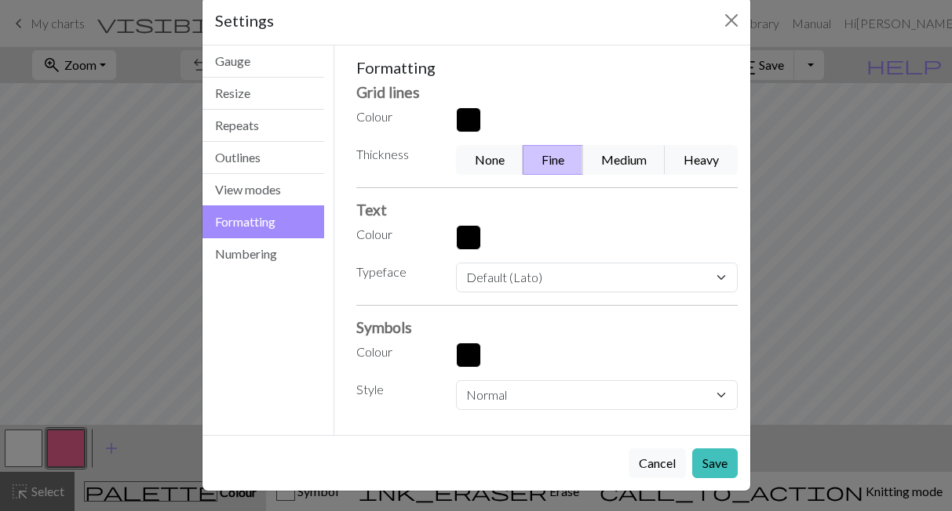
scroll to position [29, 0]
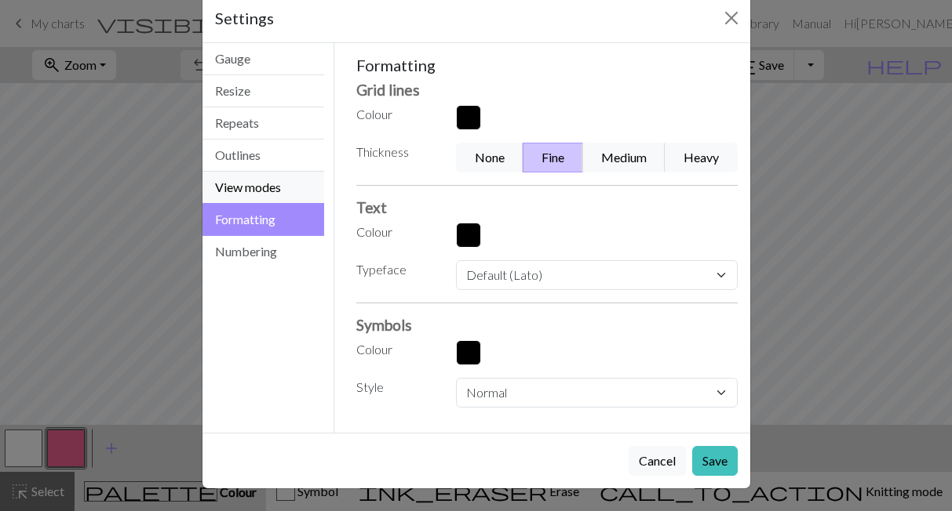
click at [256, 192] on button "View modes" at bounding box center [263, 188] width 122 height 32
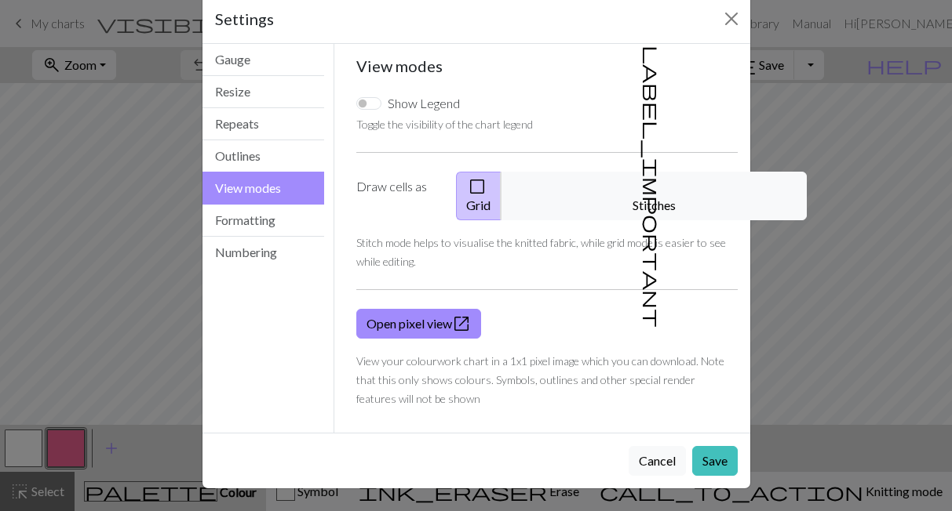
scroll to position [9, 0]
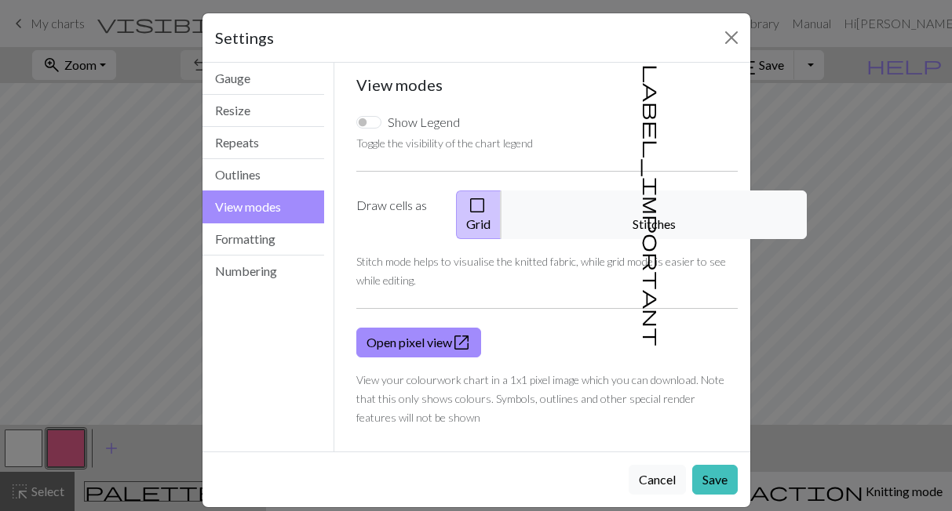
click at [380, 126] on div "Show Legend" at bounding box center [408, 122] width 104 height 19
click at [373, 113] on div "Show Legend" at bounding box center [408, 122] width 104 height 19
click at [372, 122] on input "Show Legend" at bounding box center [368, 122] width 25 height 13
click at [424, 122] on label "Show Legend" at bounding box center [424, 122] width 72 height 19
click at [381, 122] on input "Show Legend" at bounding box center [368, 122] width 25 height 13
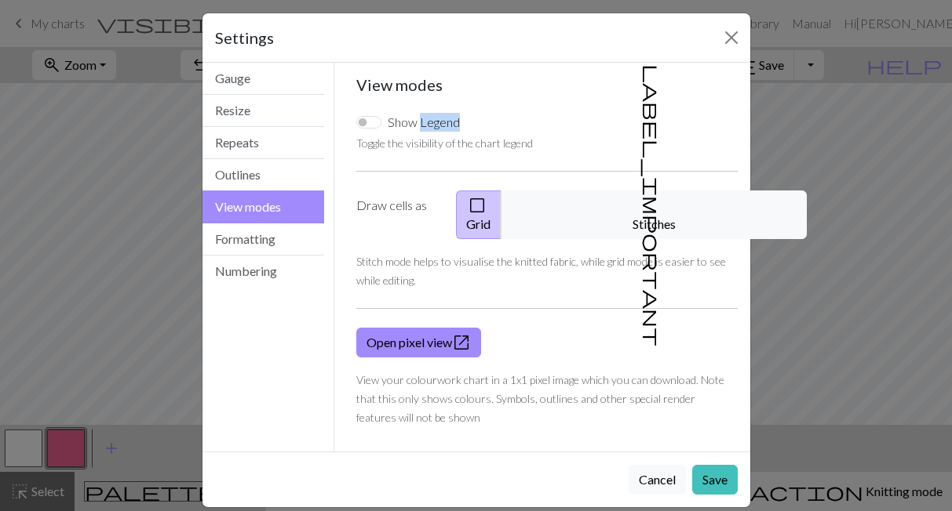
click at [424, 120] on label "Show Legend" at bounding box center [424, 122] width 72 height 19
click at [381, 120] on input "Show Legend" at bounding box center [368, 122] width 25 height 13
checkbox input "true"
click at [294, 176] on button "Outlines" at bounding box center [263, 175] width 122 height 32
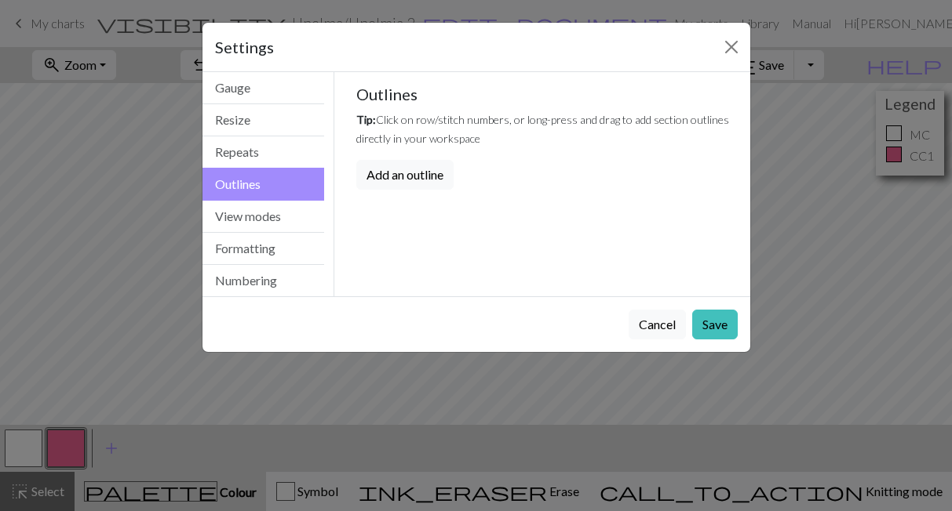
scroll to position [0, 0]
click at [287, 150] on button "Repeats" at bounding box center [263, 152] width 122 height 32
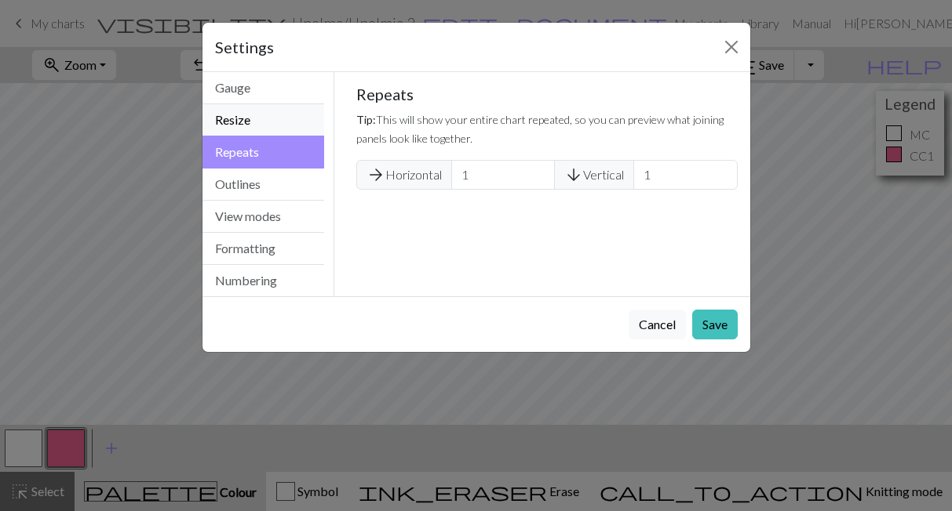
click at [301, 119] on button "Resize" at bounding box center [263, 120] width 122 height 32
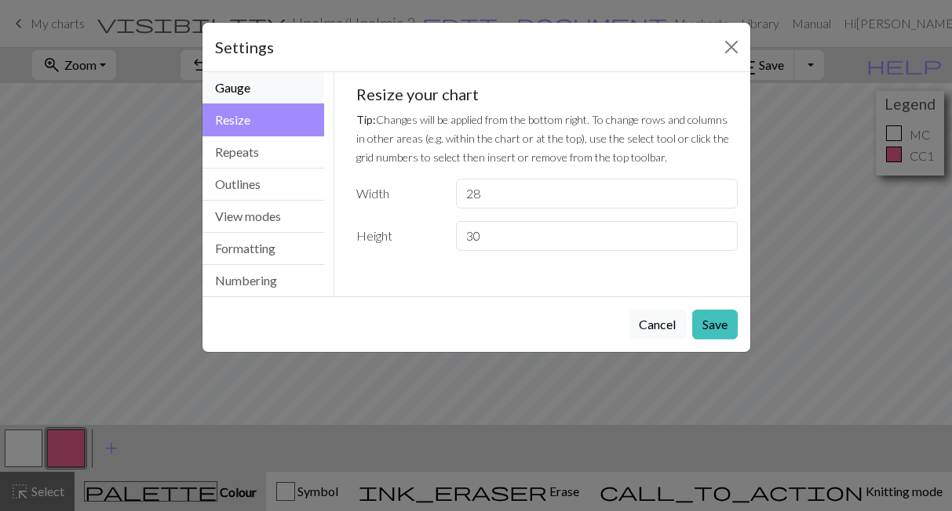
click at [289, 87] on button "Gauge" at bounding box center [263, 88] width 122 height 32
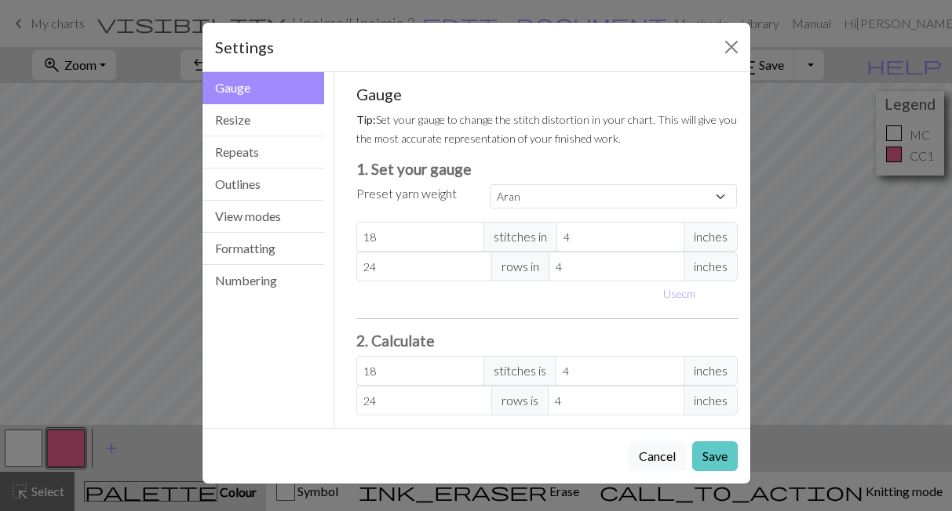
click at [726, 452] on button "Save" at bounding box center [714, 457] width 45 height 30
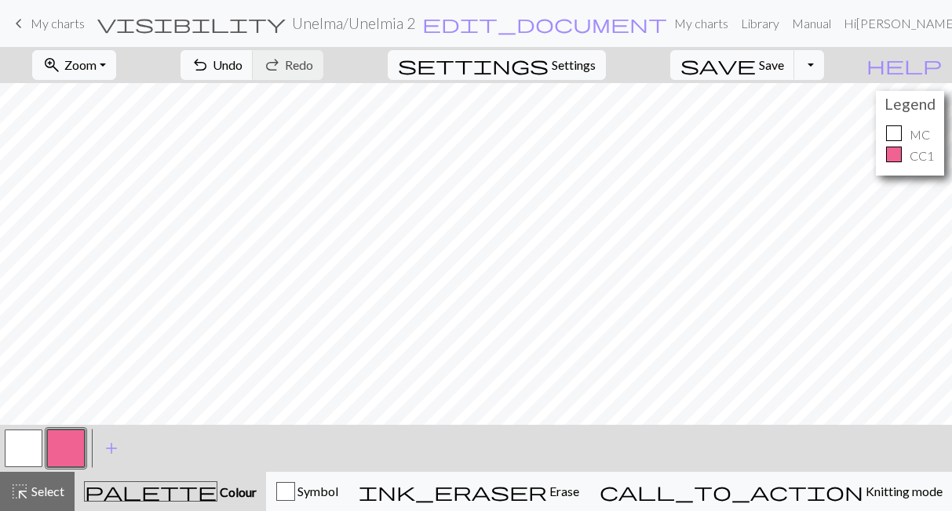
click at [65, 449] on button "button" at bounding box center [66, 449] width 38 height 38
click at [67, 448] on button "button" at bounding box center [66, 449] width 38 height 38
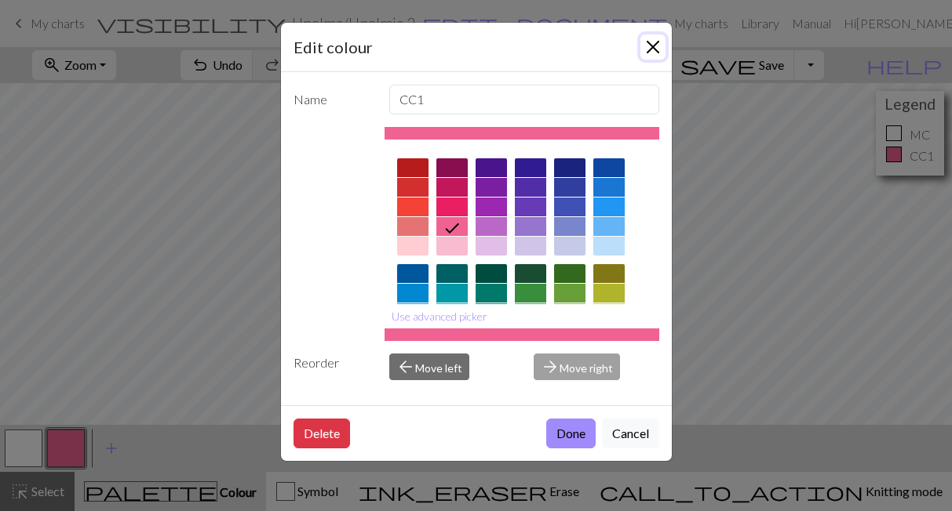
click at [652, 45] on button "Close" at bounding box center [652, 47] width 25 height 25
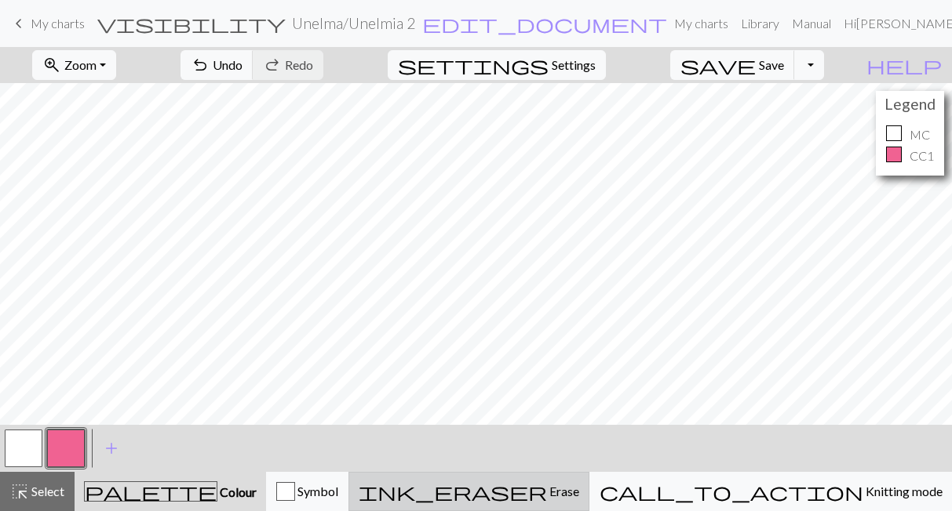
click at [579, 486] on span "Erase" at bounding box center [563, 491] width 32 height 15
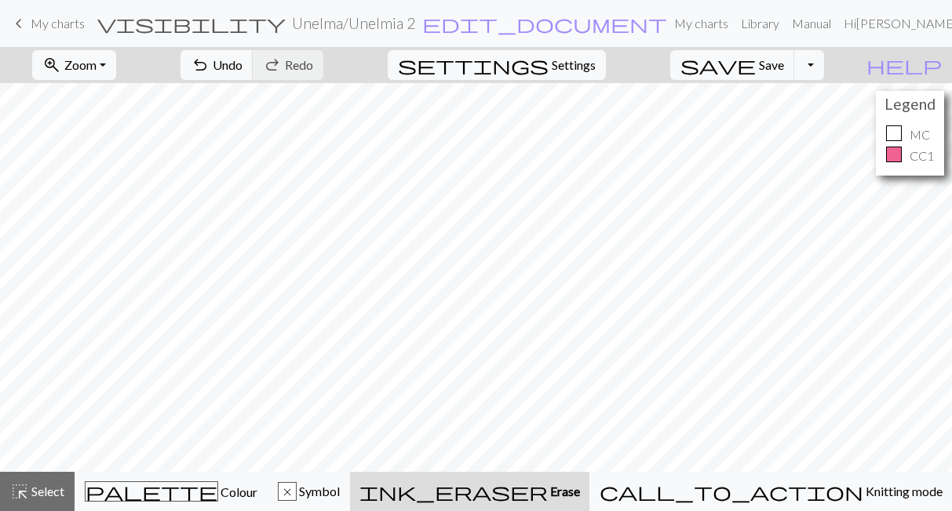
drag, startPoint x: 923, startPoint y: 111, endPoint x: 901, endPoint y: 111, distance: 22.0
click at [901, 111] on h4 "Legend" at bounding box center [909, 104] width 60 height 18
click at [904, 107] on h4 "Legend" at bounding box center [909, 104] width 60 height 18
drag, startPoint x: 904, startPoint y: 107, endPoint x: 926, endPoint y: 98, distance: 23.6
click at [916, 101] on h4 "Legend" at bounding box center [909, 104] width 60 height 18
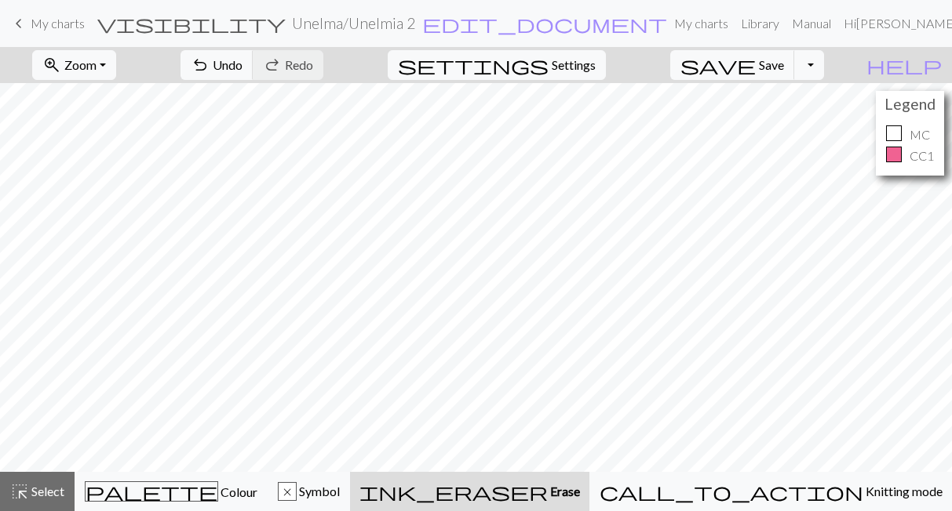
click at [927, 99] on h4 "Legend" at bounding box center [909, 104] width 60 height 18
drag, startPoint x: 920, startPoint y: 107, endPoint x: 906, endPoint y: 111, distance: 14.5
click at [906, 113] on h4 "Legend" at bounding box center [909, 104] width 60 height 18
drag, startPoint x: 911, startPoint y: 107, endPoint x: 898, endPoint y: 107, distance: 12.6
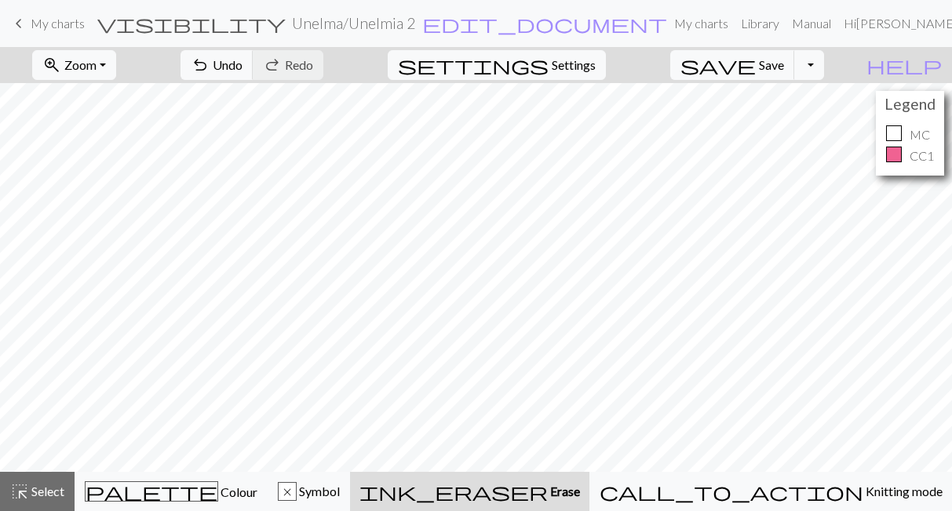
click at [898, 107] on h4 "Legend" at bounding box center [909, 104] width 60 height 18
click at [794, 53] on button "save Save Save" at bounding box center [732, 65] width 125 height 30
click at [48, 25] on span "My charts" at bounding box center [58, 23] width 54 height 15
